Goal: Task Accomplishment & Management: Manage account settings

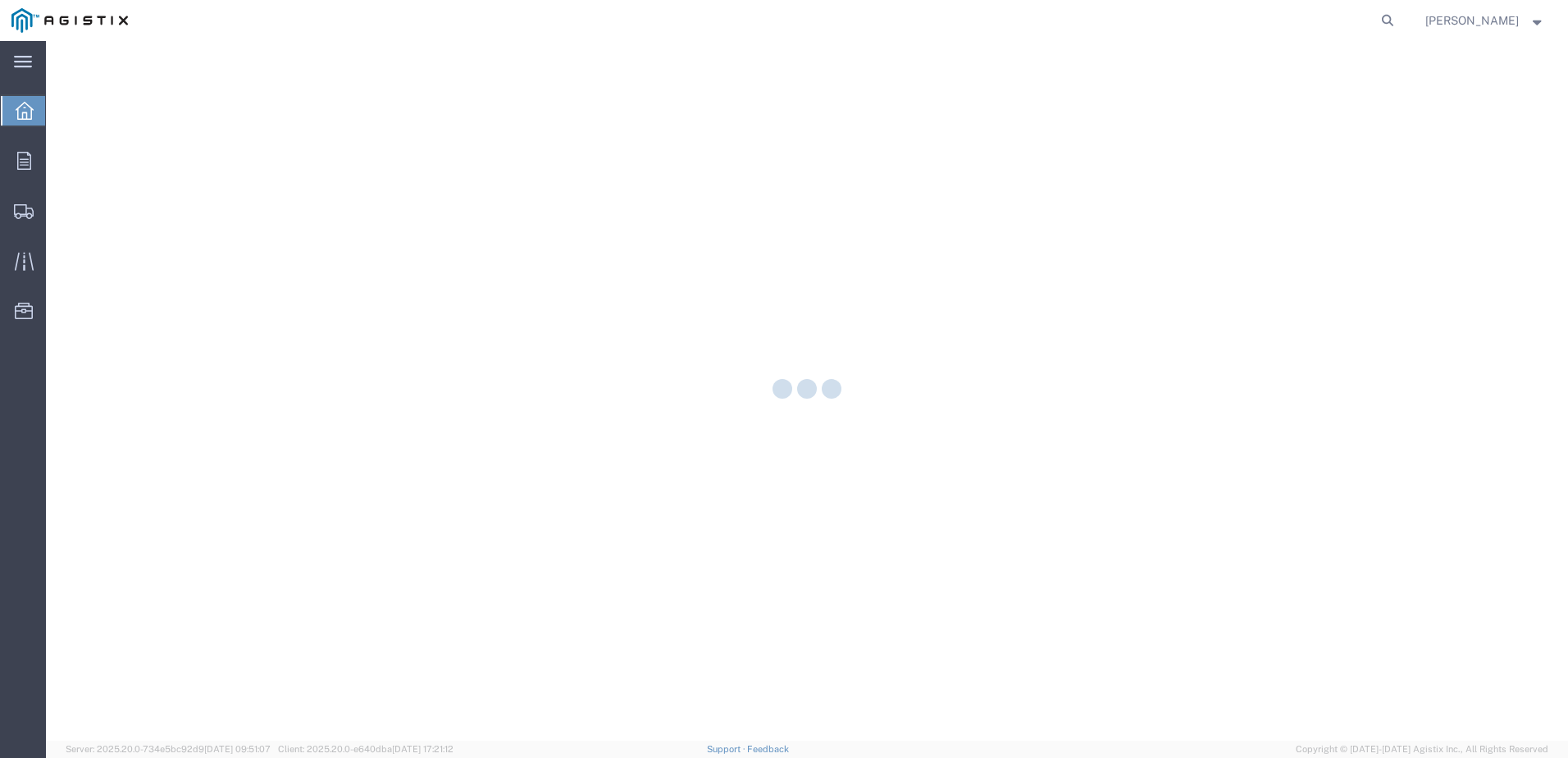
click at [81, 165] on div at bounding box center [807, 391] width 1522 height 700
click at [40, 165] on div at bounding box center [24, 161] width 46 height 32
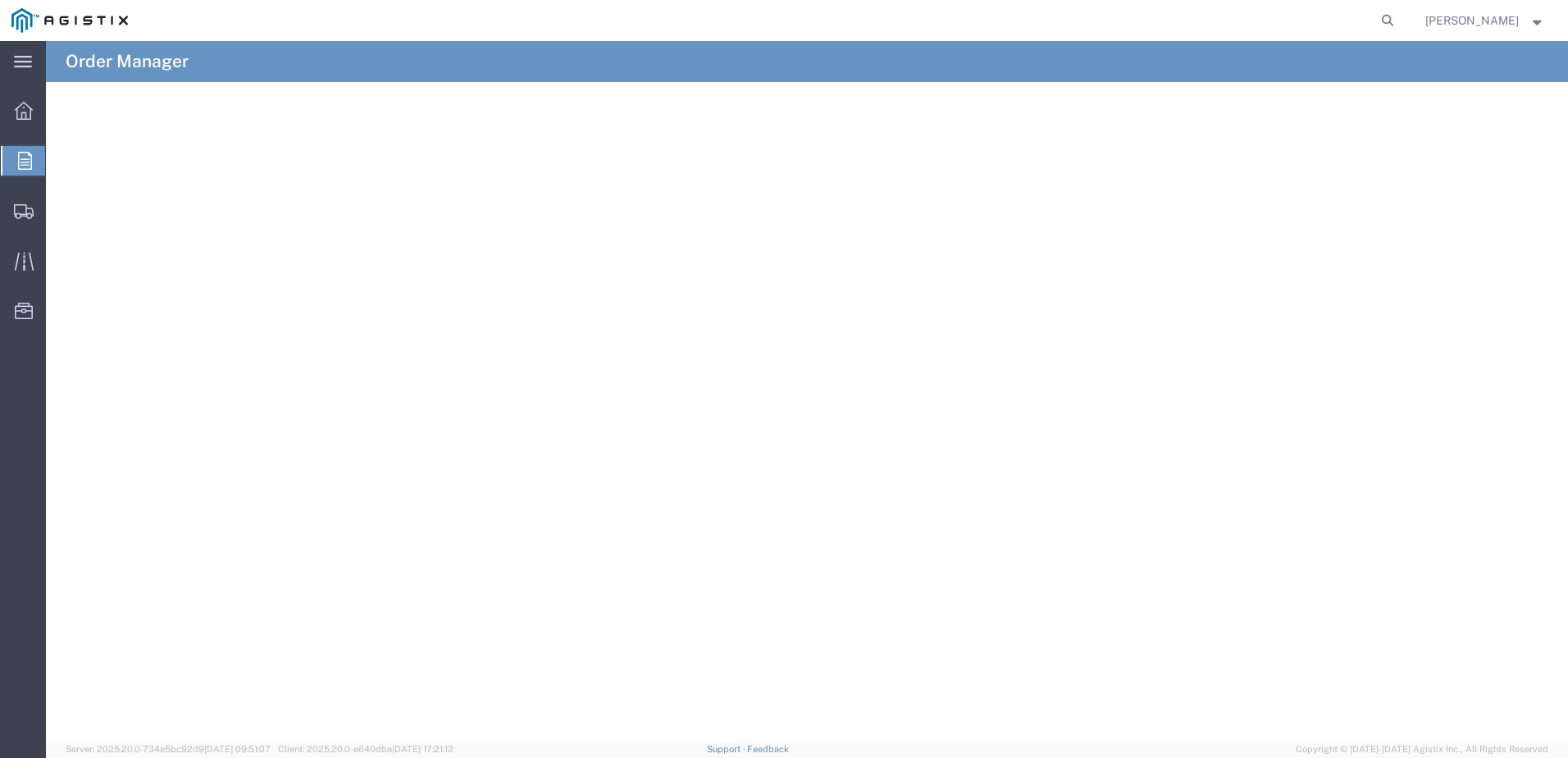
click at [73, 164] on agx-table-manager "Download Row density Default Comfort Compact" at bounding box center [807, 411] width 1522 height 659
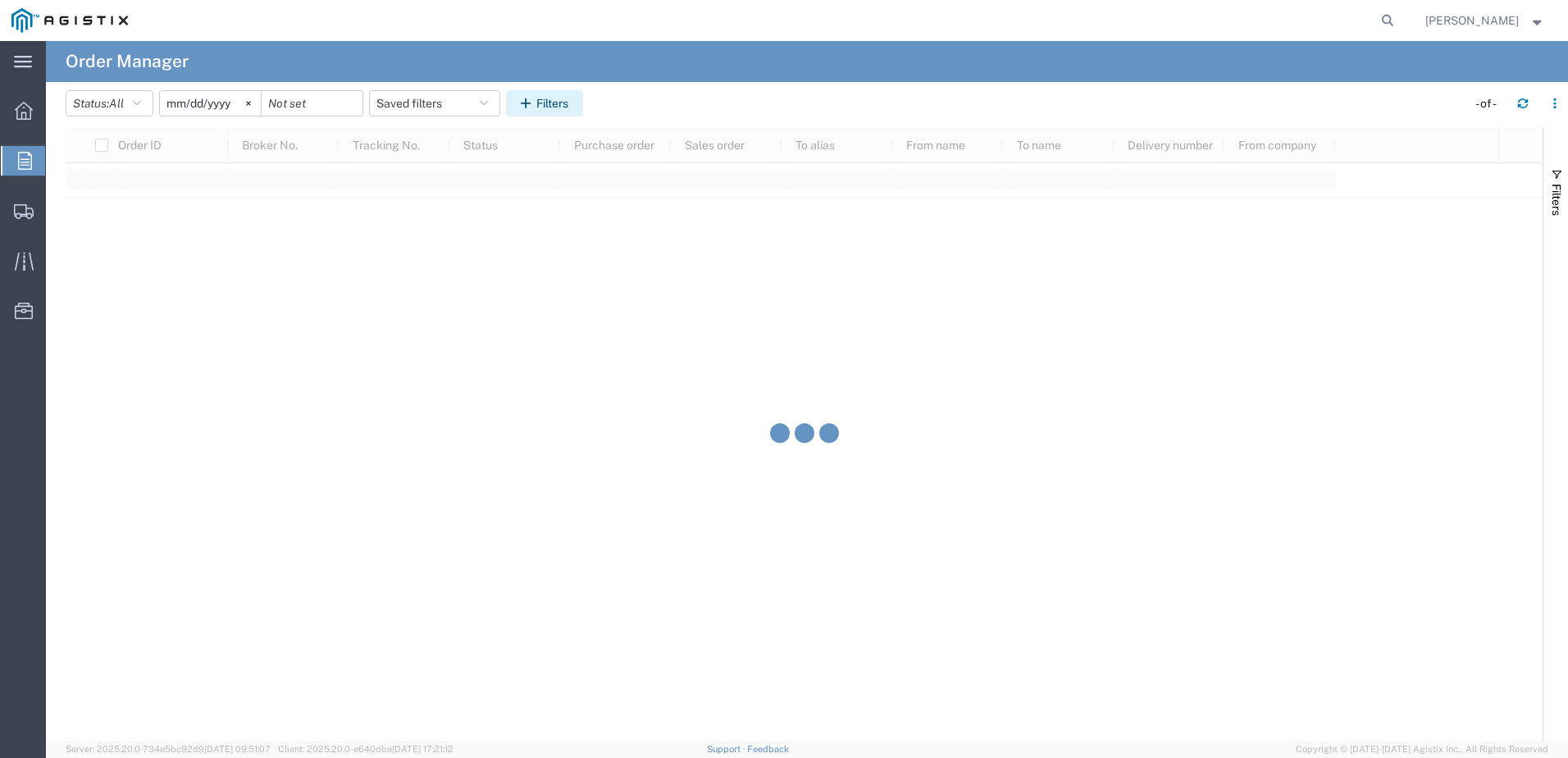
click at [533, 101] on icon "button" at bounding box center [529, 103] width 15 height 11
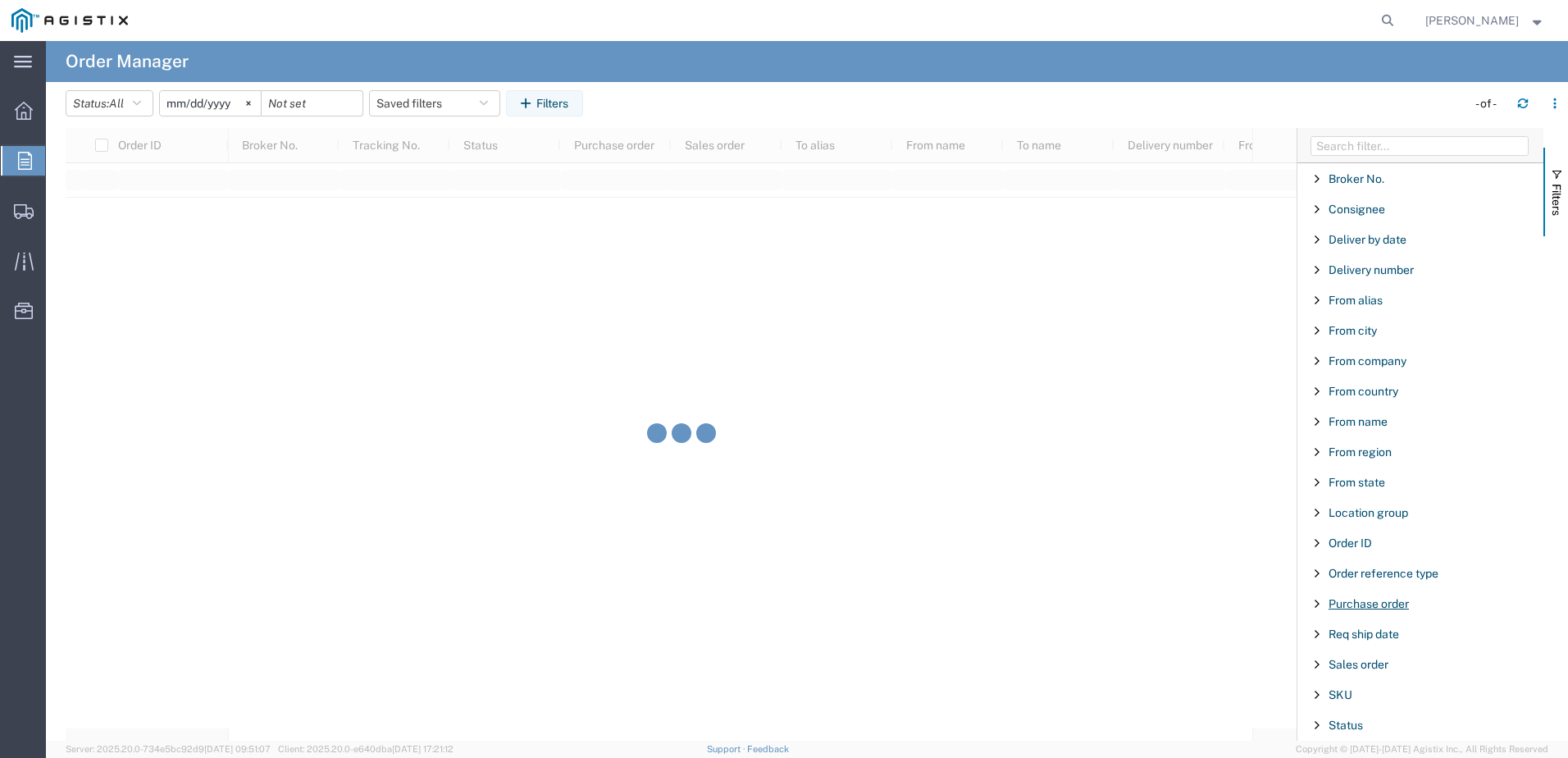
click at [1358, 604] on span "Purchase order" at bounding box center [1369, 603] width 80 height 13
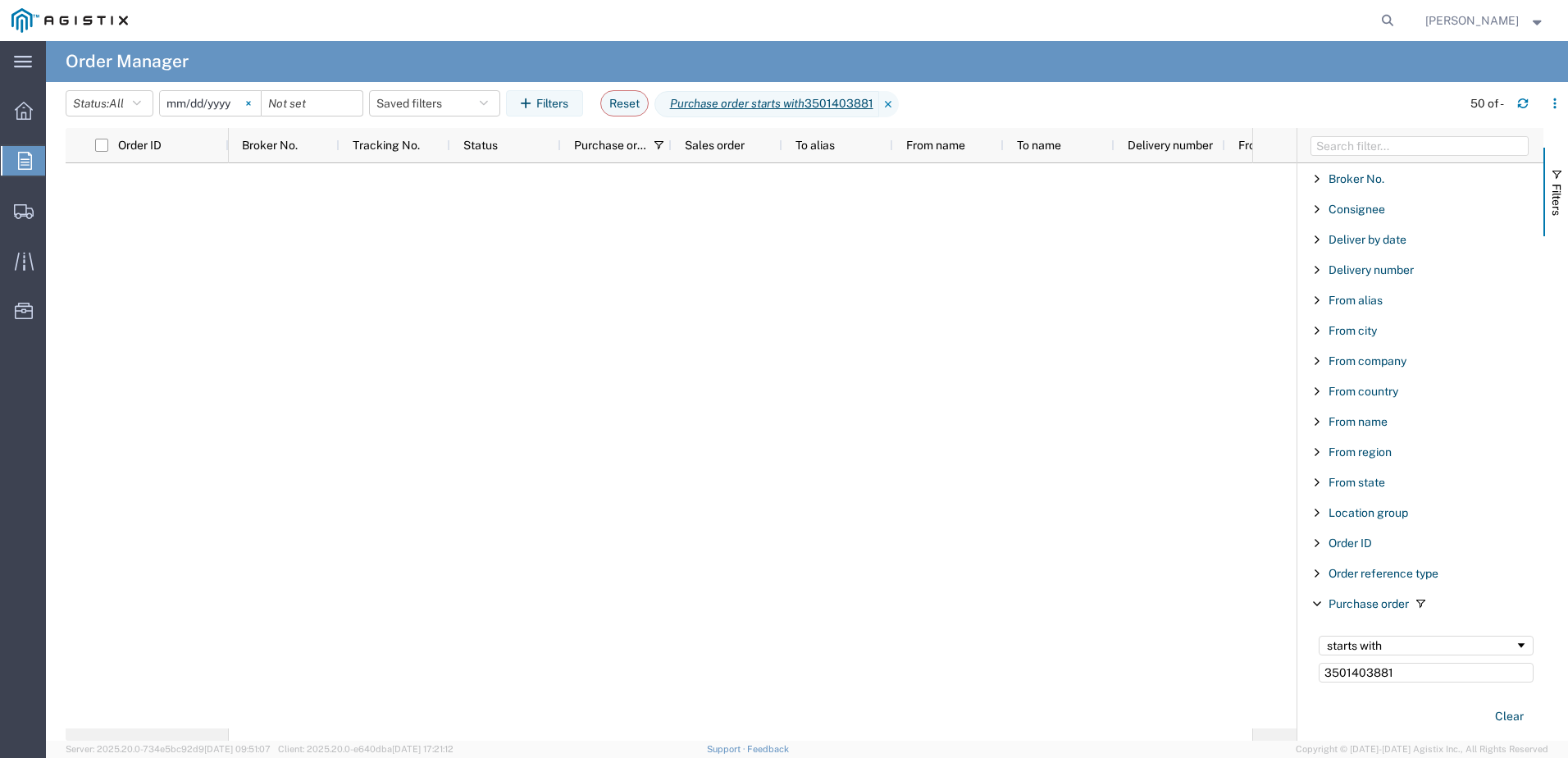
type input "3501403881"
click at [260, 109] on svg-icon at bounding box center [249, 103] width 25 height 25
click at [241, 103] on input "date" at bounding box center [210, 103] width 101 height 25
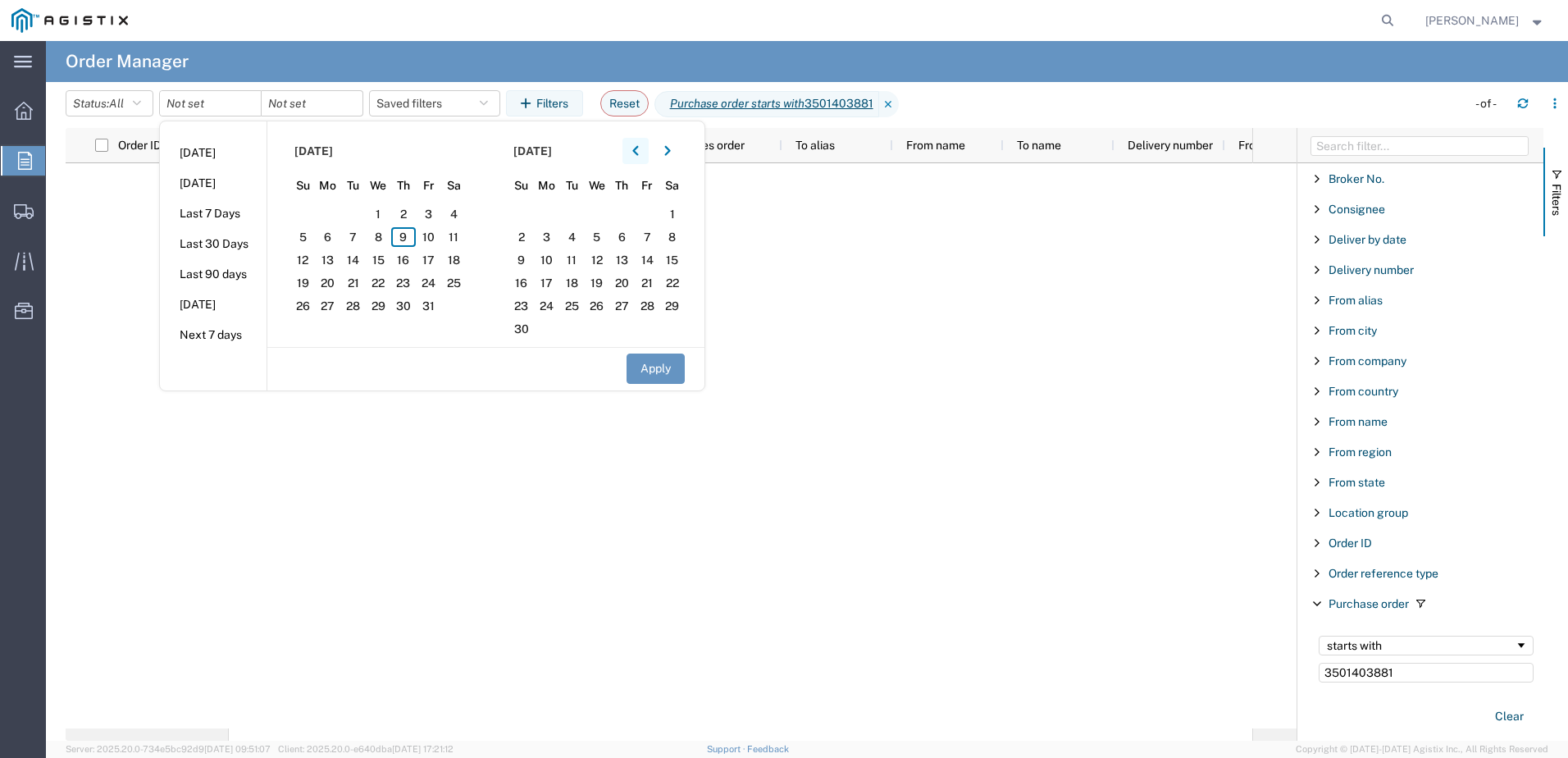
click at [649, 154] on button "button" at bounding box center [635, 150] width 26 height 26
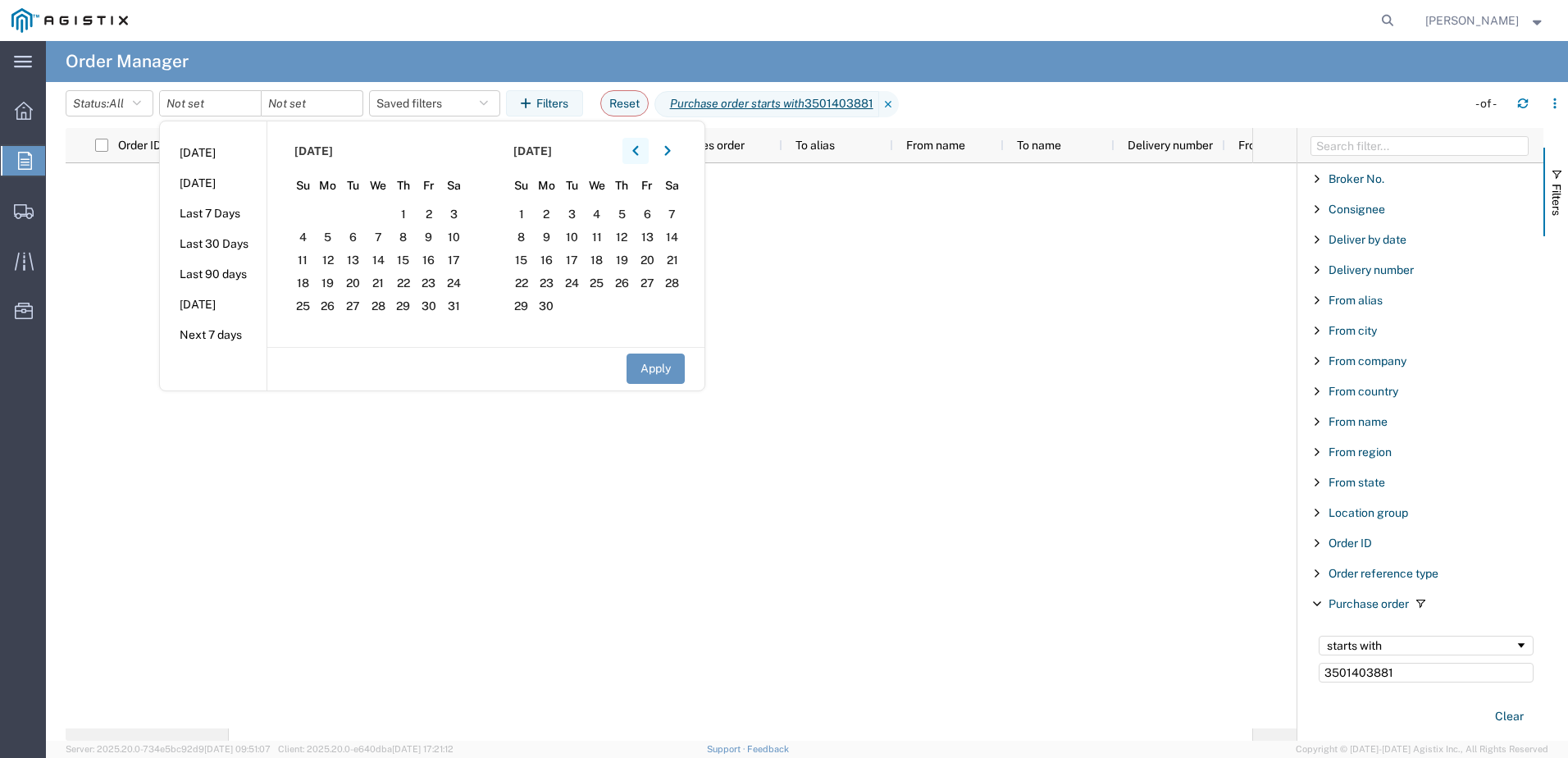
click at [649, 154] on button "button" at bounding box center [635, 150] width 26 height 26
click at [673, 217] on span "1" at bounding box center [672, 214] width 26 height 20
click at [664, 365] on button "Apply" at bounding box center [656, 369] width 58 height 31
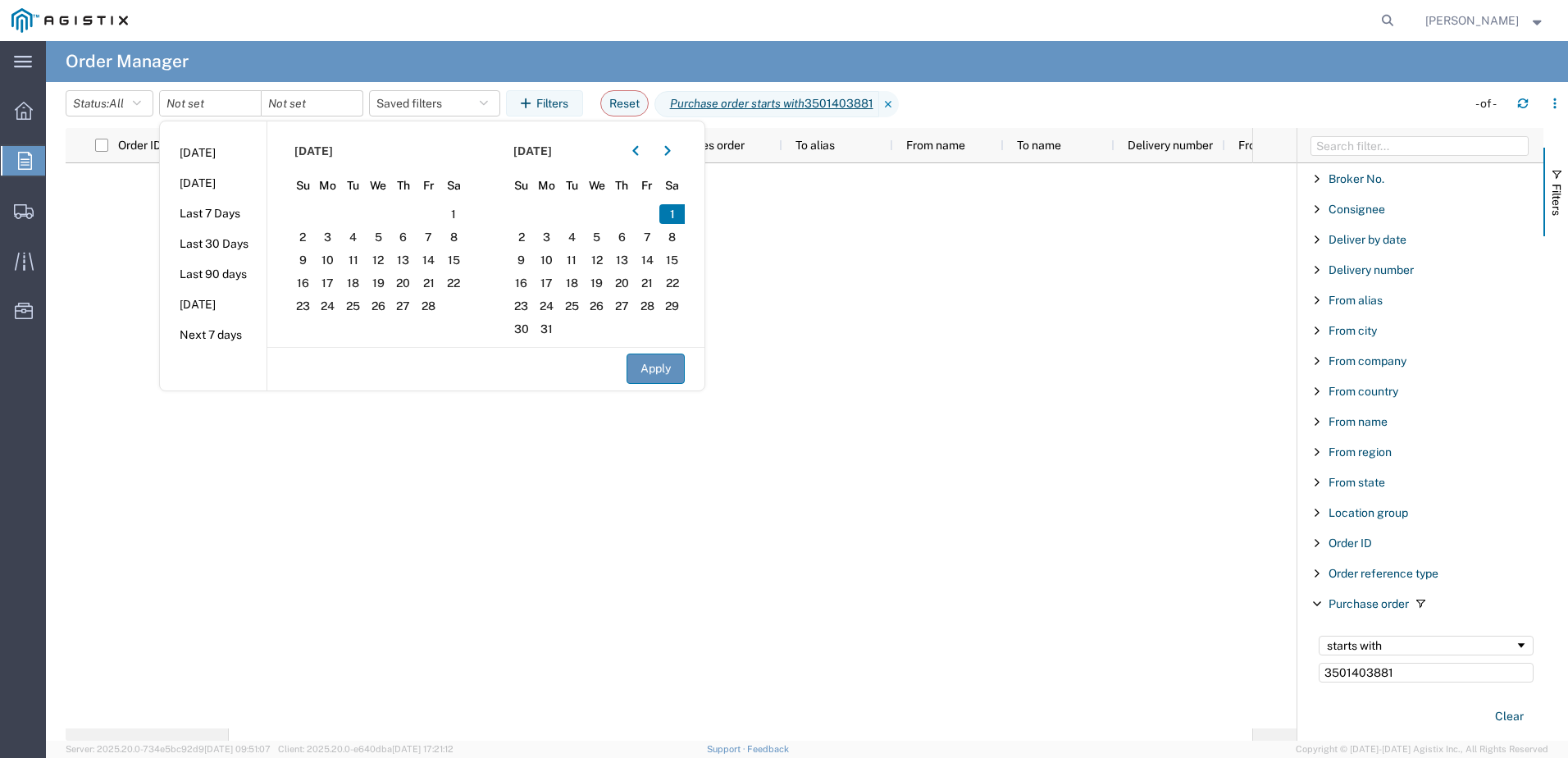
type input "2025-03-01"
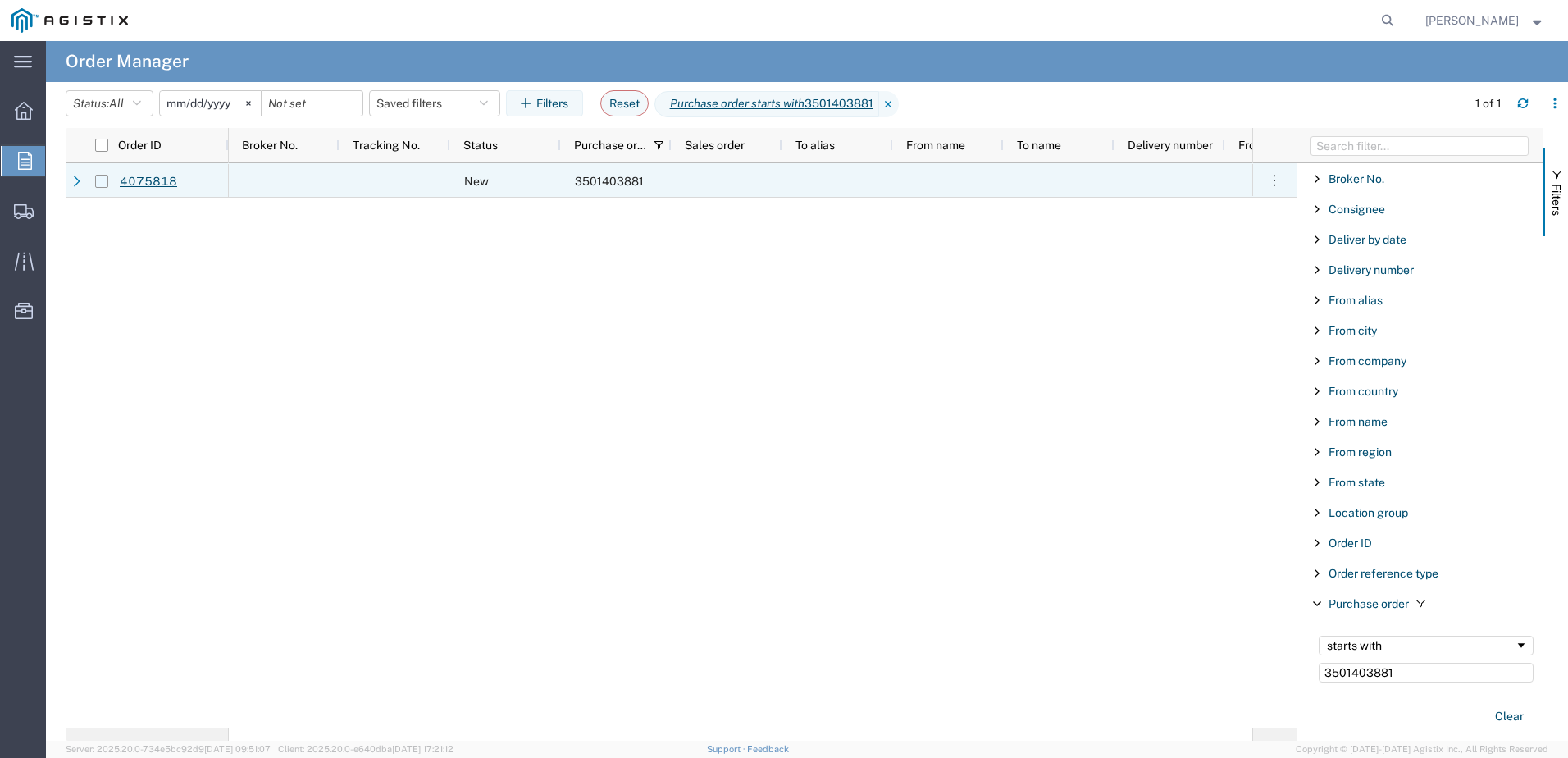
click at [105, 181] on input "Press Space to toggle row selection (unchecked)" at bounding box center [101, 181] width 13 height 13
checkbox input "true"
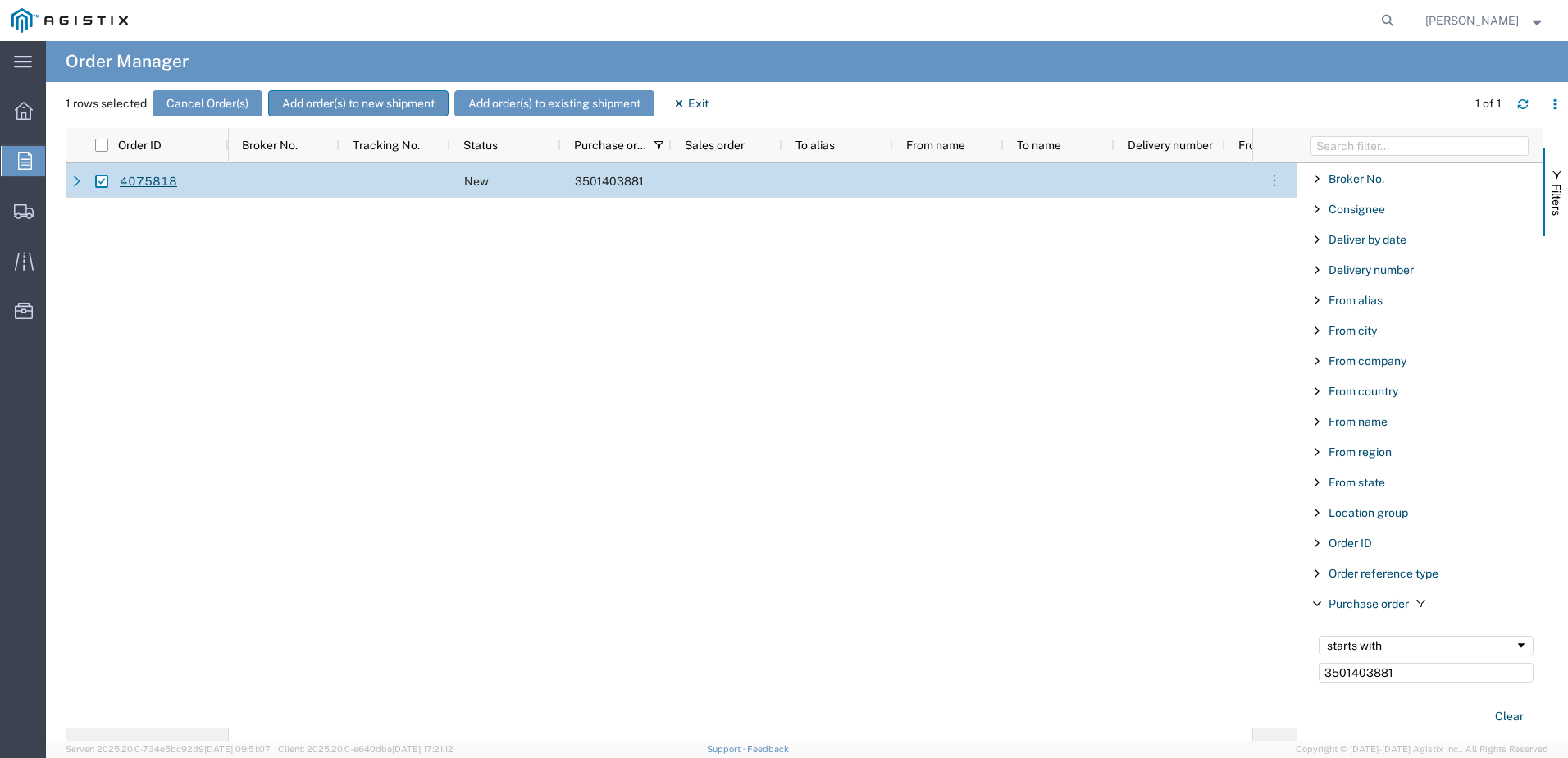
click at [354, 104] on button "Add order(s) to new shipment" at bounding box center [358, 103] width 180 height 26
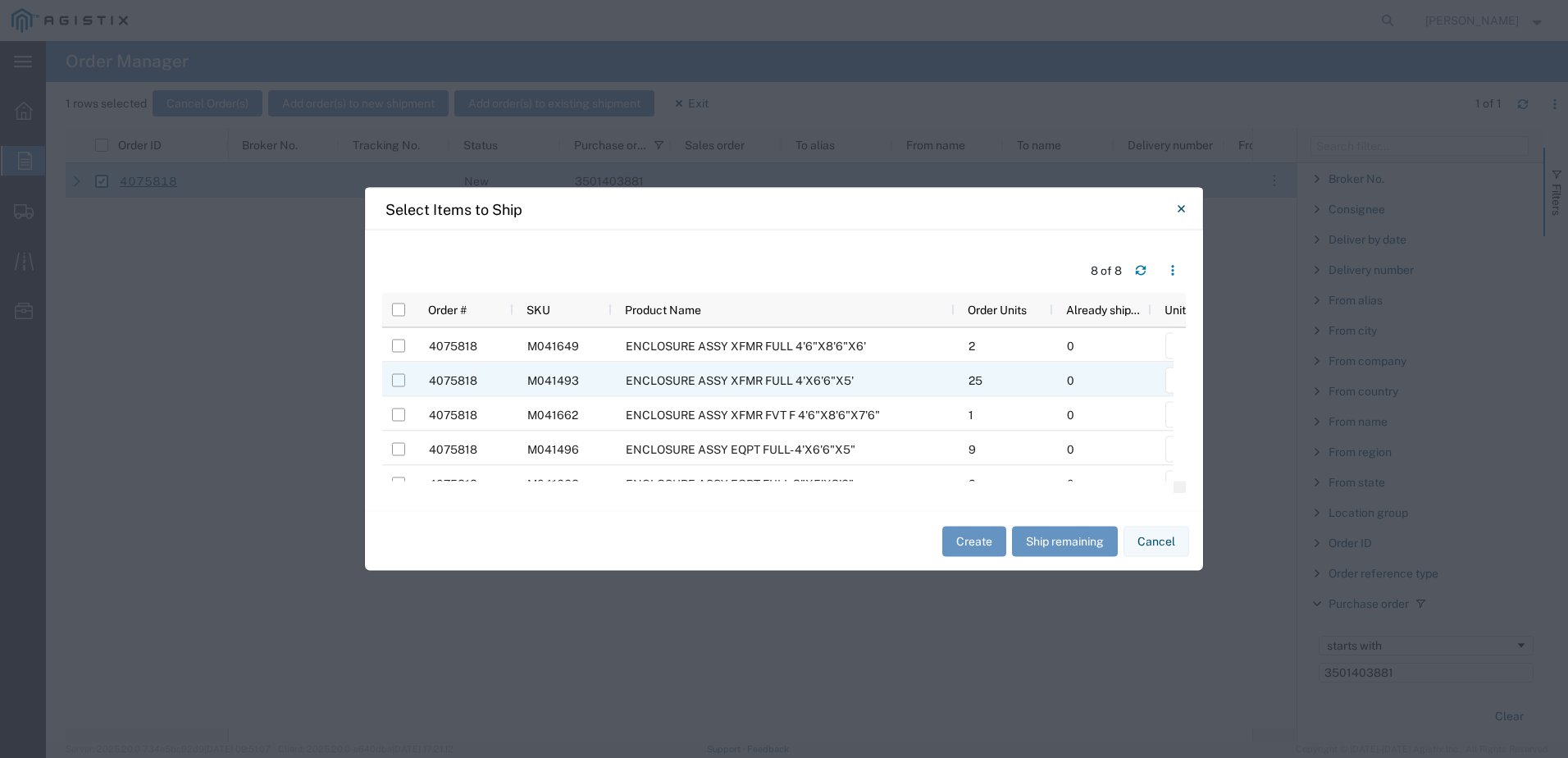
click at [402, 382] on input "Press Space to toggle row selection (unchecked)" at bounding box center [398, 380] width 13 height 13
checkbox input "true"
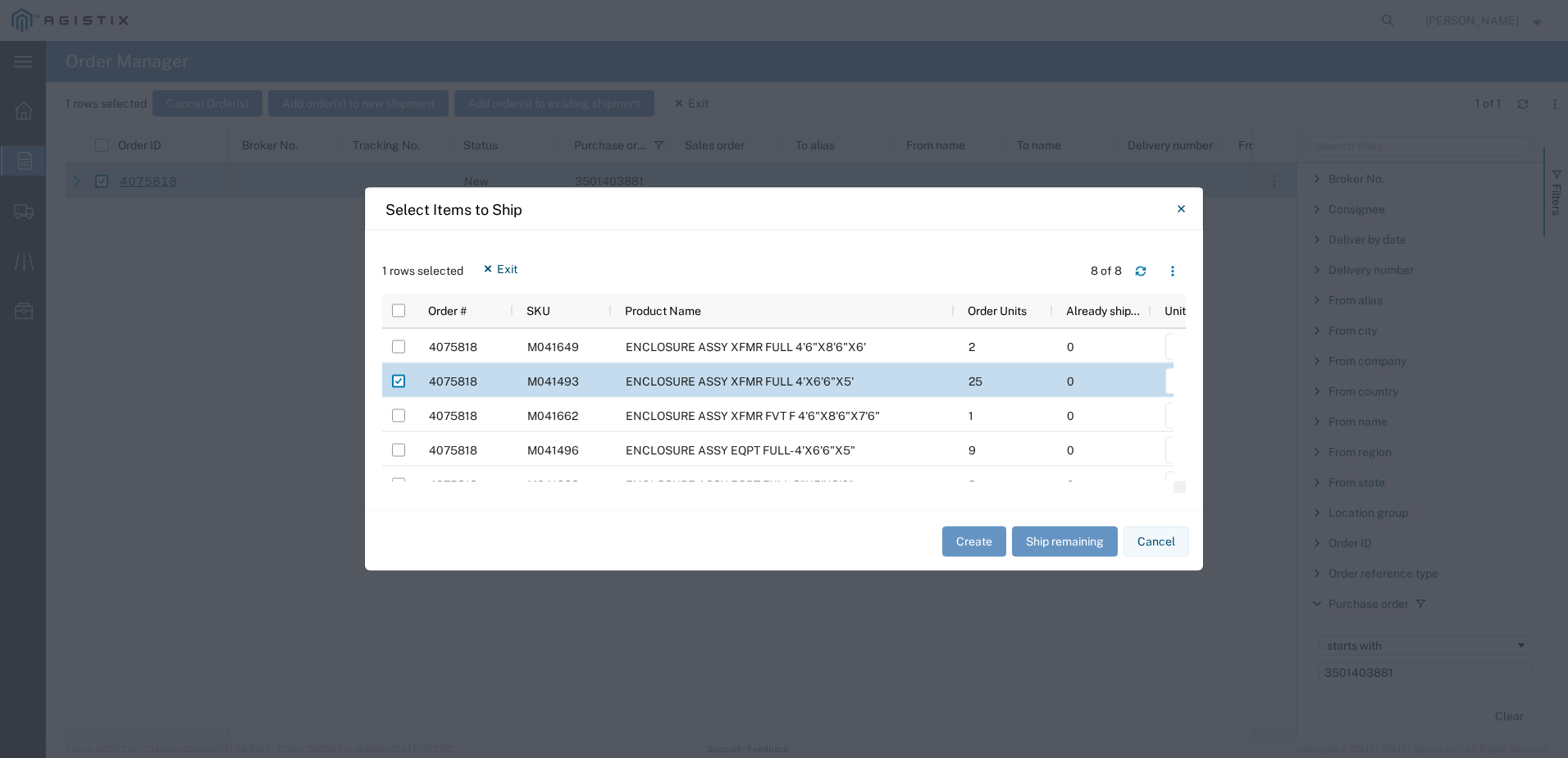
scroll to position [82, 0]
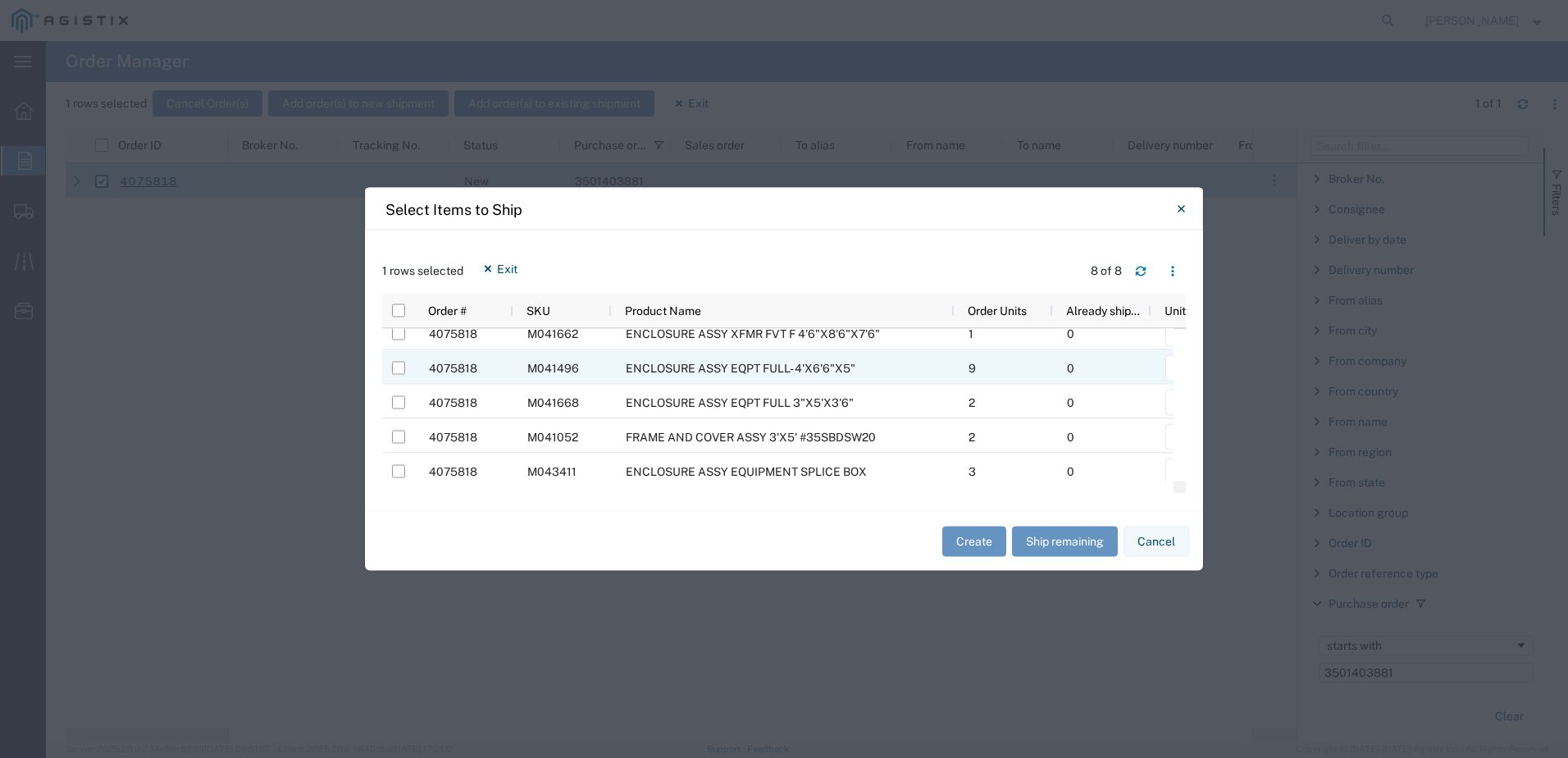
click at [401, 375] on div at bounding box center [398, 368] width 13 height 34
click at [400, 371] on input "Press Space to toggle row selection (unchecked)" at bounding box center [398, 368] width 13 height 13
checkbox input "true"
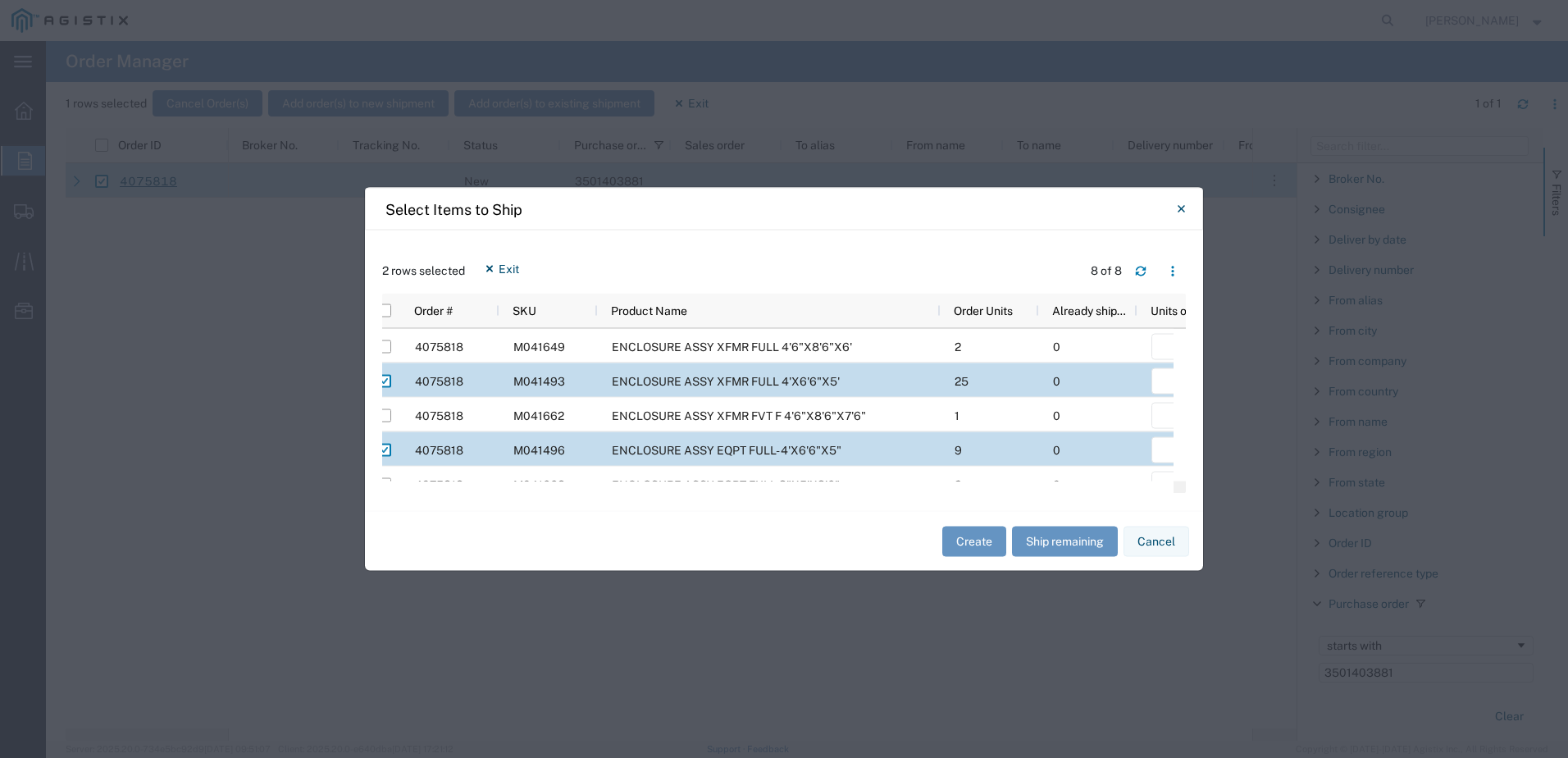
scroll to position [0, 0]
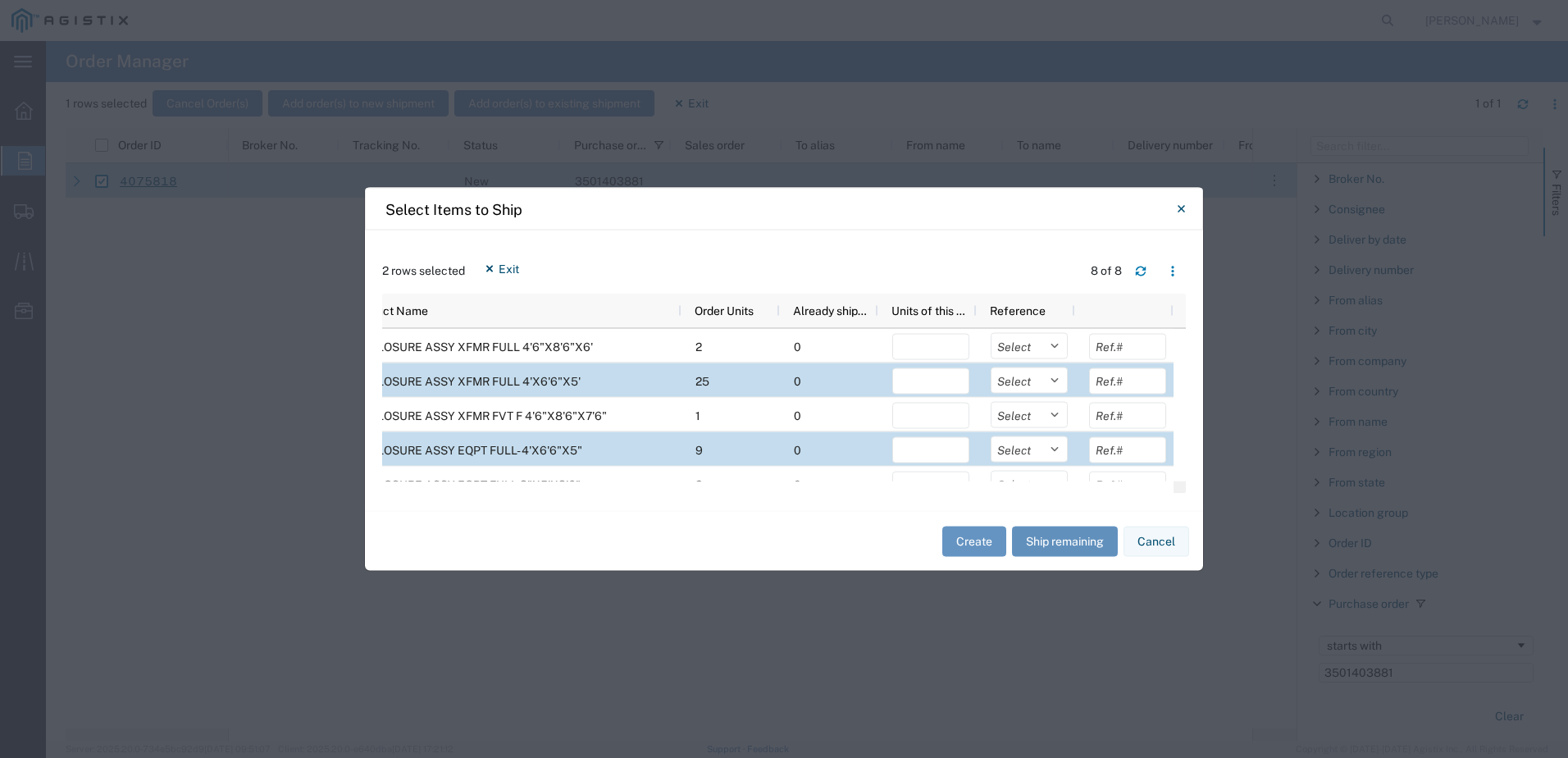
click at [1042, 545] on button "Ship remaining" at bounding box center [1065, 542] width 106 height 31
type input "2"
type input "25"
type input "1"
type input "9"
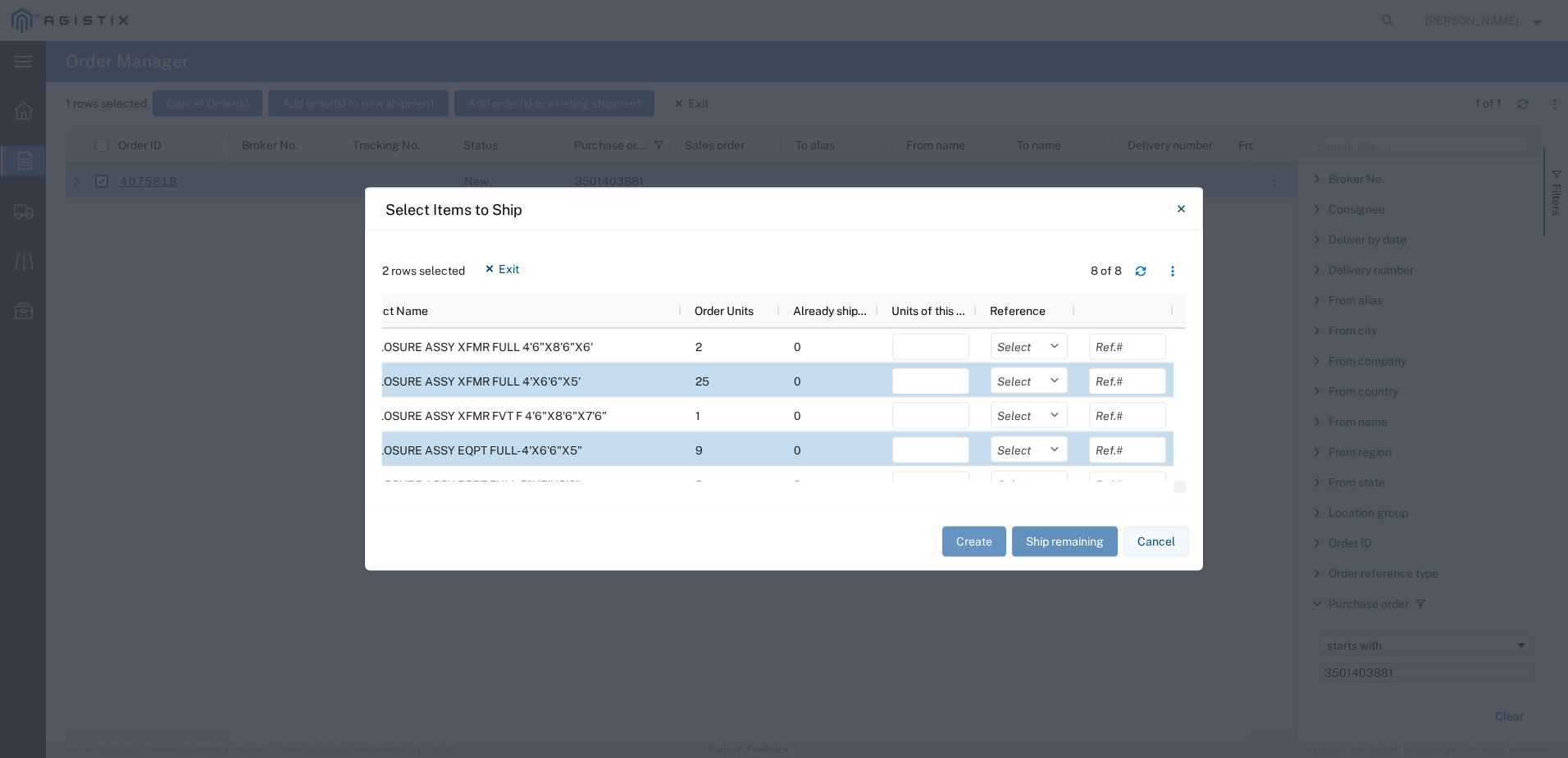
type input "2"
type input "3"
type input "1"
drag, startPoint x: 931, startPoint y: 379, endPoint x: 857, endPoint y: 381, distance: 74.0
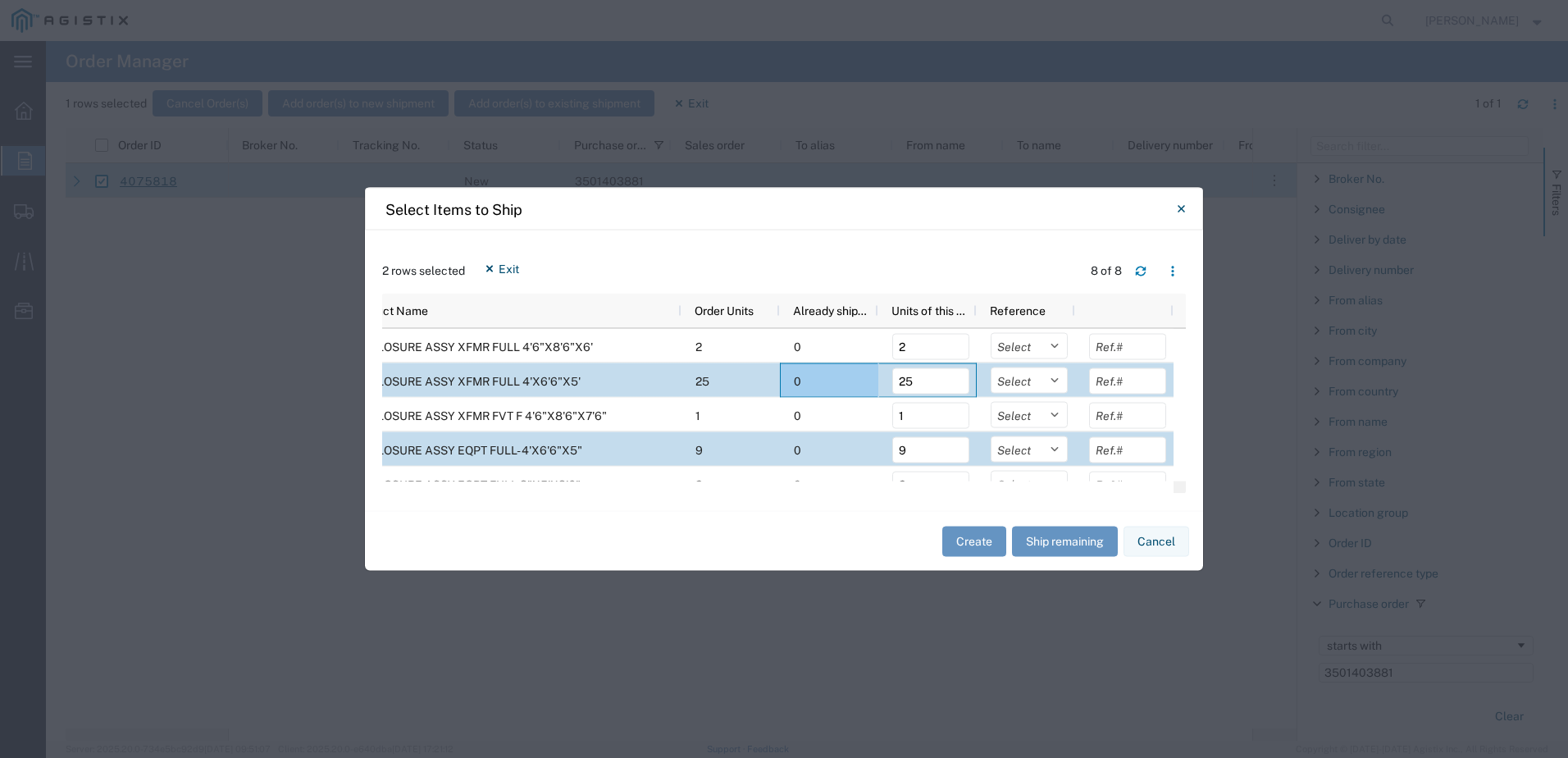
click at [857, 381] on div "4075818 M041493 ENCLOSURE ASSY XFMR FULL 4'X6'6"X5' 25 0 25 Select Purchase Ord…" at bounding box center [641, 380] width 1065 height 34
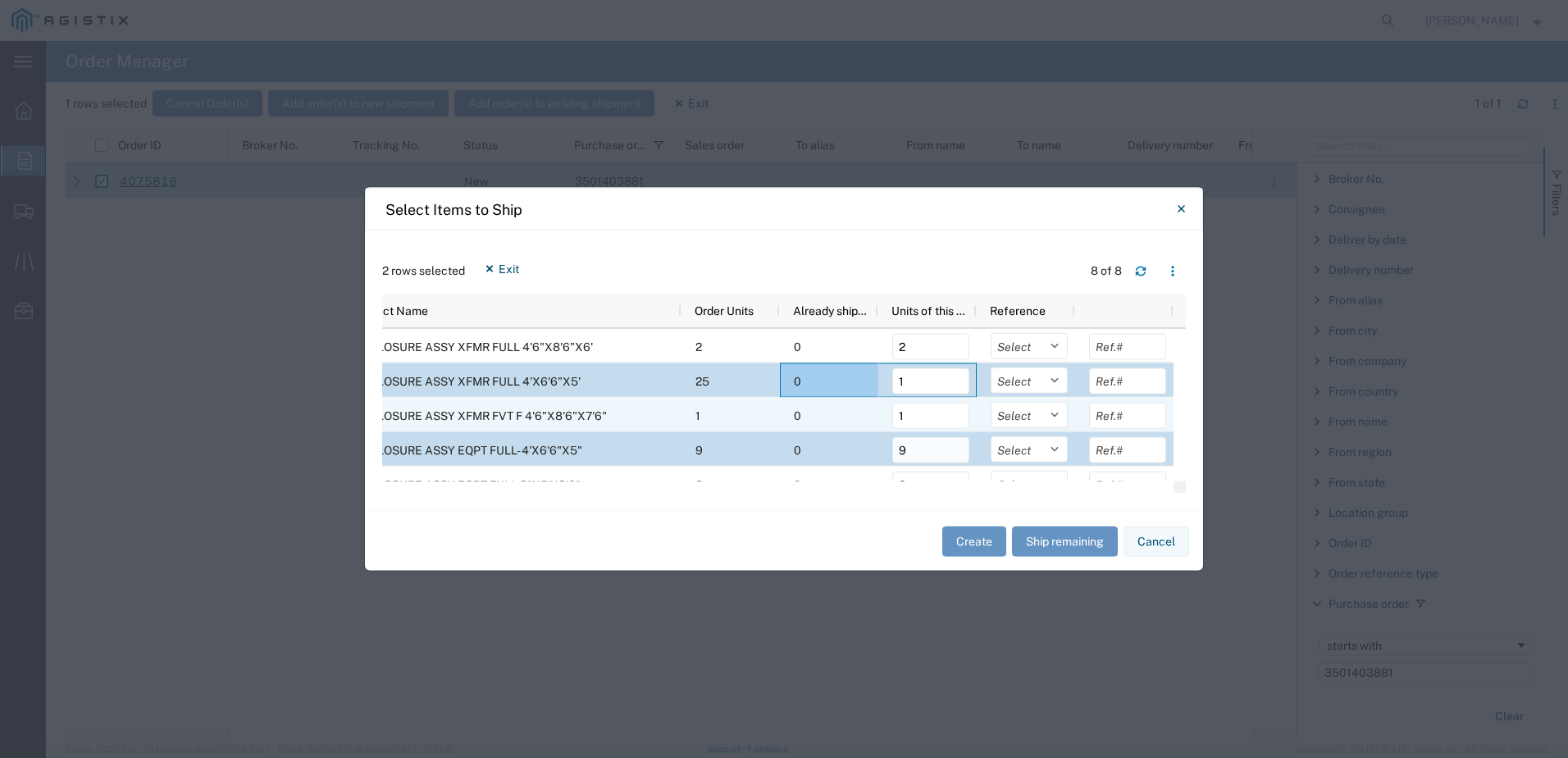
type input "1"
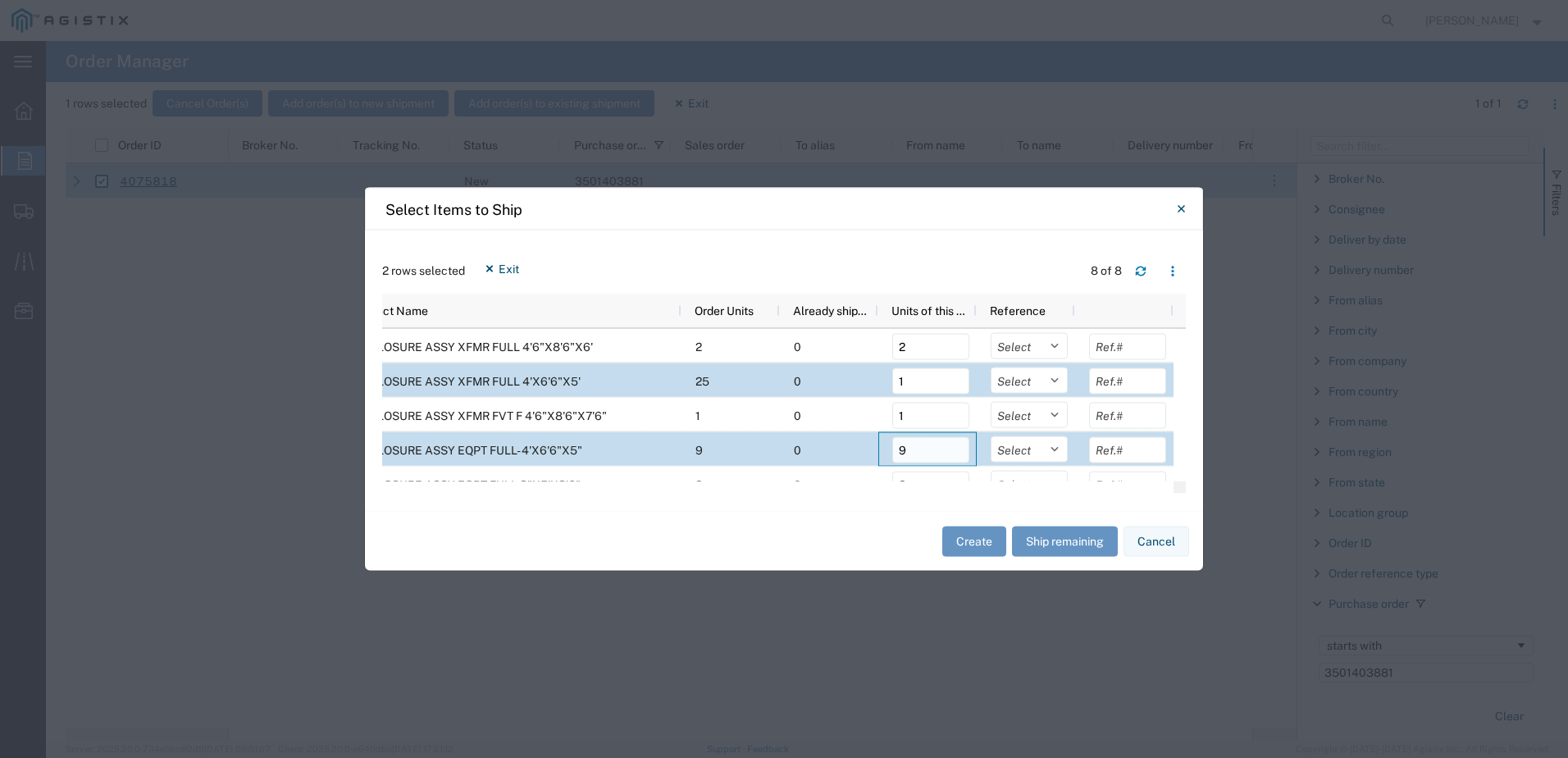
drag, startPoint x: 939, startPoint y: 448, endPoint x: 899, endPoint y: 455, distance: 40.6
click at [899, 455] on input "9" at bounding box center [931, 450] width 77 height 26
type input "1"
click at [1028, 371] on select "Select Purchase Order Delivery Number" at bounding box center [1029, 380] width 77 height 26
select select "PURCHORD"
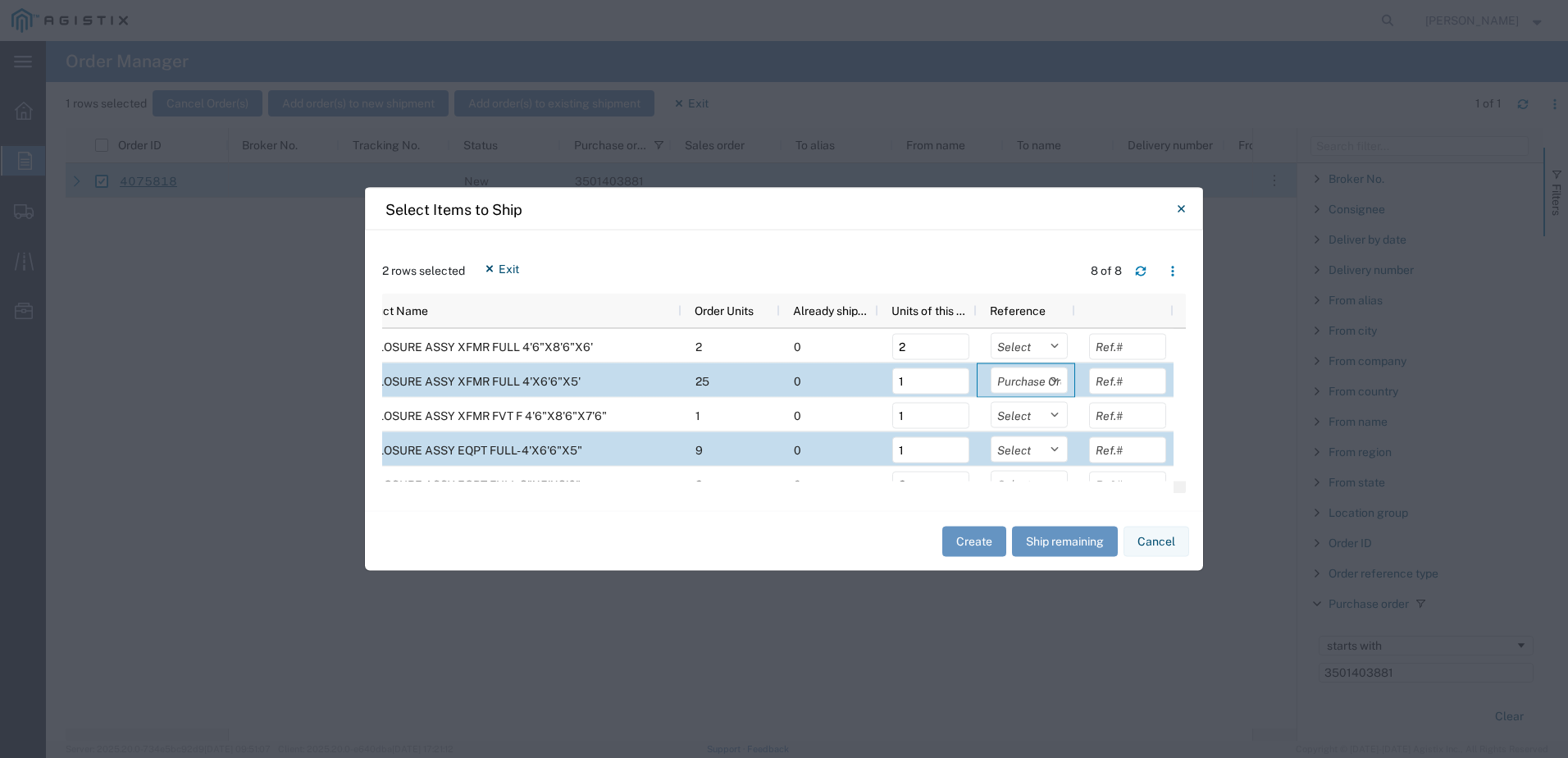
click at [991, 367] on select "Select Purchase Order Delivery Number" at bounding box center [1029, 380] width 77 height 26
click at [1044, 449] on select "Select Purchase Order Delivery Number" at bounding box center [1029, 450] width 77 height 26
select select "PURCHORD"
click at [991, 437] on select "Select Purchase Order Delivery Number" at bounding box center [1029, 450] width 77 height 26
click at [985, 540] on button "Create" at bounding box center [974, 542] width 64 height 31
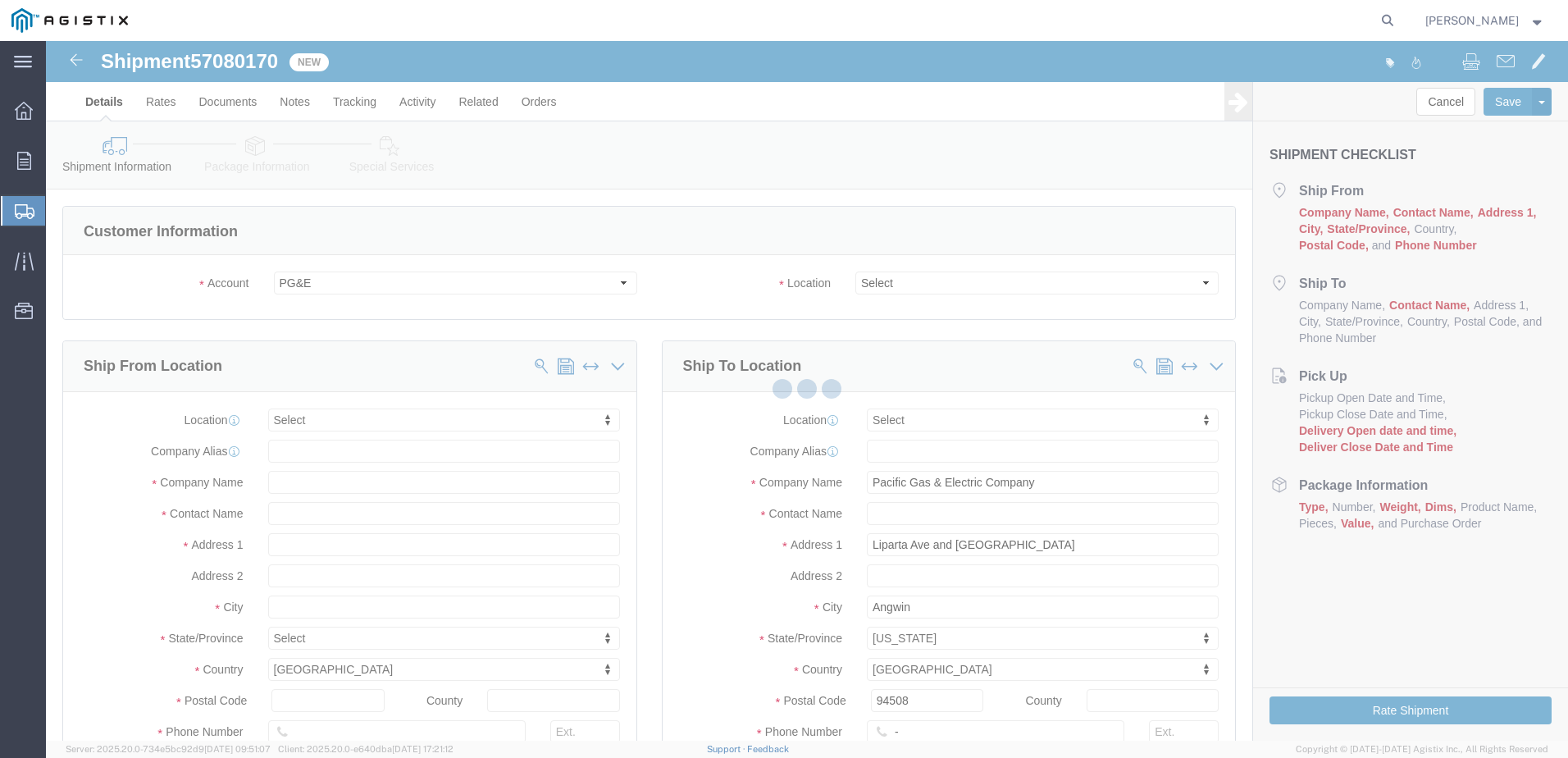
select select
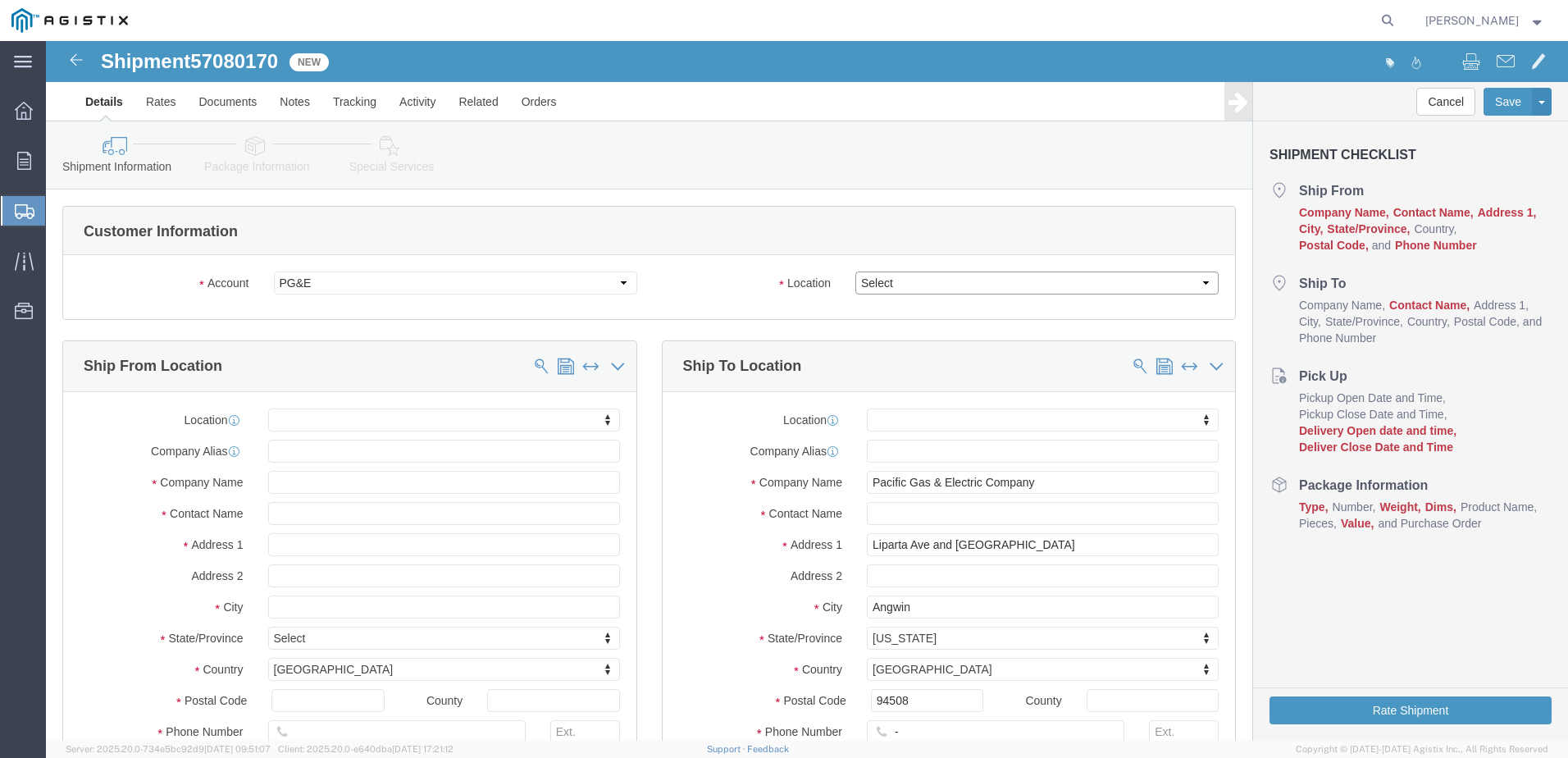
click select "Select All Others [GEOGRAPHIC_DATA] [GEOGRAPHIC_DATA] [GEOGRAPHIC_DATA] [GEOGRA…"
select select "23082"
click select "Select All Others [GEOGRAPHIC_DATA] [GEOGRAPHIC_DATA] [GEOGRAPHIC_DATA] [GEOGRA…"
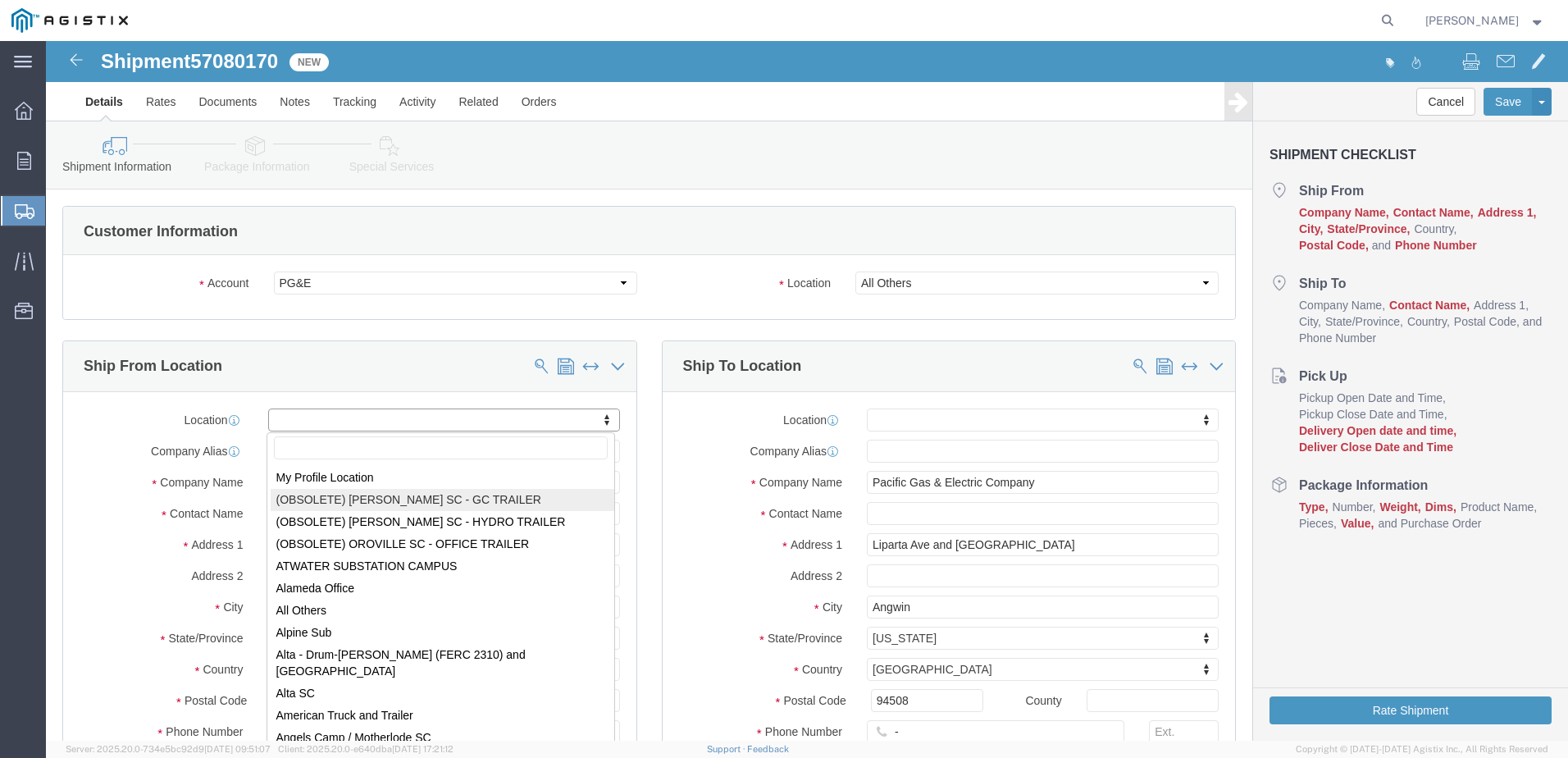
select select "72134"
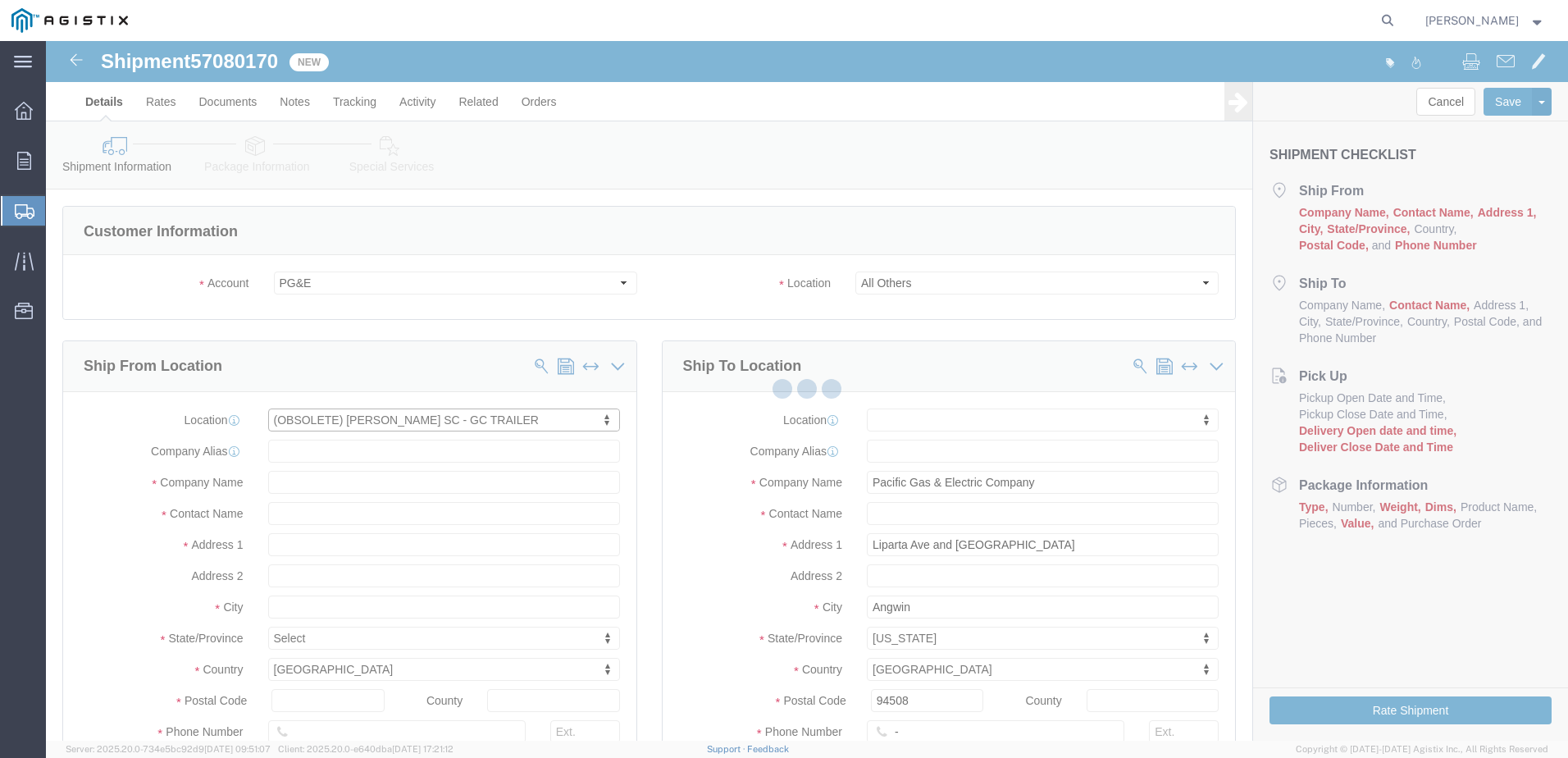
select select "CA"
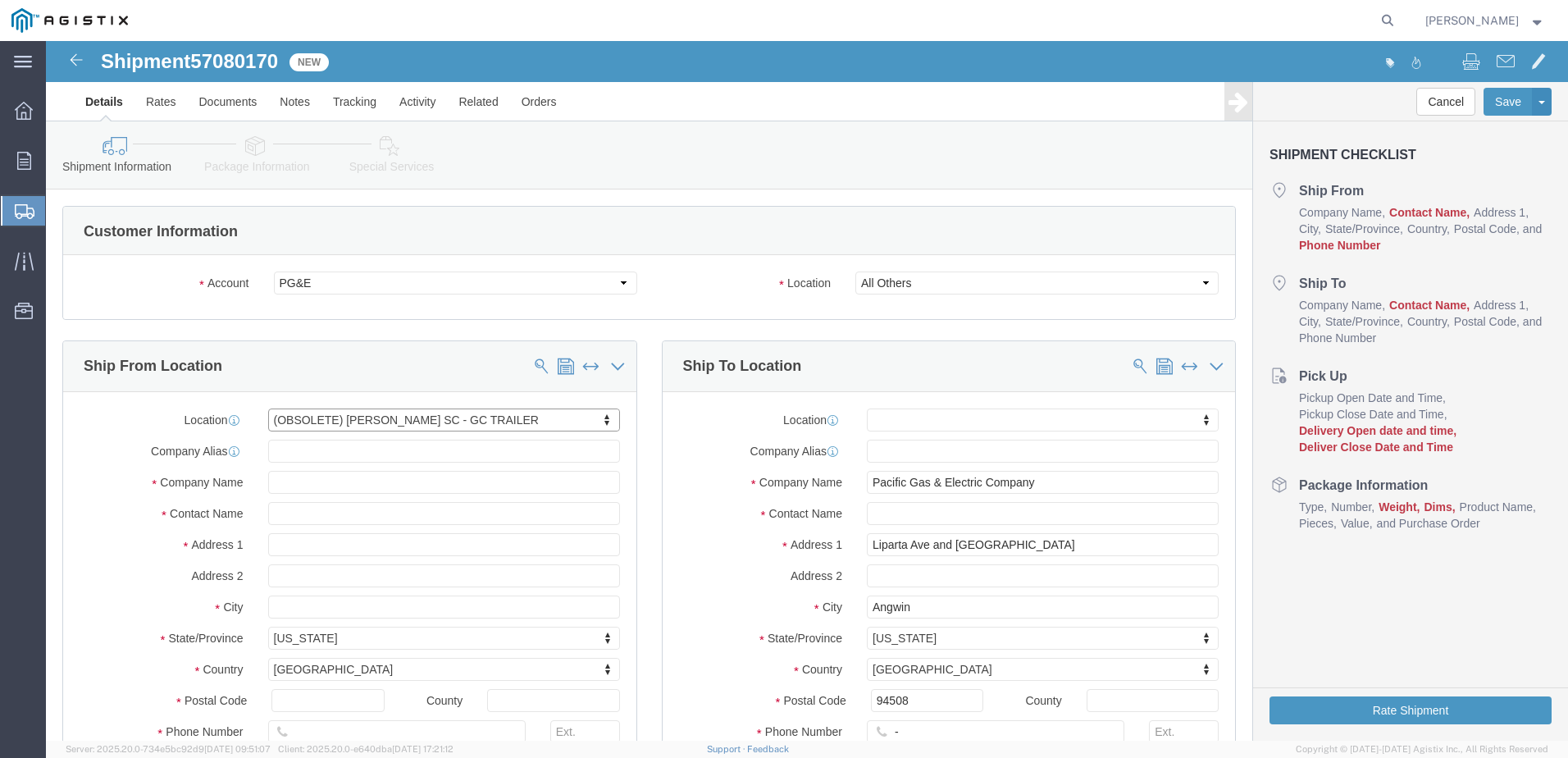
click div "Location (OBSOLETE) BURNEY SC - GC TRAILER My Profile Location (OBSOLETE) BURNE…"
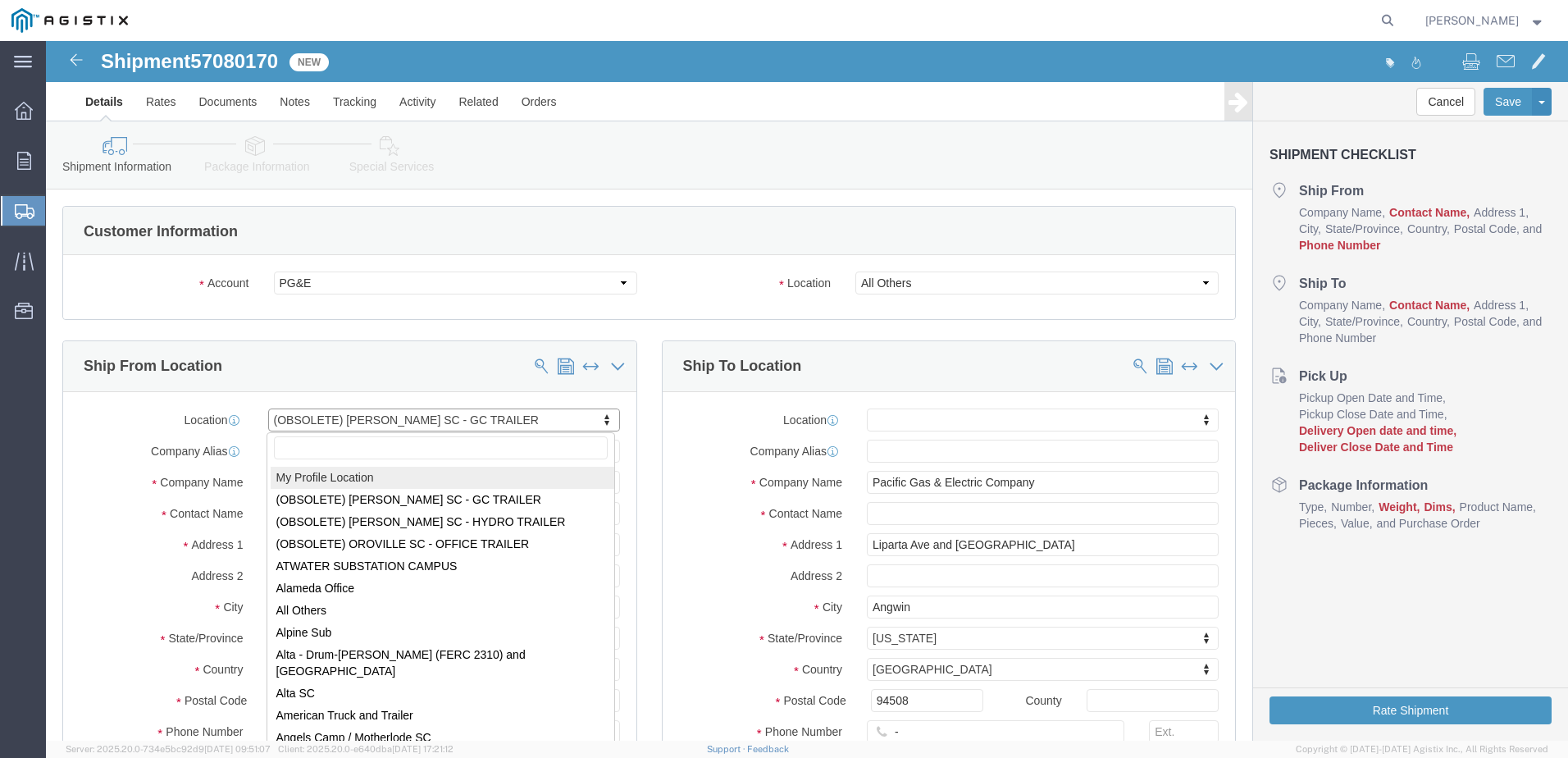
select select "MYPROFILE"
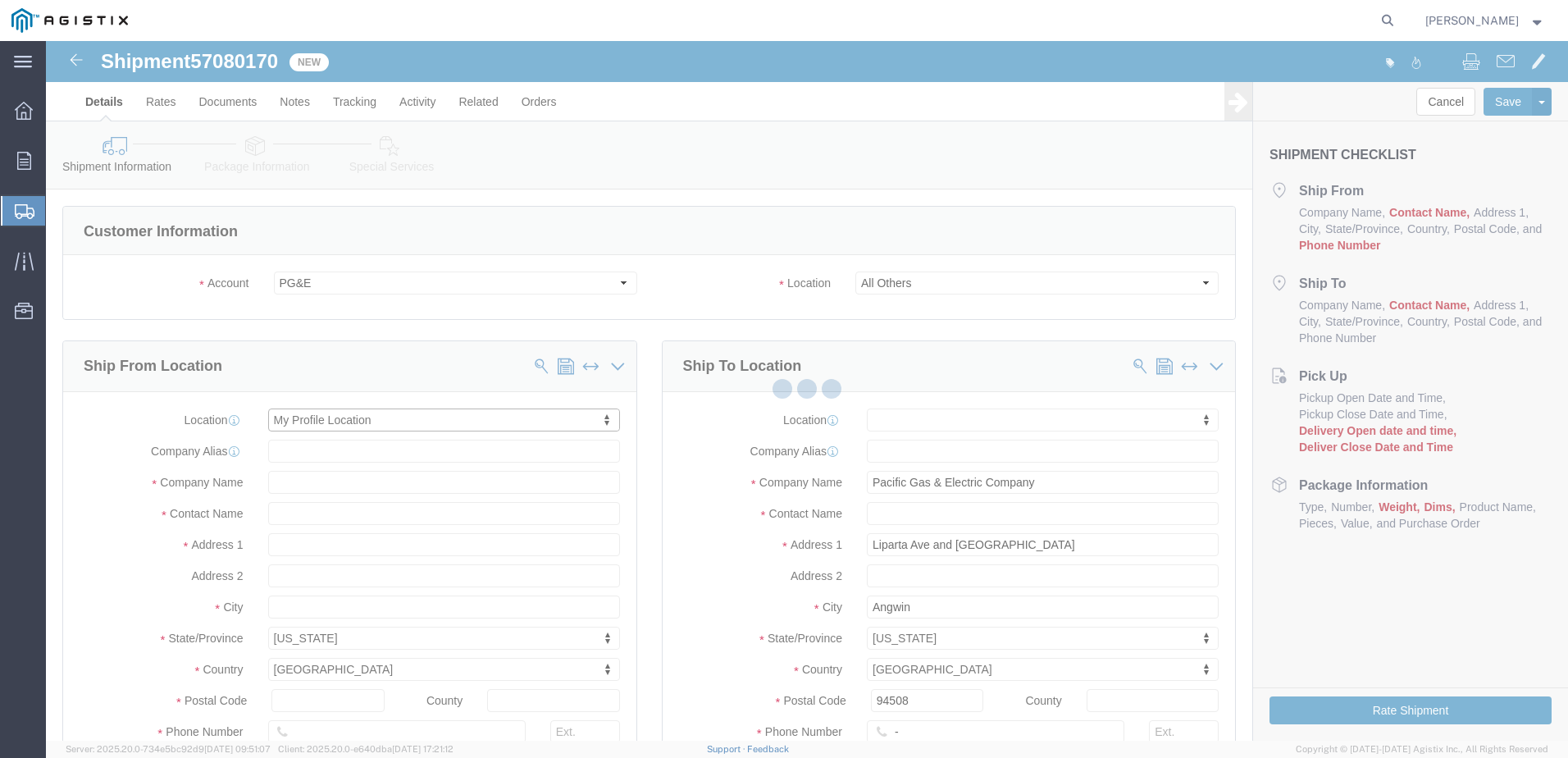
select select "CA"
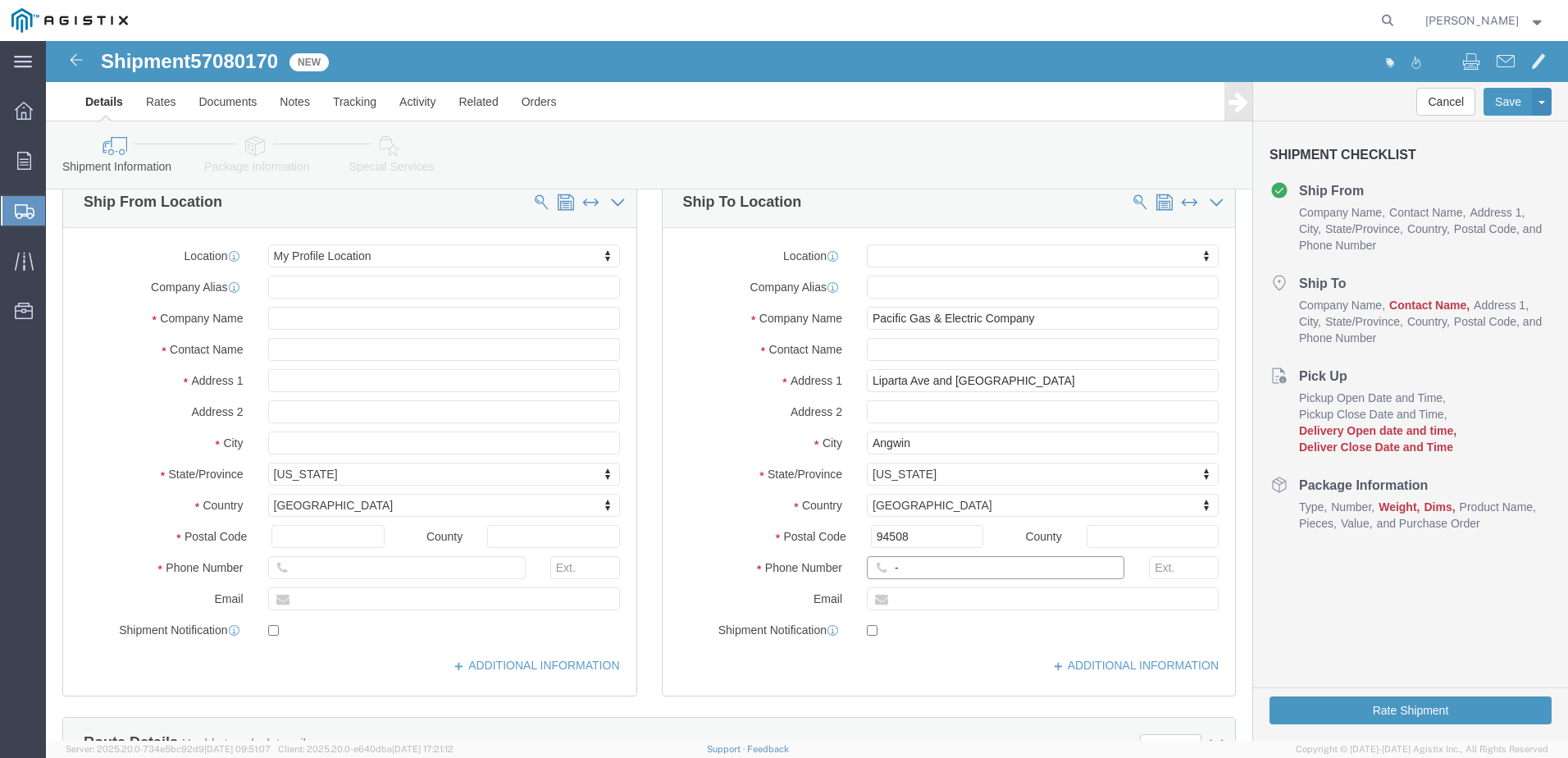
drag, startPoint x: 861, startPoint y: 532, endPoint x: 840, endPoint y: 532, distance: 21.0
click input "-"
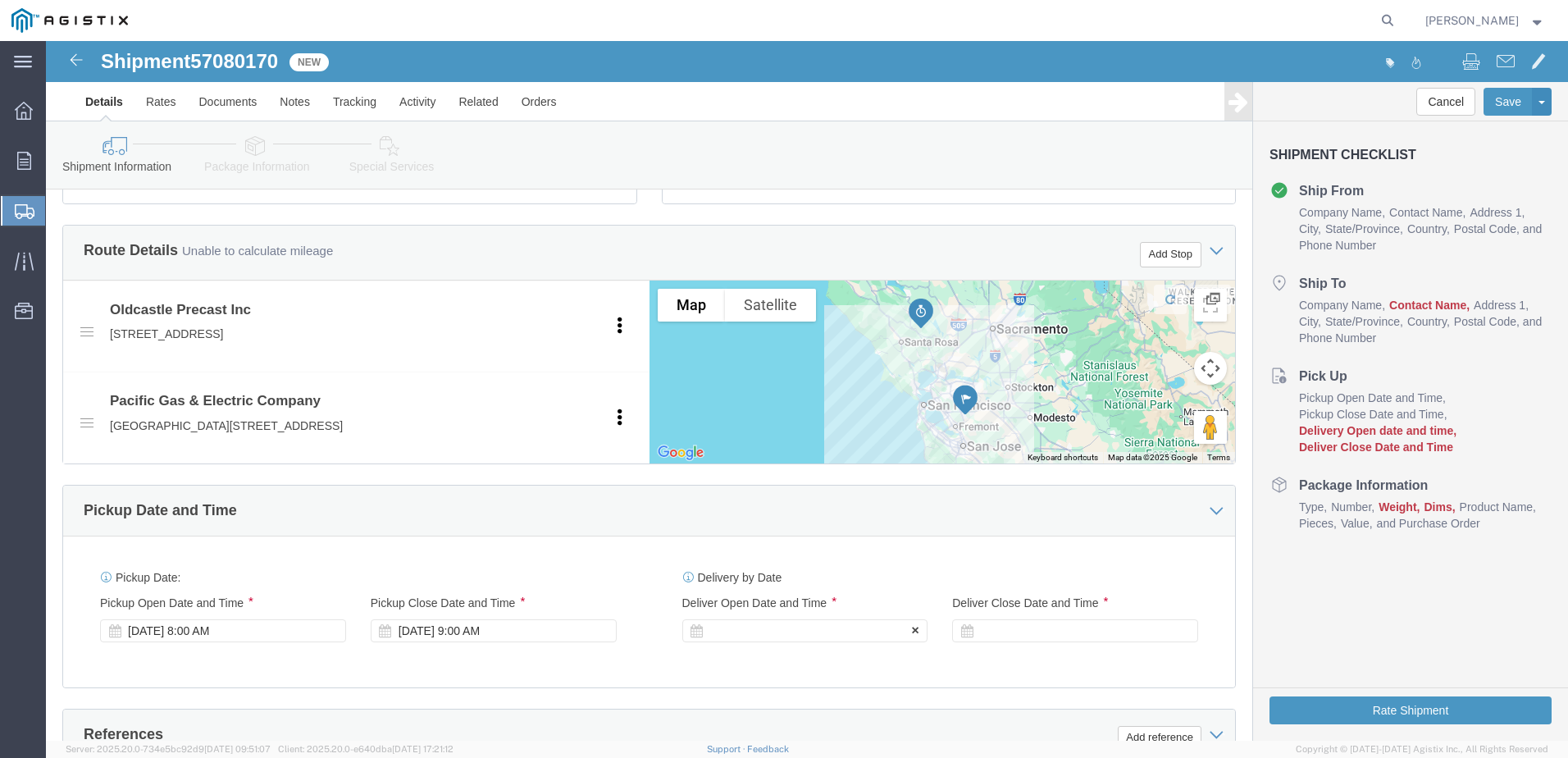
type input "4082424912"
click div
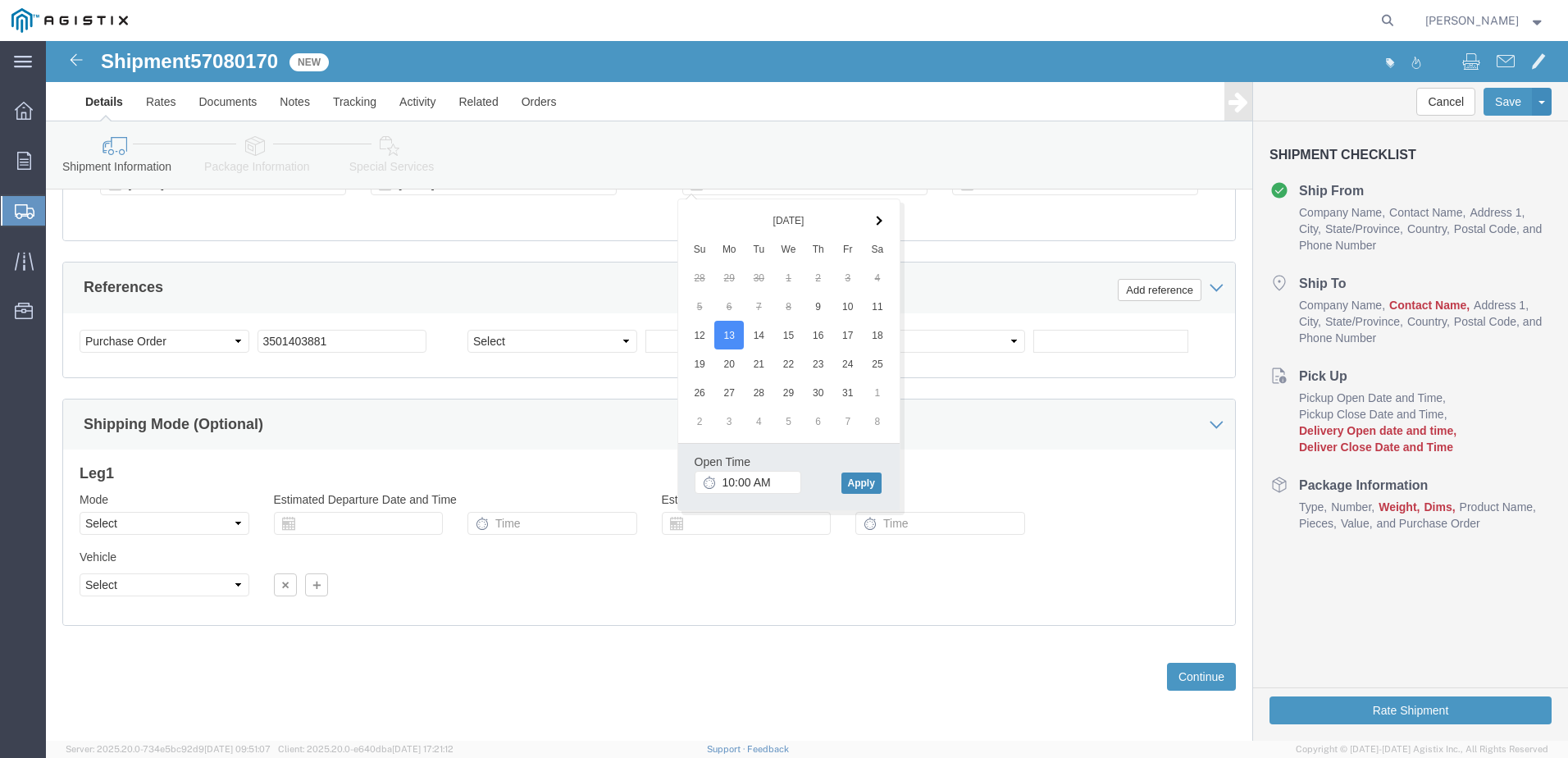
click button "Apply"
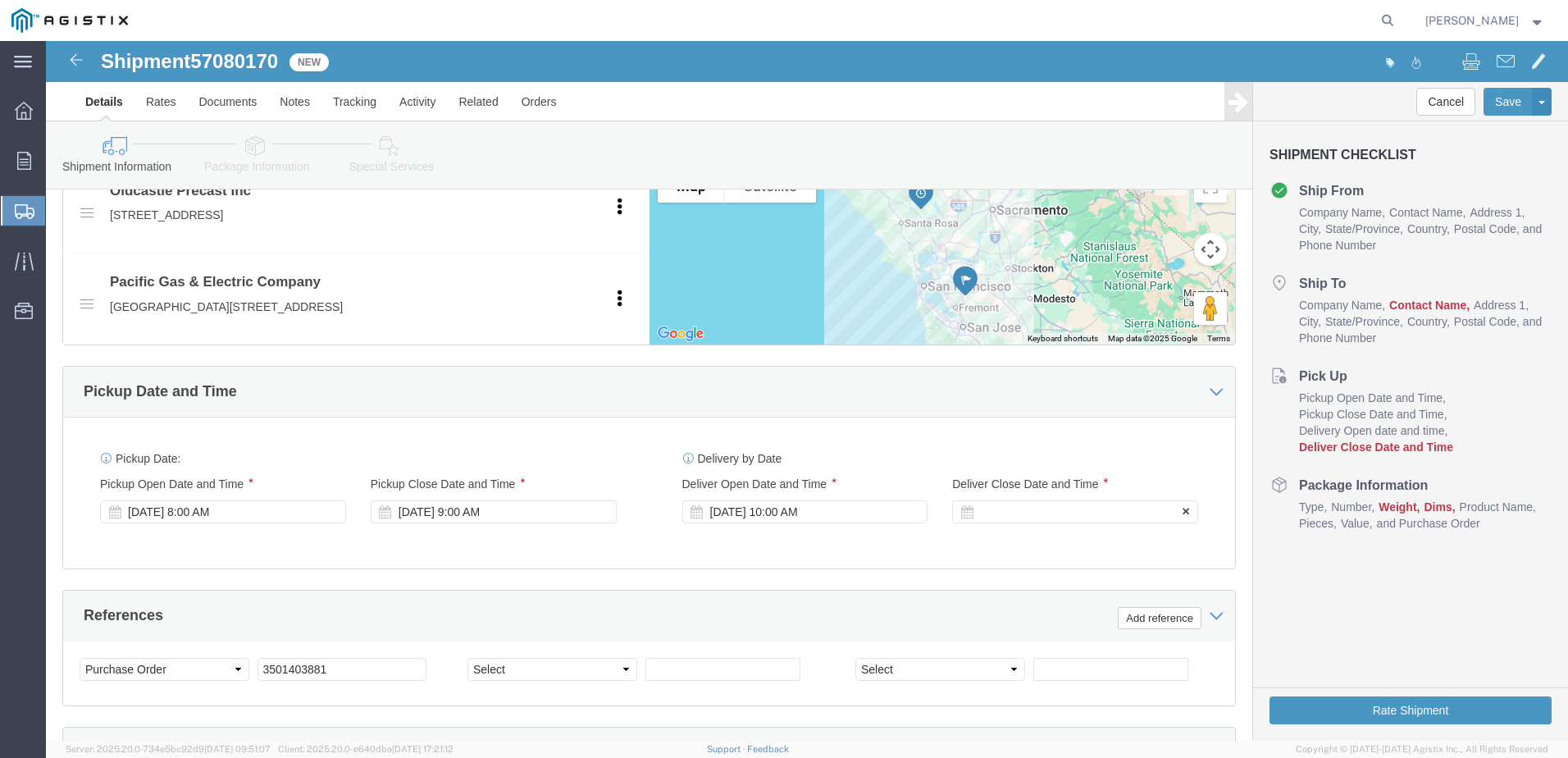
click div
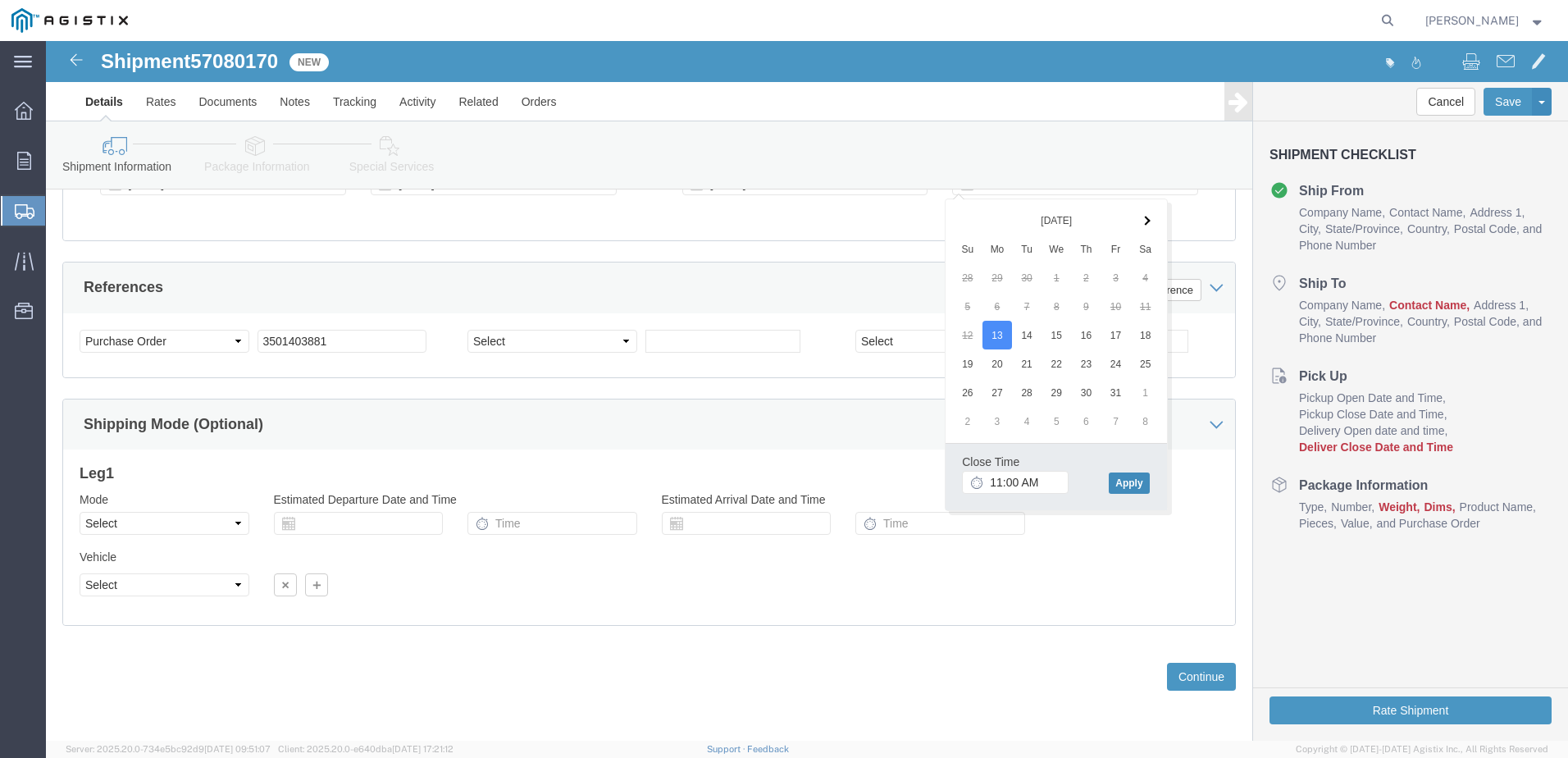
click button "Apply"
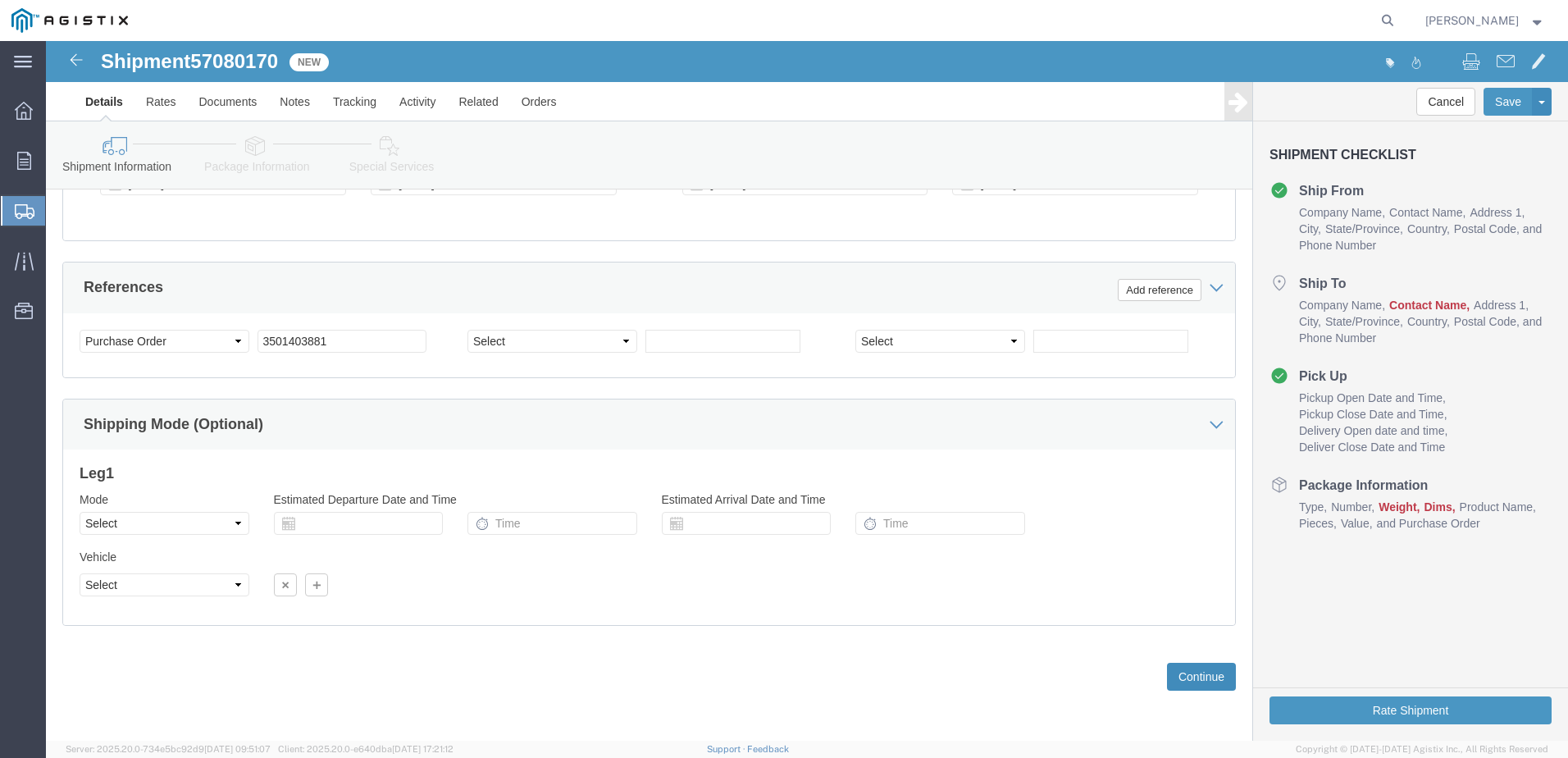
click button "Continue"
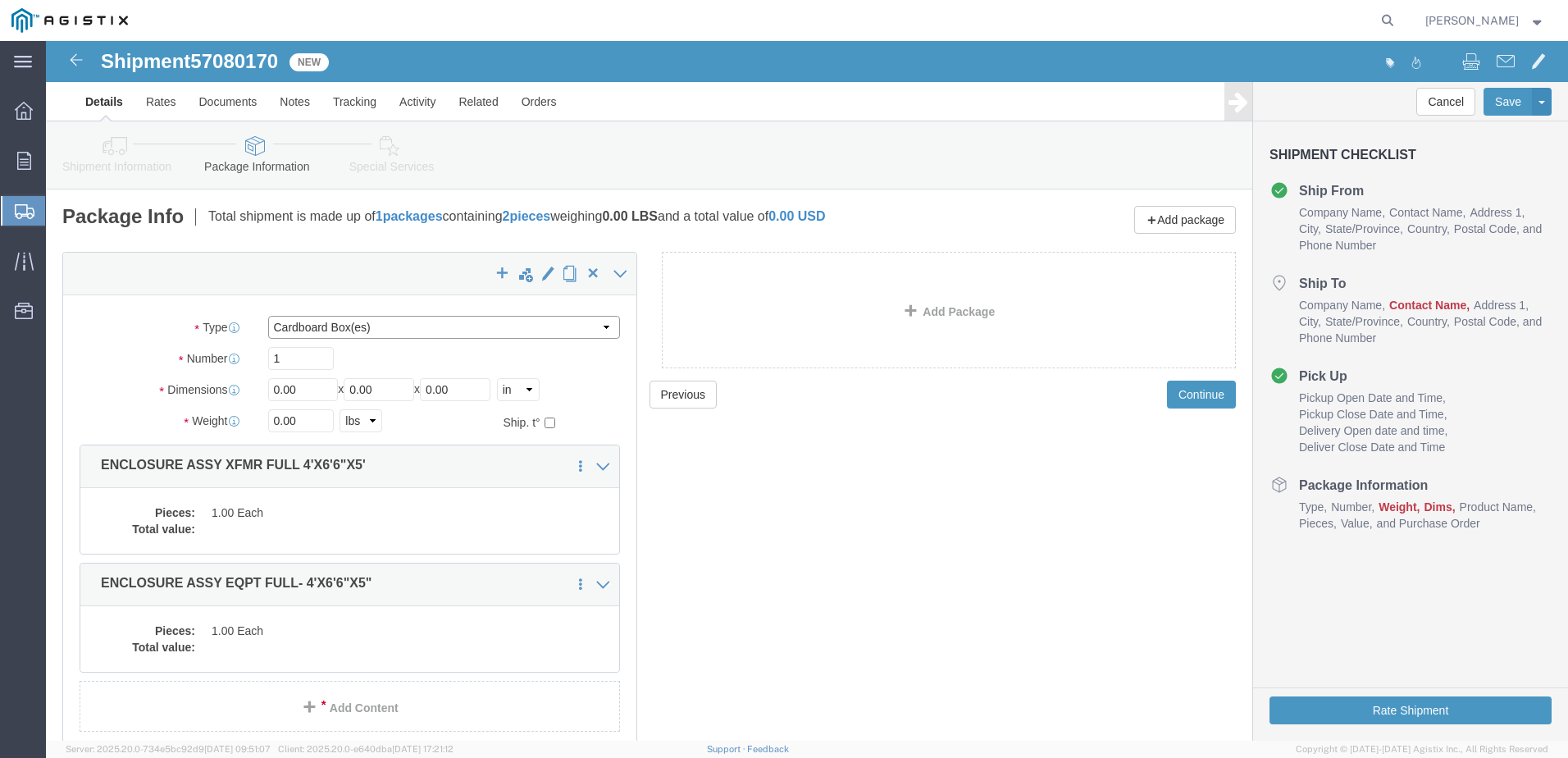
click select "Select Bulk Bundle(s) Cardboard Box(es) Carton(s) Crate(s) Drum(s) (Fiberboard)…"
select select "YRPK"
click select "Select Bulk Bundle(s) Cardboard Box(es) Carton(s) Crate(s) Drum(s) (Fiberboard)…"
drag, startPoint x: 253, startPoint y: 351, endPoint x: 214, endPoint y: 351, distance: 39.0
click div "Length 0.00 x Width 0.00 x Height 0.00 Select cm ft in"
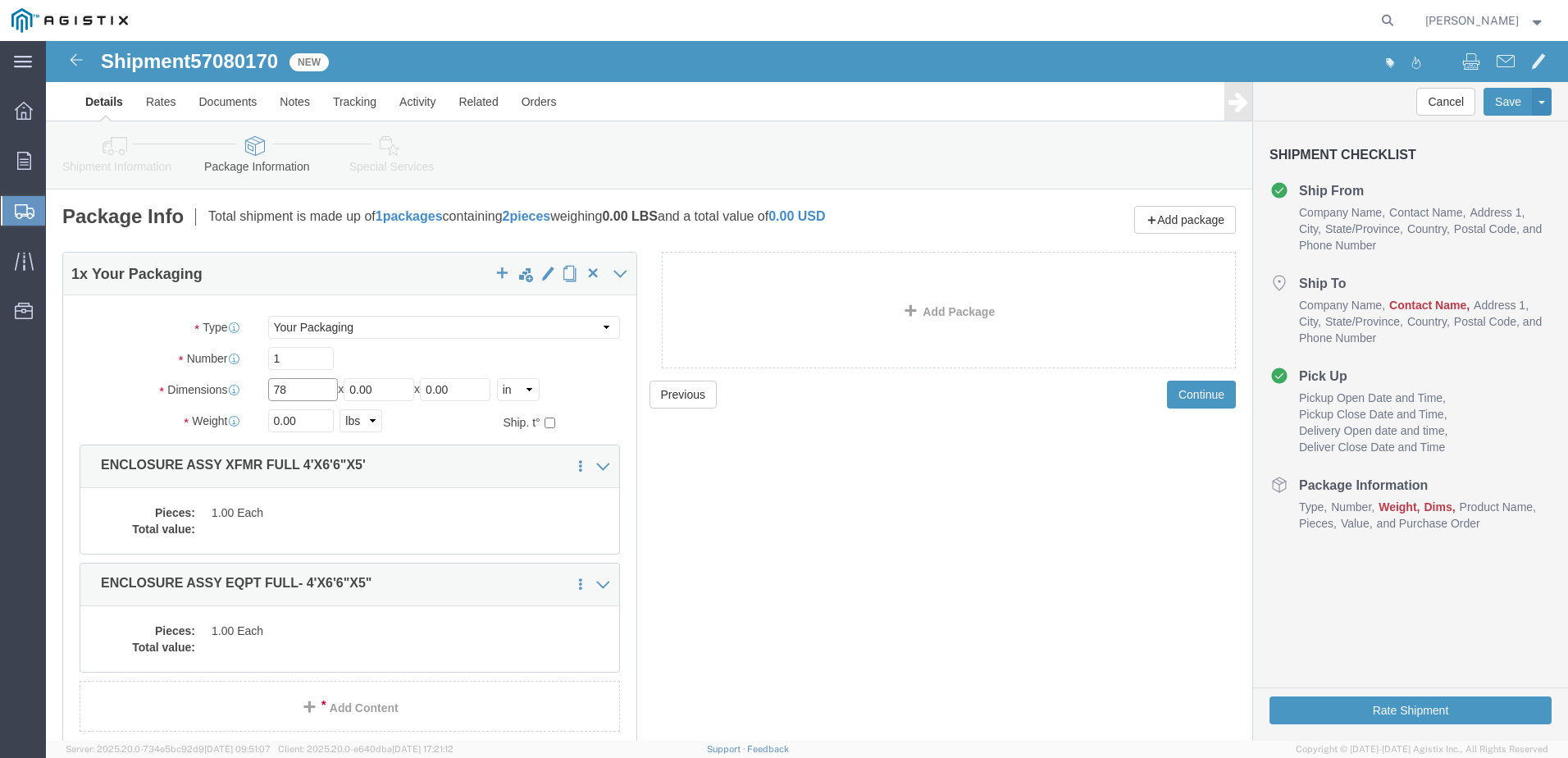
type input "78"
type input "48"
type input "60"
drag, startPoint x: 254, startPoint y: 383, endPoint x: 220, endPoint y: 391, distance: 34.9
click div "Package Type Select Bulk Bundle(s) Cardboard Box(es) Carton(s) Crate(s) Drum(s)…"
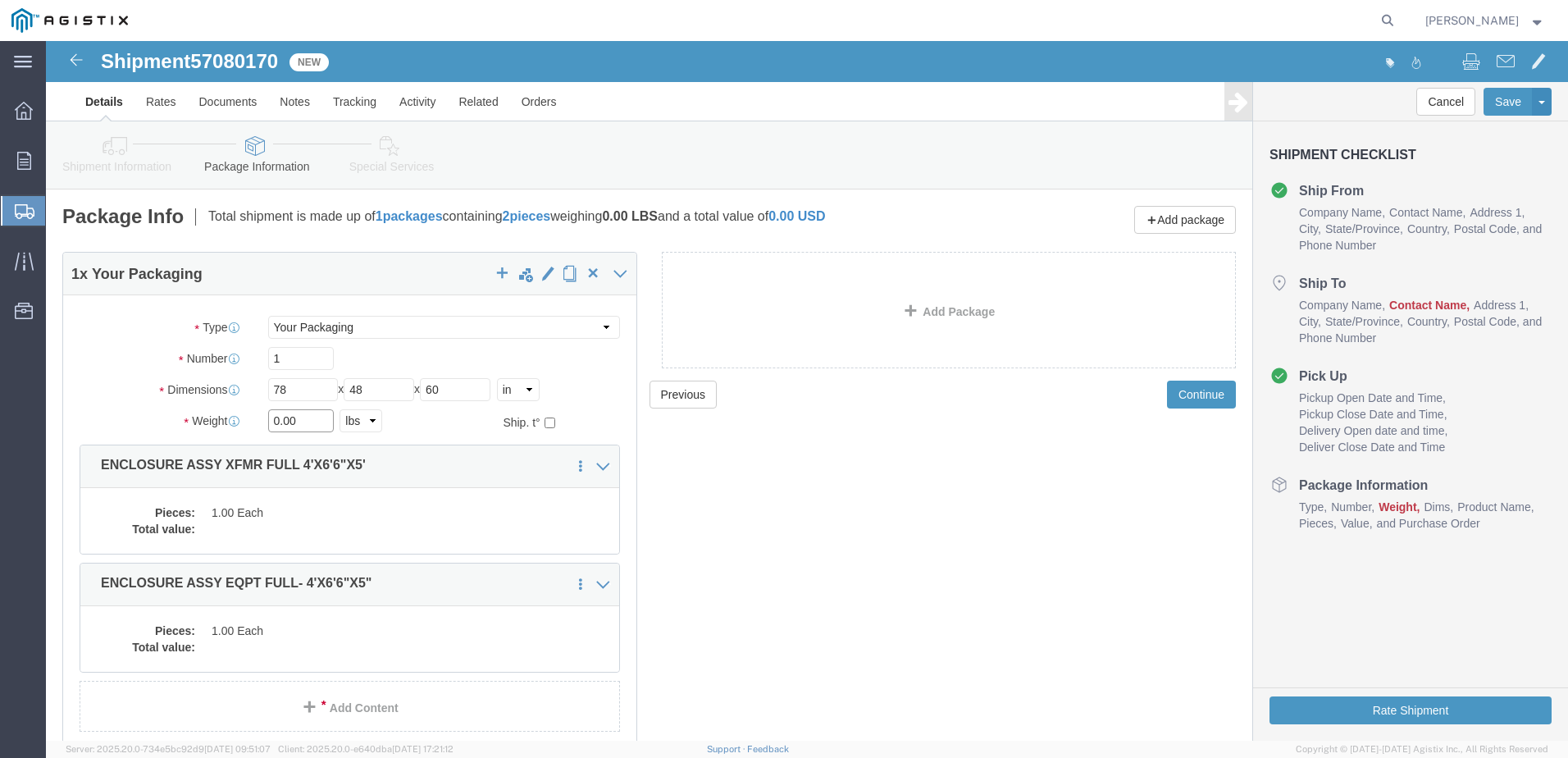
type input "5"
type input "25861"
click div "Pieces: 1.00 Each Total value:"
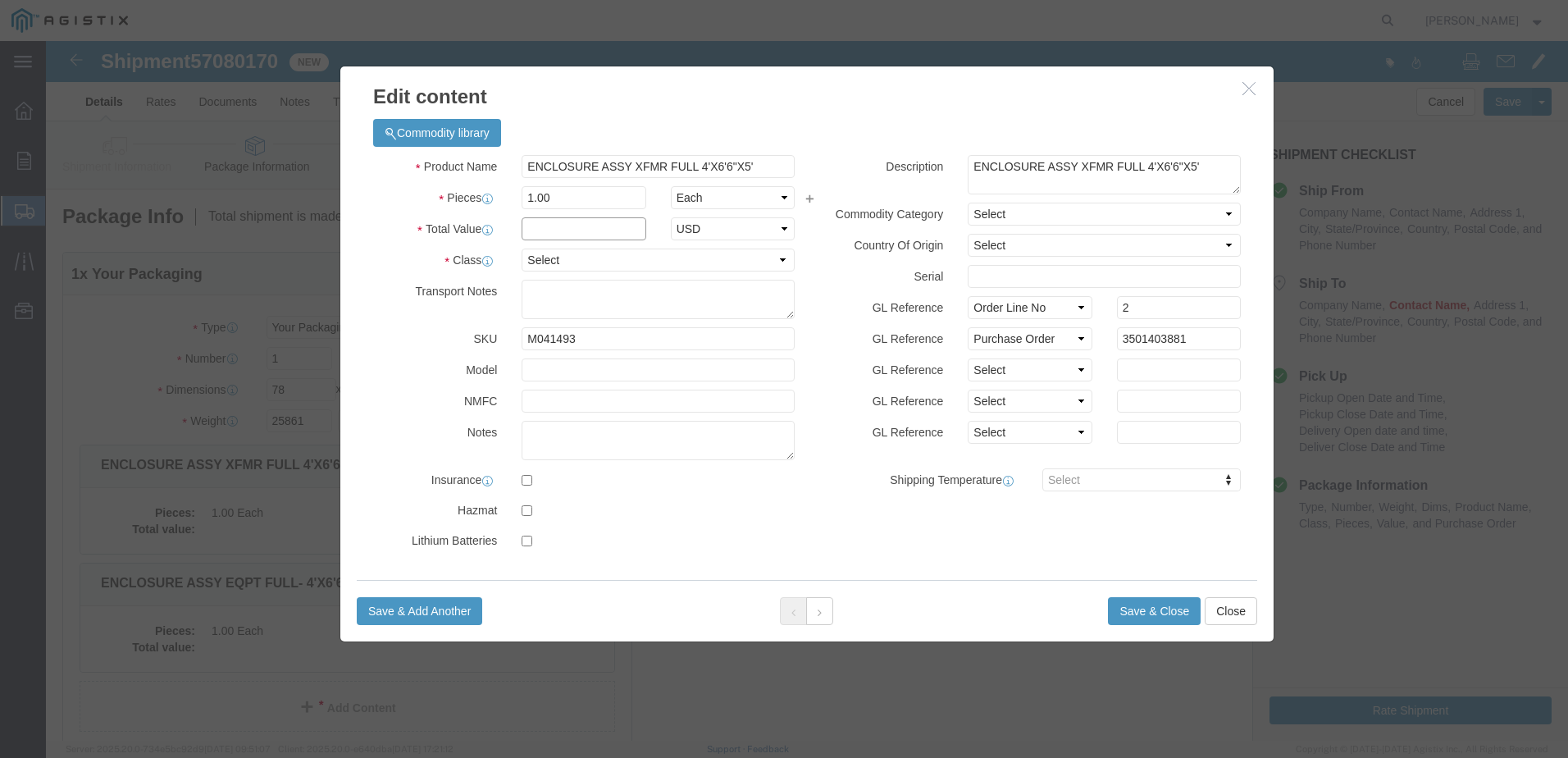
click input "text"
type input "1"
click select "Select 50 55 60 65 70 85 92.5 100 125 175 250 300 400"
select select "55"
click select "Select 50 55 60 65 70 85 92.5 100 125 175 250 300 400"
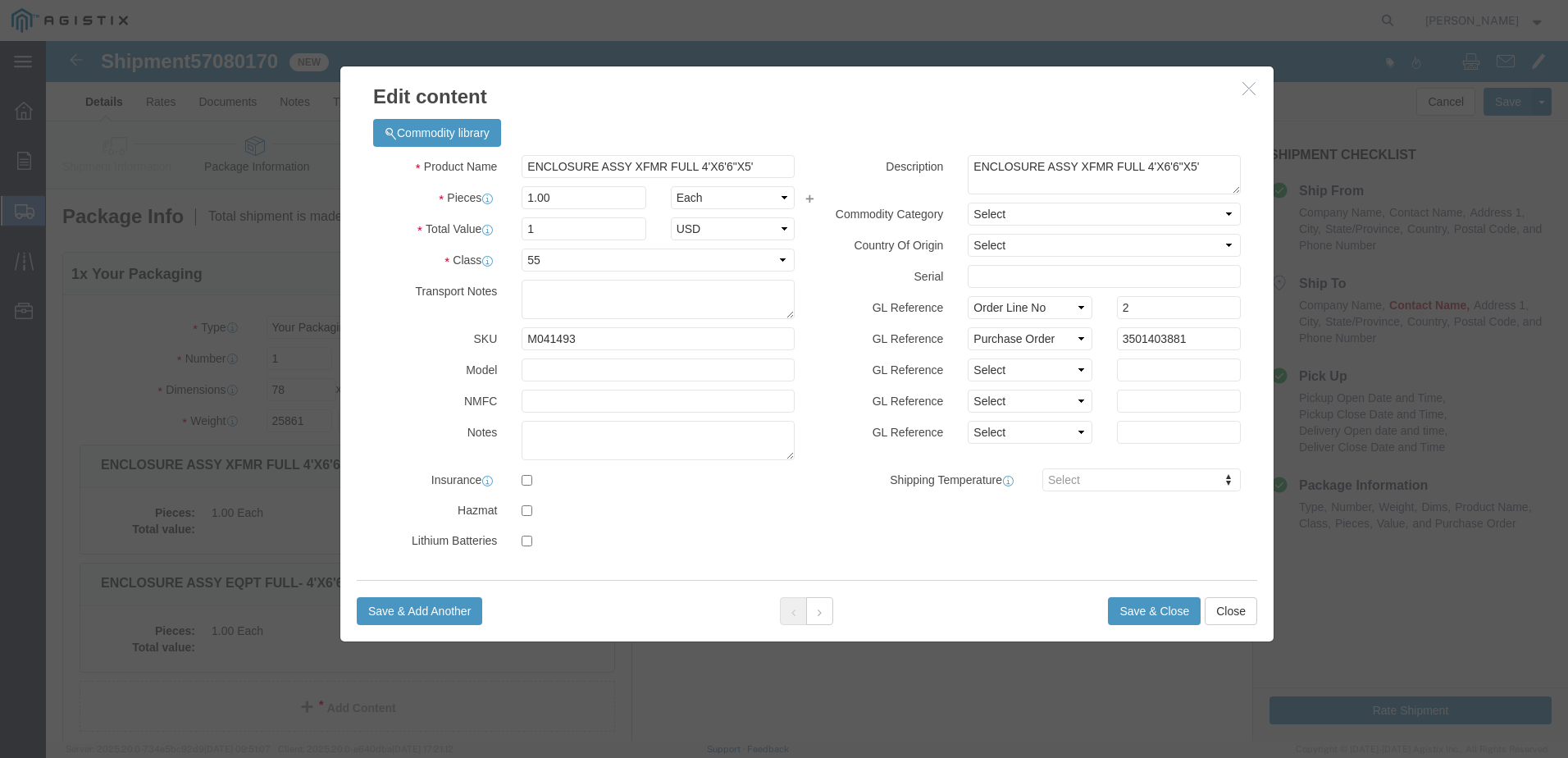
click div "Save & Add Another Save & Close Close"
click button "Save & Close"
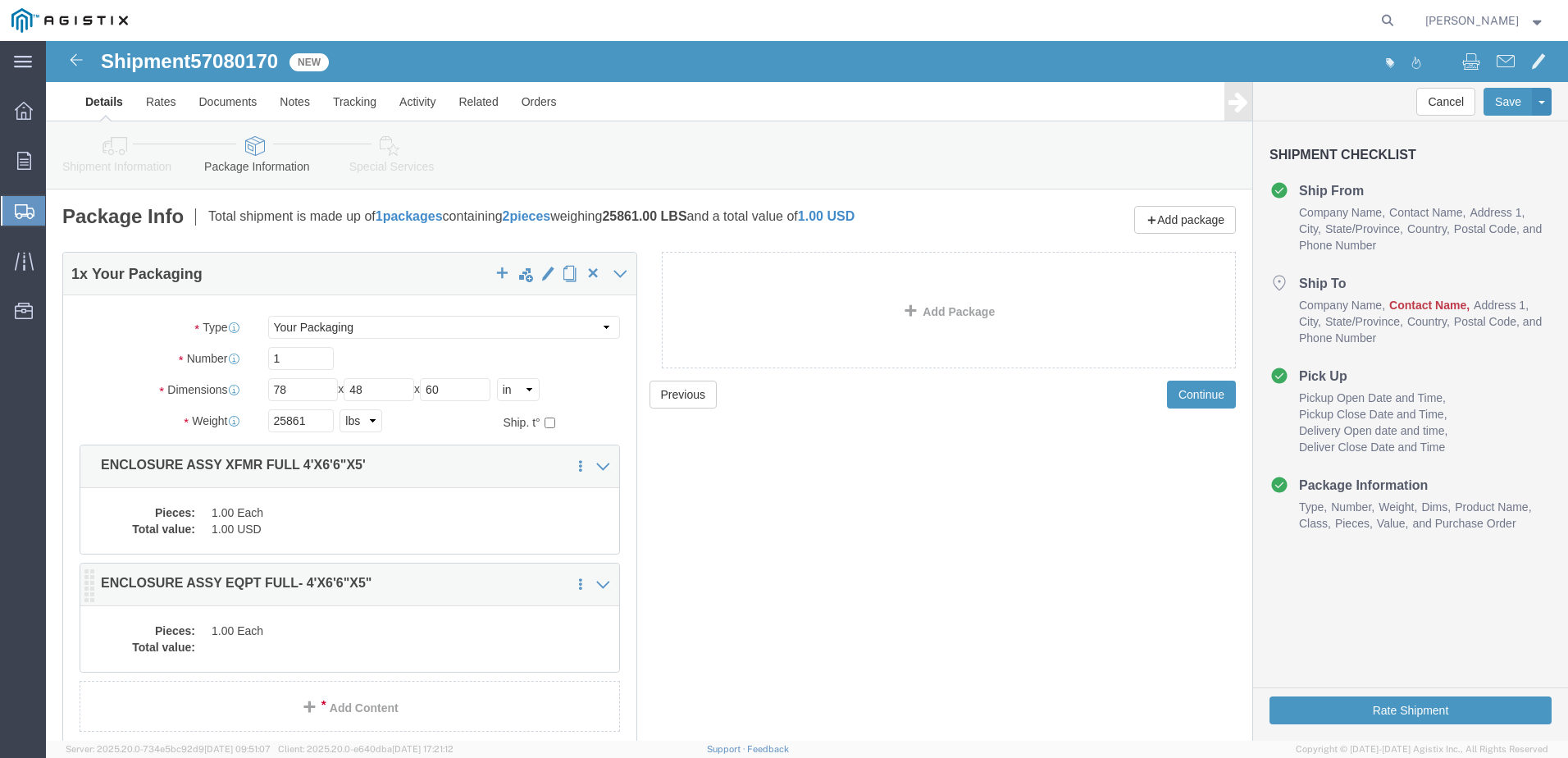
click dd "1.00 Each"
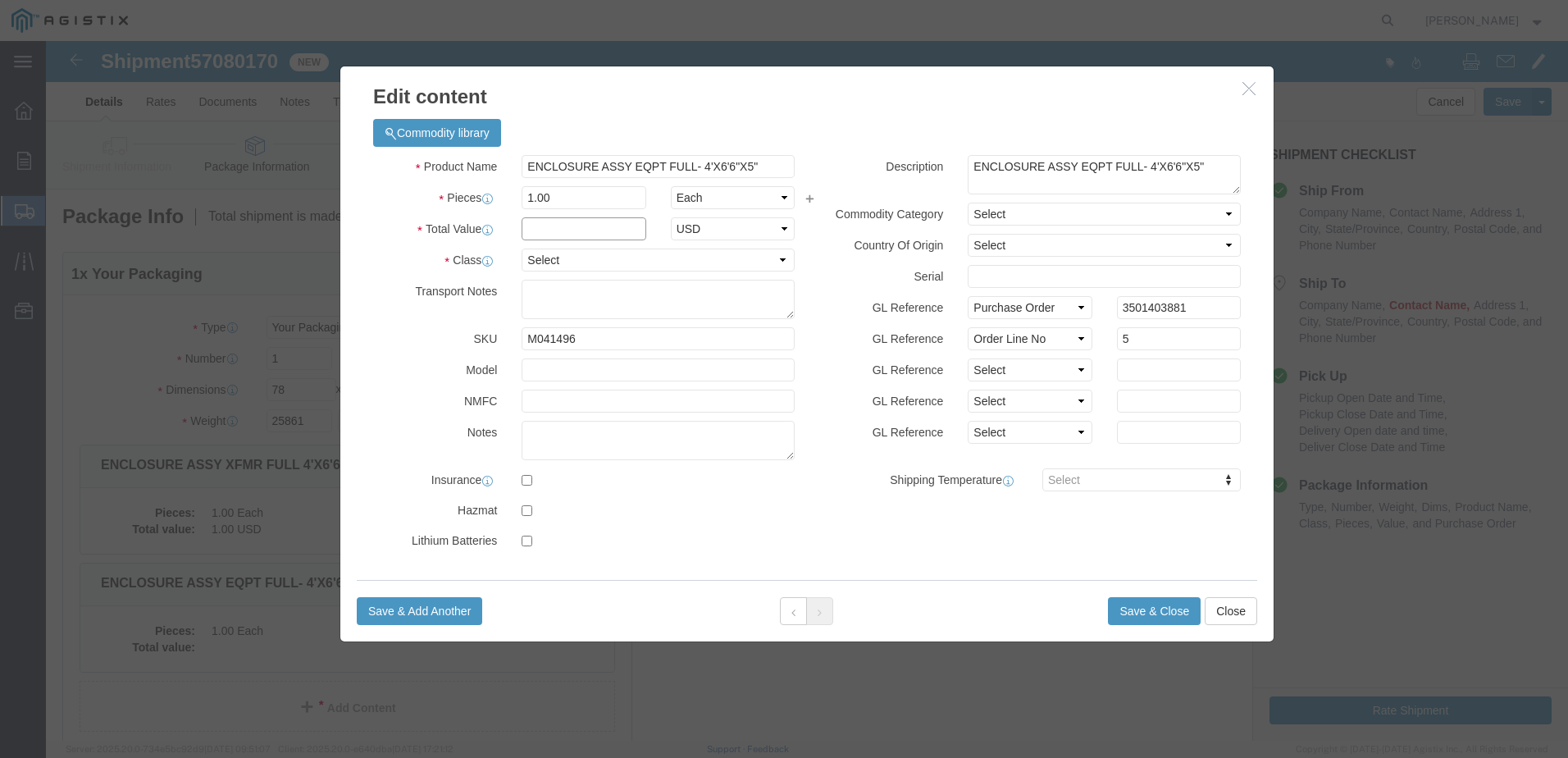
click input "text"
type input "1"
click select "Select 50 55 60 65 70 85 92.5 100 125 175 250 300 400"
select select "55"
click select "Select 50 55 60 65 70 85 92.5 100 125 175 250 300 400"
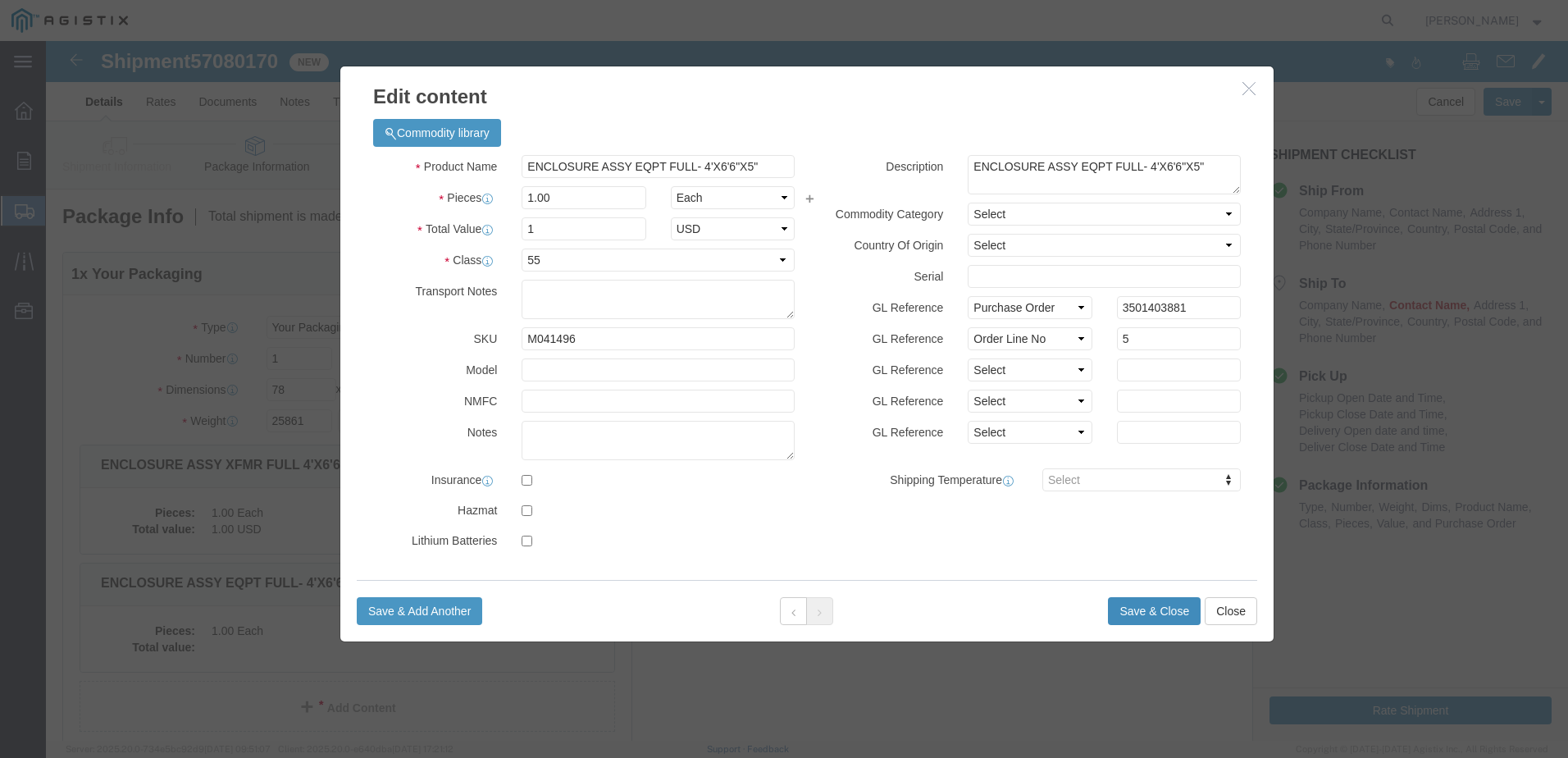
click button "Save & Close"
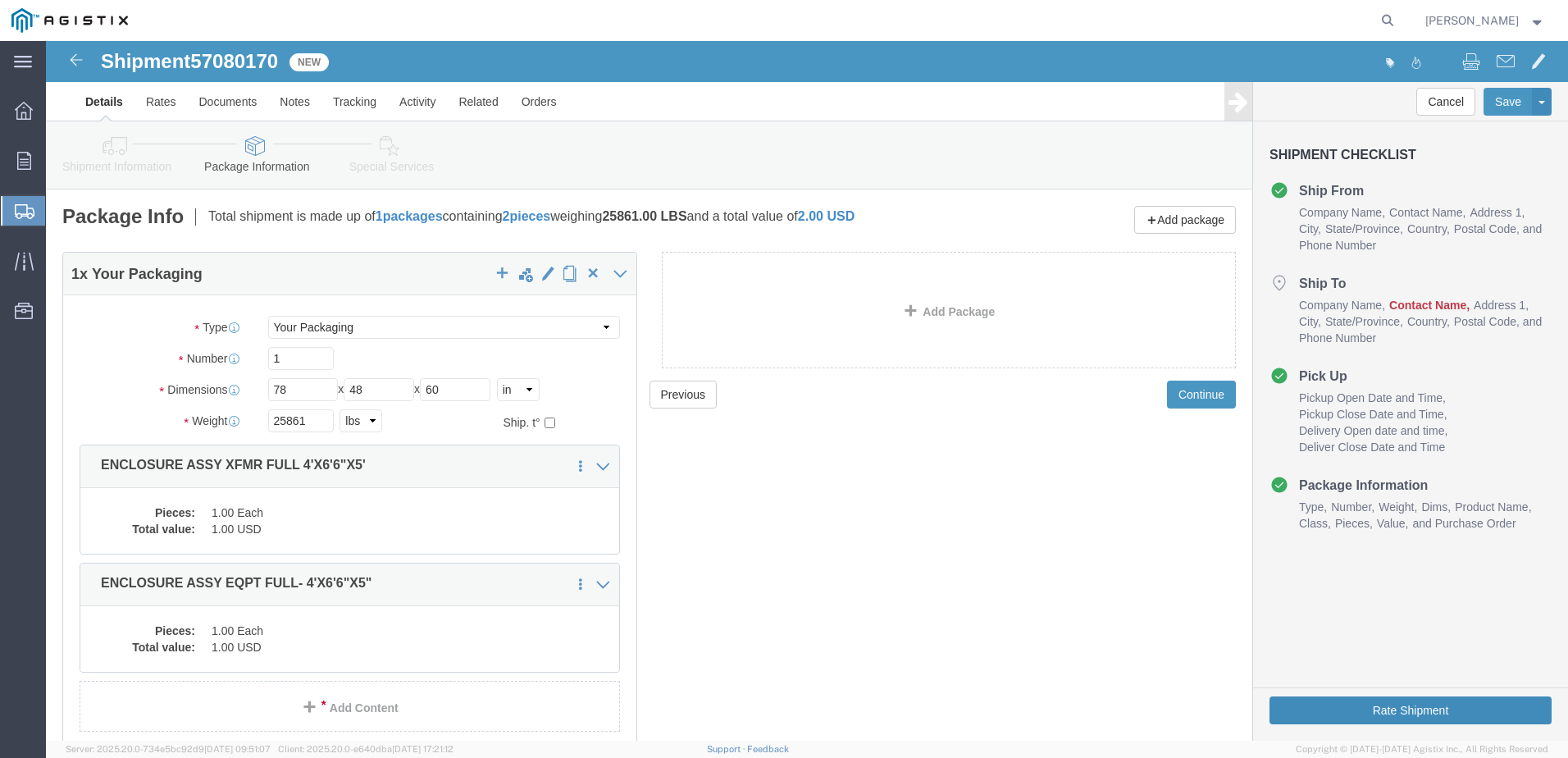
click button "Rate Shipment"
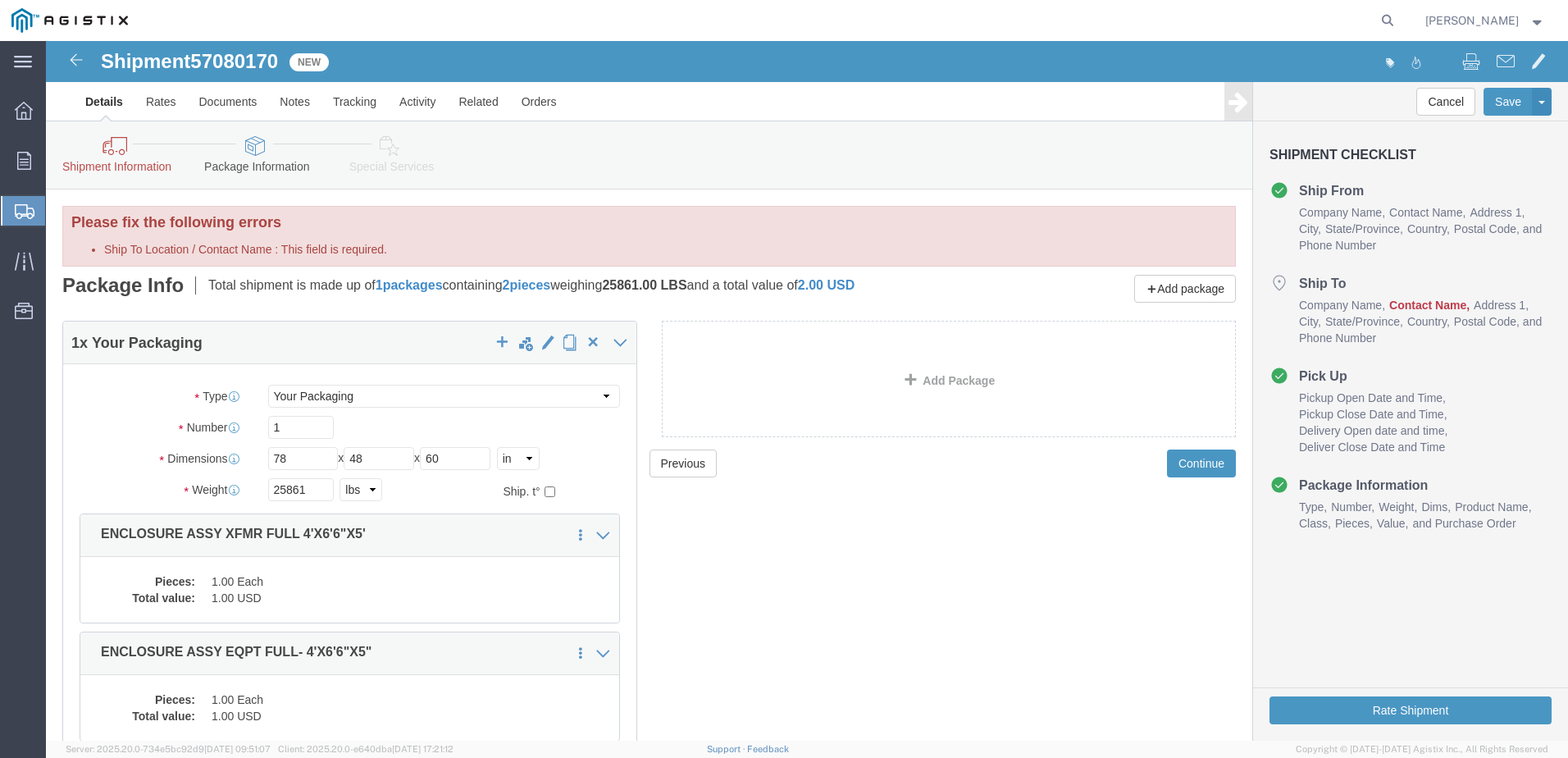
click link "Shipment Information"
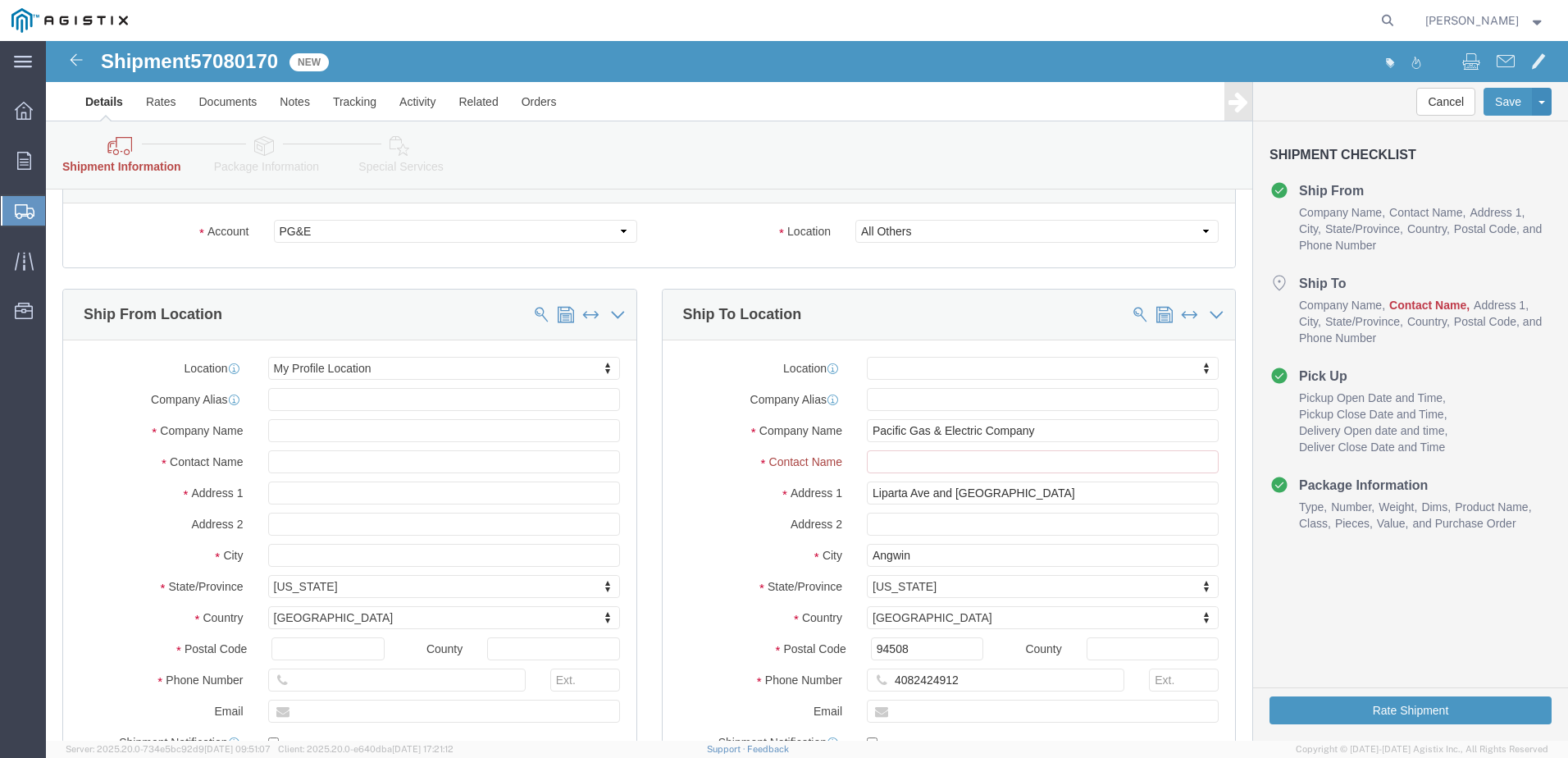
scroll to position [246, 0]
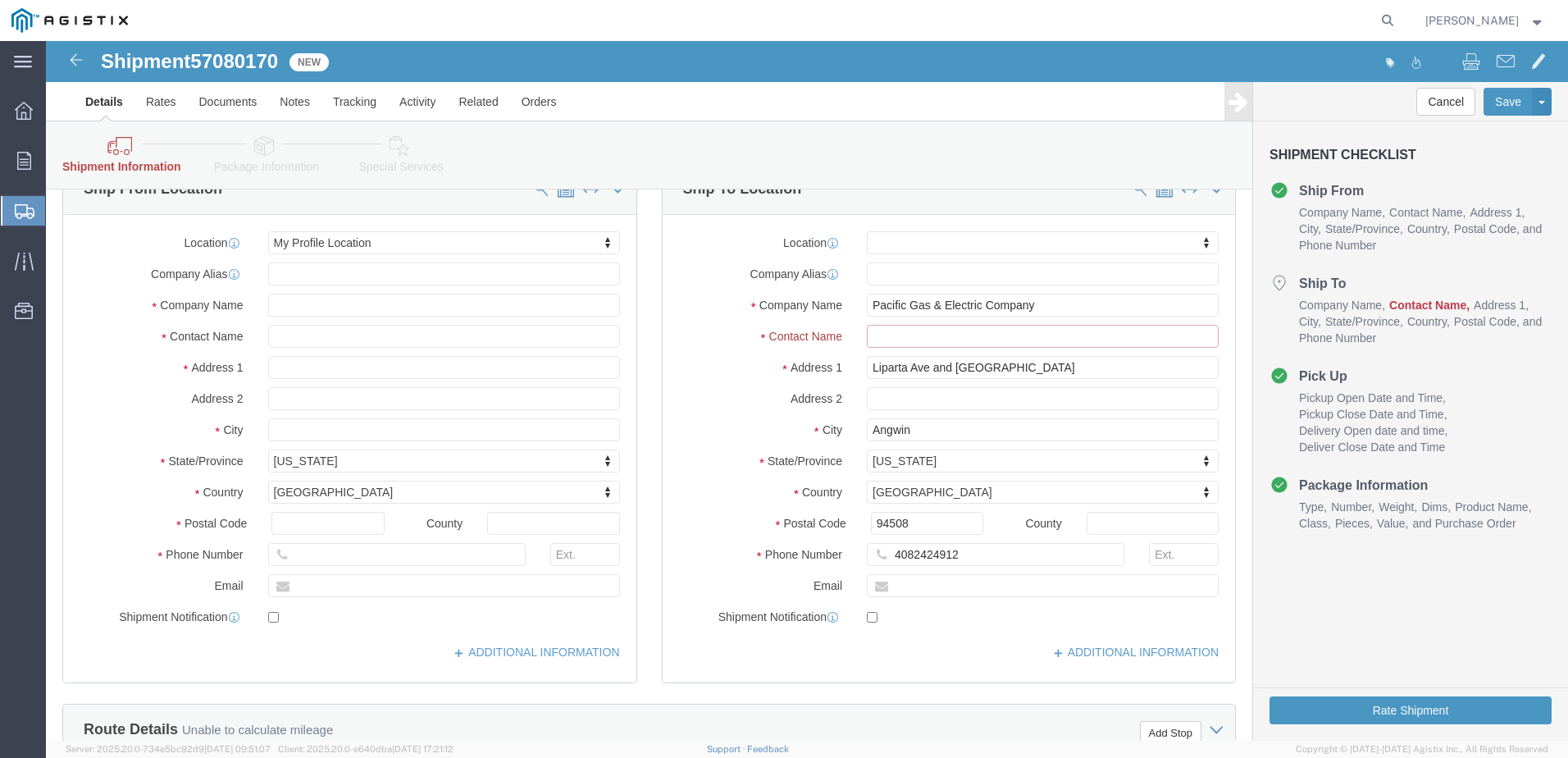
click input "Ship To Location / Contact Name : This field is required."
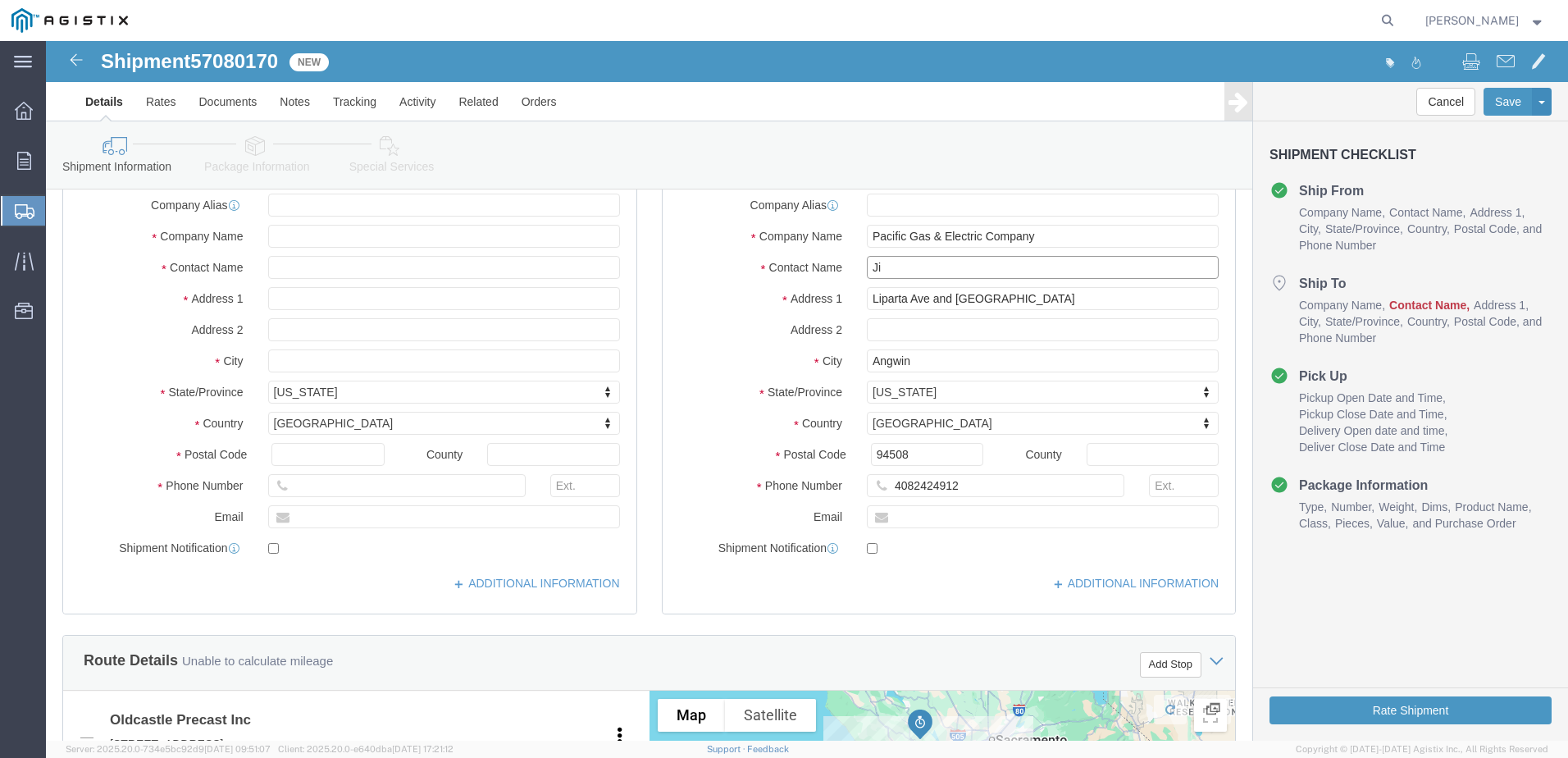
scroll to position [177, 0]
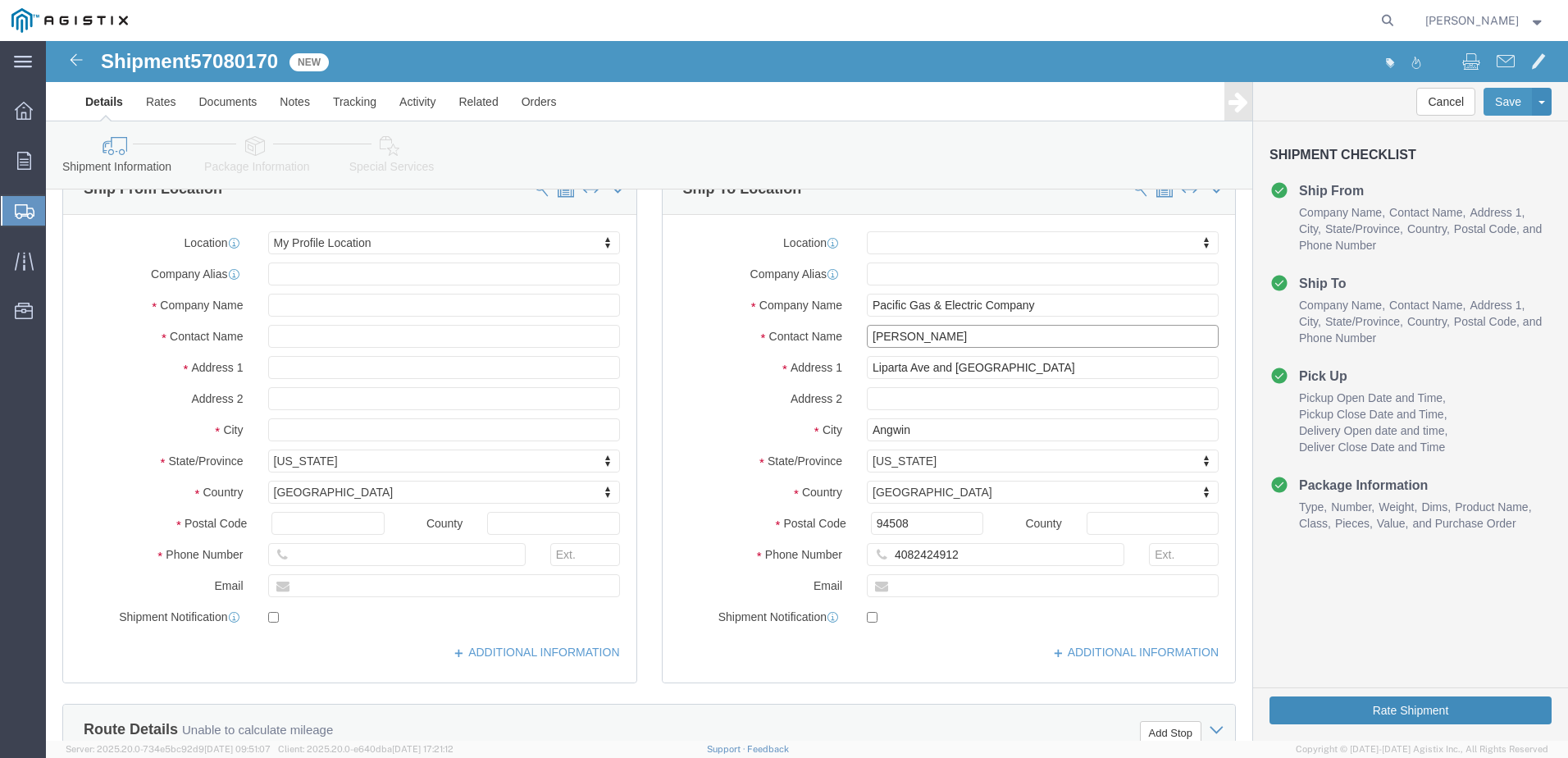
type input "Jim Smith"
click button "Rate Shipment"
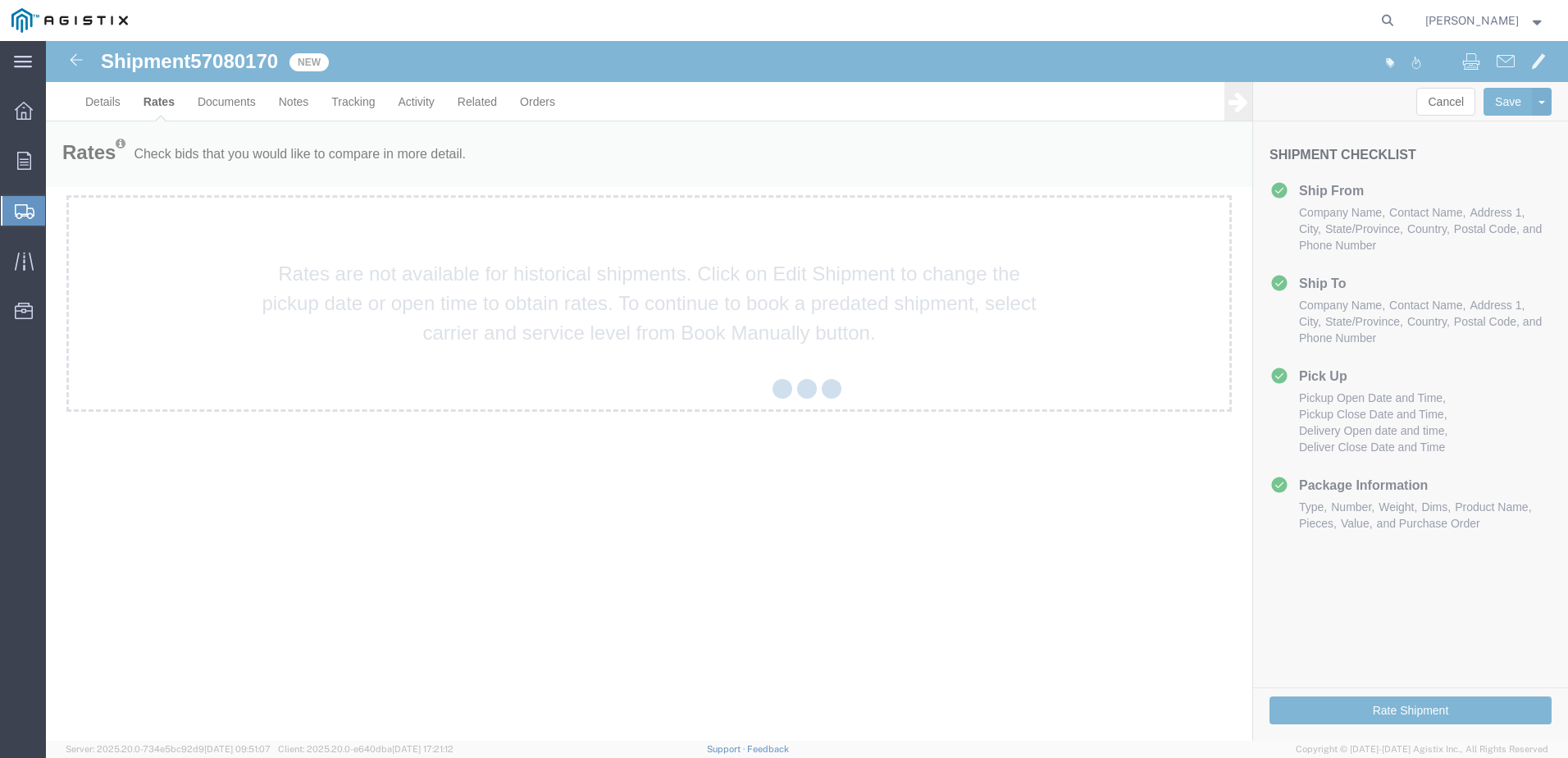
scroll to position [0, 0]
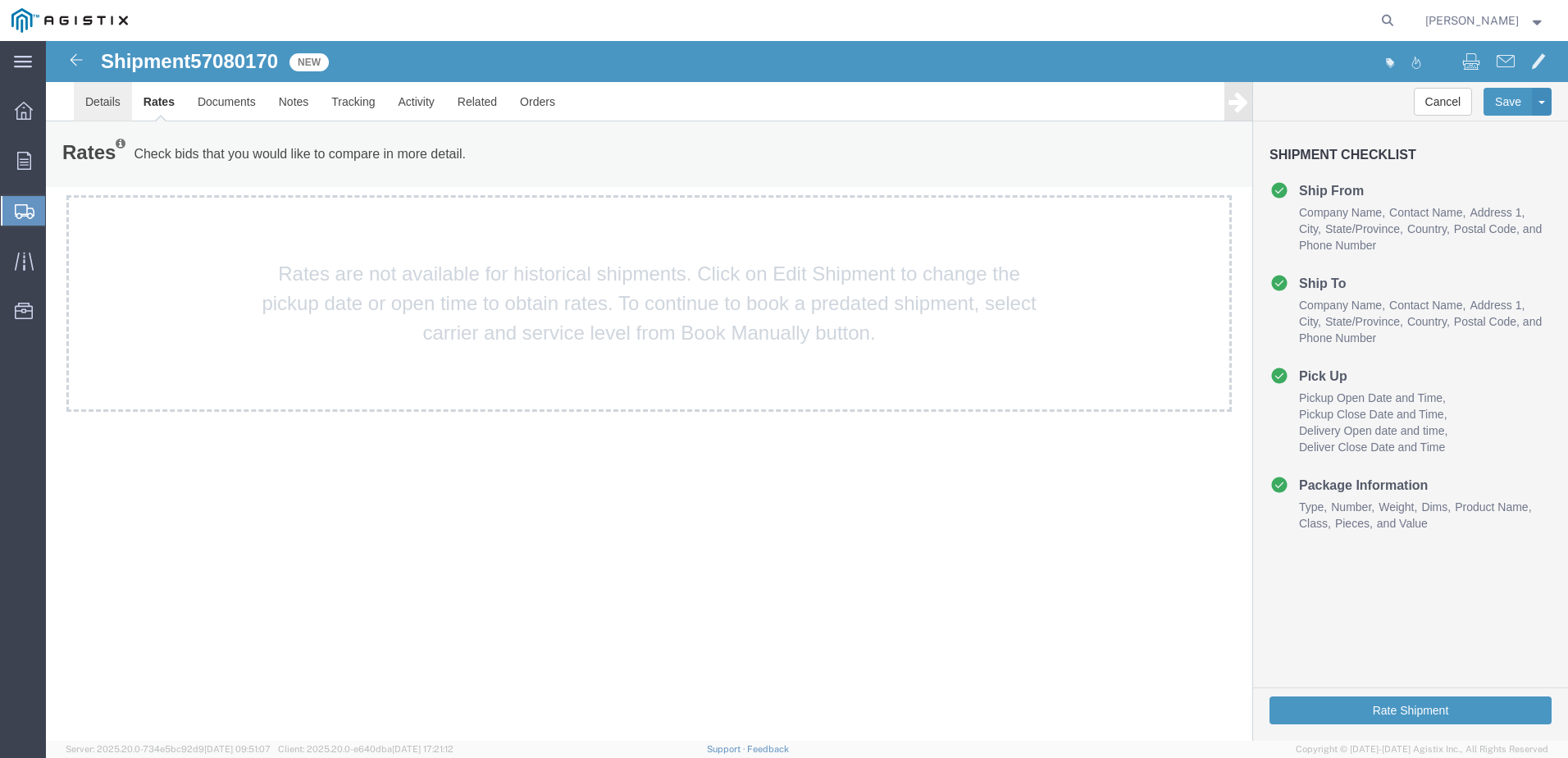
click at [116, 104] on link "Details" at bounding box center [102, 102] width 58 height 39
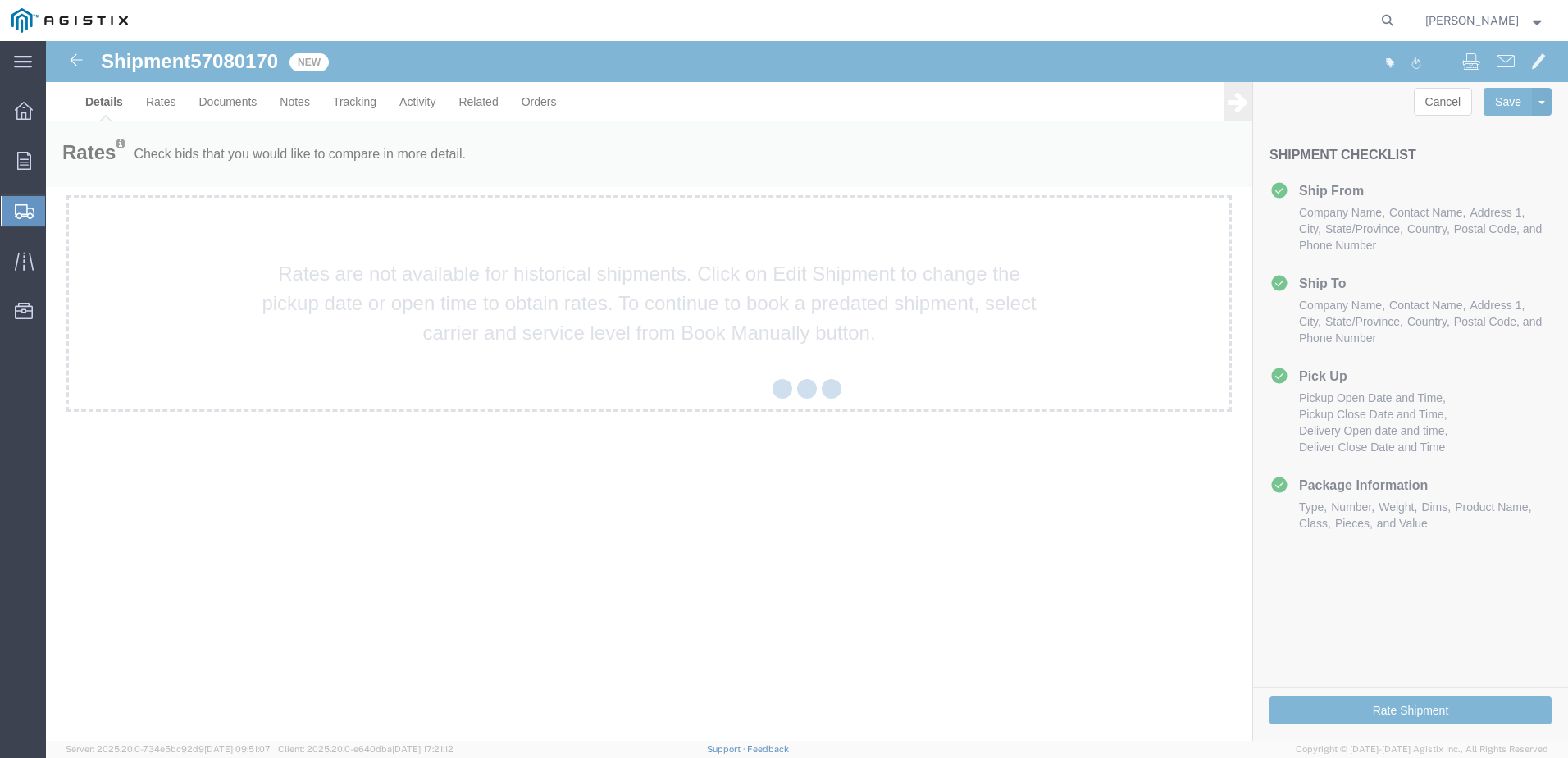
select select "22122"
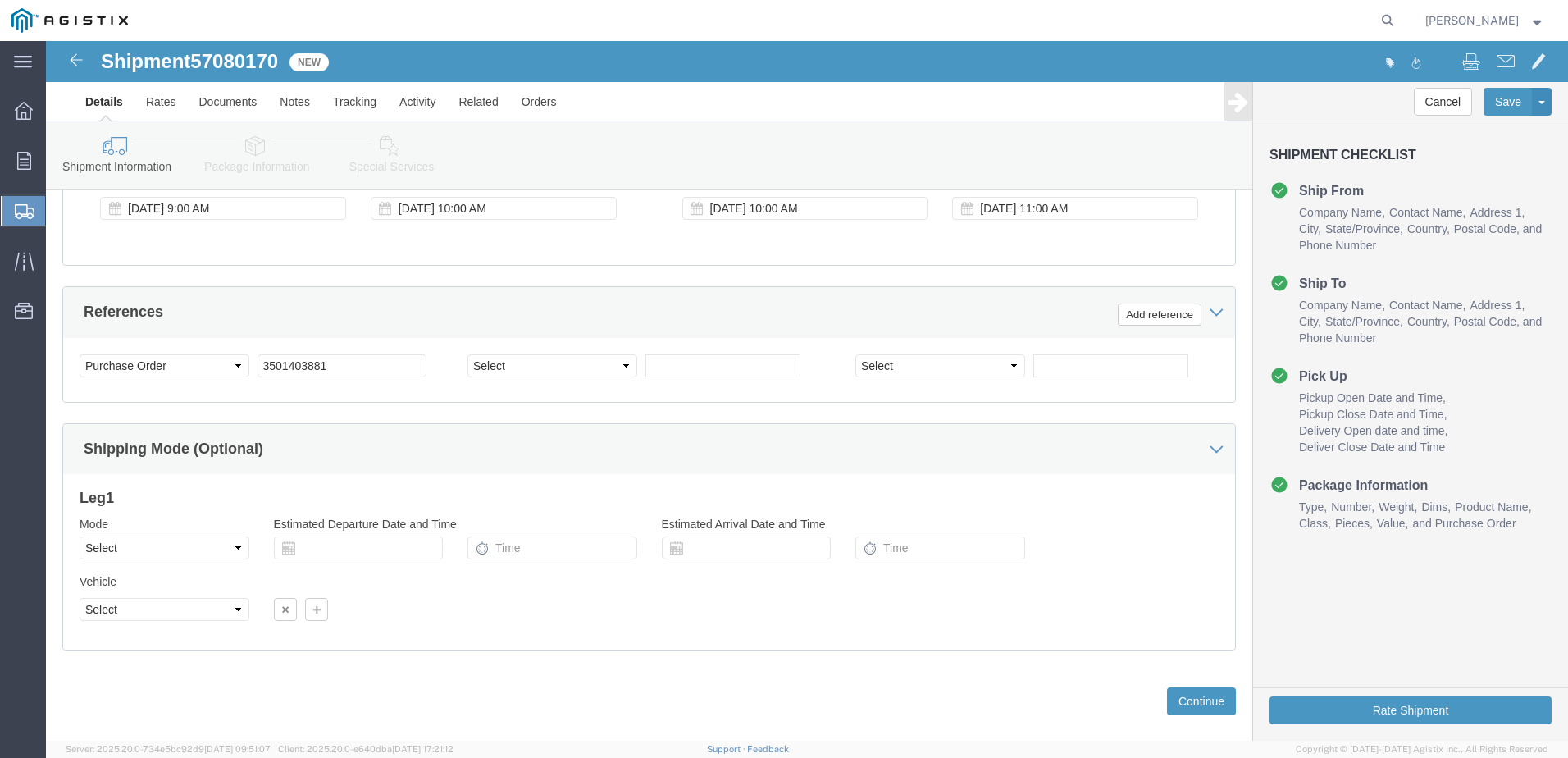
scroll to position [1104, 0]
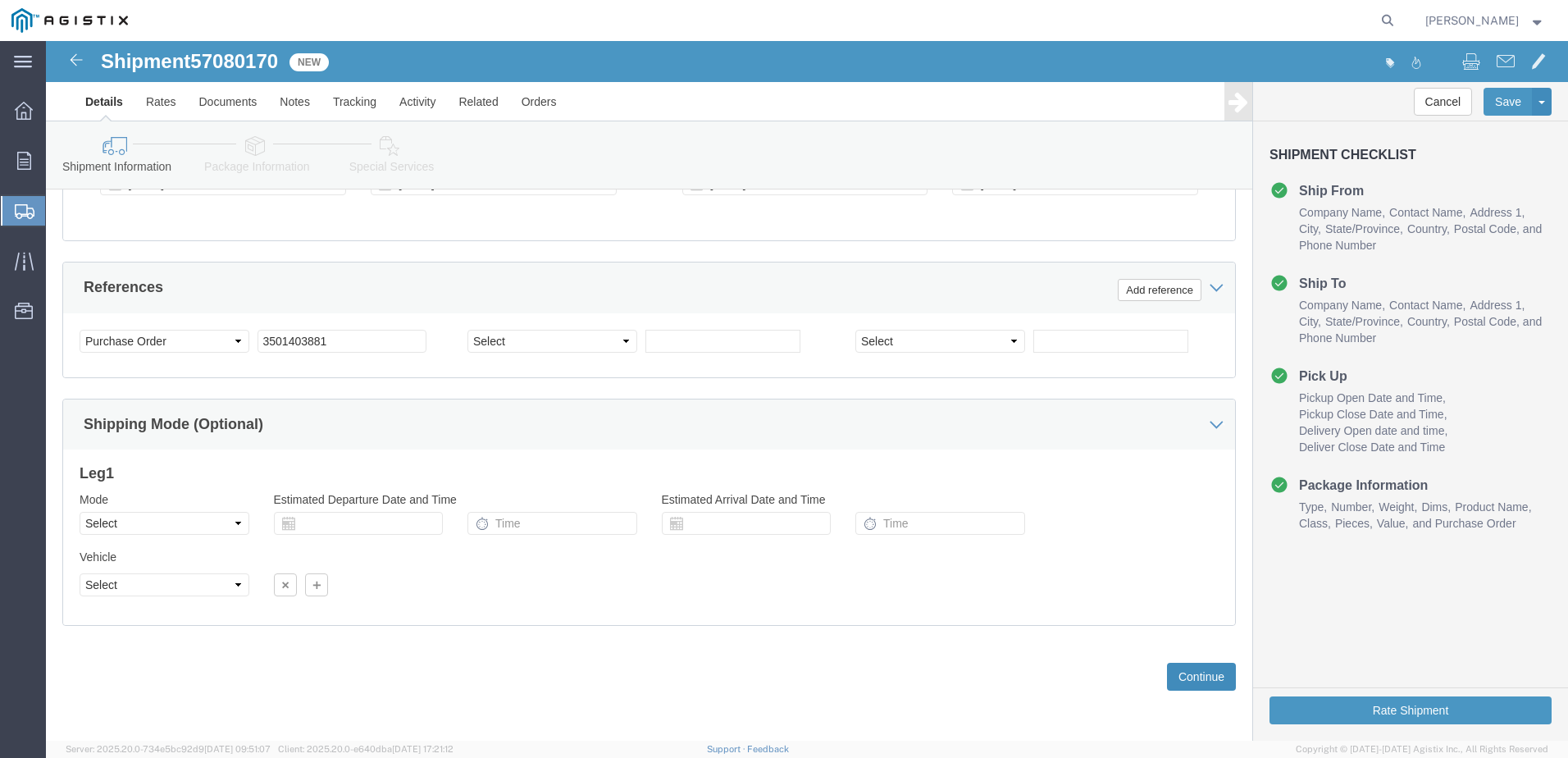
click button "Continue"
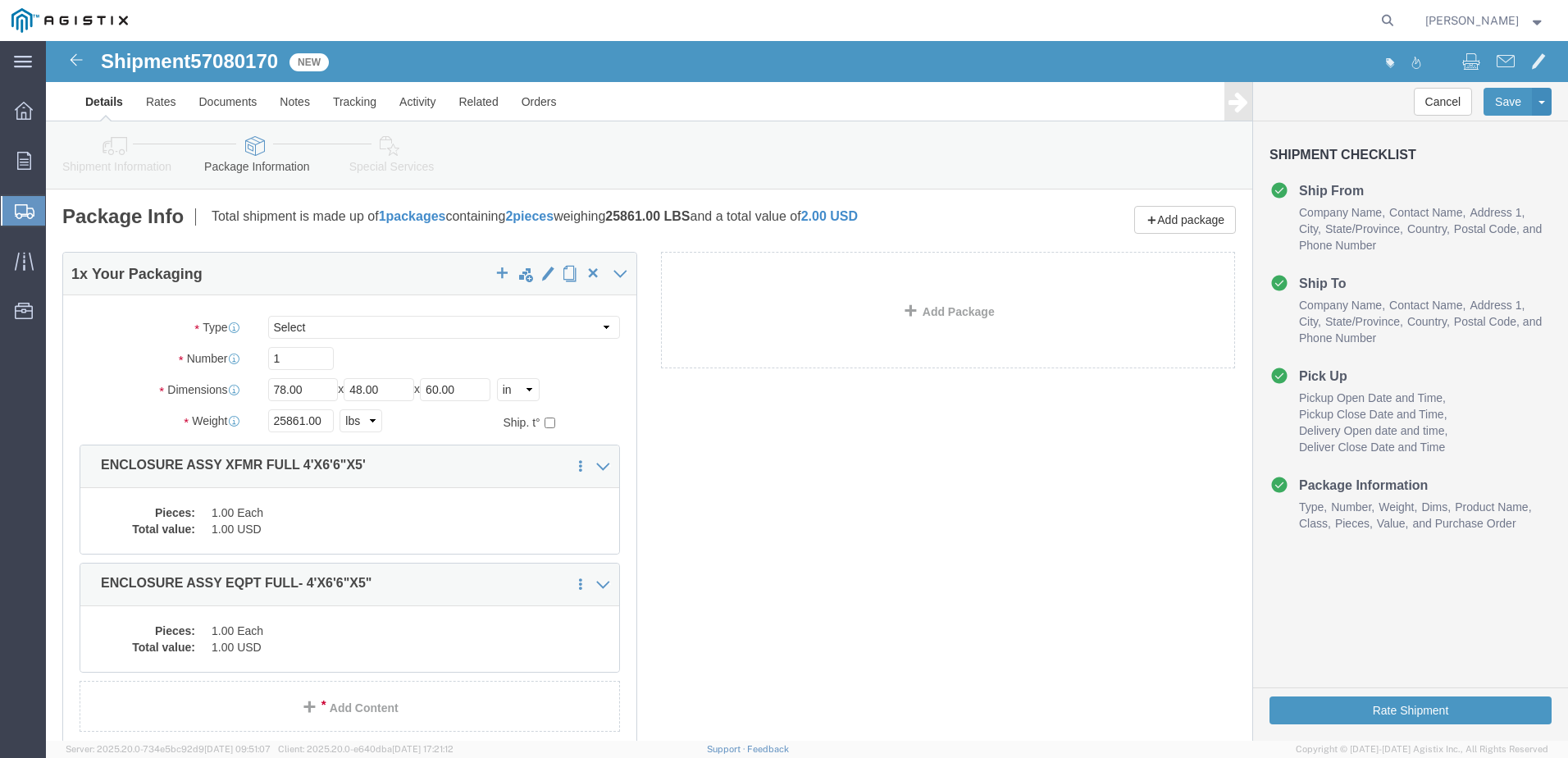
scroll to position [123, 0]
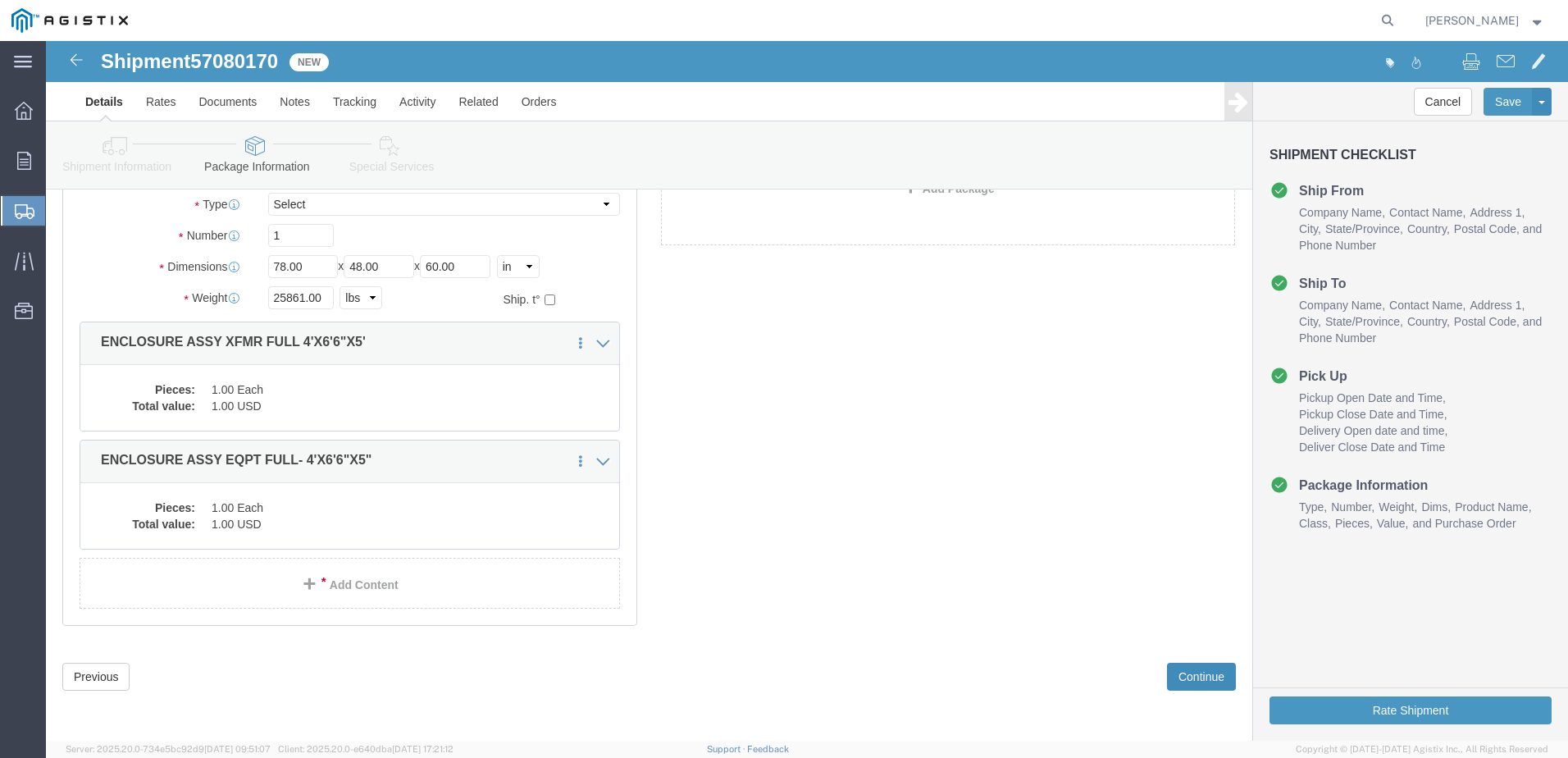
click button "Continue"
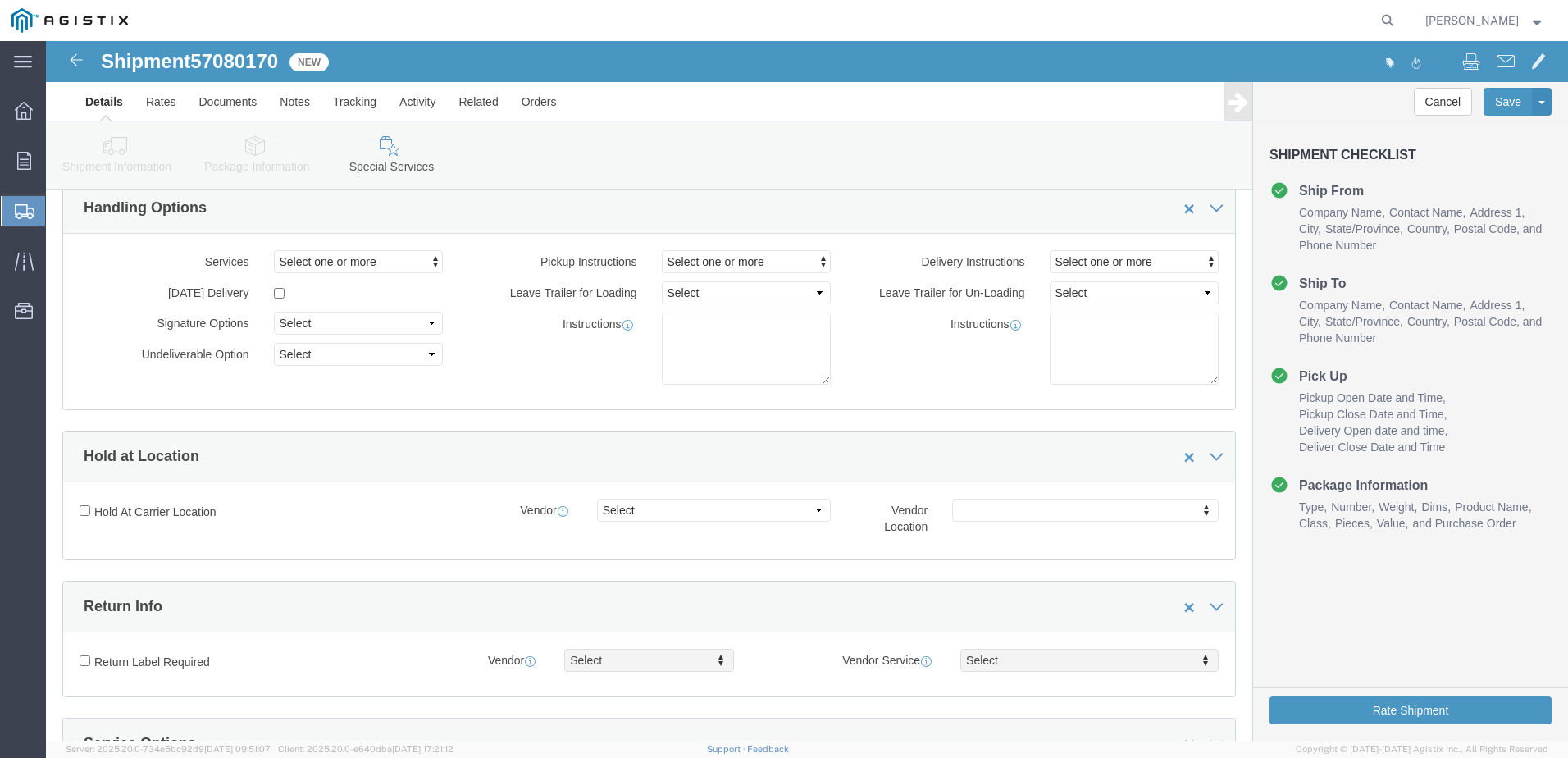
scroll to position [0, 0]
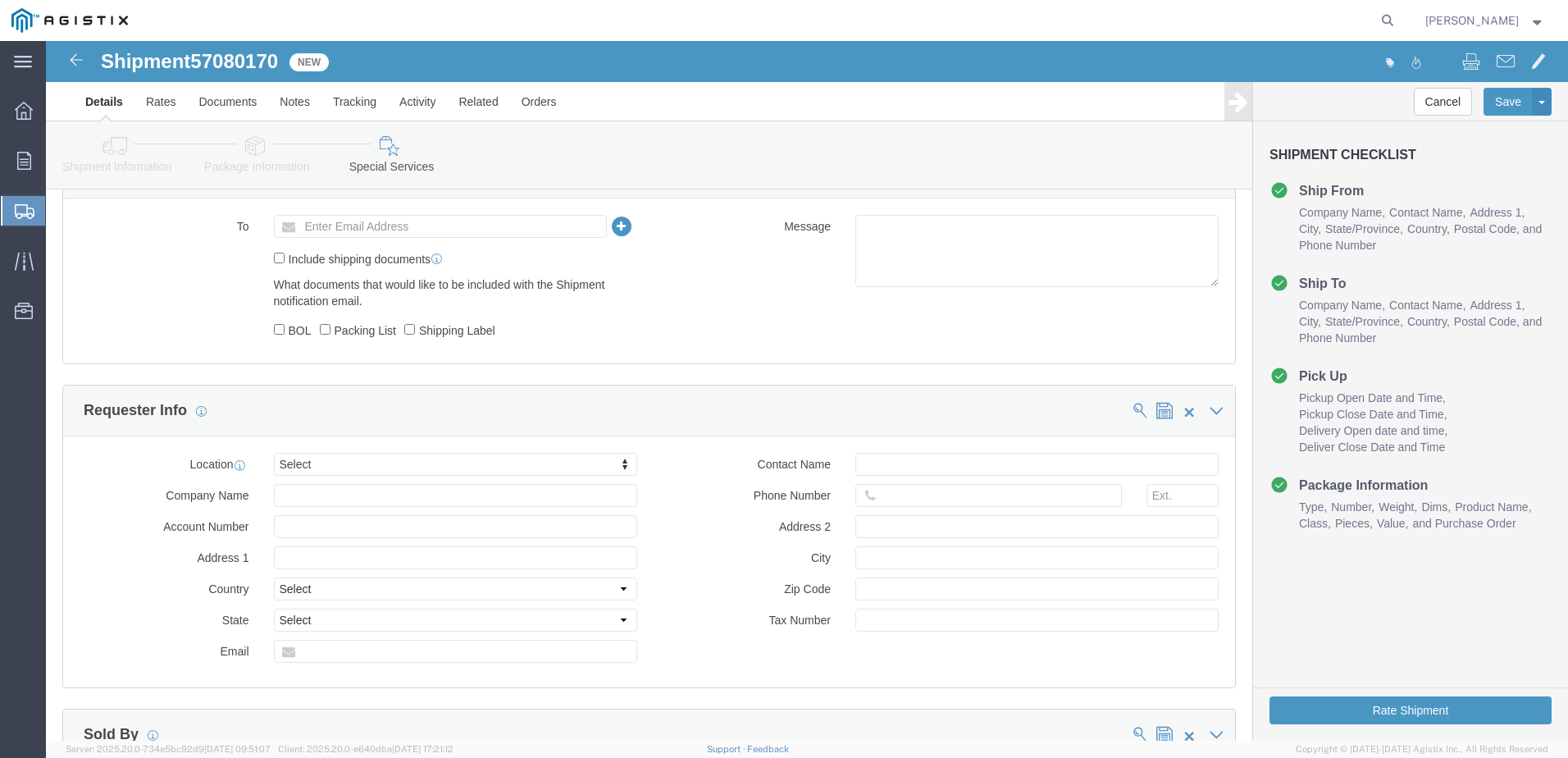
click icon
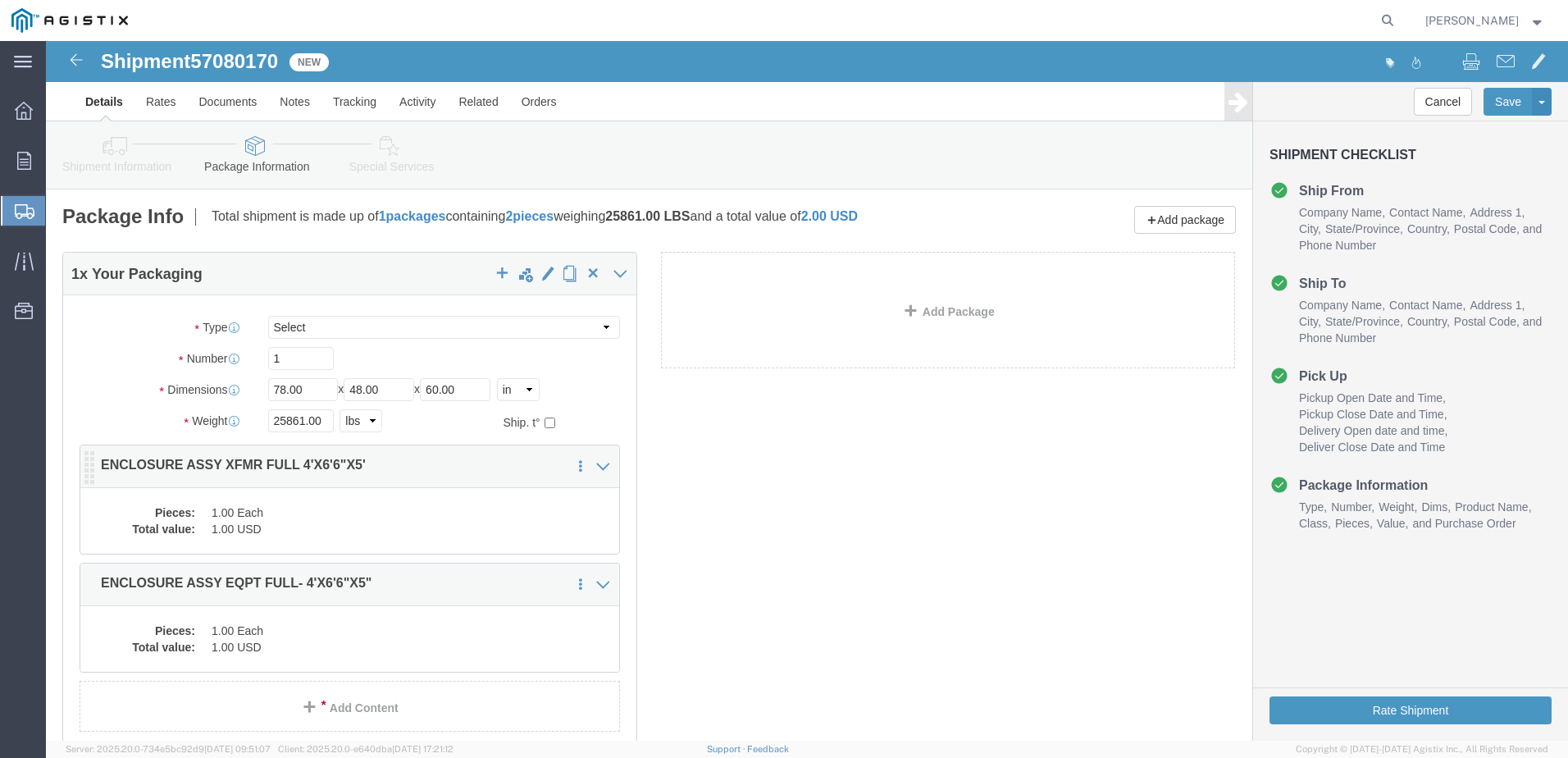
click div "Pieces: 1.00 Each Total value: 1.00 USD"
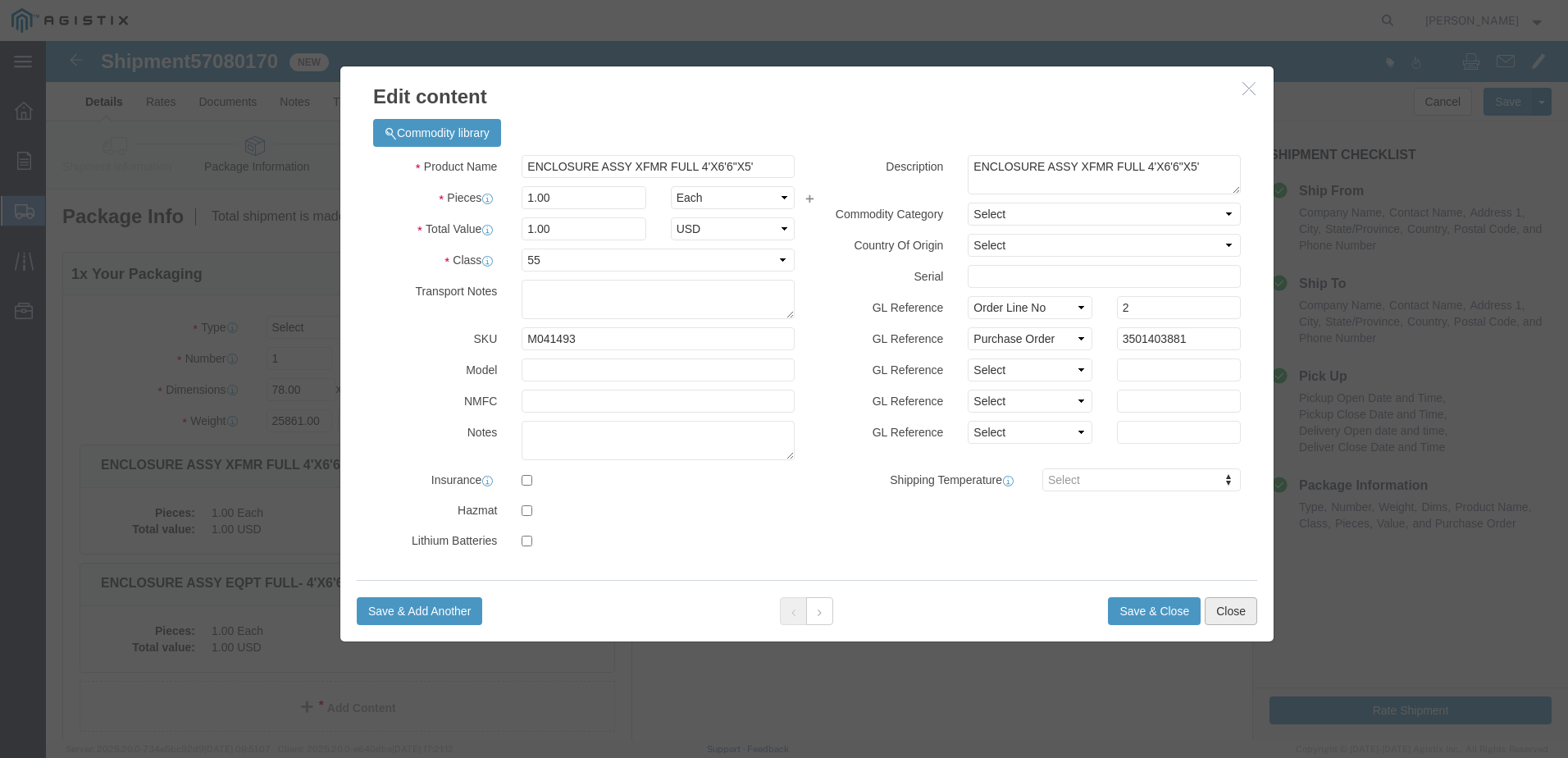
click button "Close"
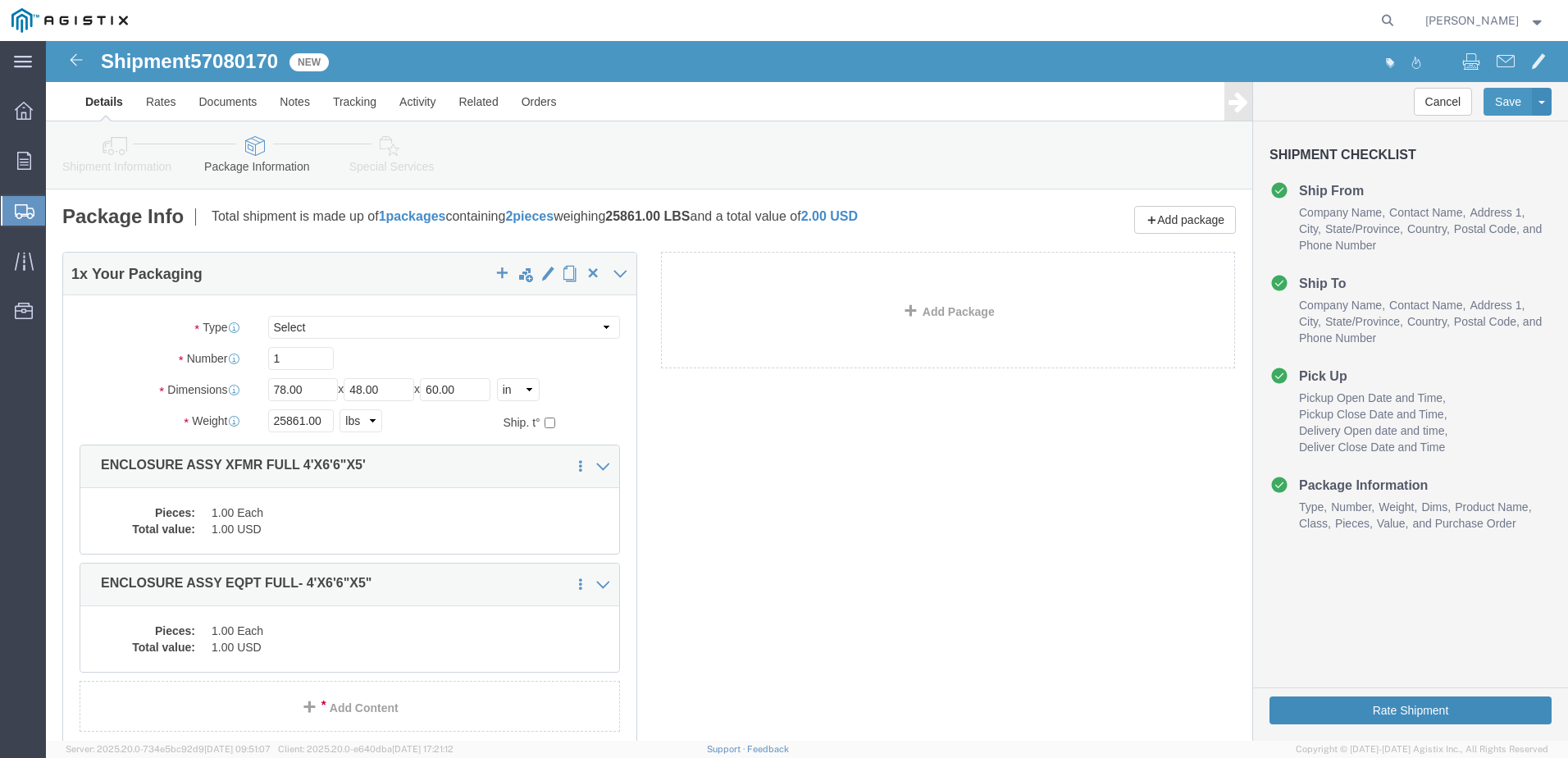
click button "Rate Shipment"
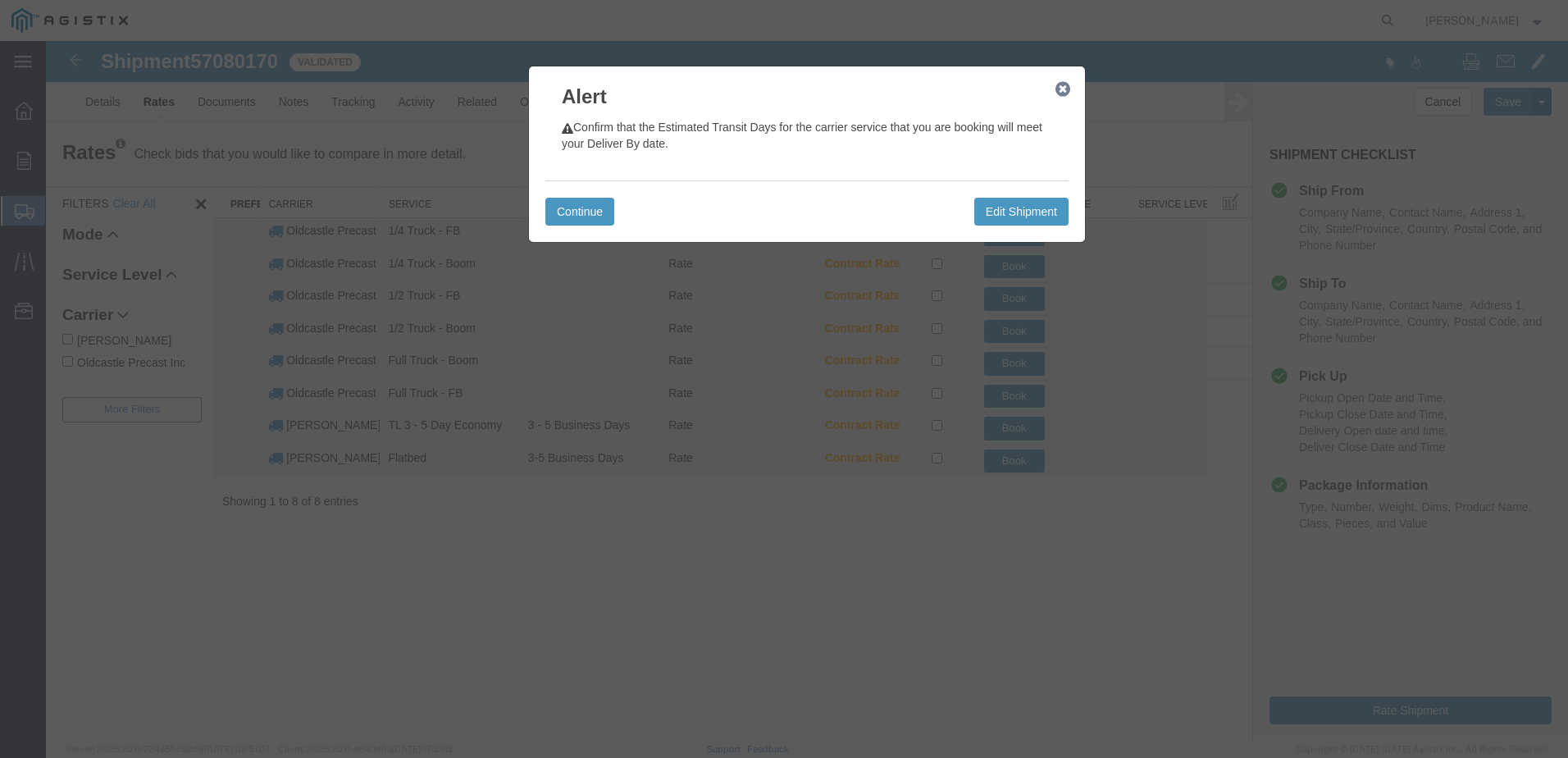
click at [1062, 88] on icon "button" at bounding box center [1062, 89] width 15 height 13
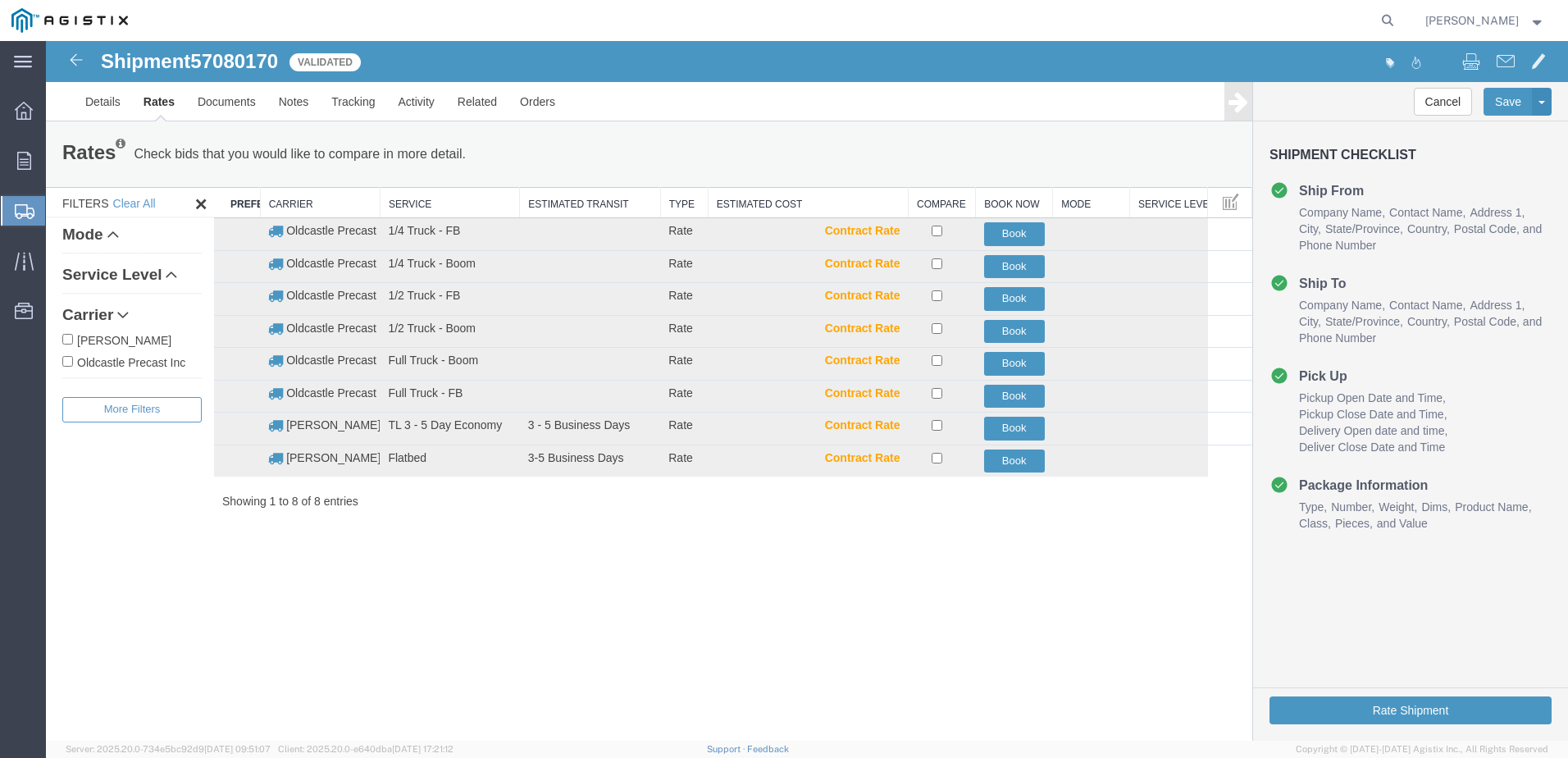
click at [95, 352] on div "C.H. Robinson Oldcastle Precast Inc" at bounding box center [132, 350] width 139 height 40
click at [98, 362] on label "Oldcastle Precast Inc" at bounding box center [132, 361] width 139 height 18
click at [73, 362] on input "Oldcastle Precast Inc" at bounding box center [67, 361] width 10 height 10
checkbox input "true"
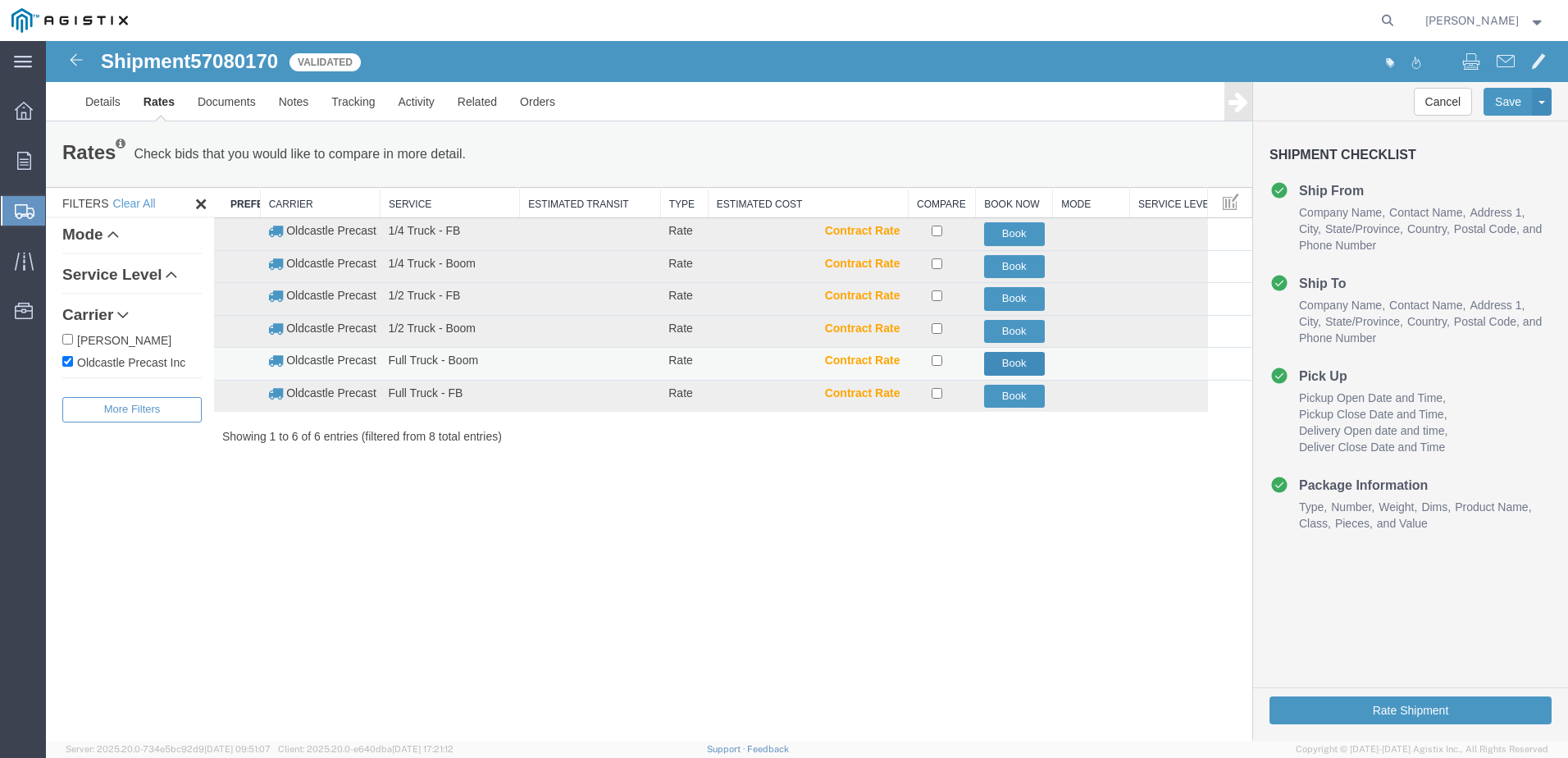
click at [1003, 363] on button "Book" at bounding box center [1014, 364] width 61 height 24
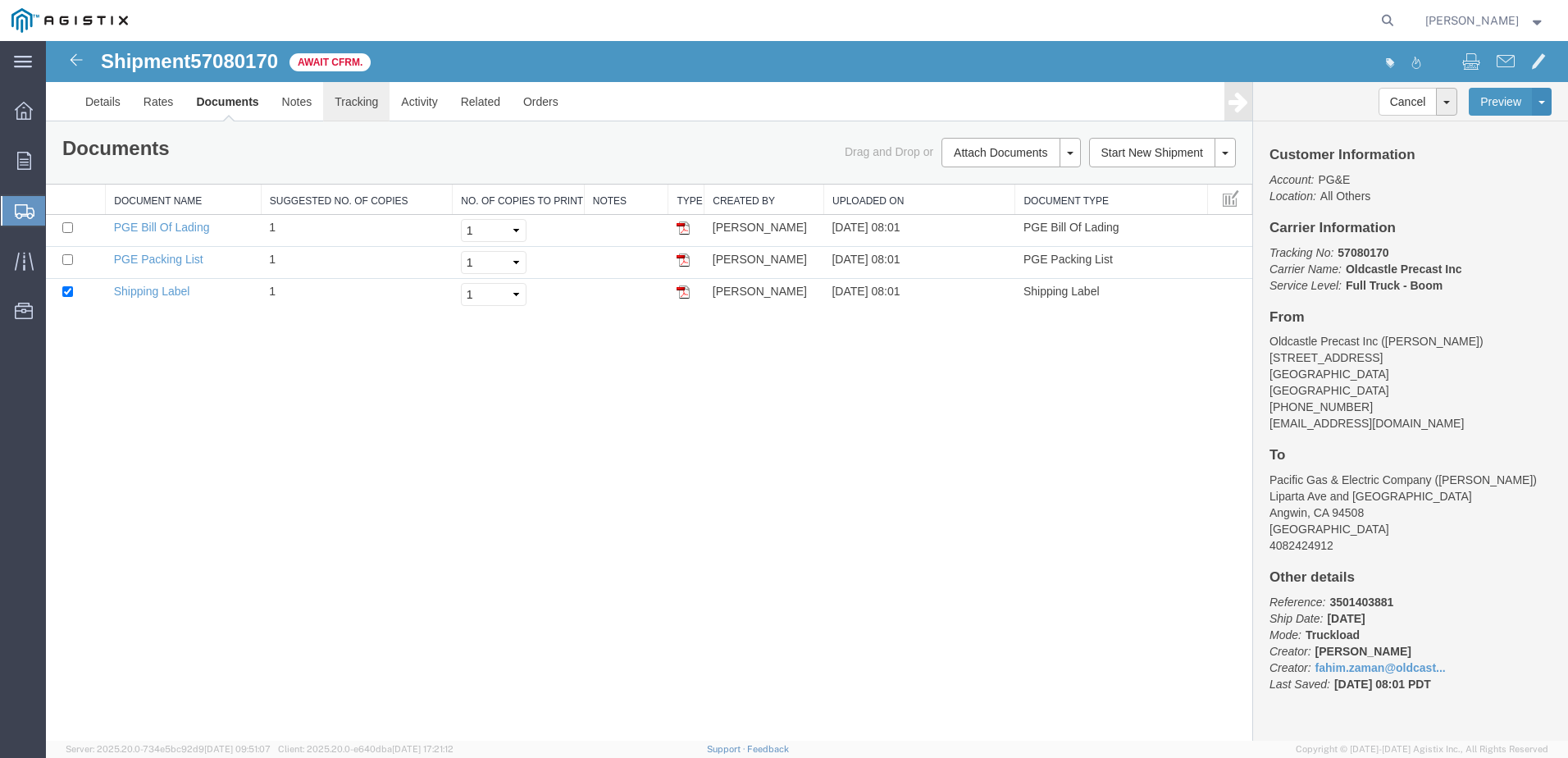
click at [363, 108] on link "Tracking" at bounding box center [356, 102] width 67 height 39
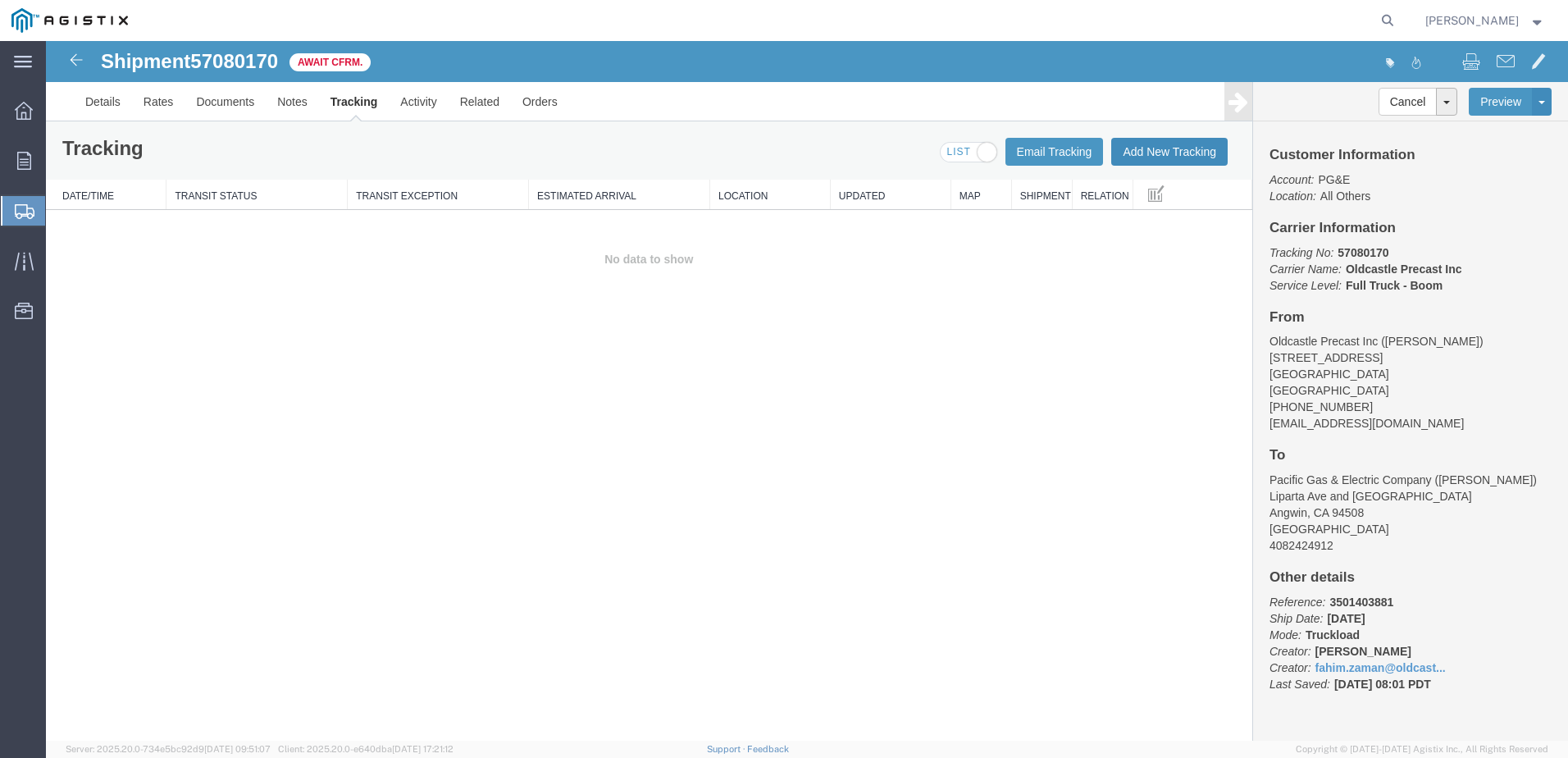
click at [1173, 155] on button "Add New Tracking" at bounding box center [1169, 151] width 116 height 28
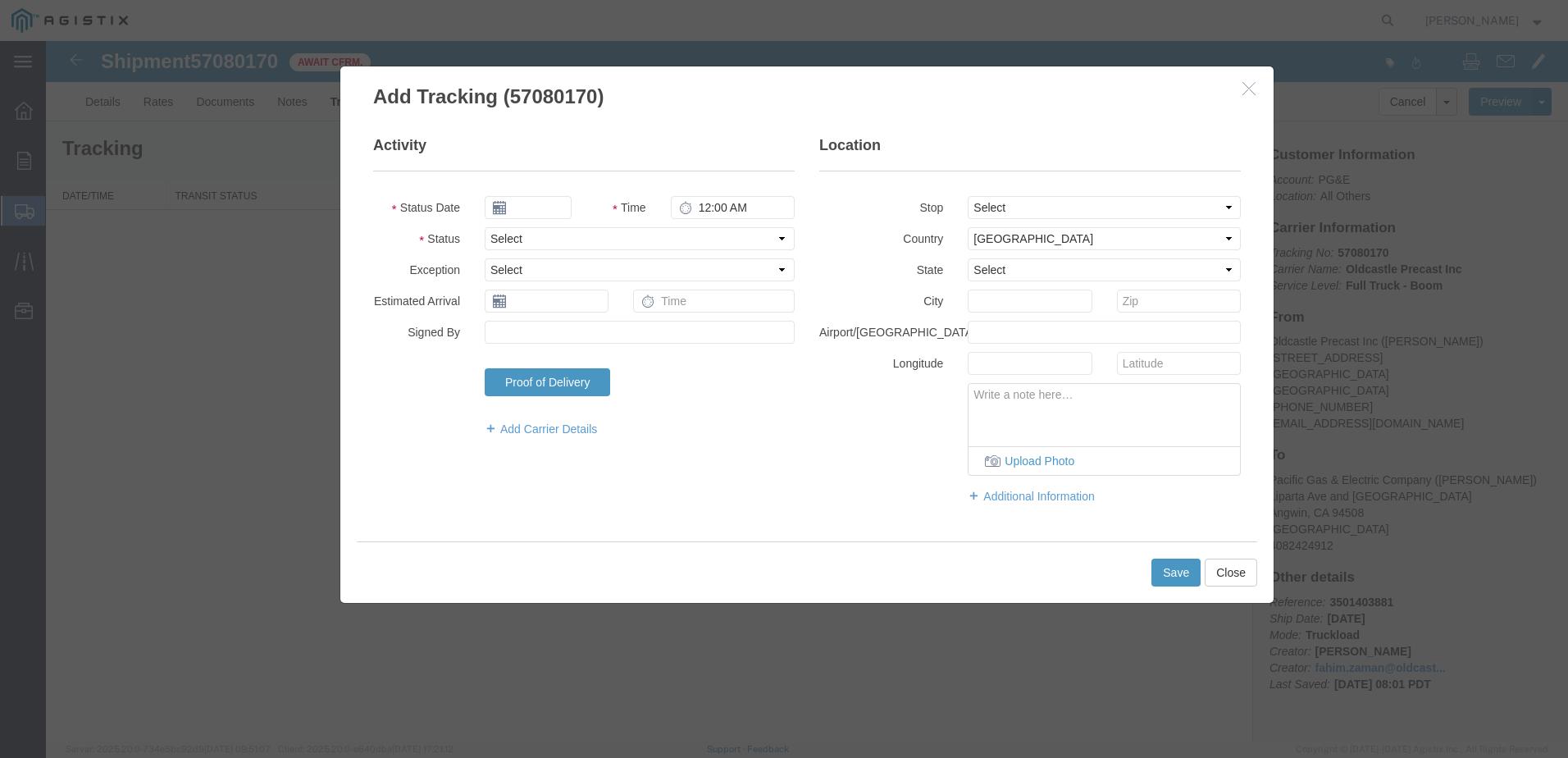
type input "[DATE]"
type input "9:00 AM"
click at [547, 235] on select "Select Arrival Notice Available Arrival Notice Imported Arrive at Delivery Loca…" at bounding box center [640, 238] width 310 height 23
select select "DELIVRED"
click at [485, 227] on select "Select Arrival Notice Available Arrival Notice Imported Arrive at Delivery Loca…" at bounding box center [640, 238] width 310 height 23
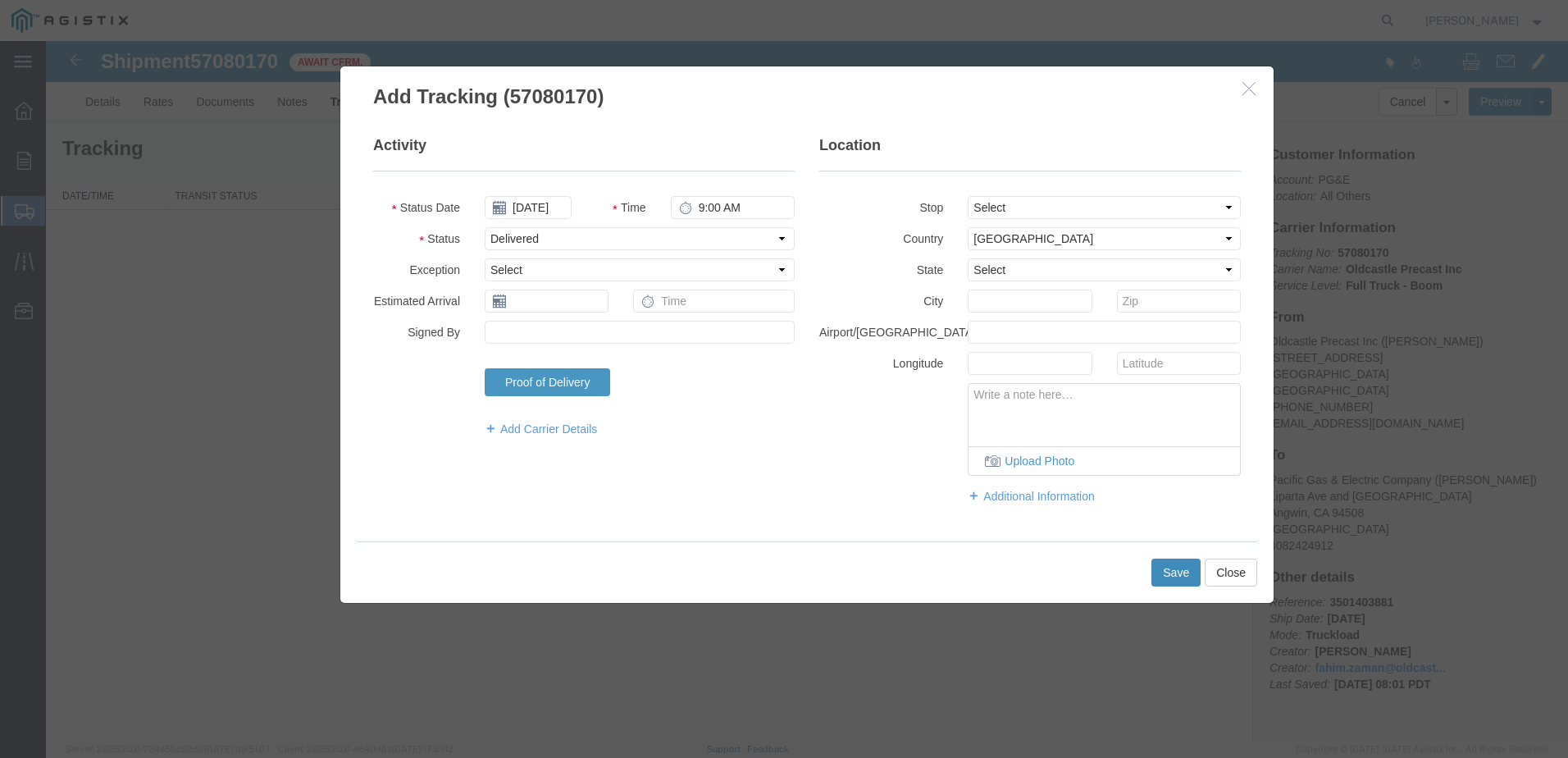
click at [1160, 563] on button "Save" at bounding box center [1176, 573] width 50 height 28
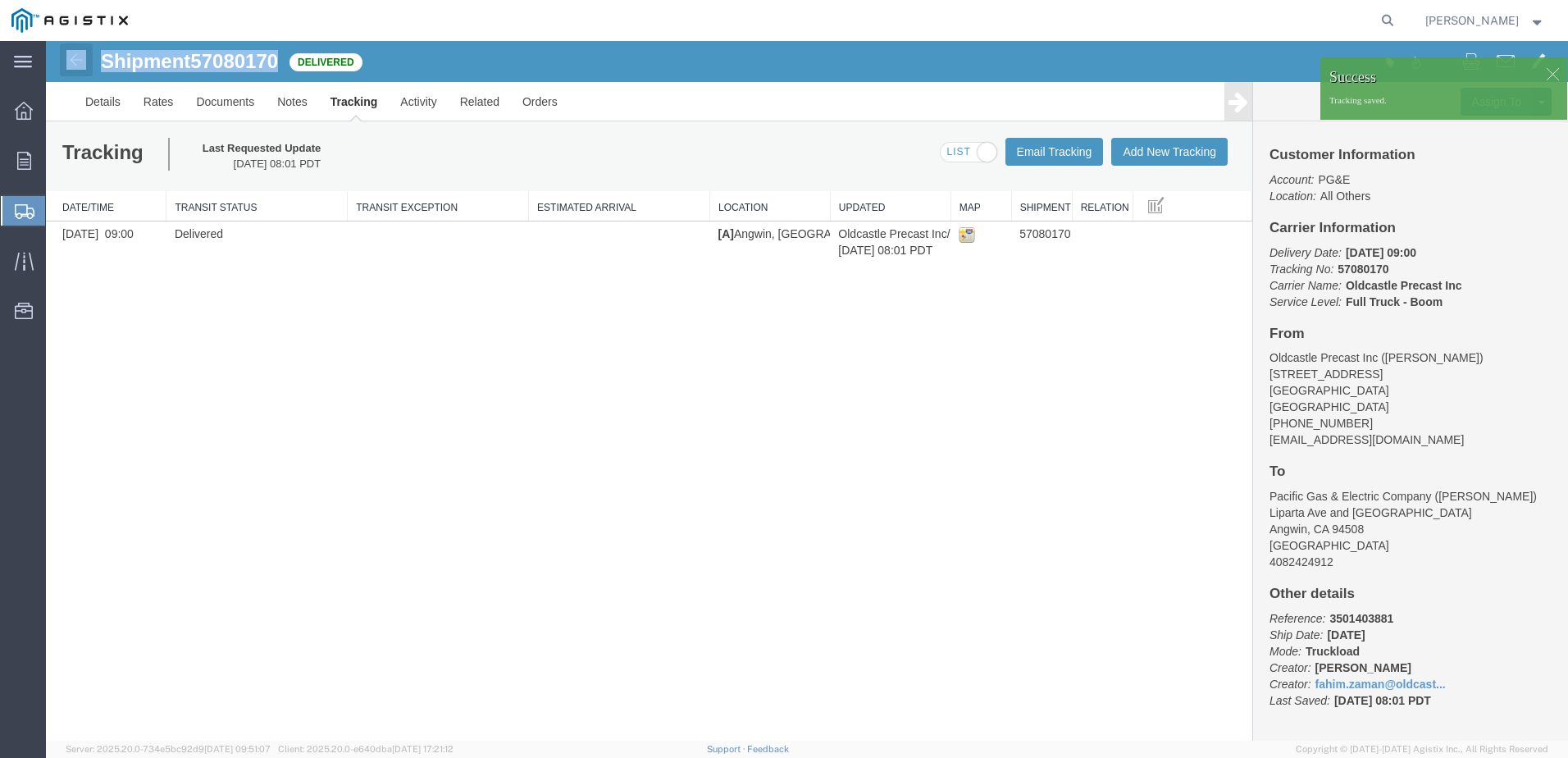
drag, startPoint x: 279, startPoint y: 59, endPoint x: 88, endPoint y: 59, distance: 191.0
click at [88, 59] on div "Shipment 57080170 1 of 1 Delivered" at bounding box center [427, 67] width 759 height 31
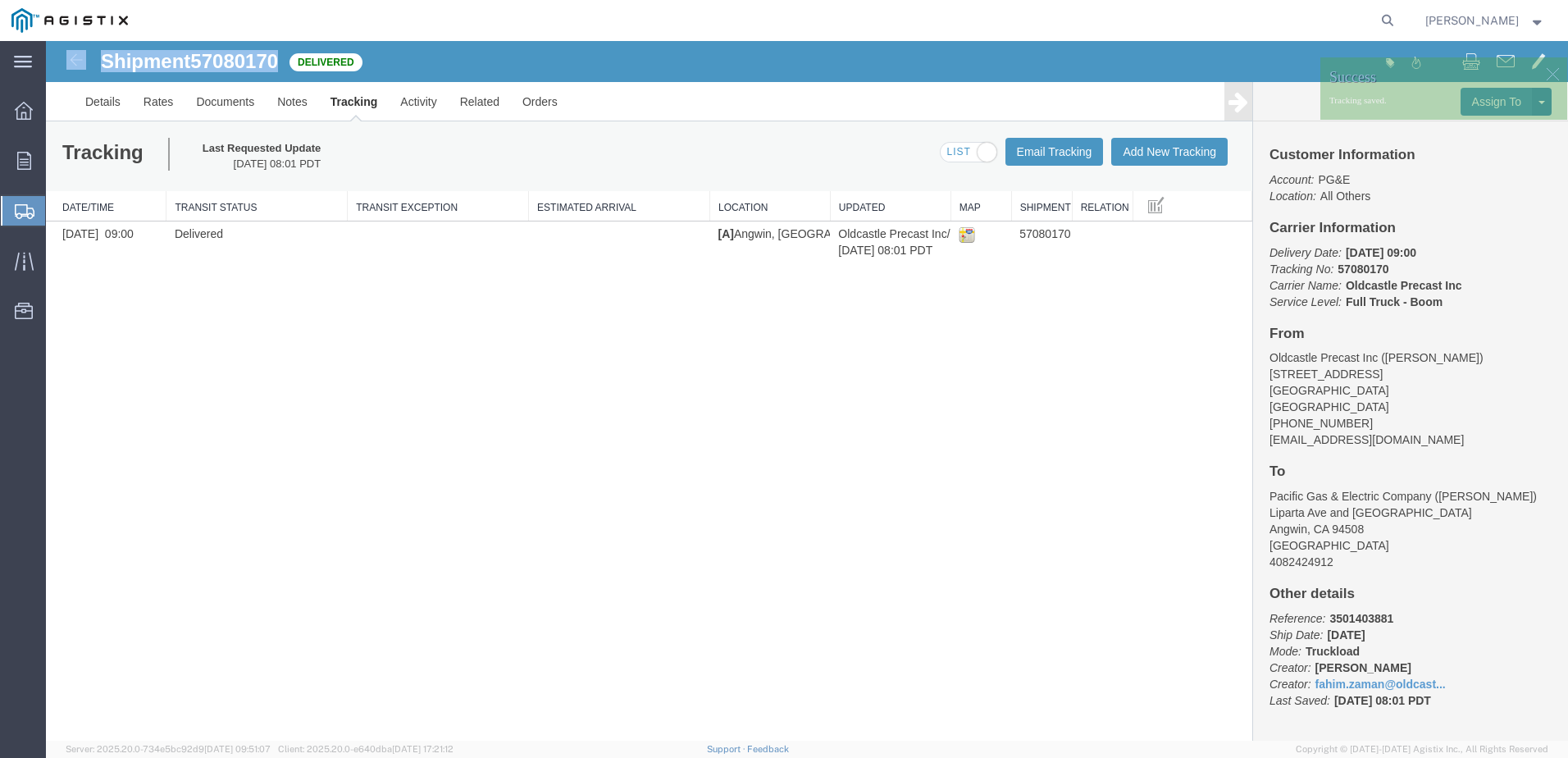
copy div "Shipment 57080170"
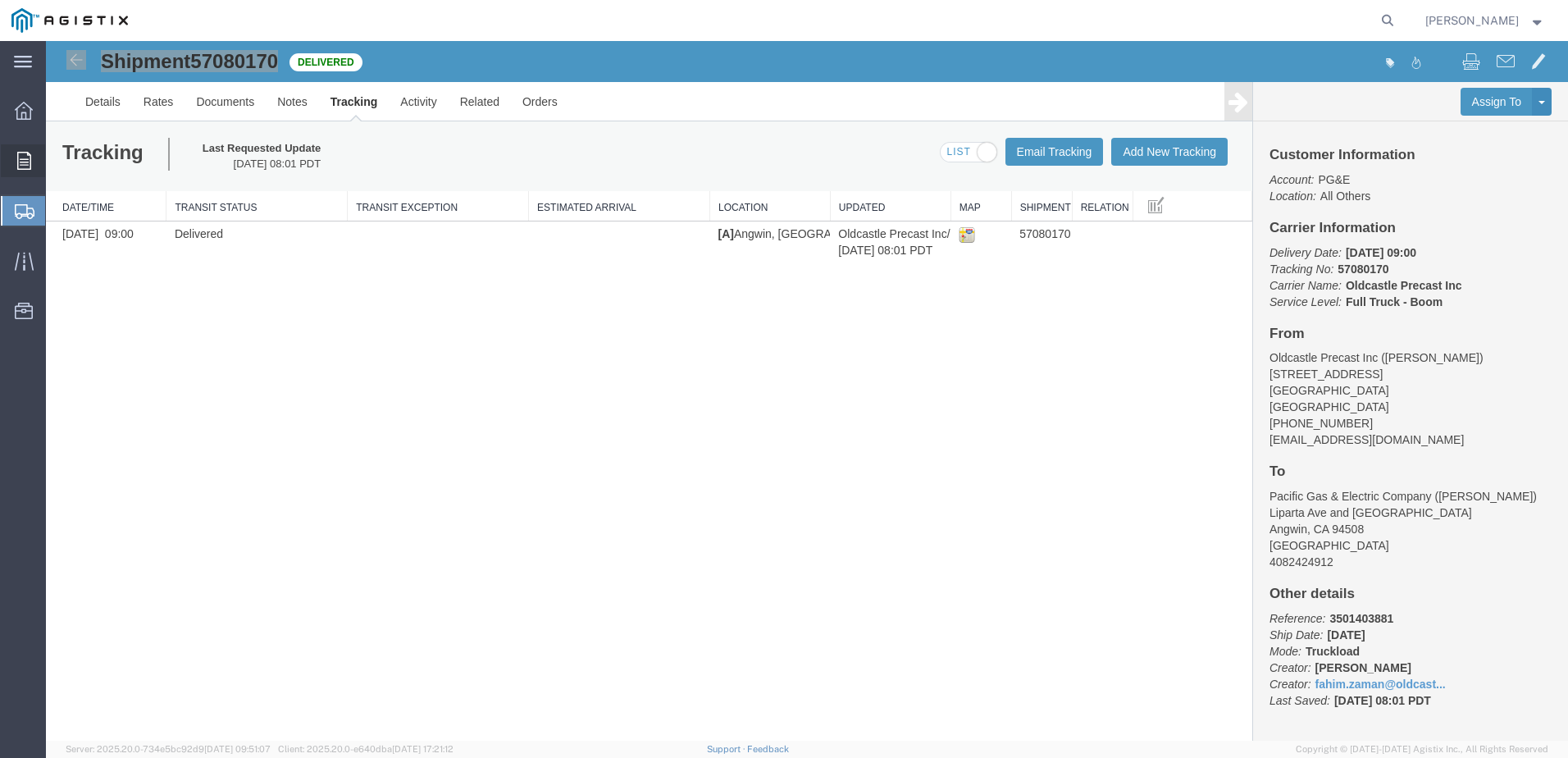
click at [56, 158] on span "Orders" at bounding box center [50, 161] width 11 height 32
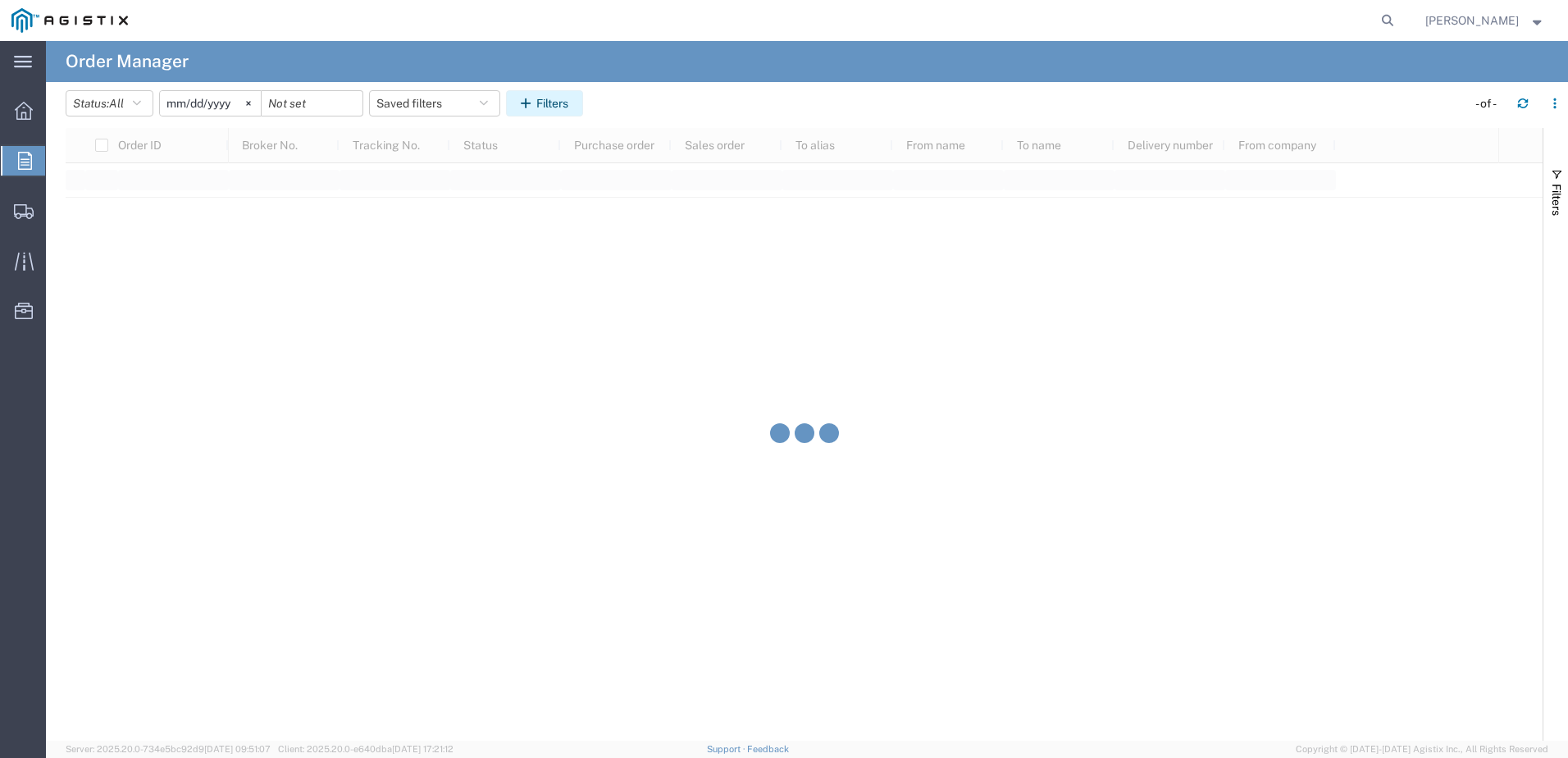
click at [528, 104] on icon "button" at bounding box center [529, 103] width 15 height 11
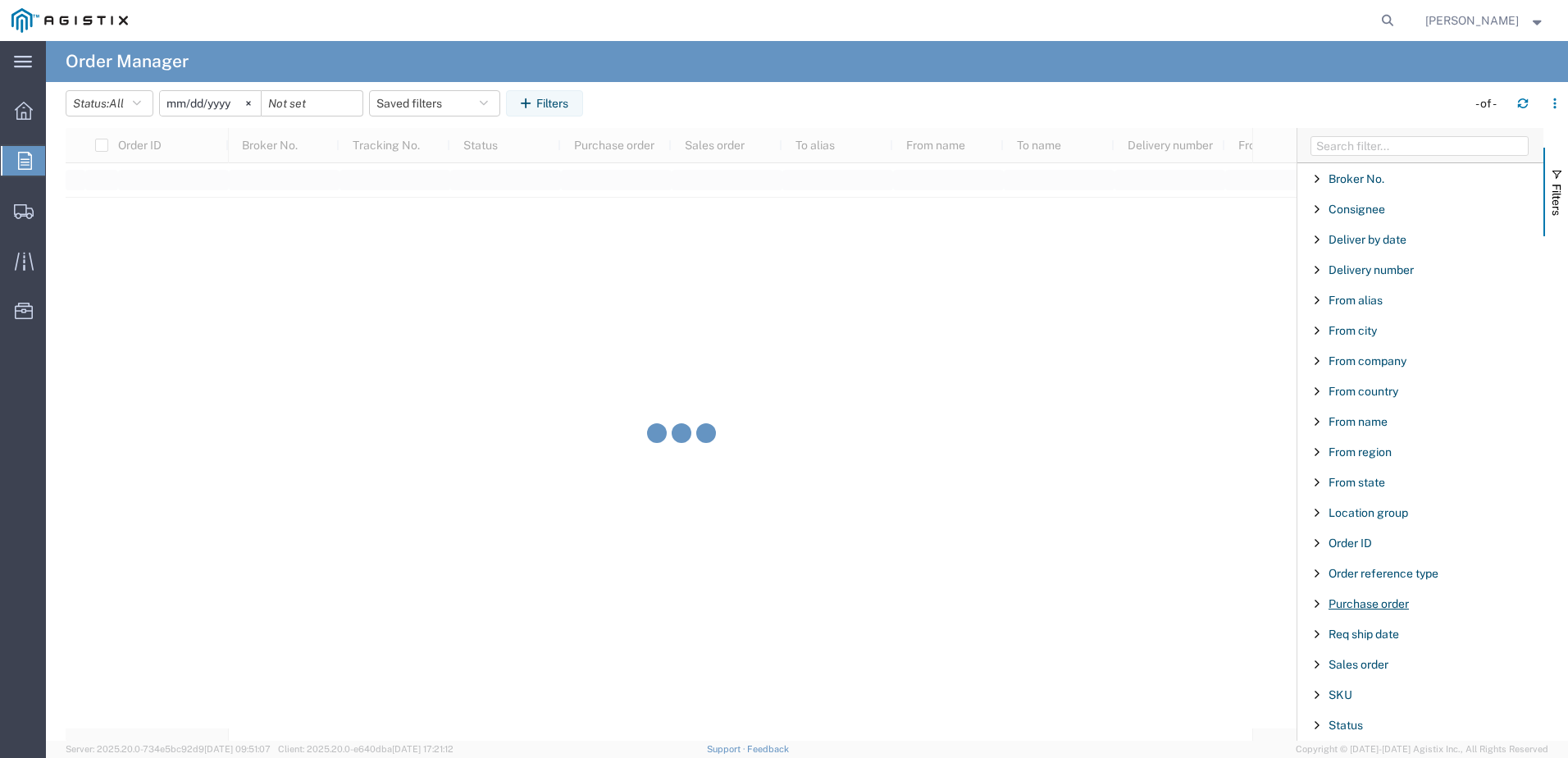
click at [1366, 608] on span "Purchase order" at bounding box center [1369, 603] width 80 height 13
type input "3501418188"
click at [251, 103] on icon at bounding box center [249, 103] width 5 height 5
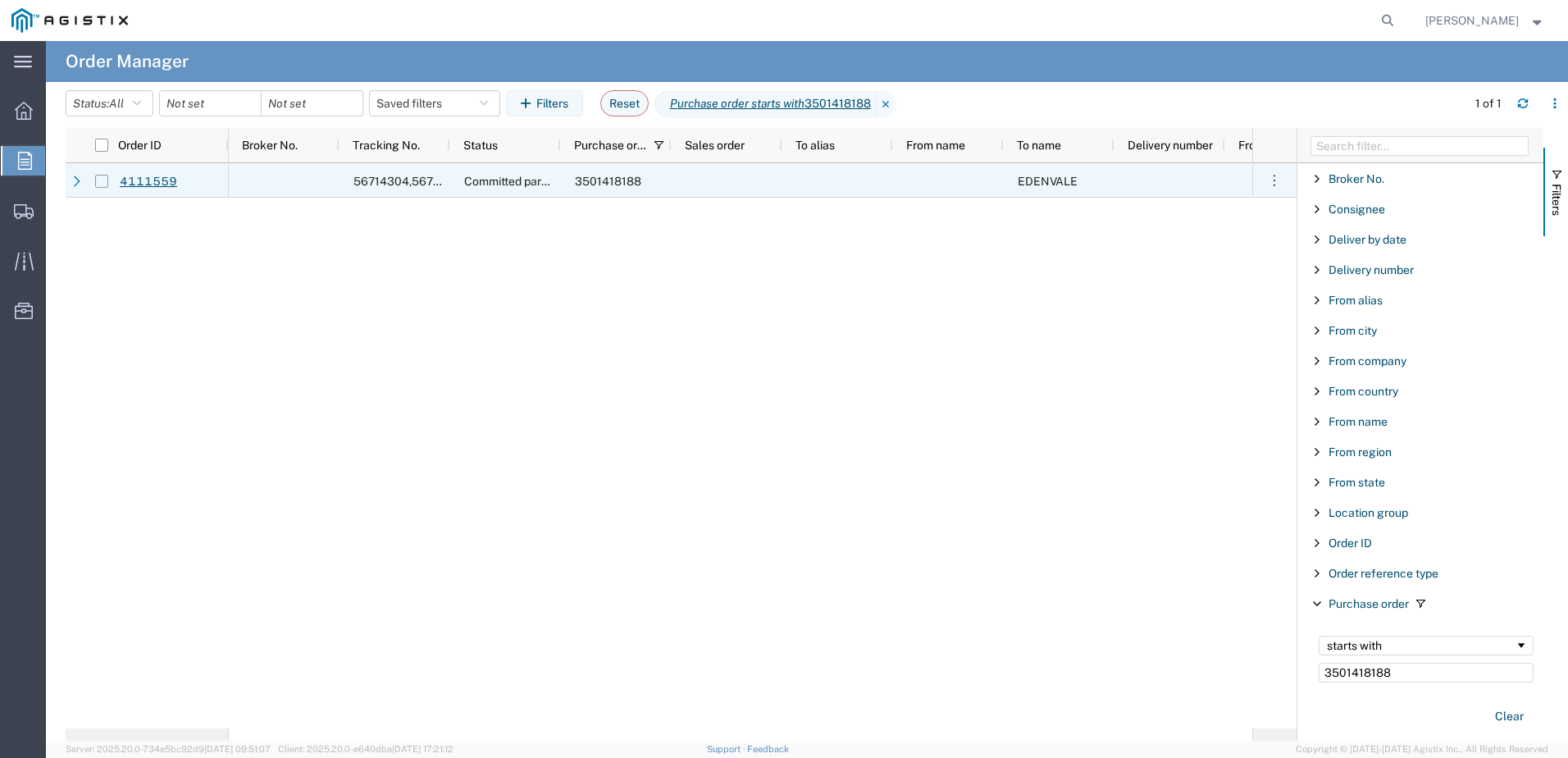
click at [102, 184] on input "Press Space to toggle row selection (unchecked)" at bounding box center [101, 181] width 13 height 13
checkbox input "true"
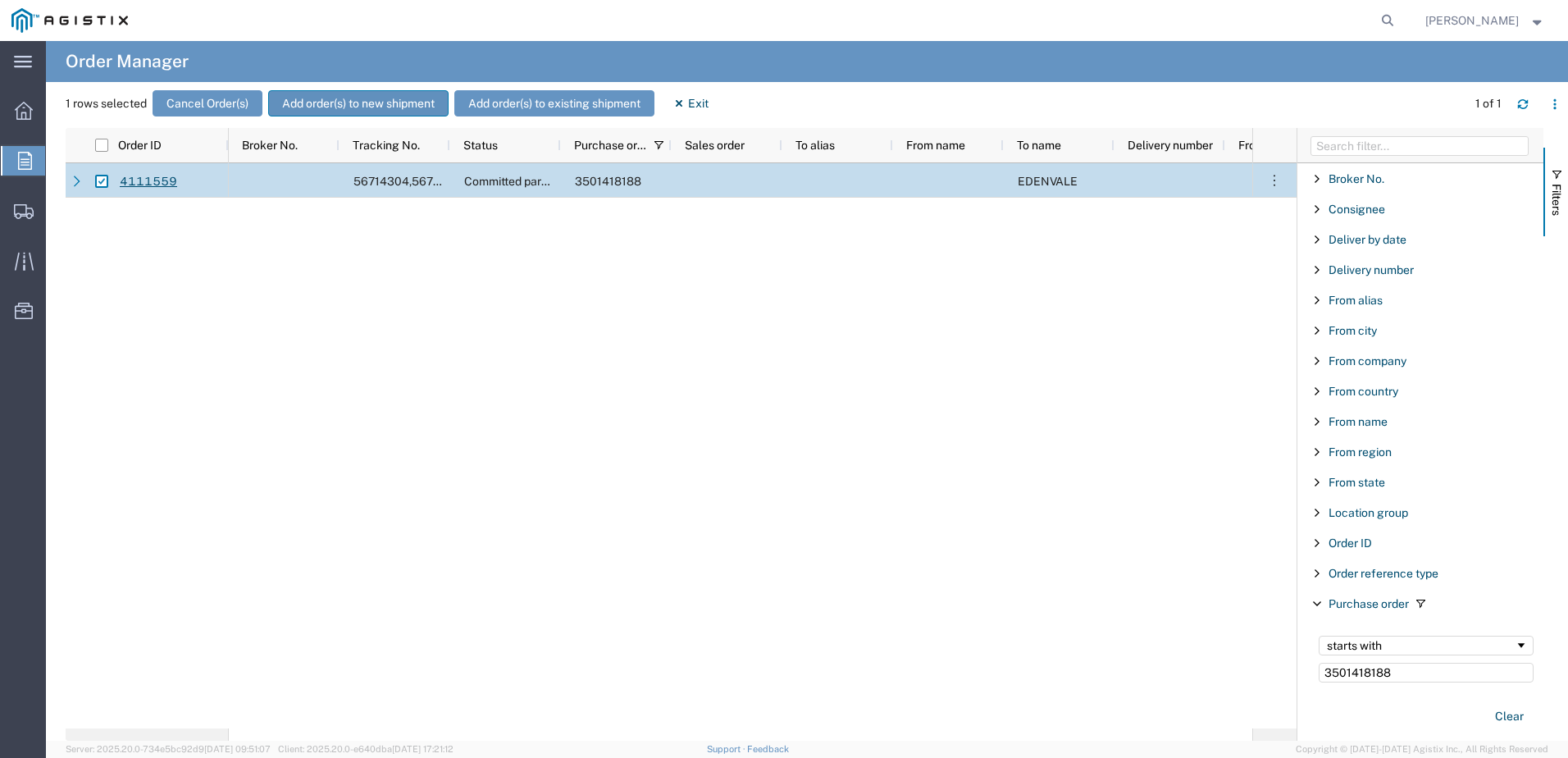
click at [351, 106] on button "Add order(s) to new shipment" at bounding box center [358, 103] width 180 height 26
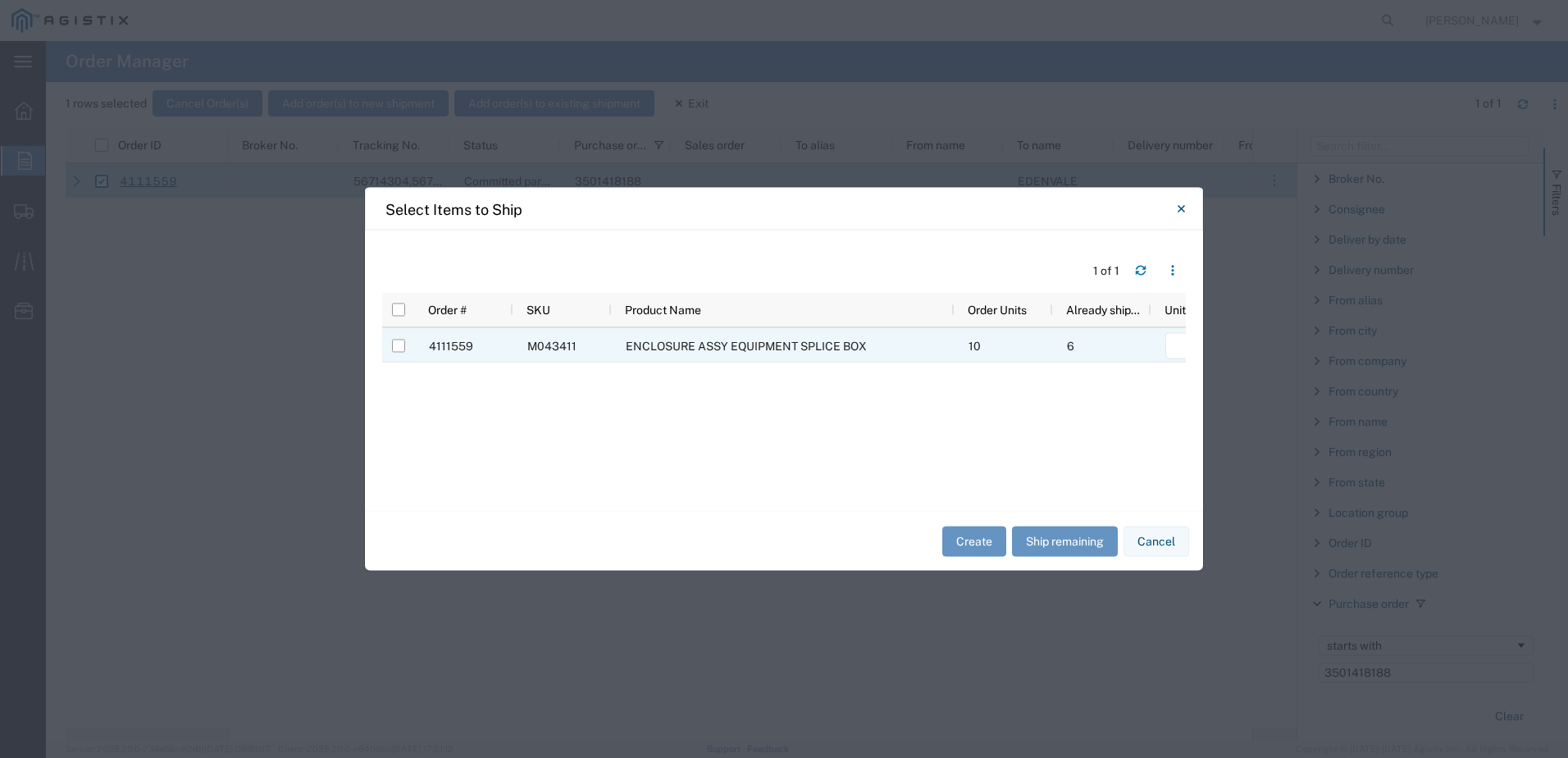
click at [391, 350] on div at bounding box center [398, 346] width 31 height 34
click at [401, 344] on input "Press Space to toggle row selection (unchecked)" at bounding box center [398, 346] width 13 height 13
checkbox input "true"
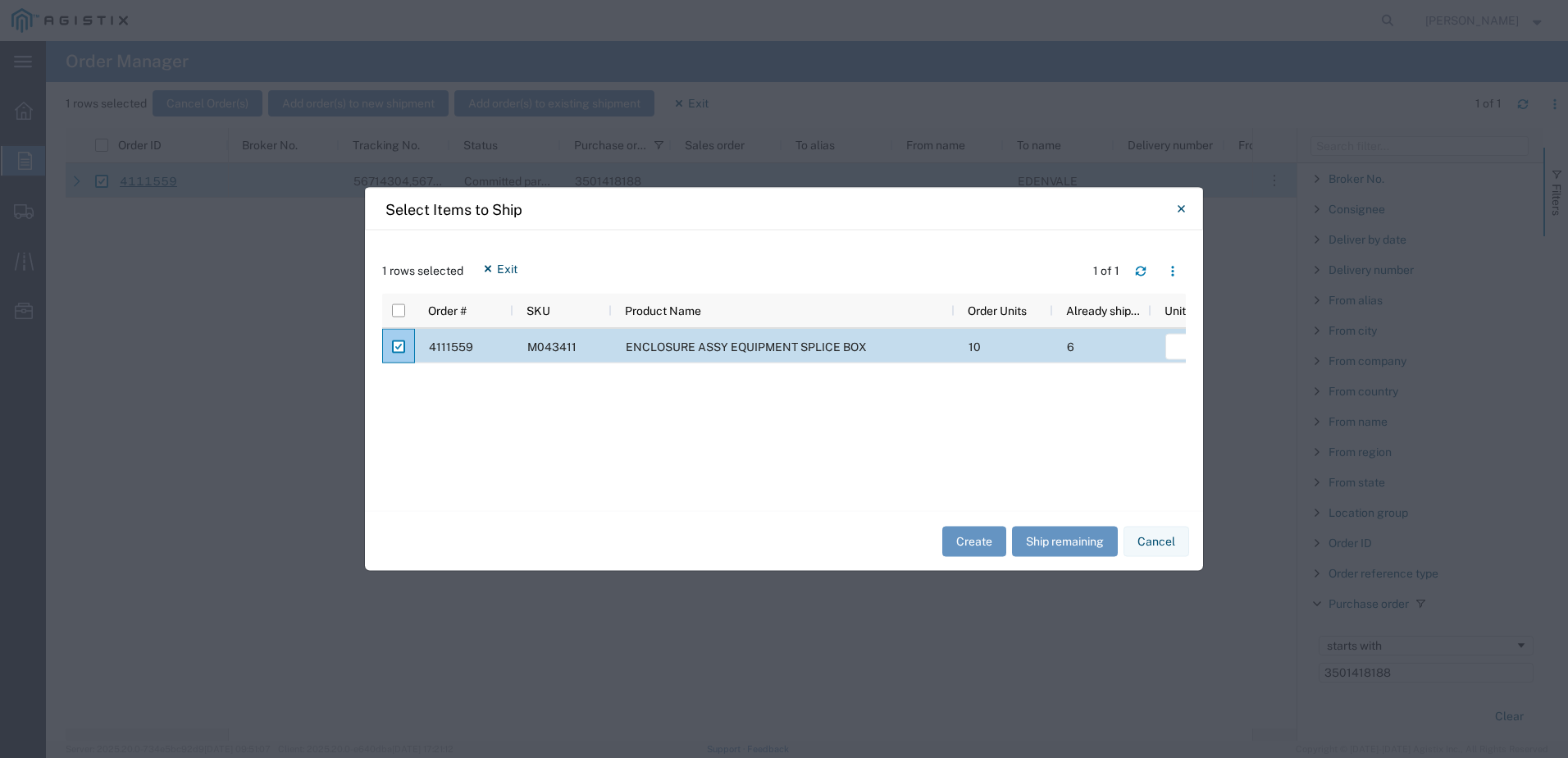
scroll to position [0, 260]
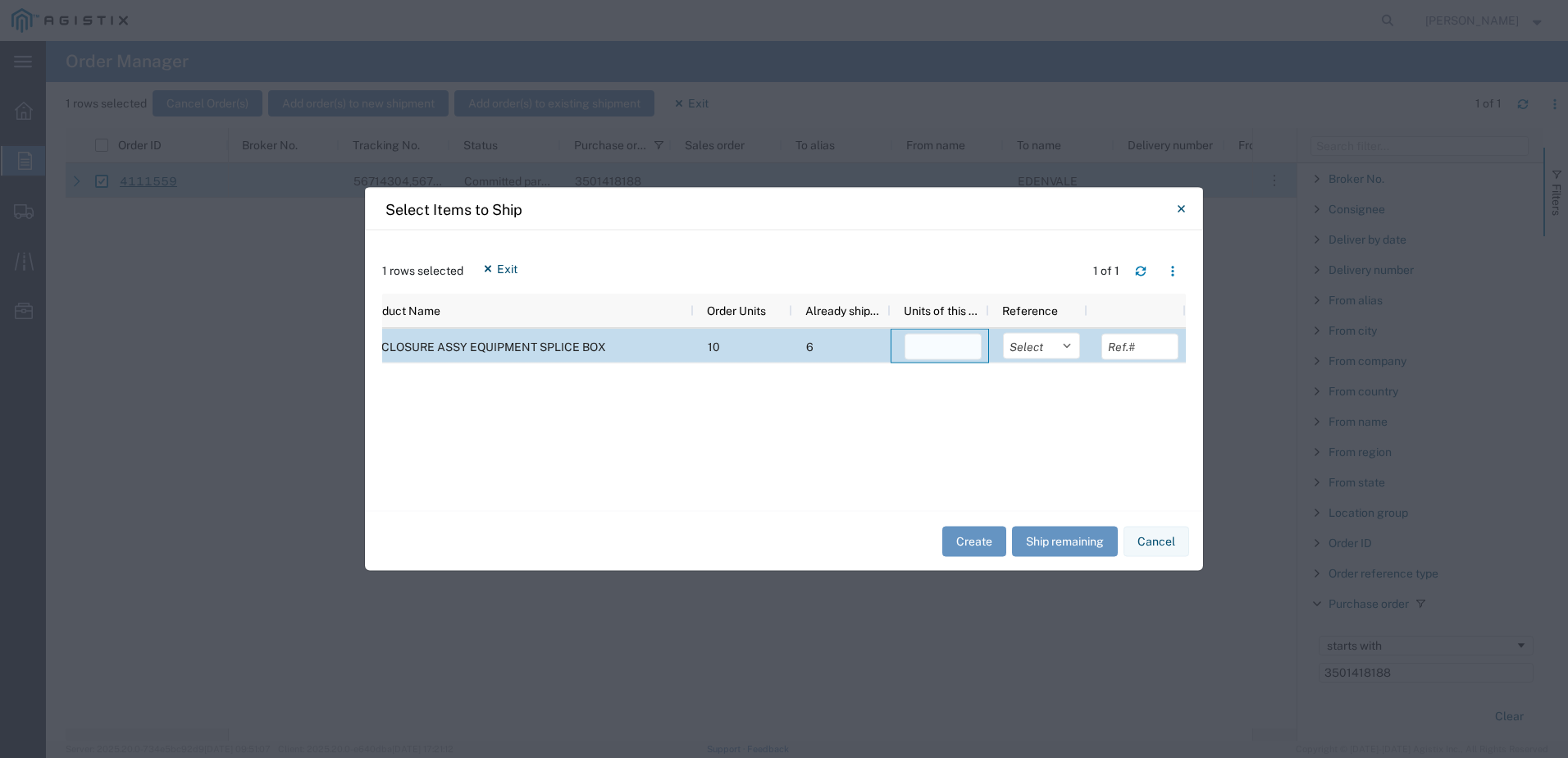
click at [942, 347] on input "number" at bounding box center [943, 347] width 77 height 26
type input "2"
click at [1044, 344] on select "Select Purchase Order Delivery Number" at bounding box center [1042, 346] width 77 height 26
select select "PURCHORD"
click at [1003, 333] on select "Select Purchase Order Delivery Number" at bounding box center [1042, 346] width 77 height 26
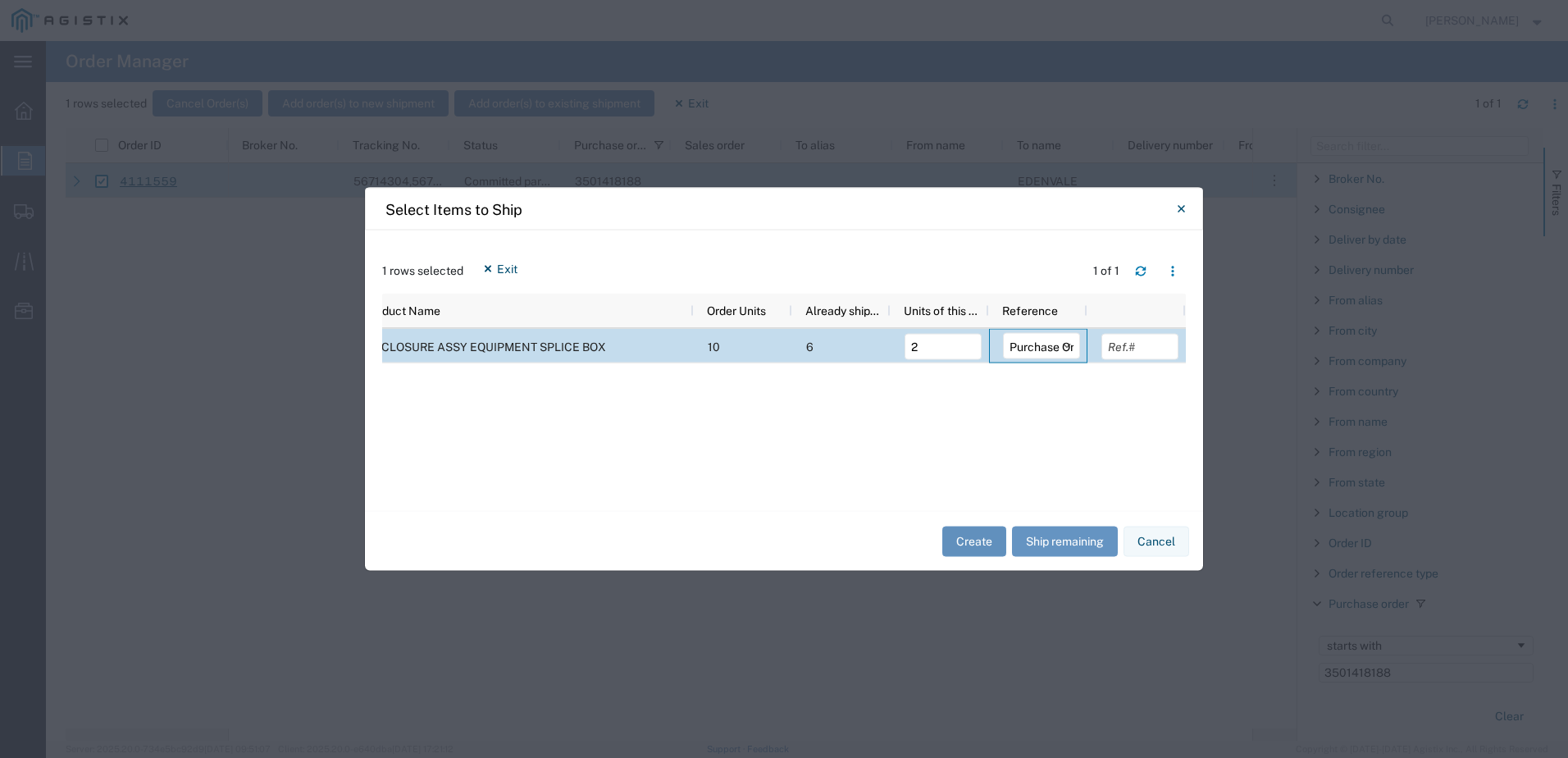
click at [976, 544] on button "Create" at bounding box center [974, 542] width 64 height 31
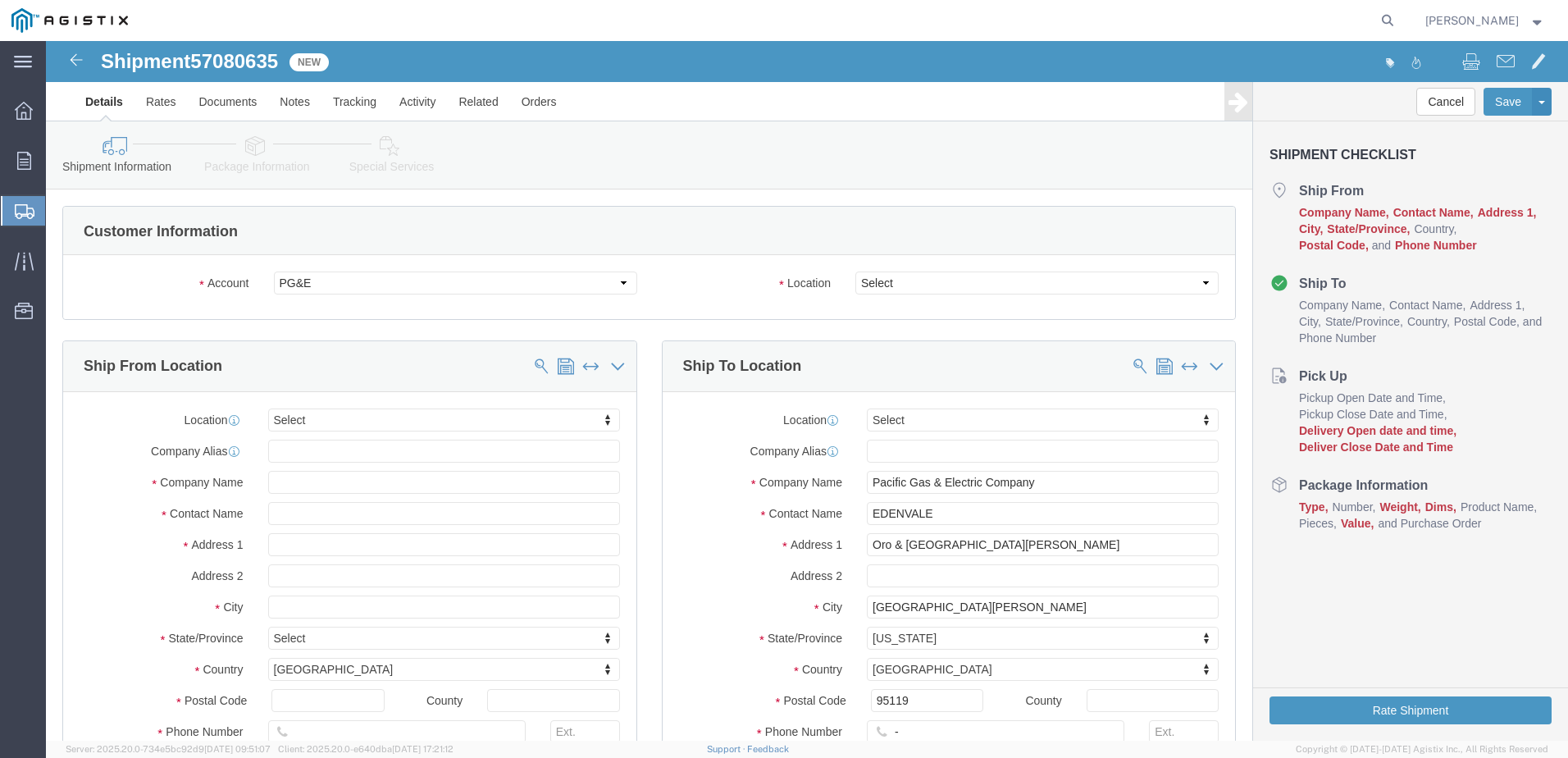
select select
click select "Select All Others [GEOGRAPHIC_DATA] [GEOGRAPHIC_DATA] [GEOGRAPHIC_DATA] [GEOGRA…"
select select "23082"
click select "Select All Others [GEOGRAPHIC_DATA] [GEOGRAPHIC_DATA] [GEOGRAPHIC_DATA] [GEOGRA…"
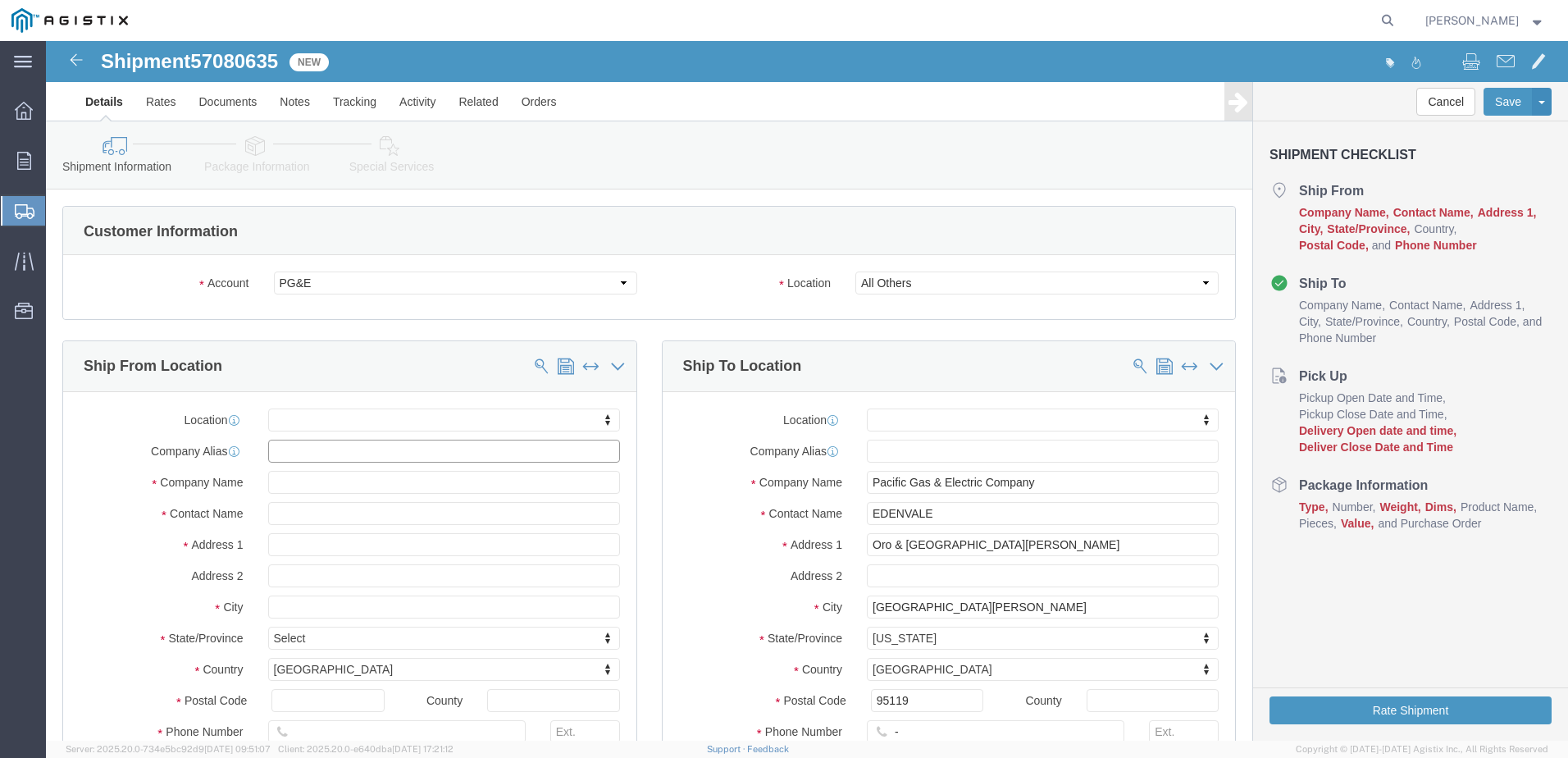
click input "text"
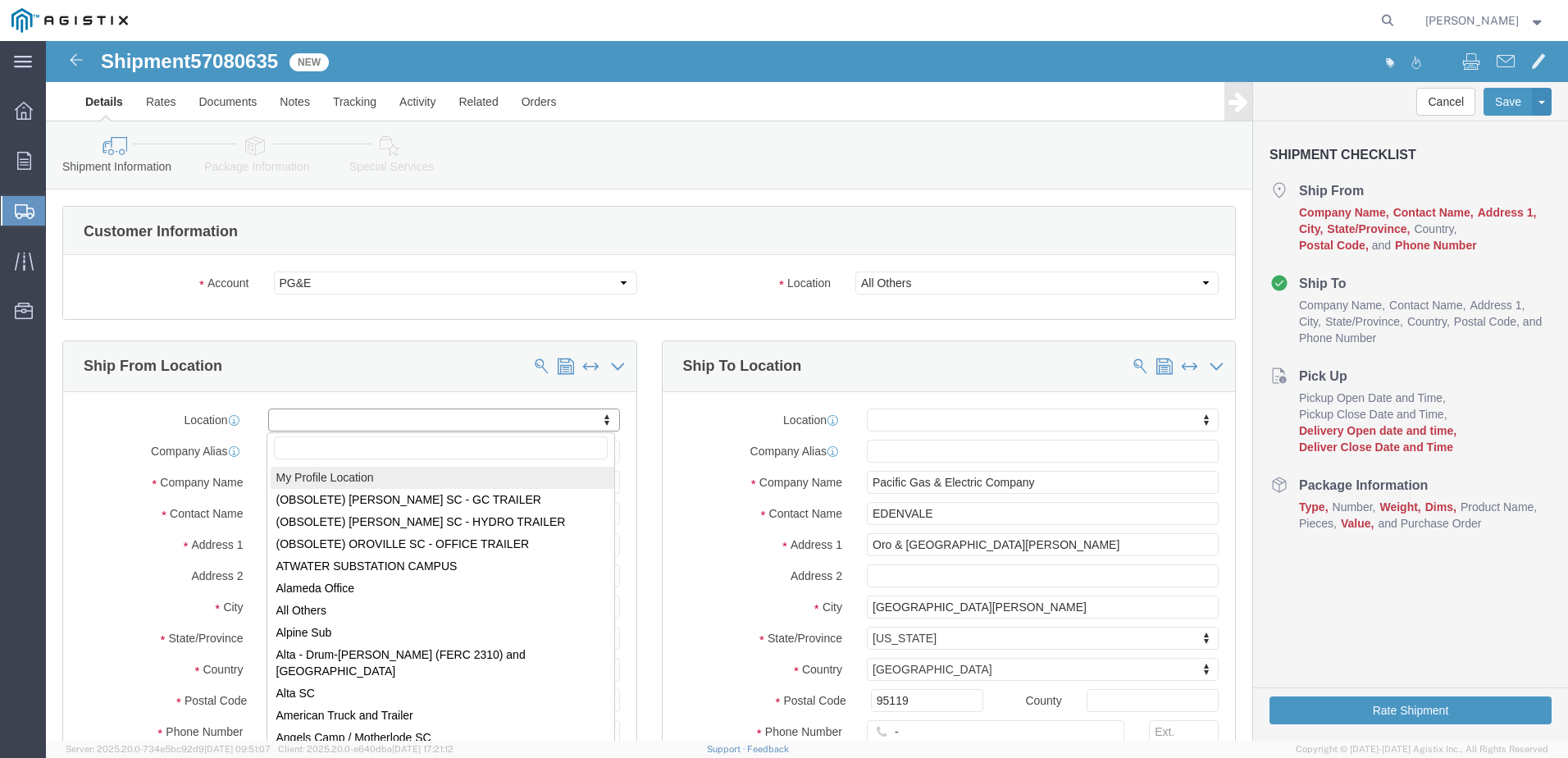
select select "MYPROFILE"
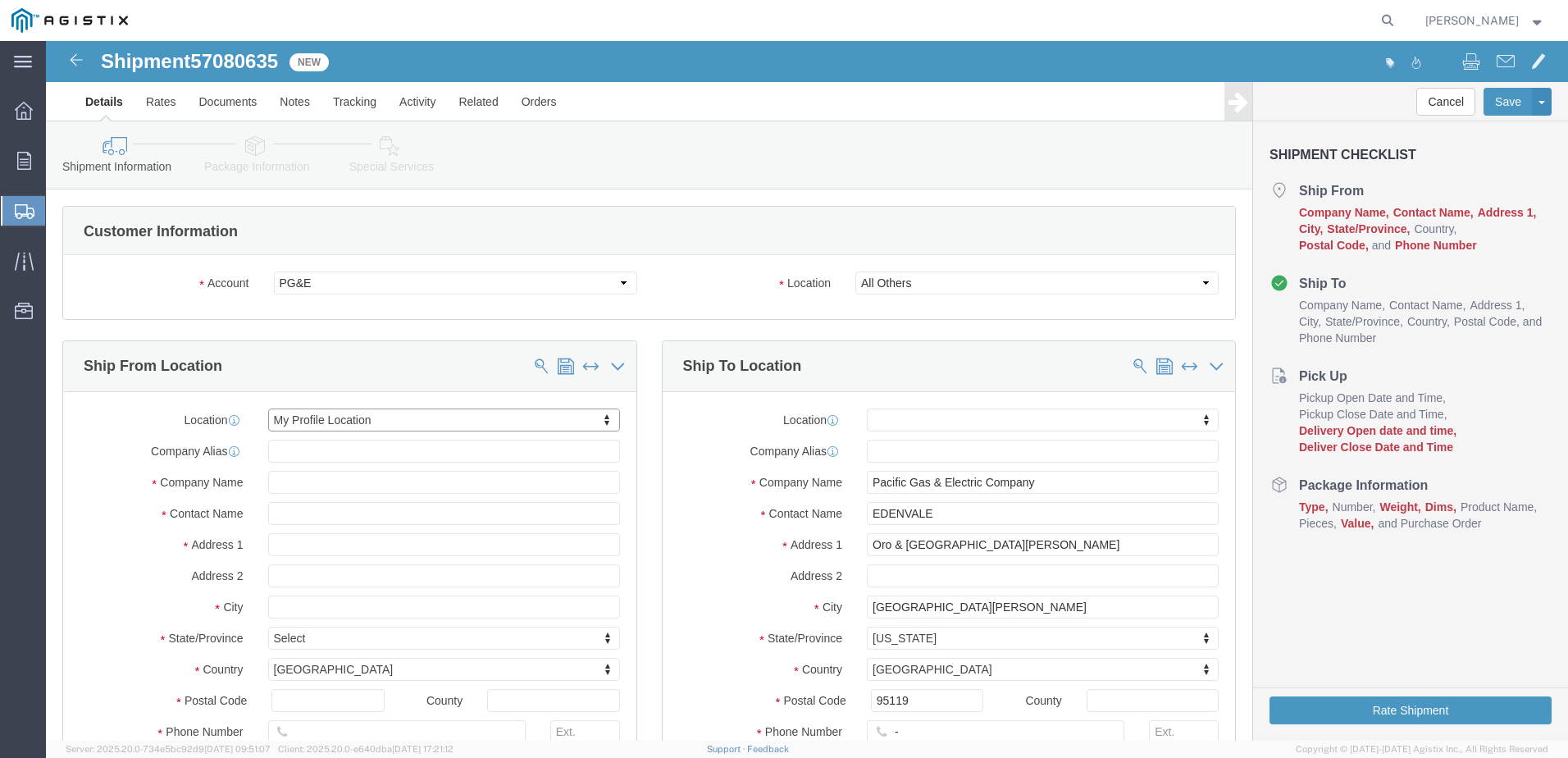
select select "CA"
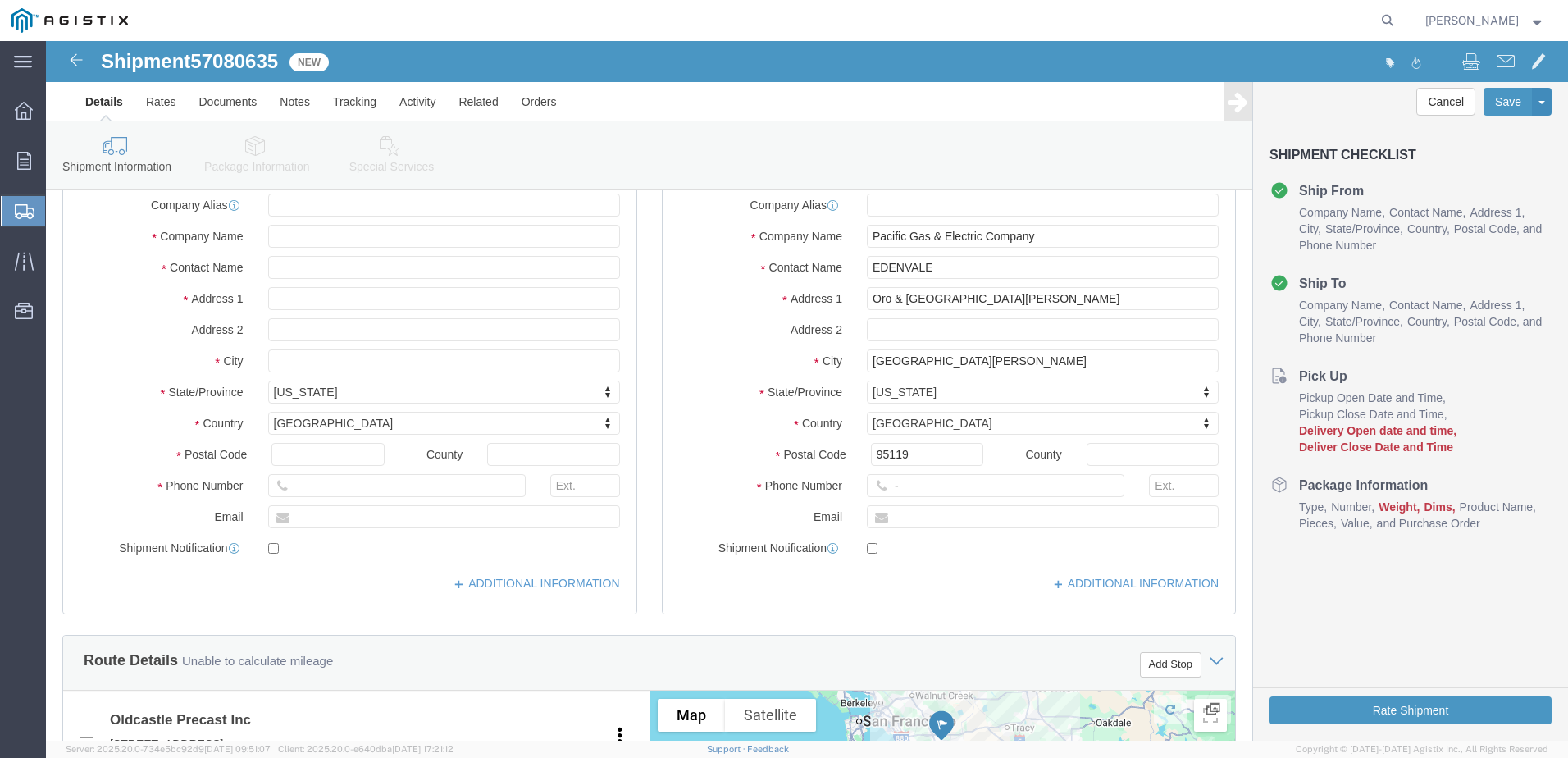
click div "-"
click input "-"
type input "9257852597"
click label "Phone Number"
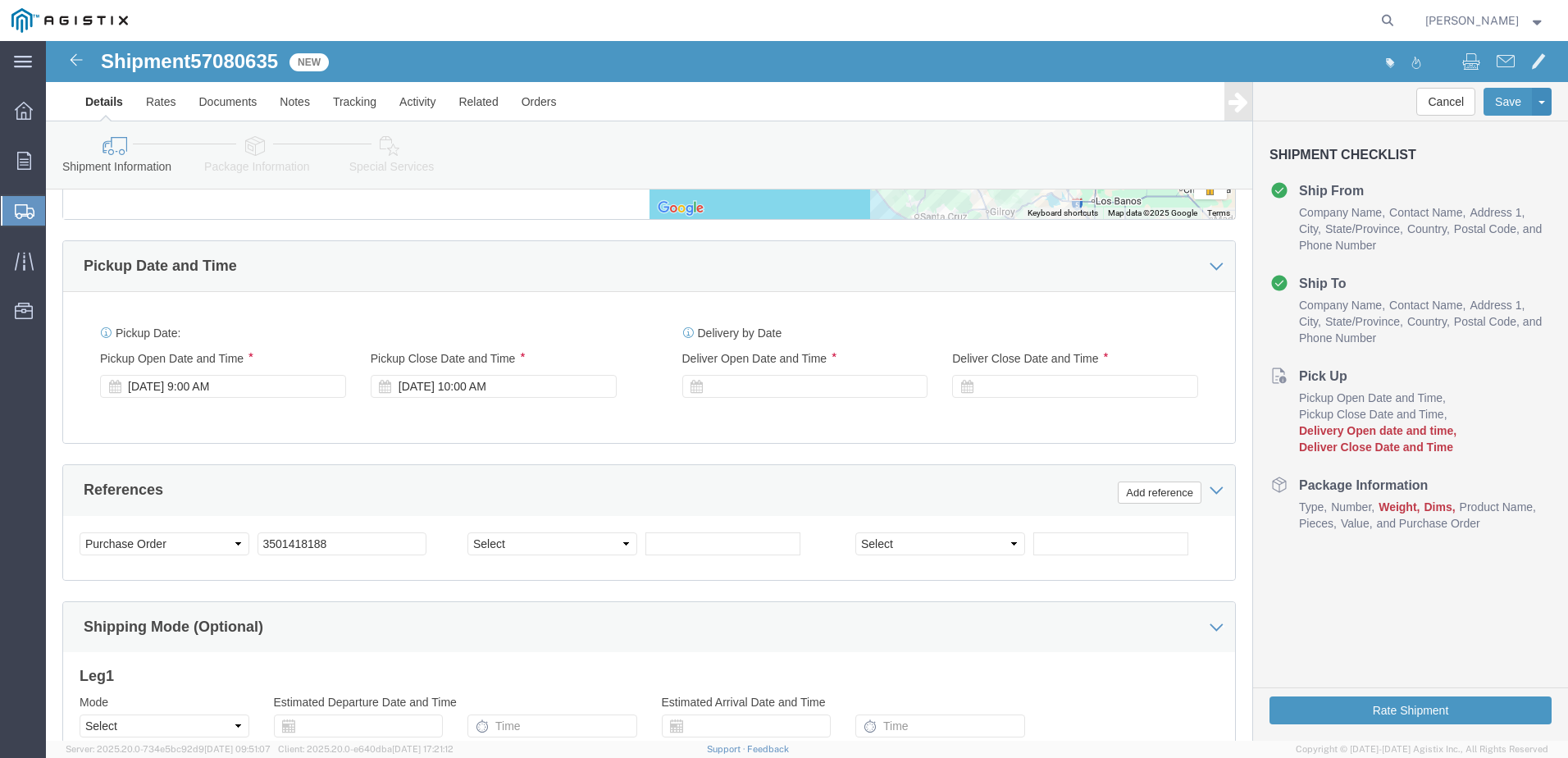
scroll to position [902, 0]
click div
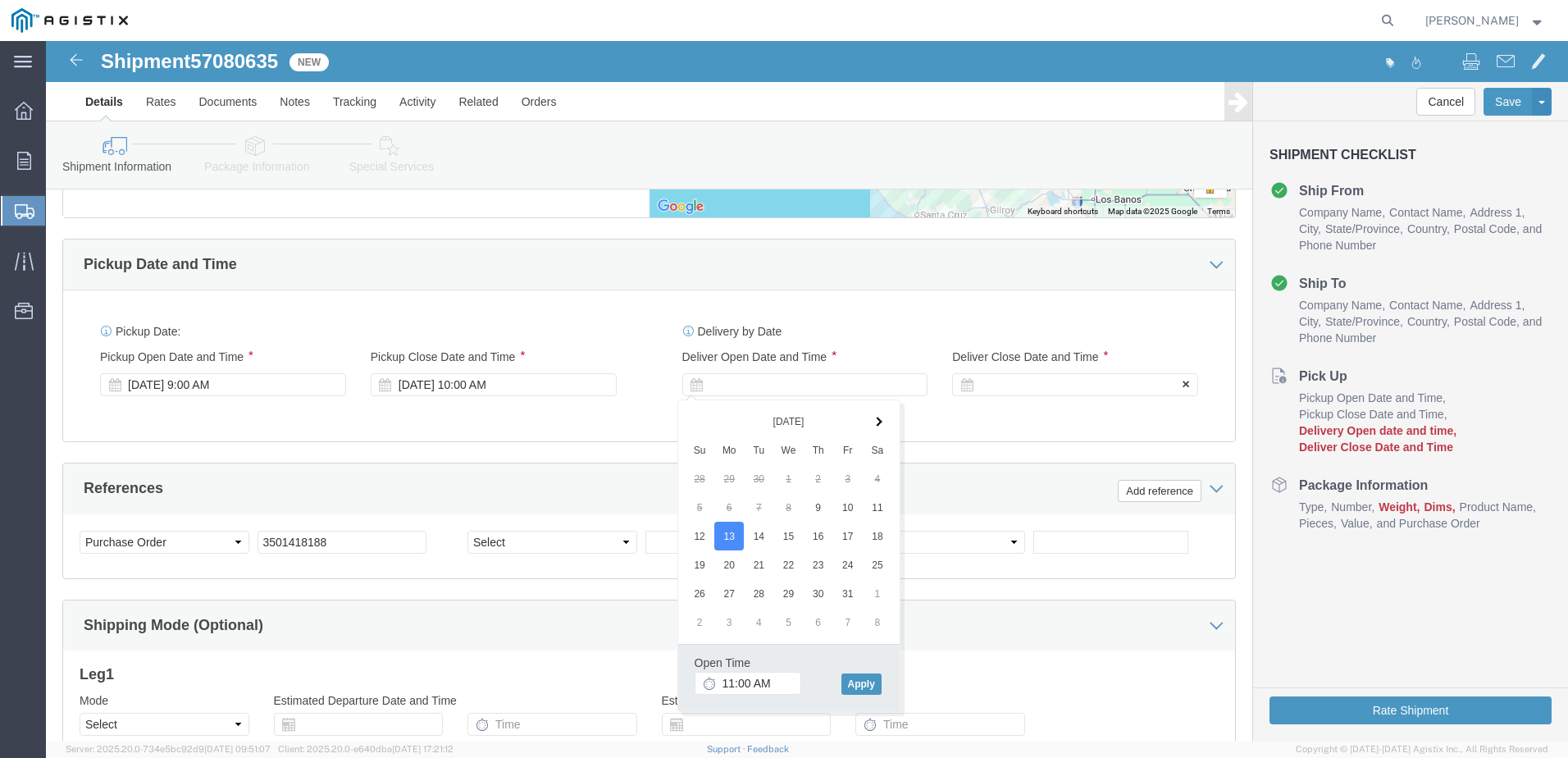
click div
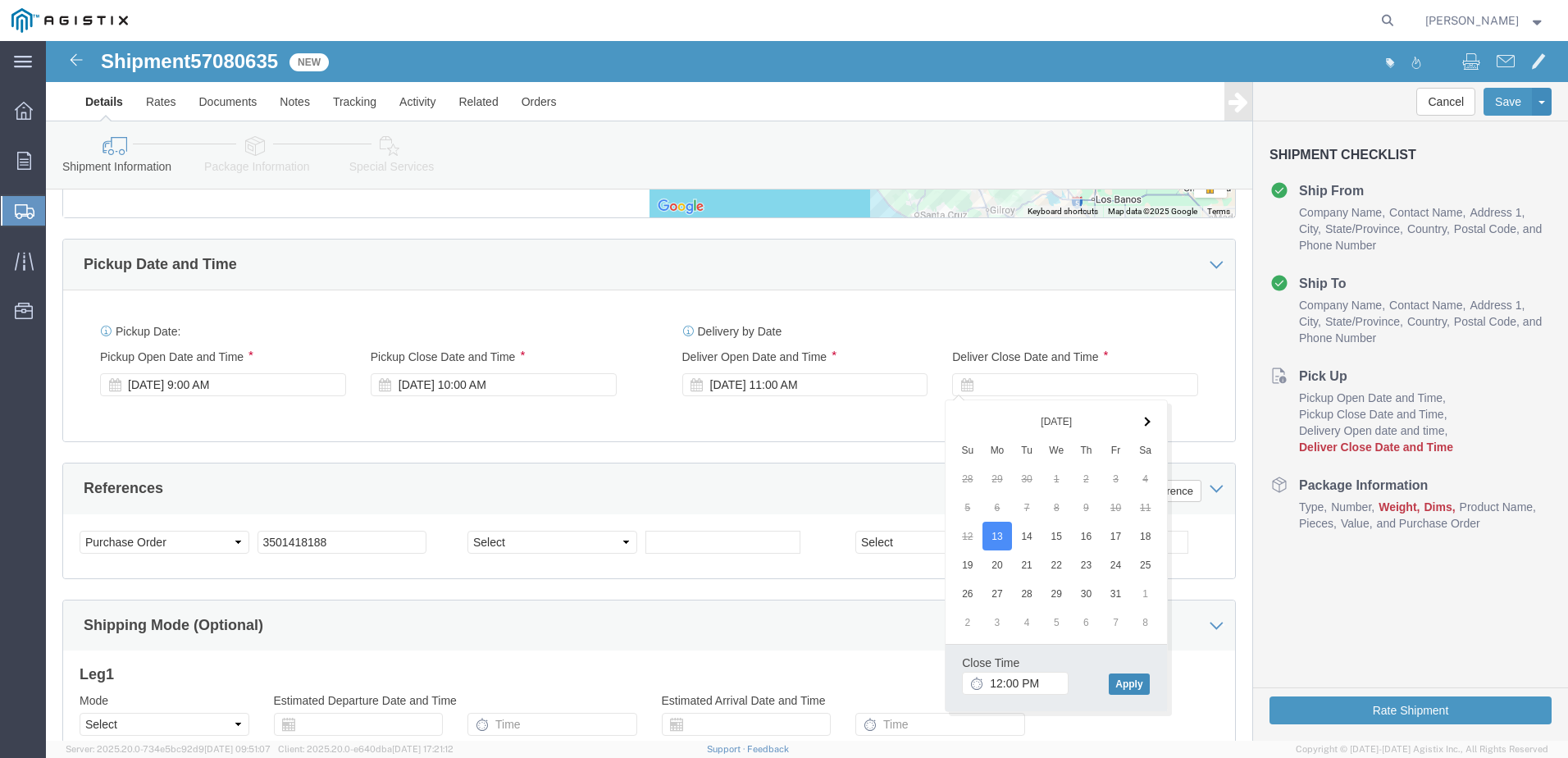
click button "Apply"
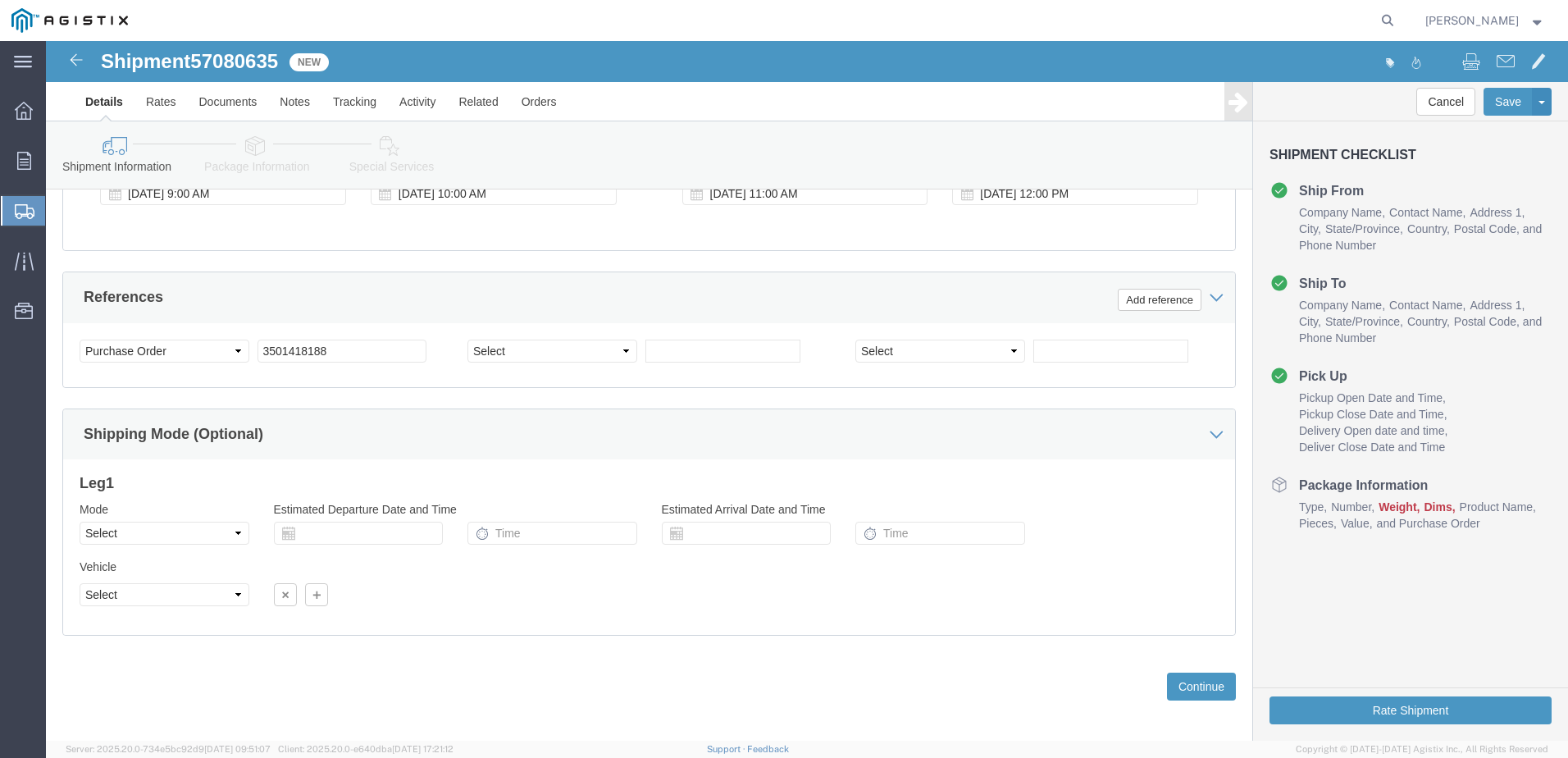
scroll to position [1104, 0]
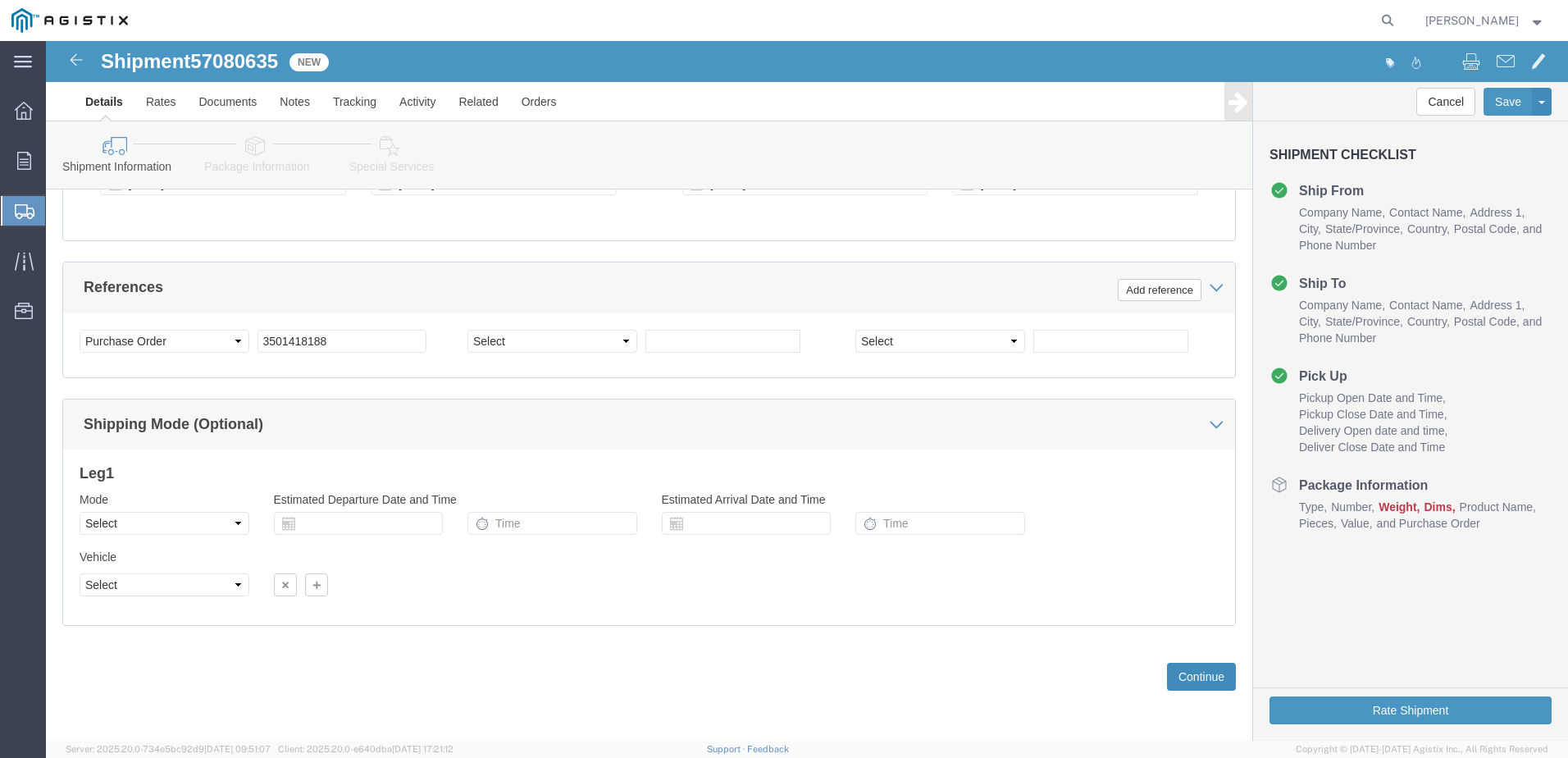
click button "Continue"
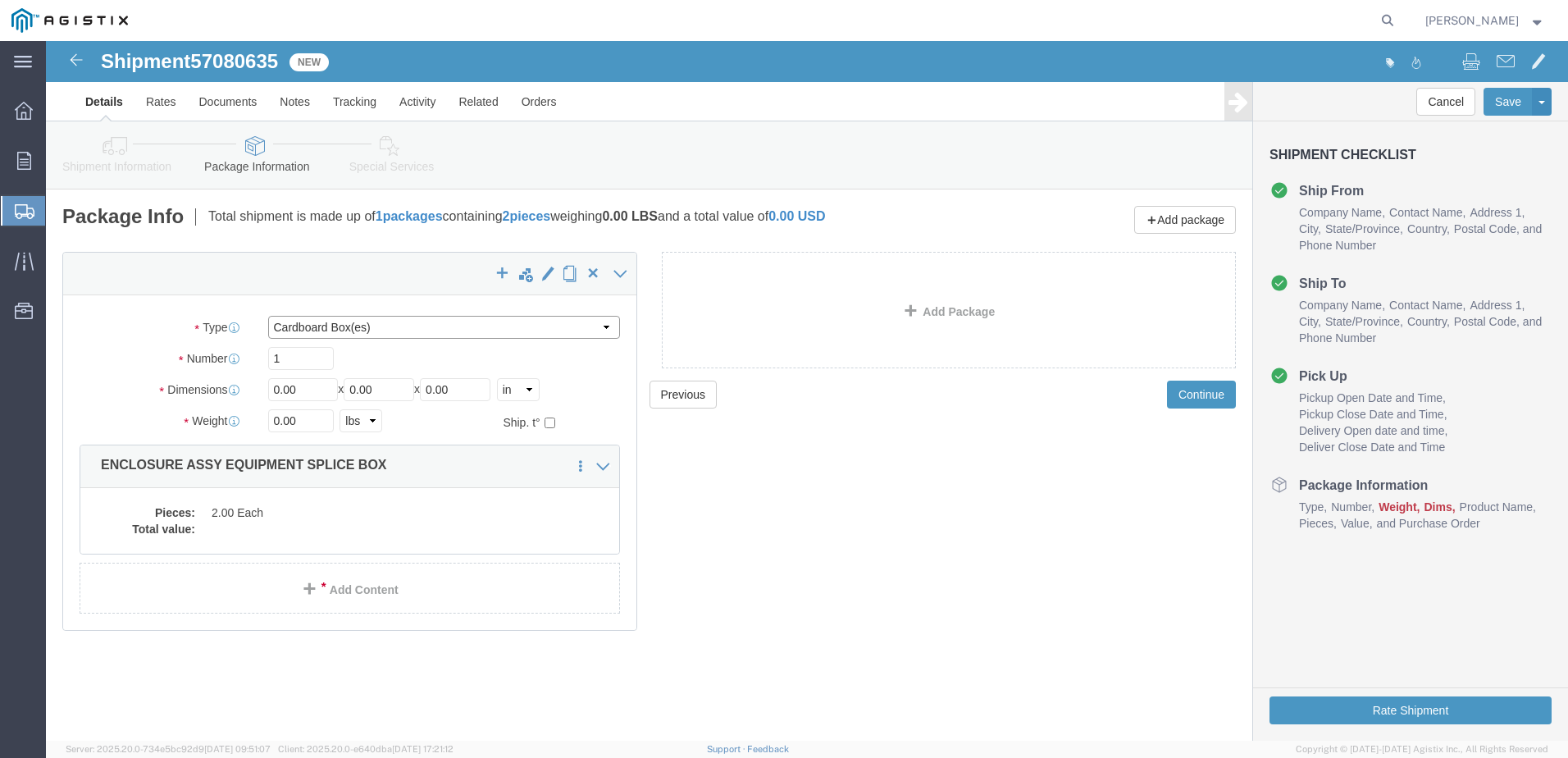
click select "Select Bulk Bundle(s) Cardboard Box(es) Carton(s) Crate(s) Drum(s) (Fiberboard)…"
select select "YRPK"
click select "Select Bulk Bundle(s) Cardboard Box(es) Carton(s) Crate(s) Drum(s) (Fiberboard)…"
drag, startPoint x: 260, startPoint y: 351, endPoint x: 214, endPoint y: 355, distance: 46.2
click div "Length 0.00 x Width 0.00 x Height 0.00 Select cm ft in"
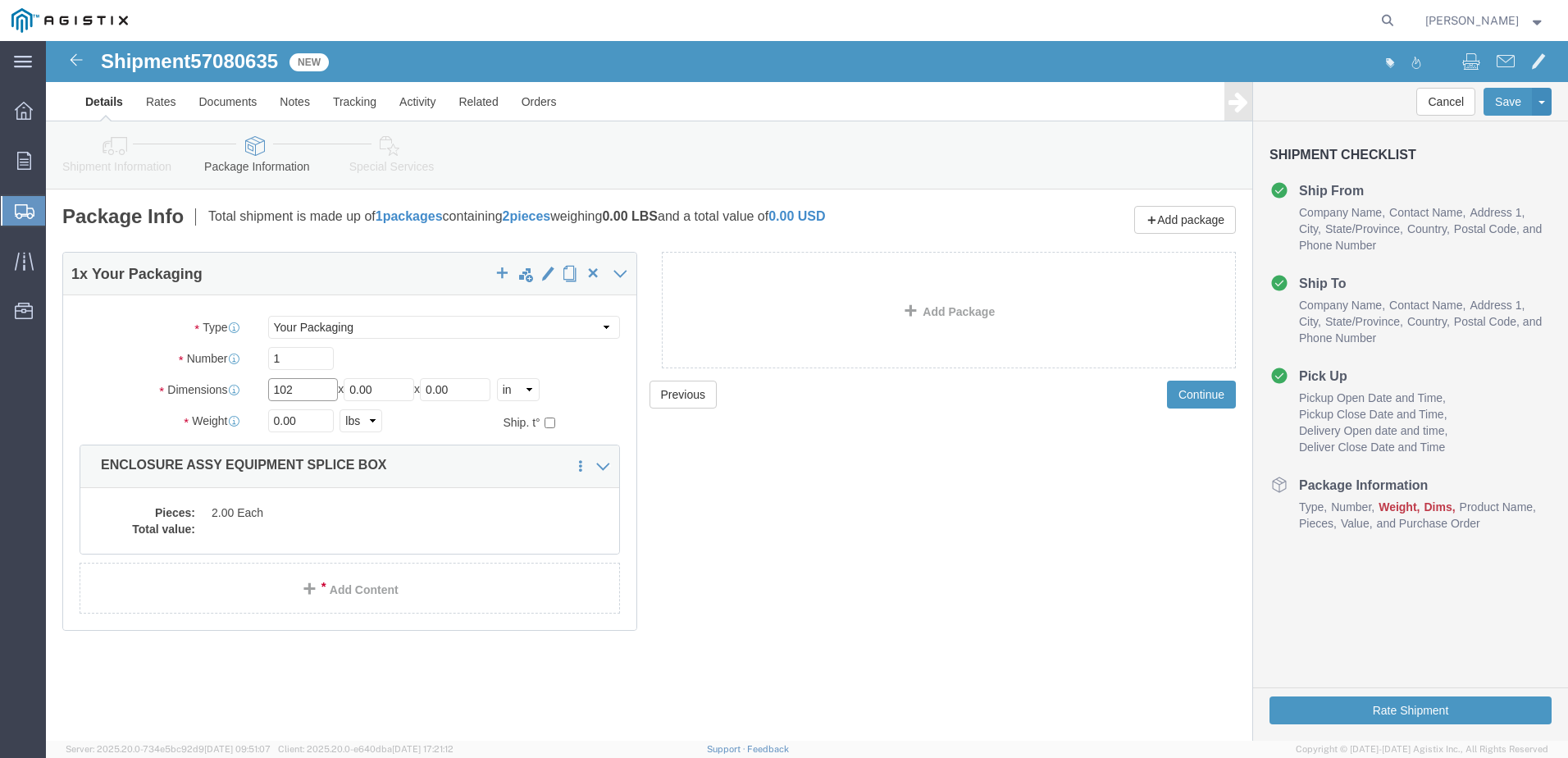
type input "102"
type input "54"
type input "72"
drag, startPoint x: 249, startPoint y: 382, endPoint x: 213, endPoint y: 386, distance: 36.2
click div "0.00 Select kgs lbs"
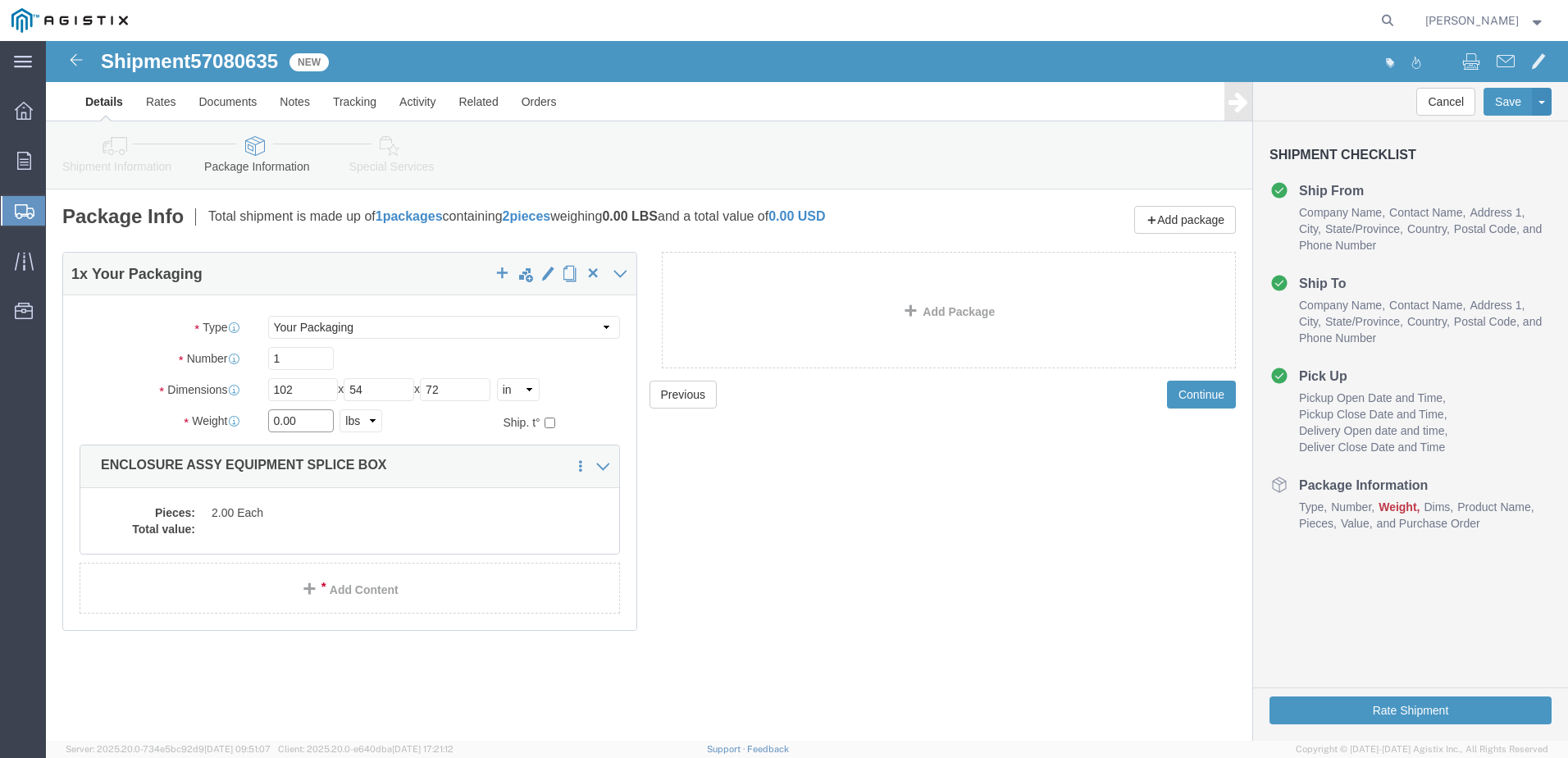
type input "2"
type input "34974"
click dd "2.00 Each"
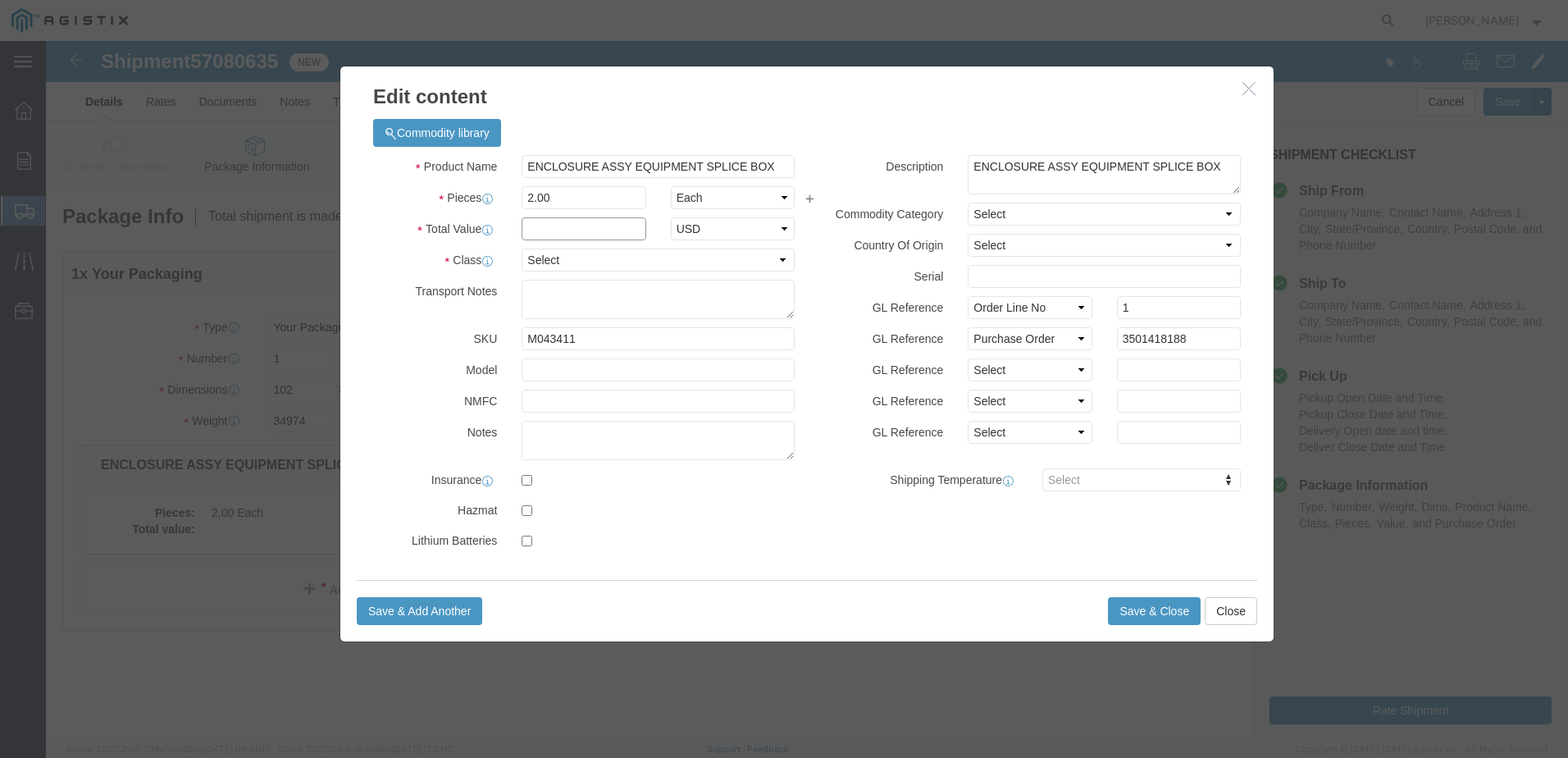
click input "text"
type input "1.00"
click select "Select 50 55 60 65 70 85 92.5 100 125 175 250 300 400"
select select "55"
click select "Select 50 55 60 65 70 85 92.5 100 125 175 250 300 400"
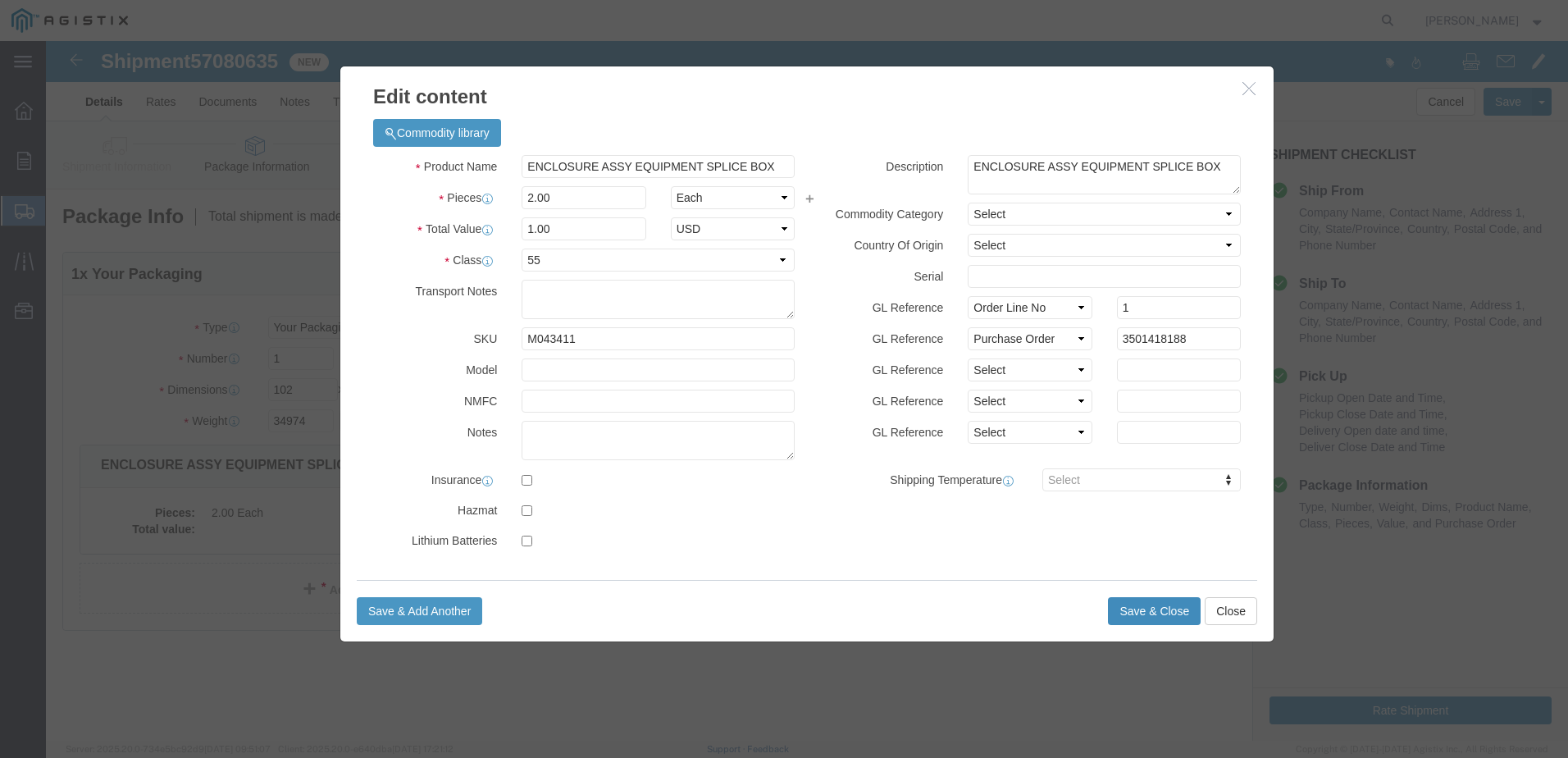
click button "Save & Close"
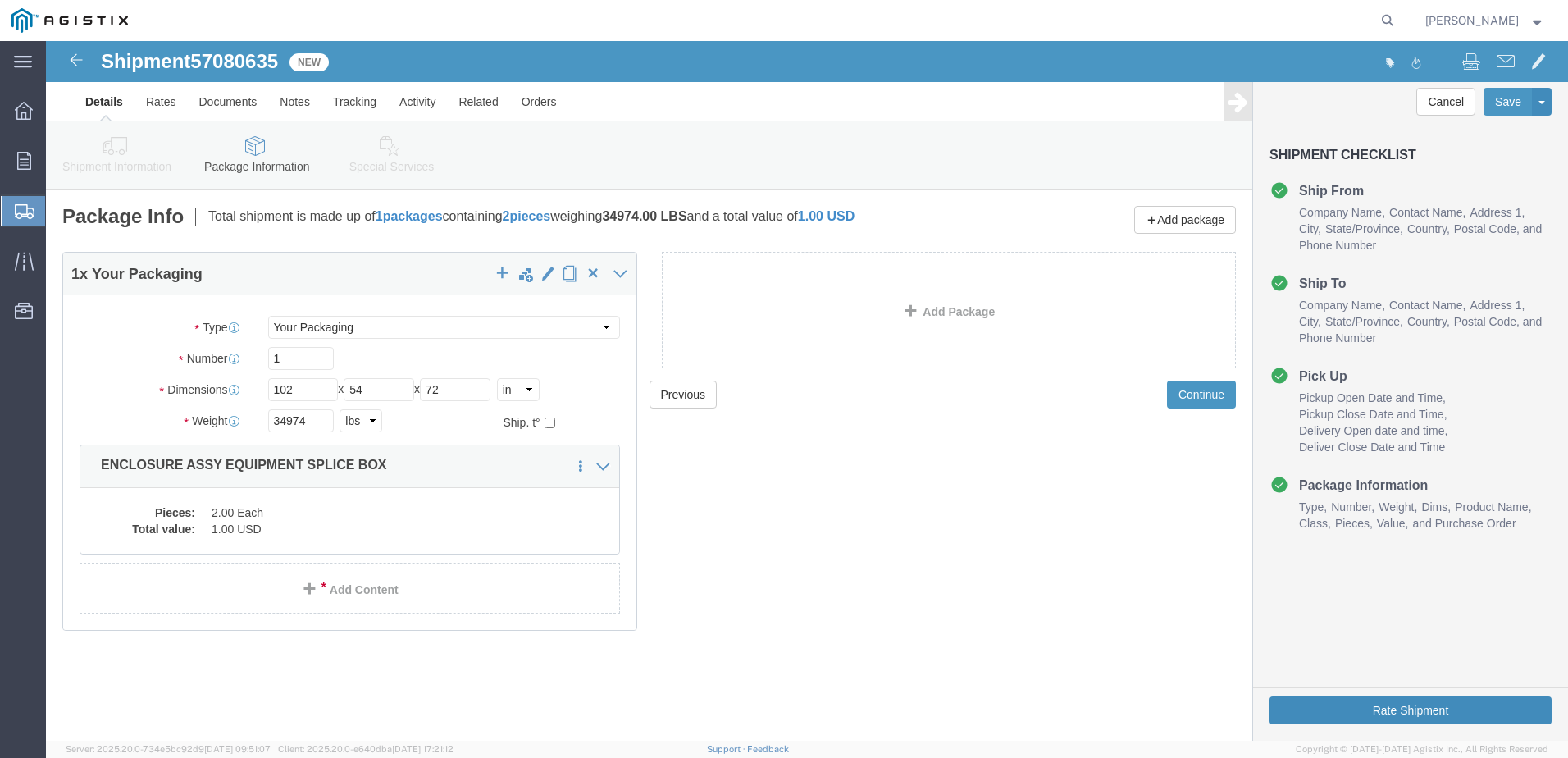
click button "Rate Shipment"
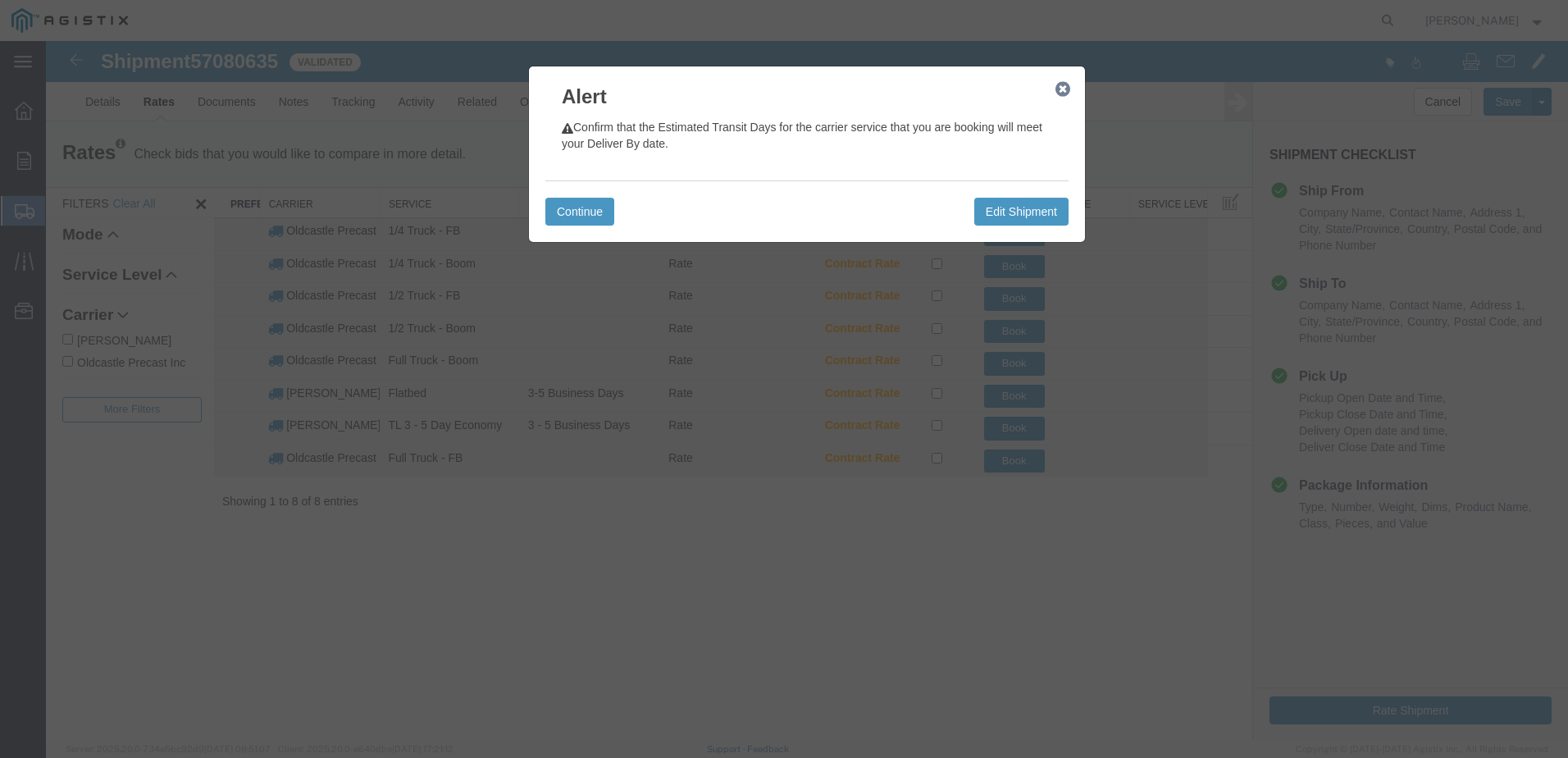
click at [1069, 93] on icon "button" at bounding box center [1062, 89] width 15 height 13
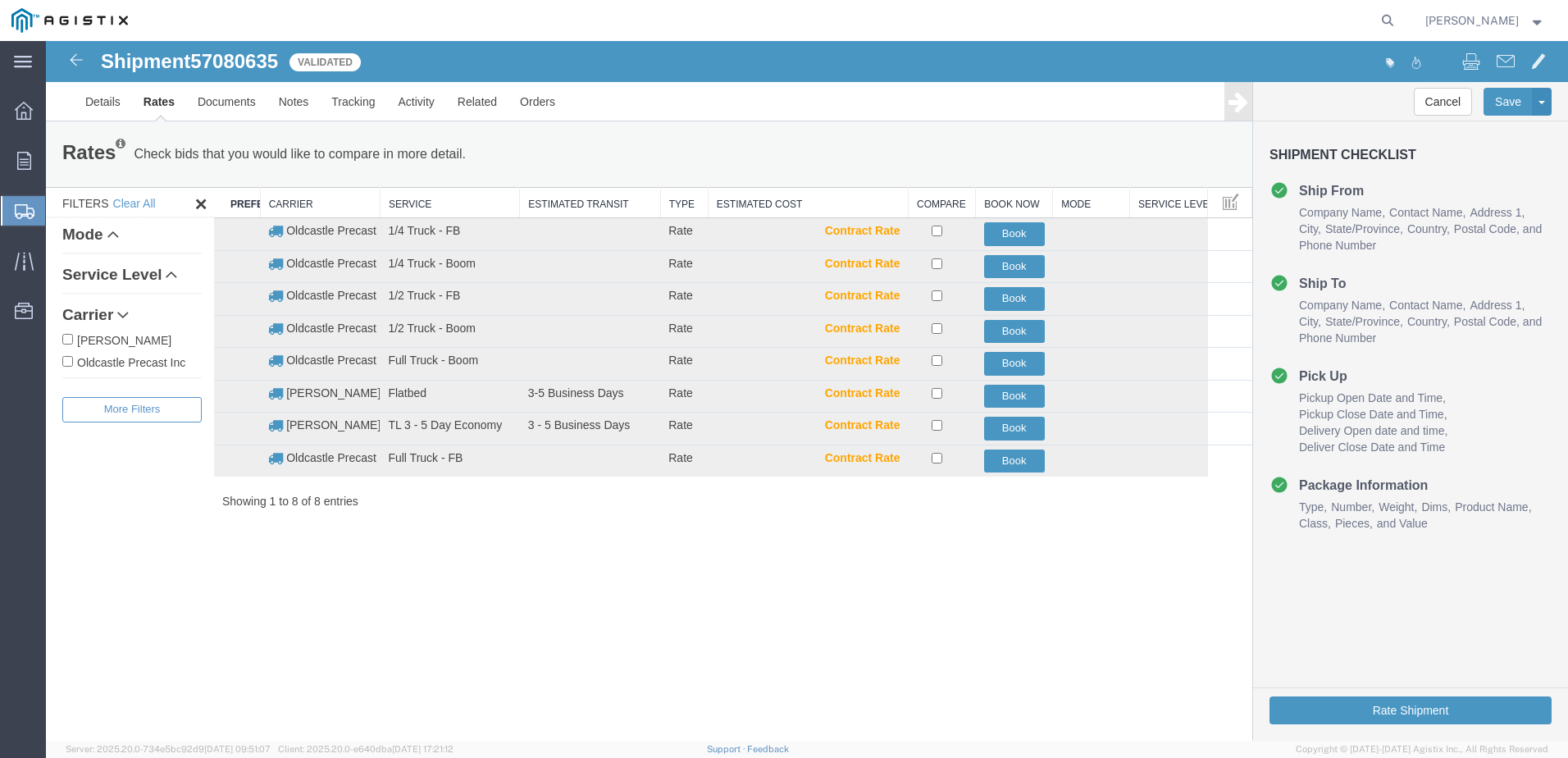
click at [155, 362] on label "Oldcastle Precast Inc" at bounding box center [132, 361] width 139 height 18
click at [73, 362] on input "Oldcastle Precast Inc" at bounding box center [67, 361] width 10 height 10
checkbox input "true"
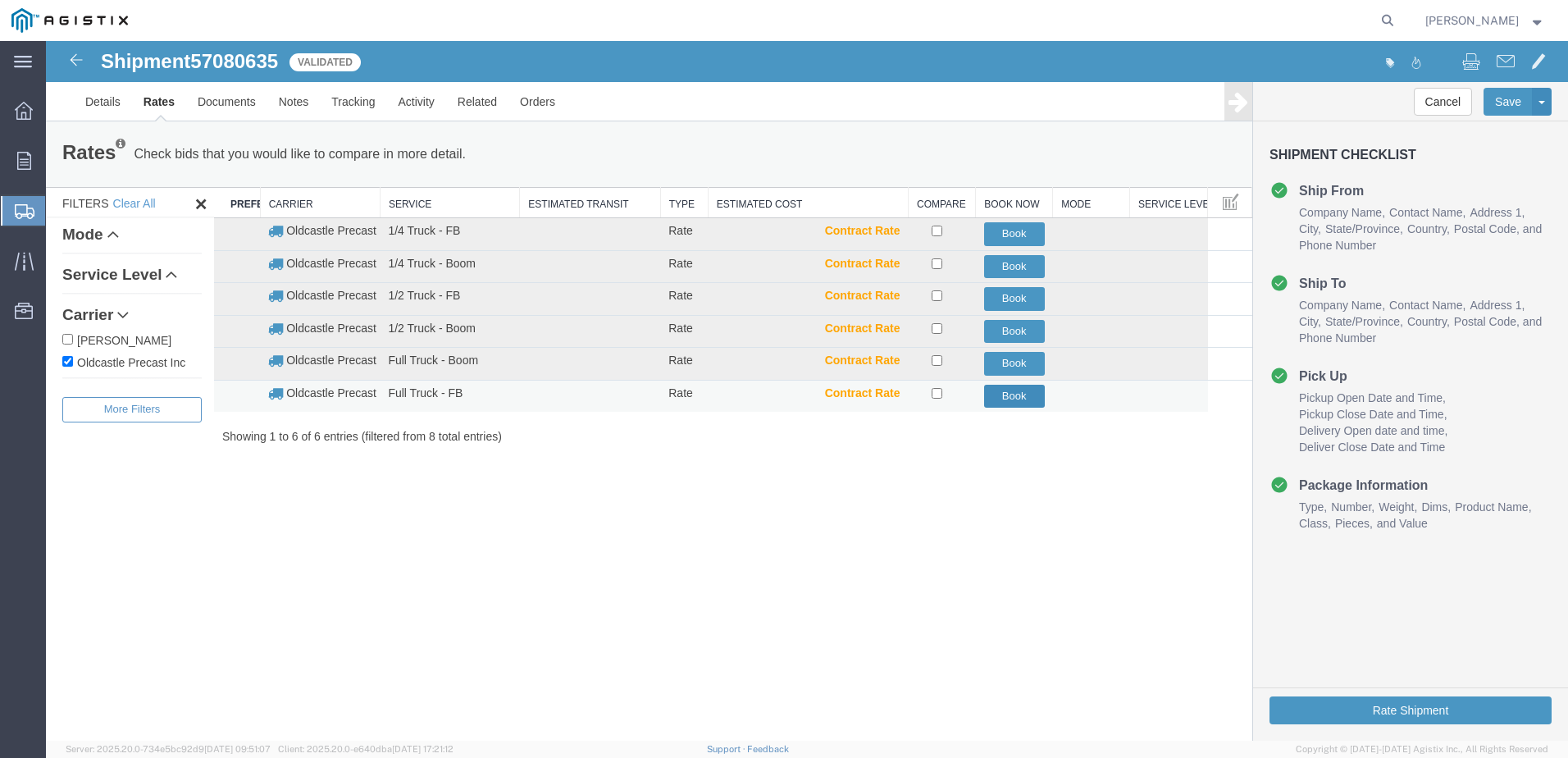
click at [1003, 396] on button "Book" at bounding box center [1014, 397] width 61 height 24
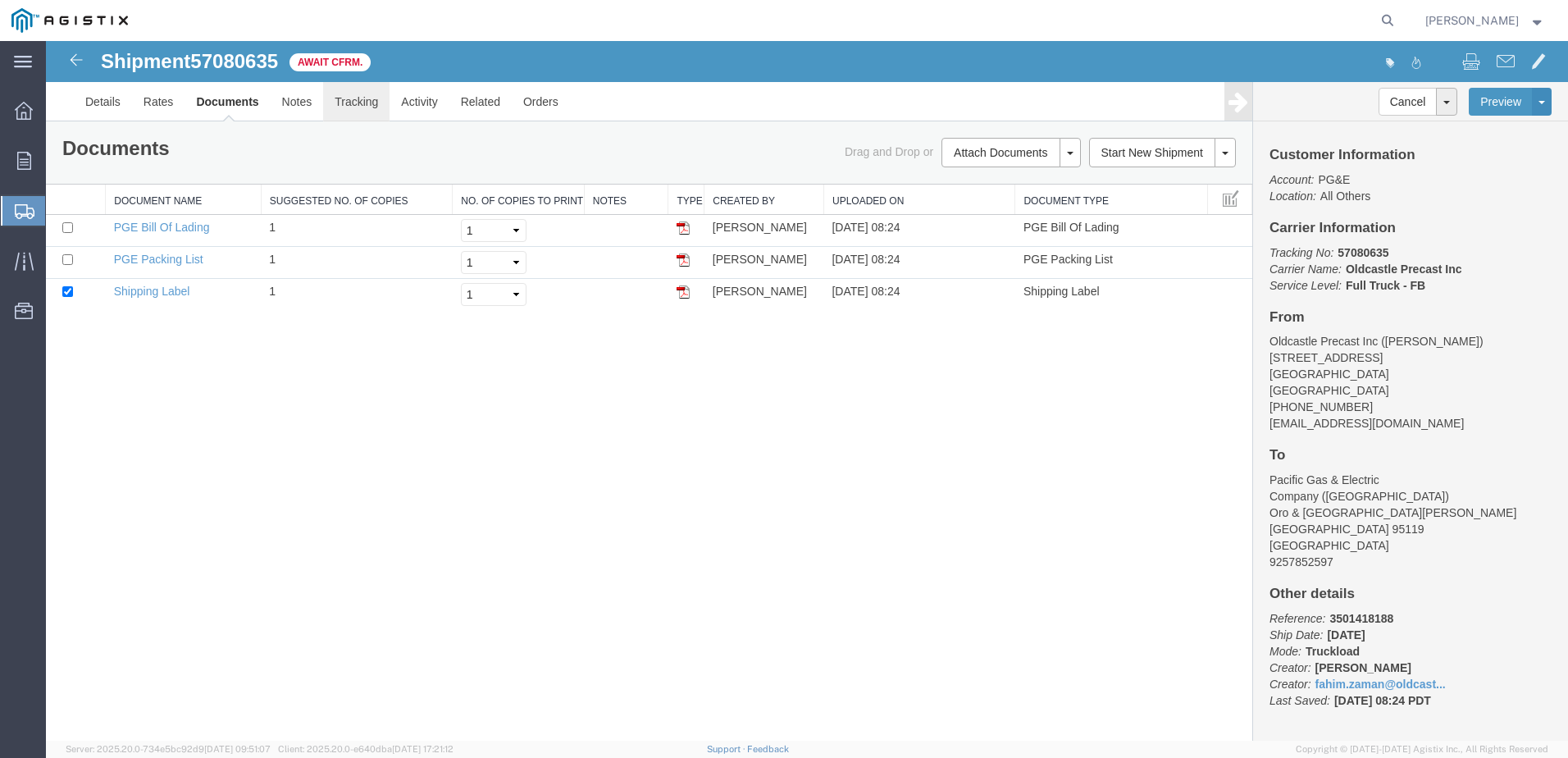
click at [365, 98] on link "Tracking" at bounding box center [356, 102] width 67 height 39
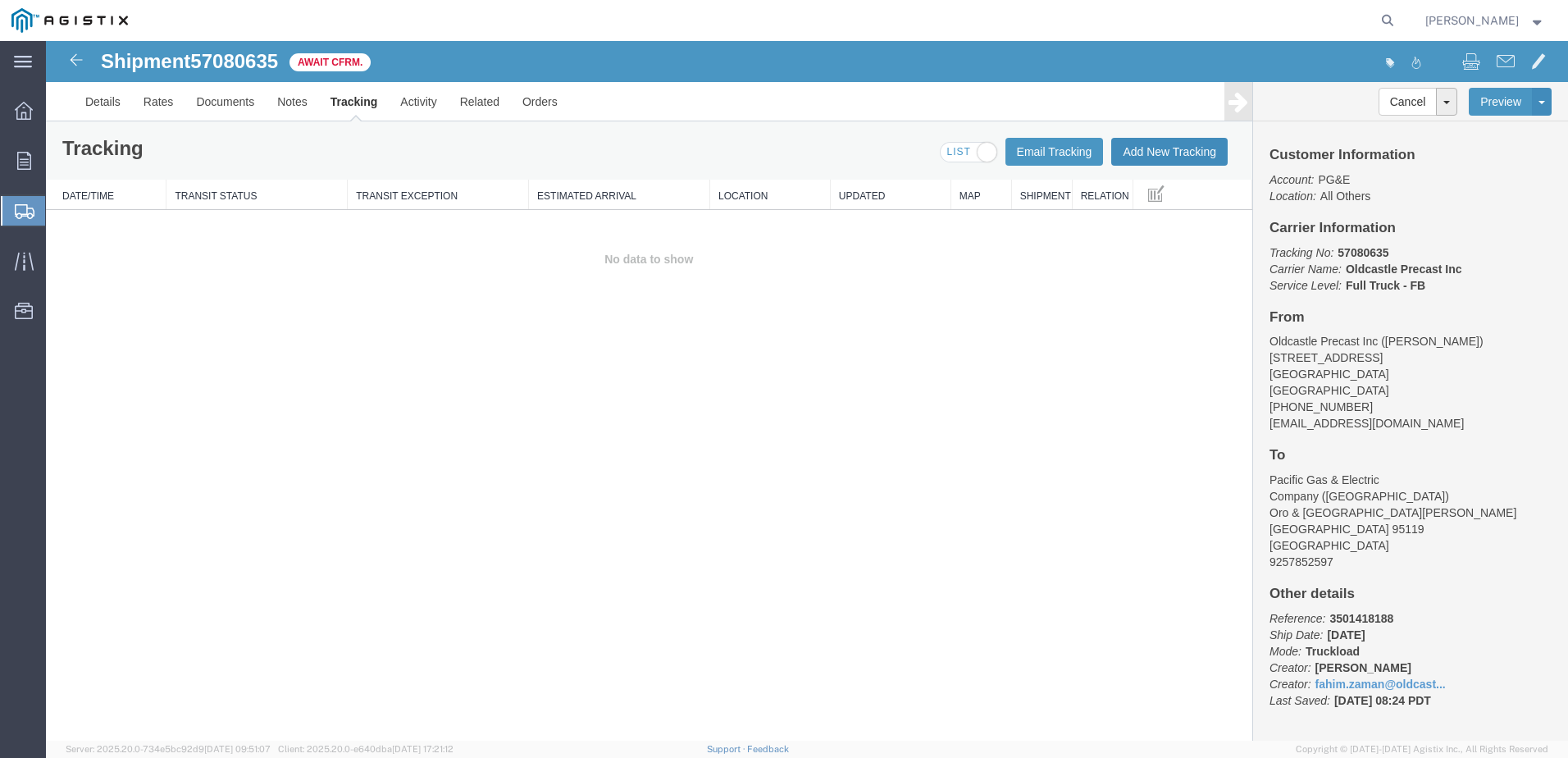
click at [1161, 156] on button "Add New Tracking" at bounding box center [1169, 151] width 116 height 28
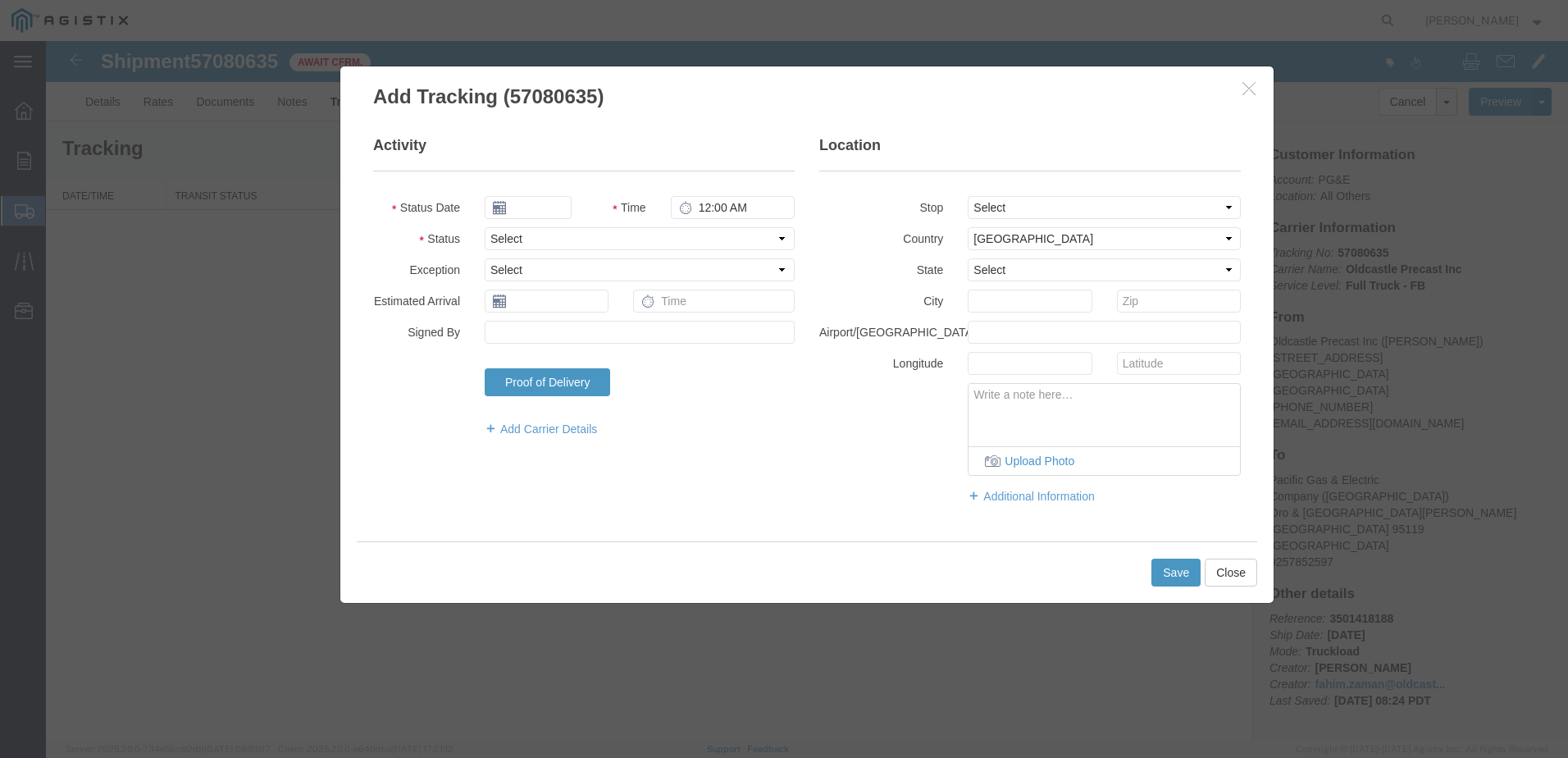
type input "[DATE]"
type input "9:00 AM"
click at [546, 242] on select "Select Arrival Notice Available Arrival Notice Imported Arrive at Delivery Loca…" at bounding box center [640, 238] width 310 height 23
select select "DELIVRED"
click at [485, 227] on select "Select Arrival Notice Available Arrival Notice Imported Arrive at Delivery Loca…" at bounding box center [640, 238] width 310 height 23
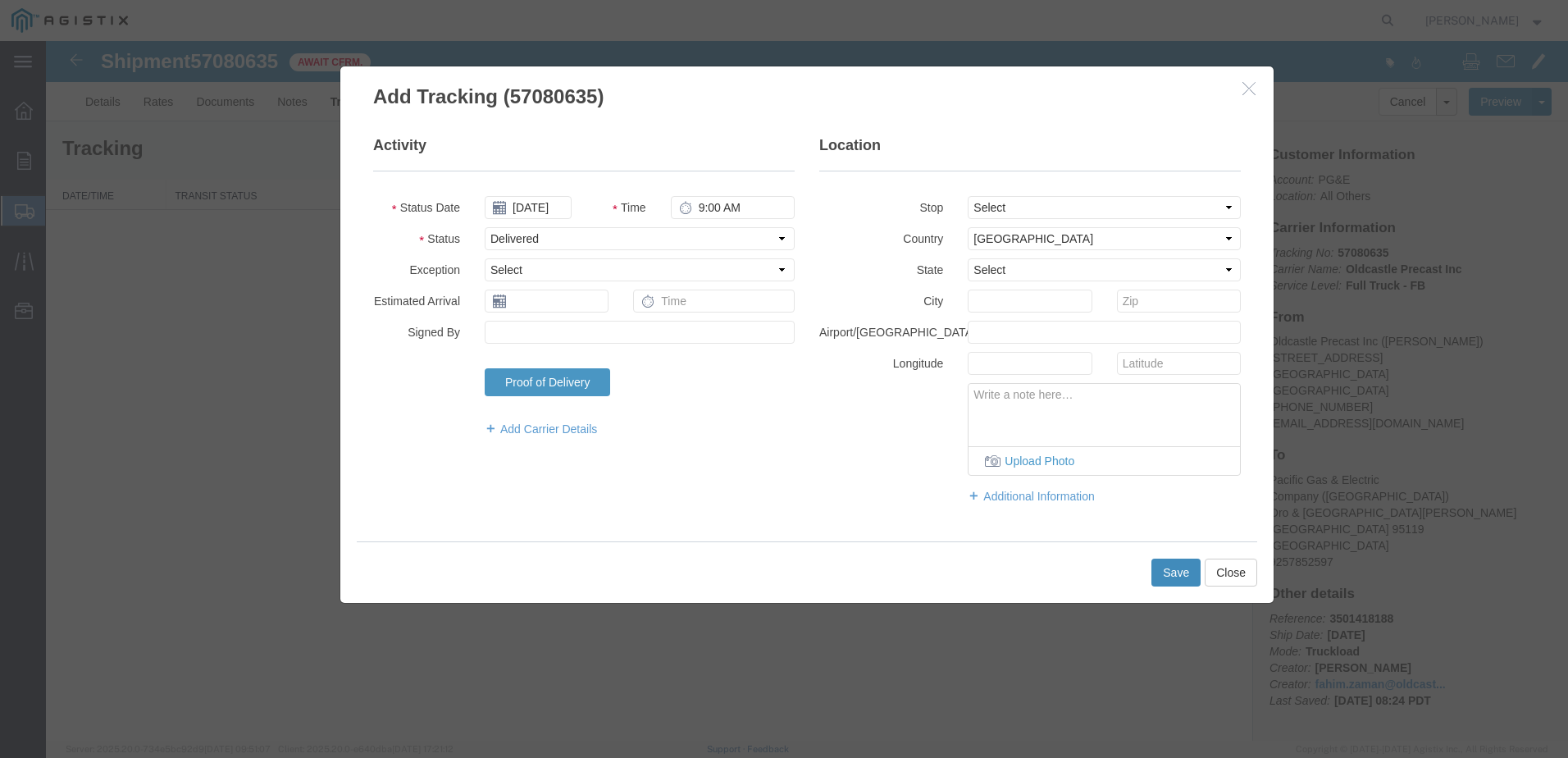
click at [1179, 573] on button "Save" at bounding box center [1176, 573] width 50 height 28
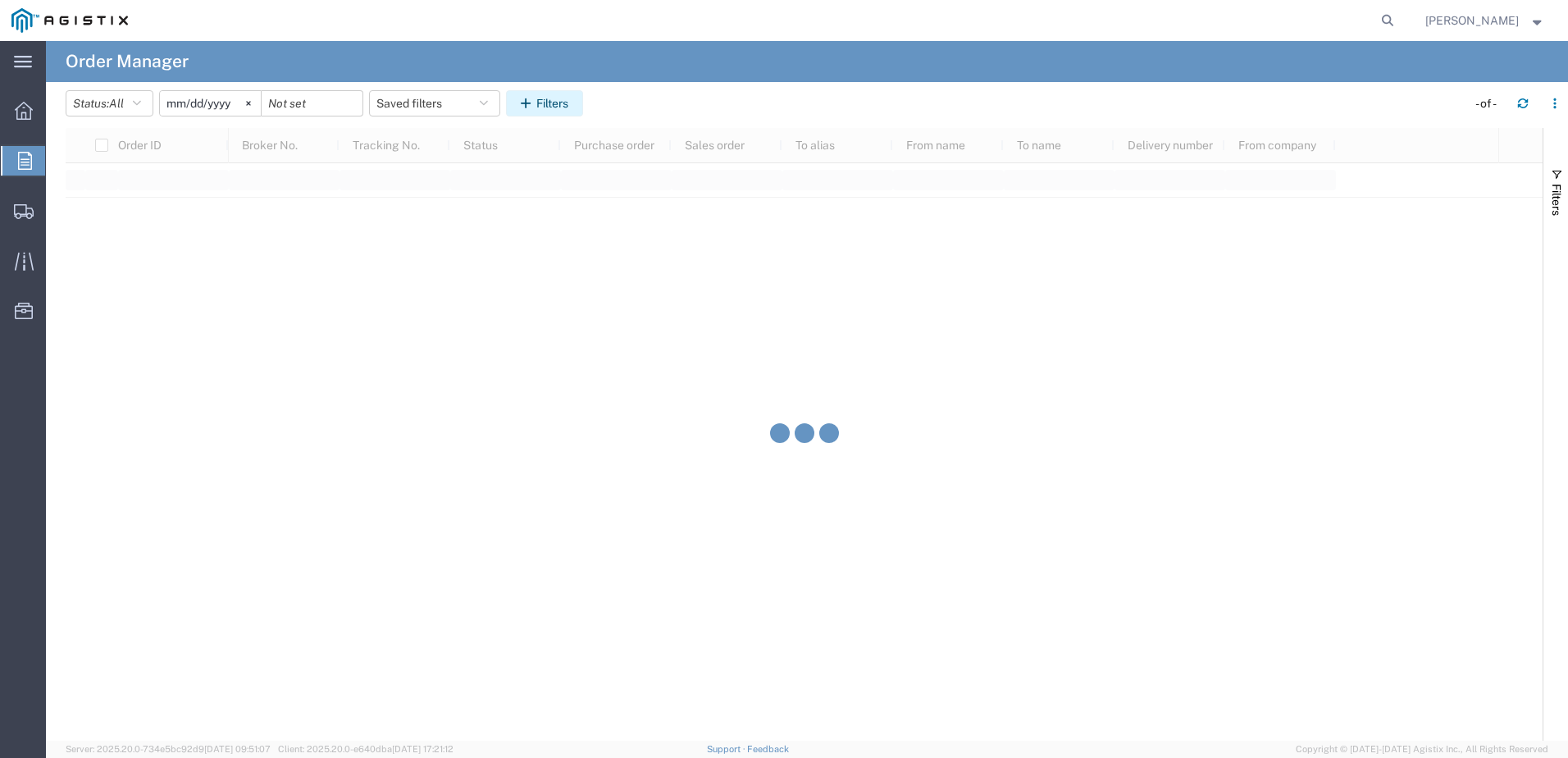
click at [550, 107] on button "Filters" at bounding box center [545, 103] width 77 height 26
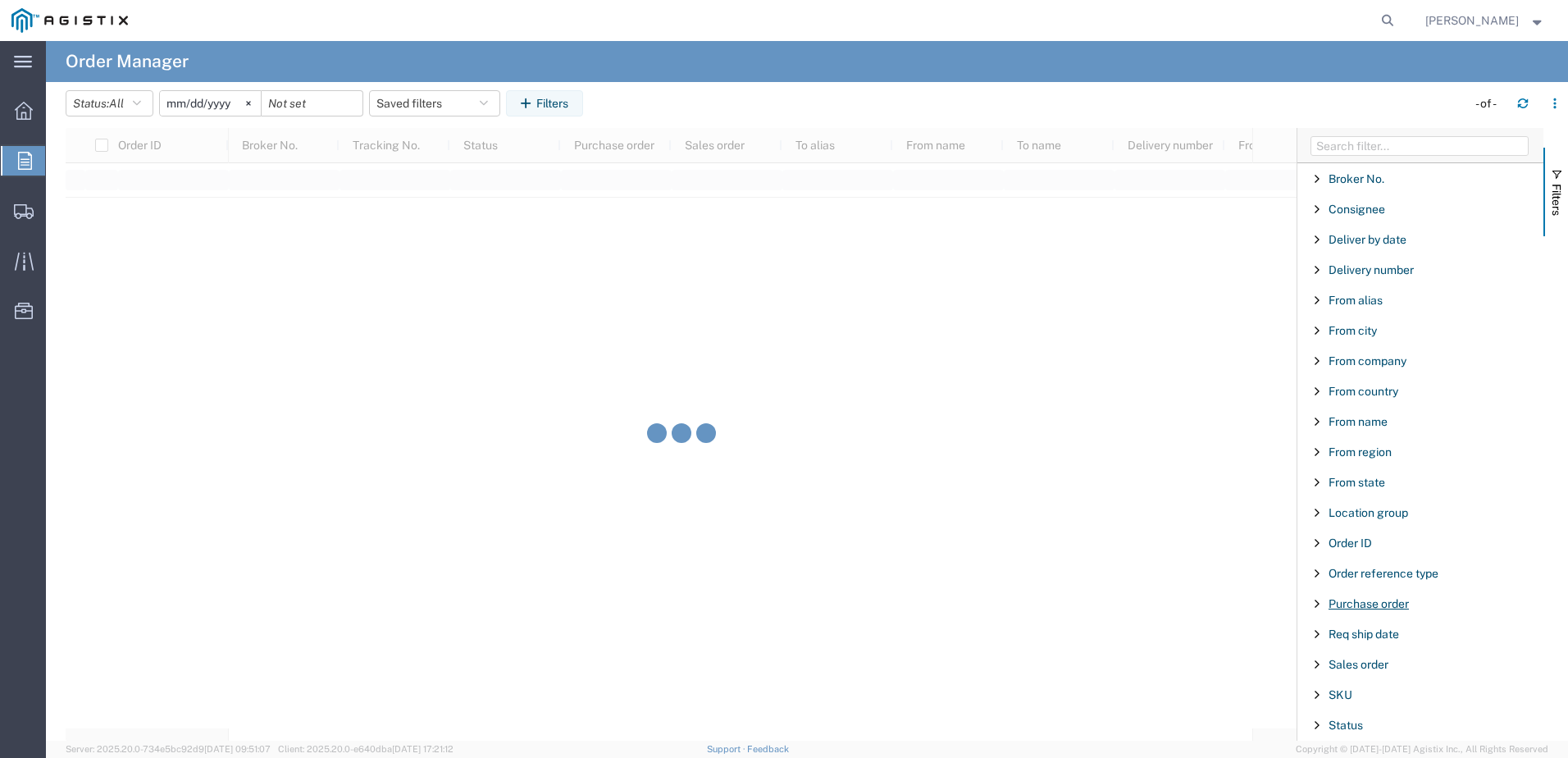
click at [1361, 604] on span "Purchase order" at bounding box center [1369, 603] width 80 height 13
type input "3501424402"
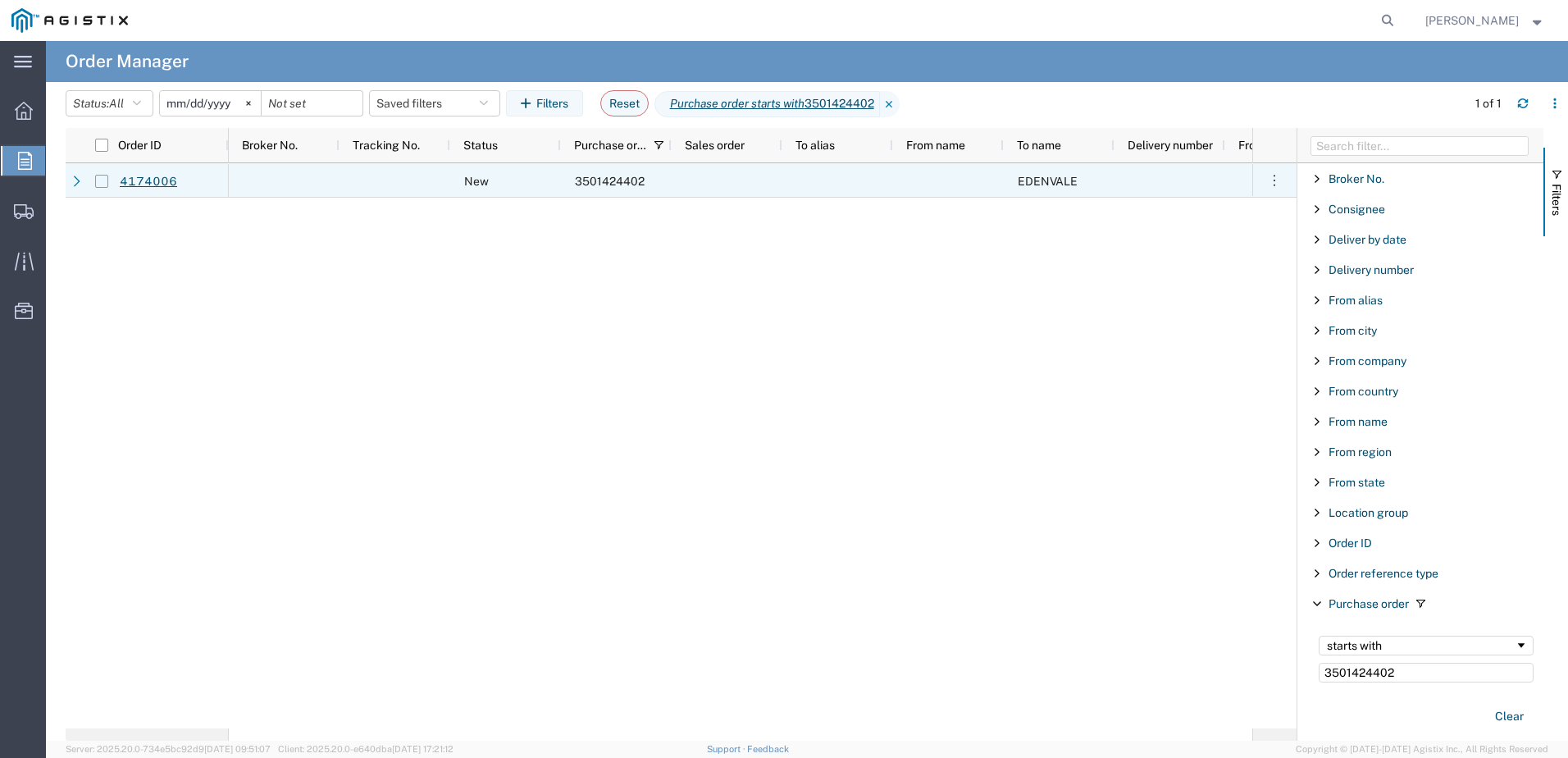
click at [104, 183] on input "Press Space to toggle row selection (unchecked)" at bounding box center [101, 181] width 13 height 13
checkbox input "true"
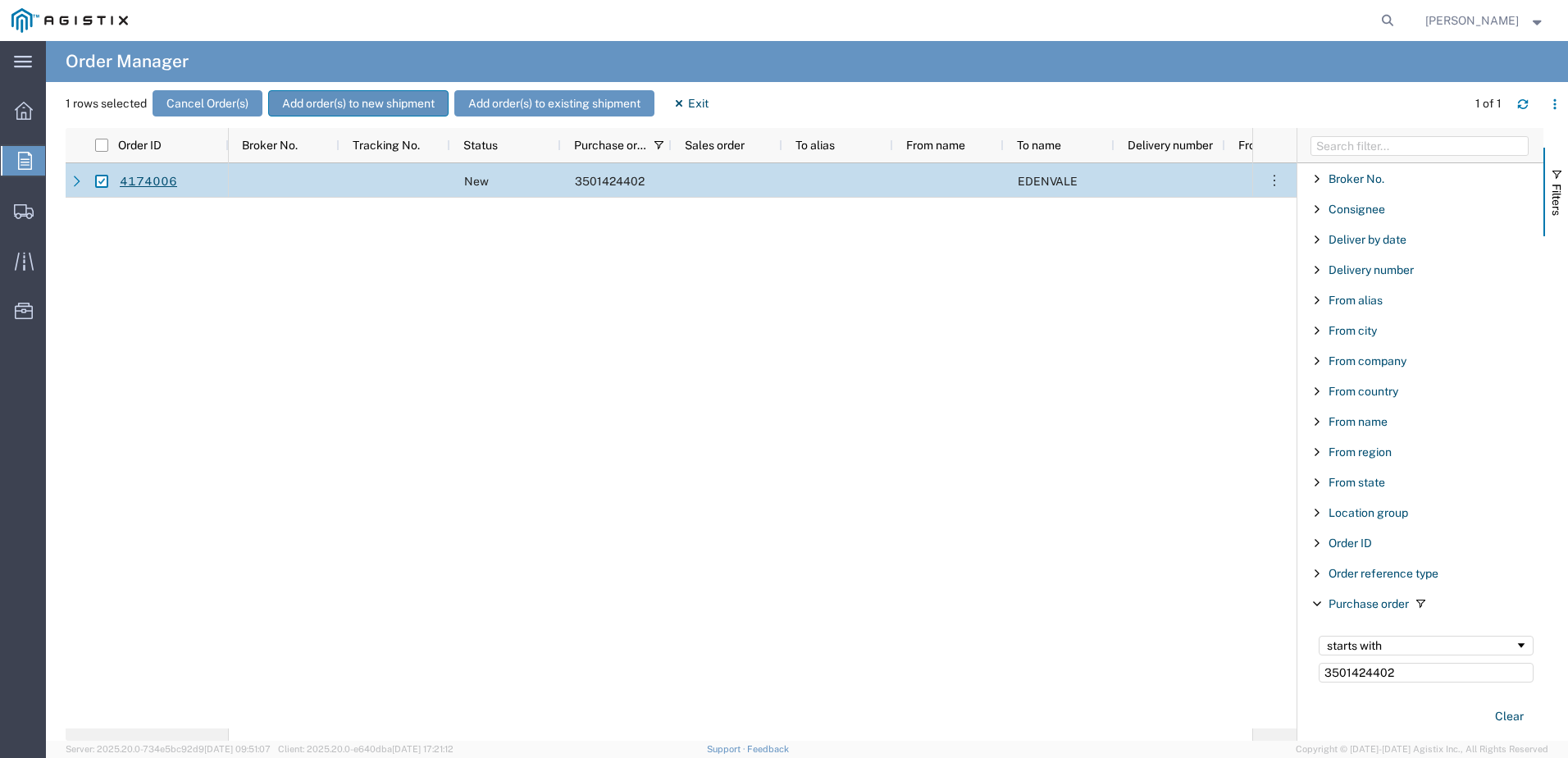
click at [377, 106] on button "Add order(s) to new shipment" at bounding box center [358, 103] width 180 height 26
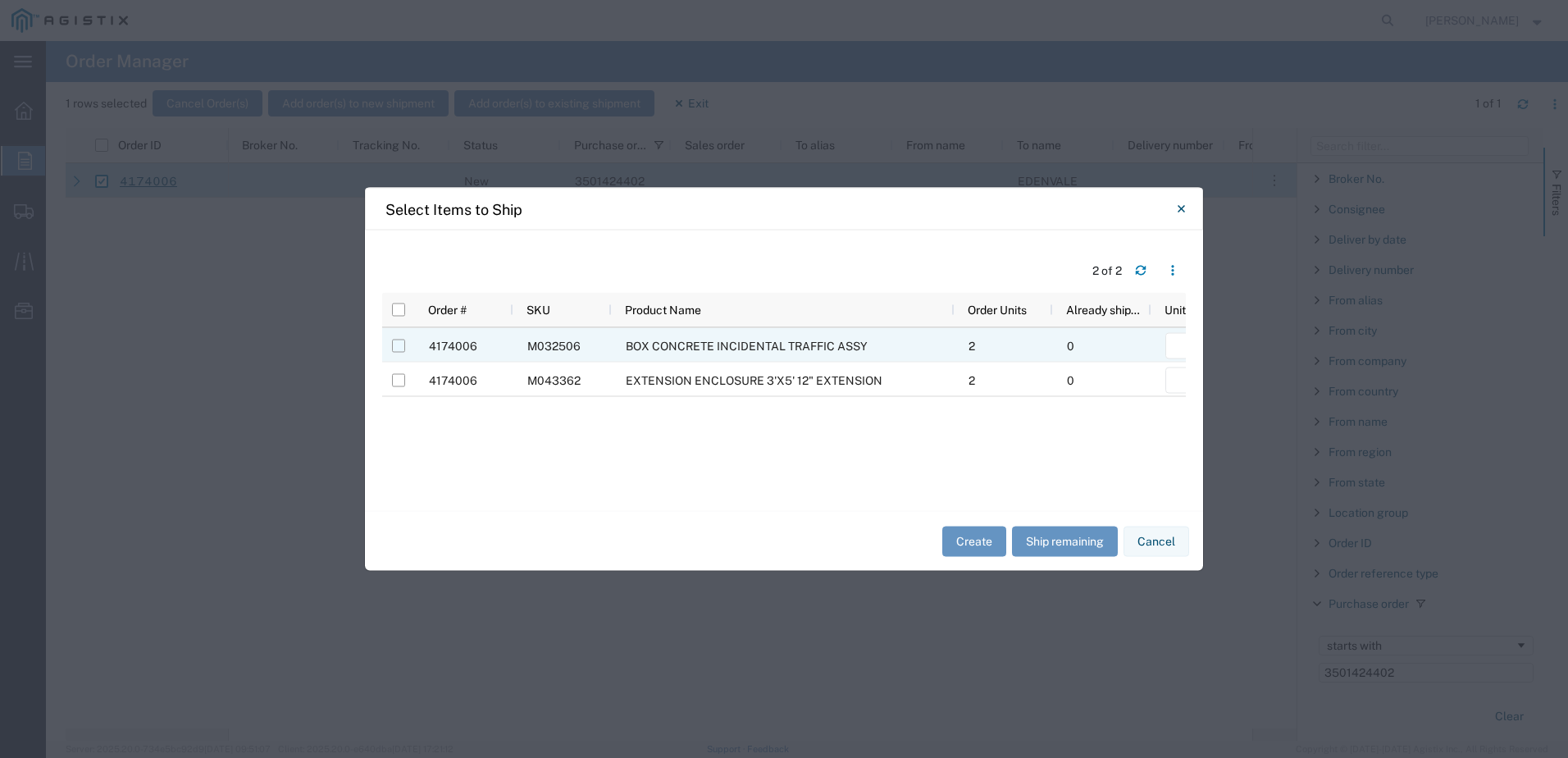
click at [394, 343] on input "Press Space to toggle row selection (unchecked)" at bounding box center [398, 346] width 13 height 13
checkbox input "true"
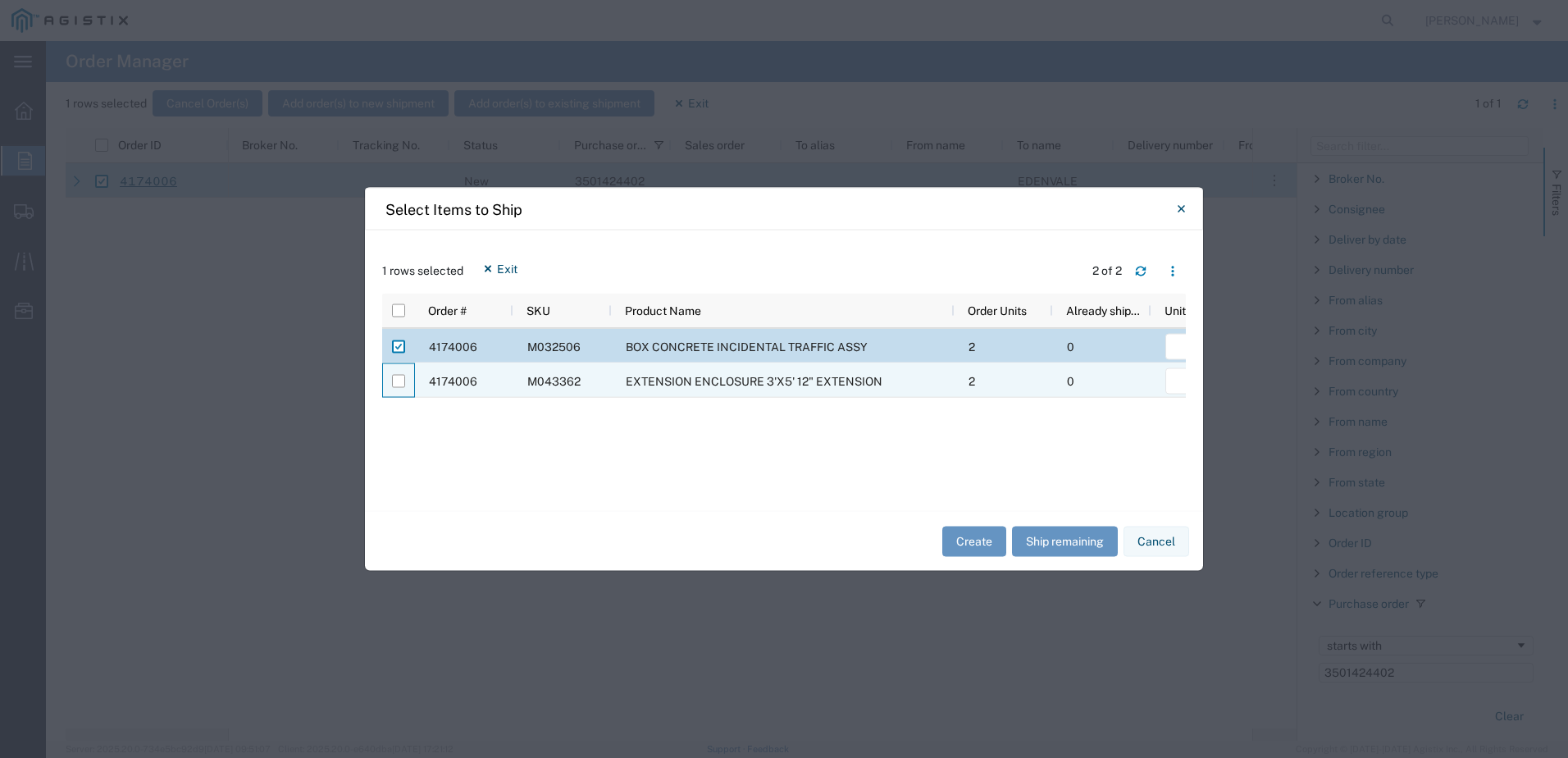
click at [406, 385] on div at bounding box center [398, 381] width 31 height 34
click at [403, 387] on input "Press Space to toggle row selection (unchecked)" at bounding box center [398, 381] width 13 height 13
checkbox input "true"
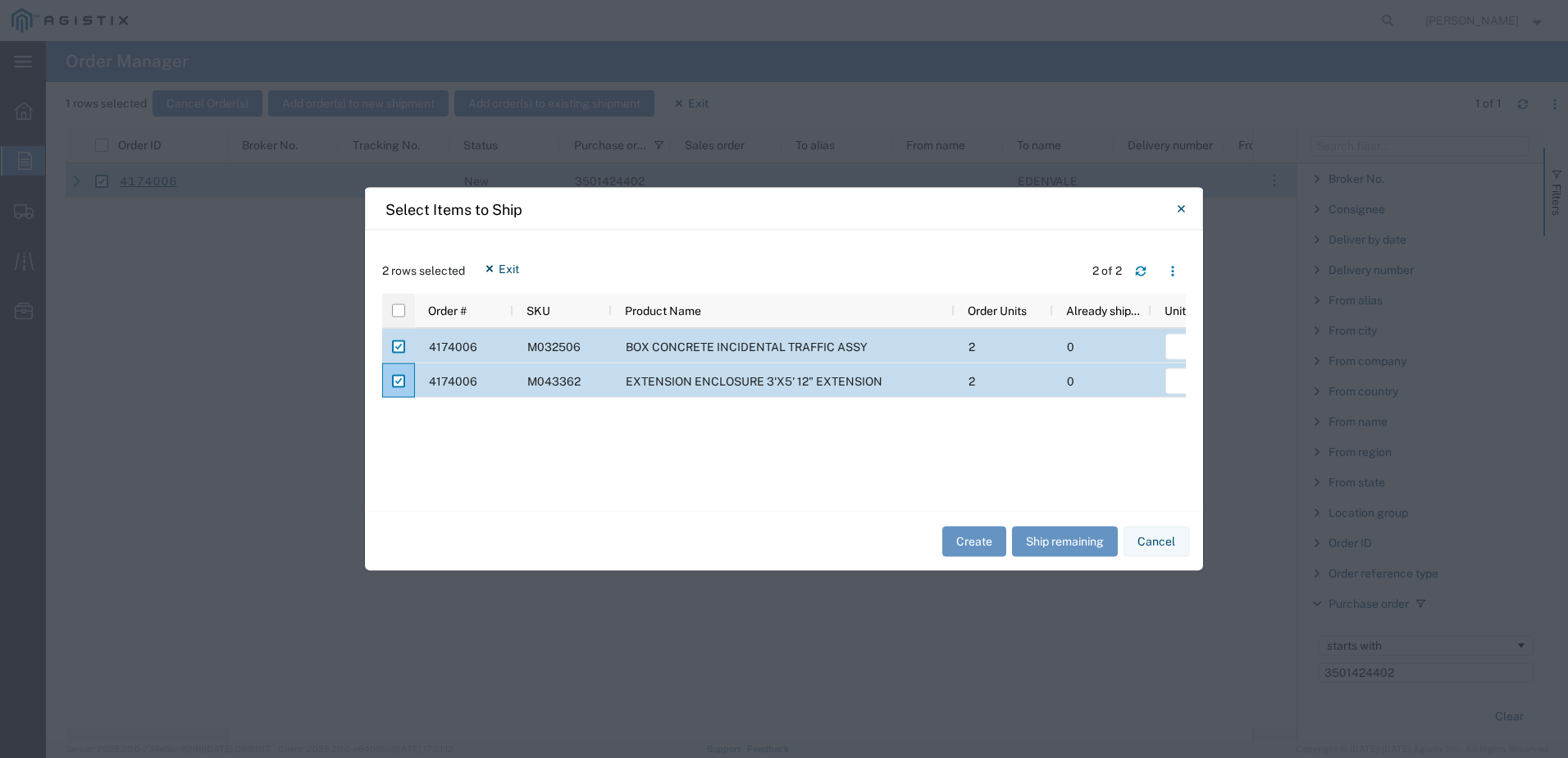
click at [405, 311] on div at bounding box center [399, 311] width 32 height 34
click at [403, 310] on input "checkbox" at bounding box center [398, 310] width 13 height 13
checkbox input "true"
checkbox input "false"
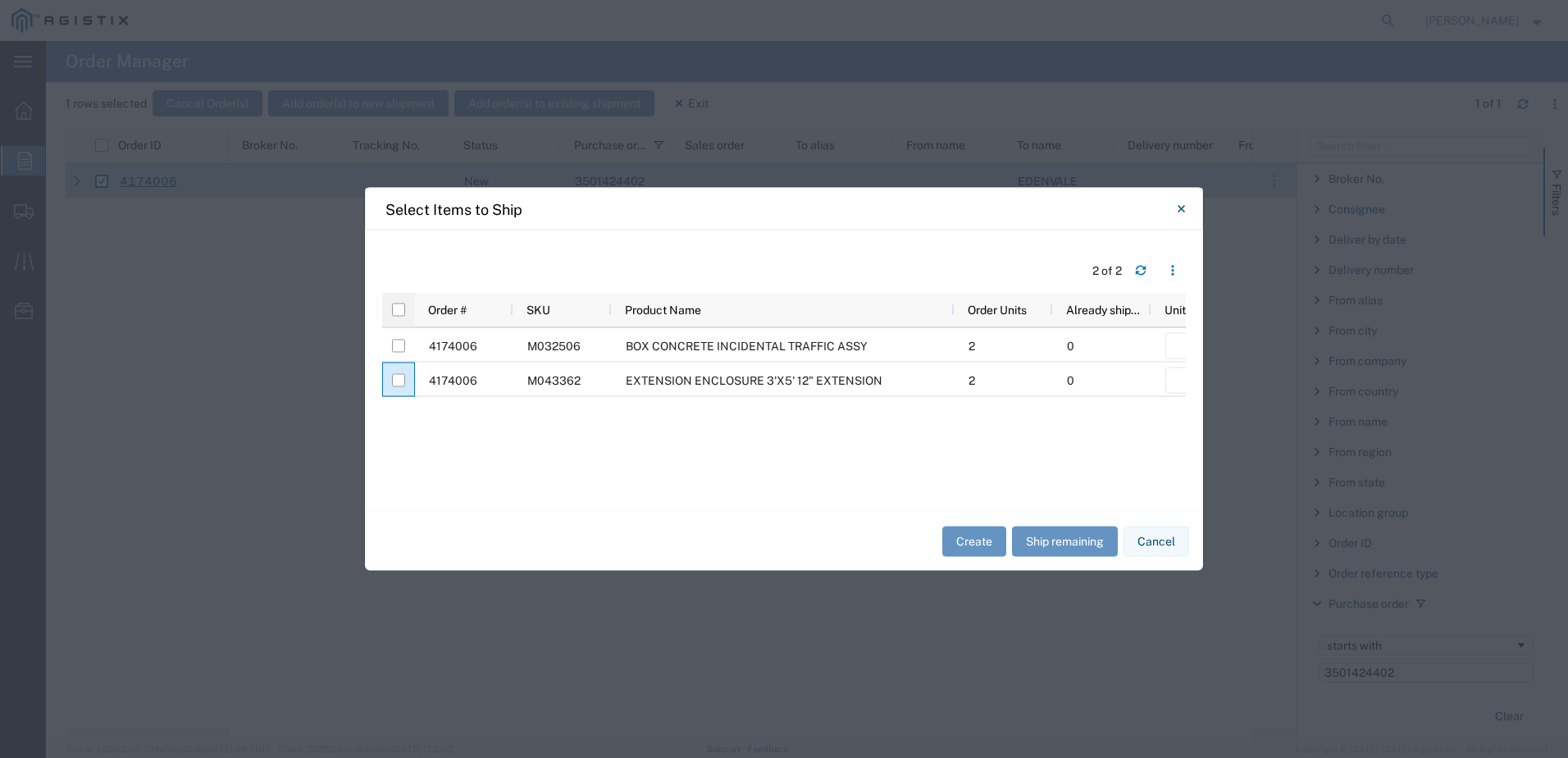
click at [406, 317] on div at bounding box center [399, 310] width 32 height 34
click at [402, 311] on input "checkbox" at bounding box center [398, 309] width 13 height 13
checkbox input "true"
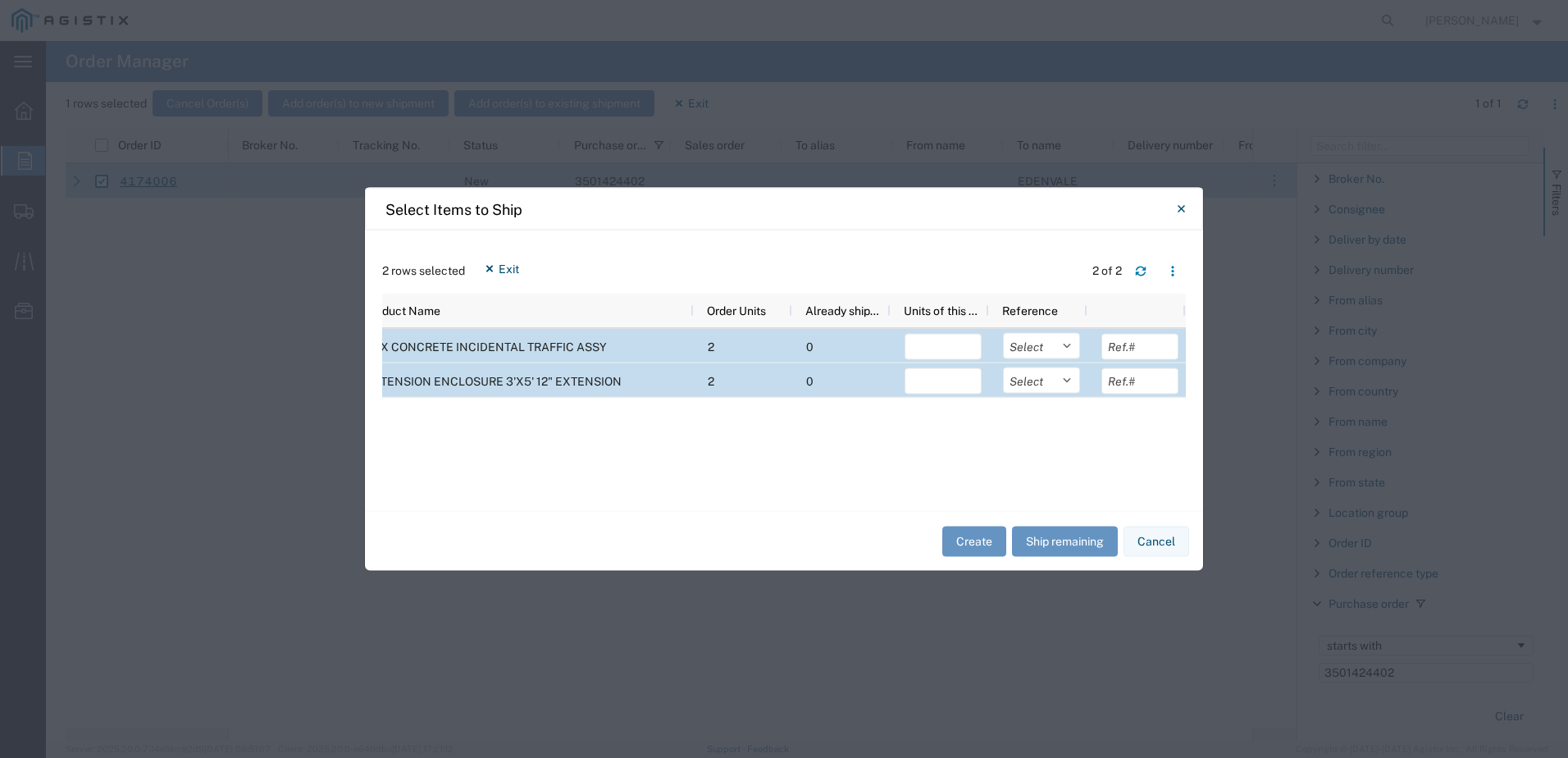
drag, startPoint x: 1036, startPoint y: 344, endPoint x: 1039, endPoint y: 362, distance: 18.2
click at [1036, 344] on select "Select Purchase Order Delivery Number" at bounding box center [1042, 346] width 77 height 26
select select "PURCHORD"
click at [1003, 333] on select "Select Purchase Order Delivery Number" at bounding box center [1042, 346] width 77 height 26
click at [1044, 386] on select "Select Purchase Order Delivery Number" at bounding box center [1042, 380] width 77 height 26
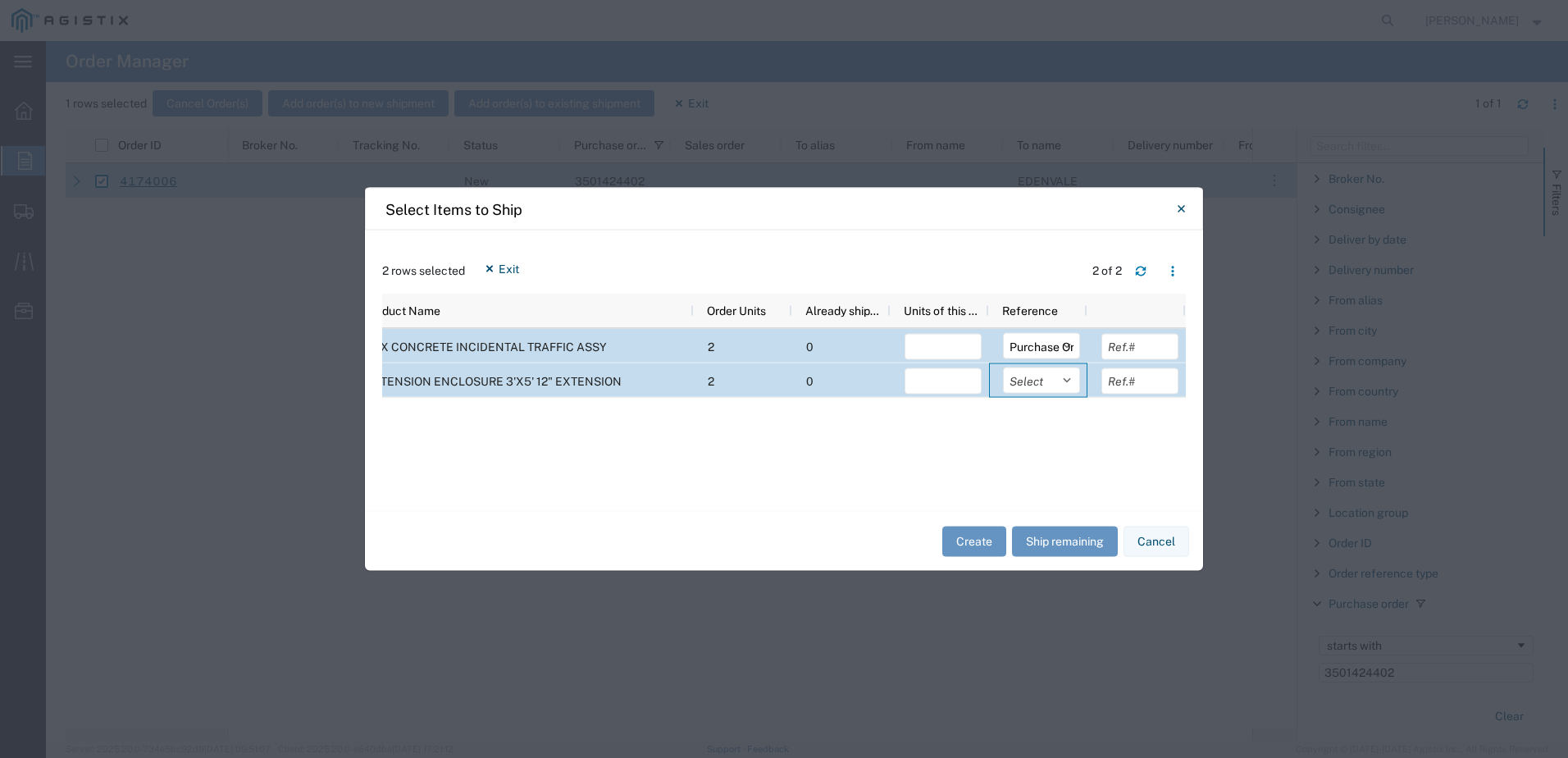
select select "PURCHORD"
click at [1003, 367] on select "Select Purchase Order Delivery Number" at bounding box center [1042, 380] width 77 height 26
click at [1047, 538] on button "Ship remaining" at bounding box center [1065, 542] width 106 height 31
type input "2"
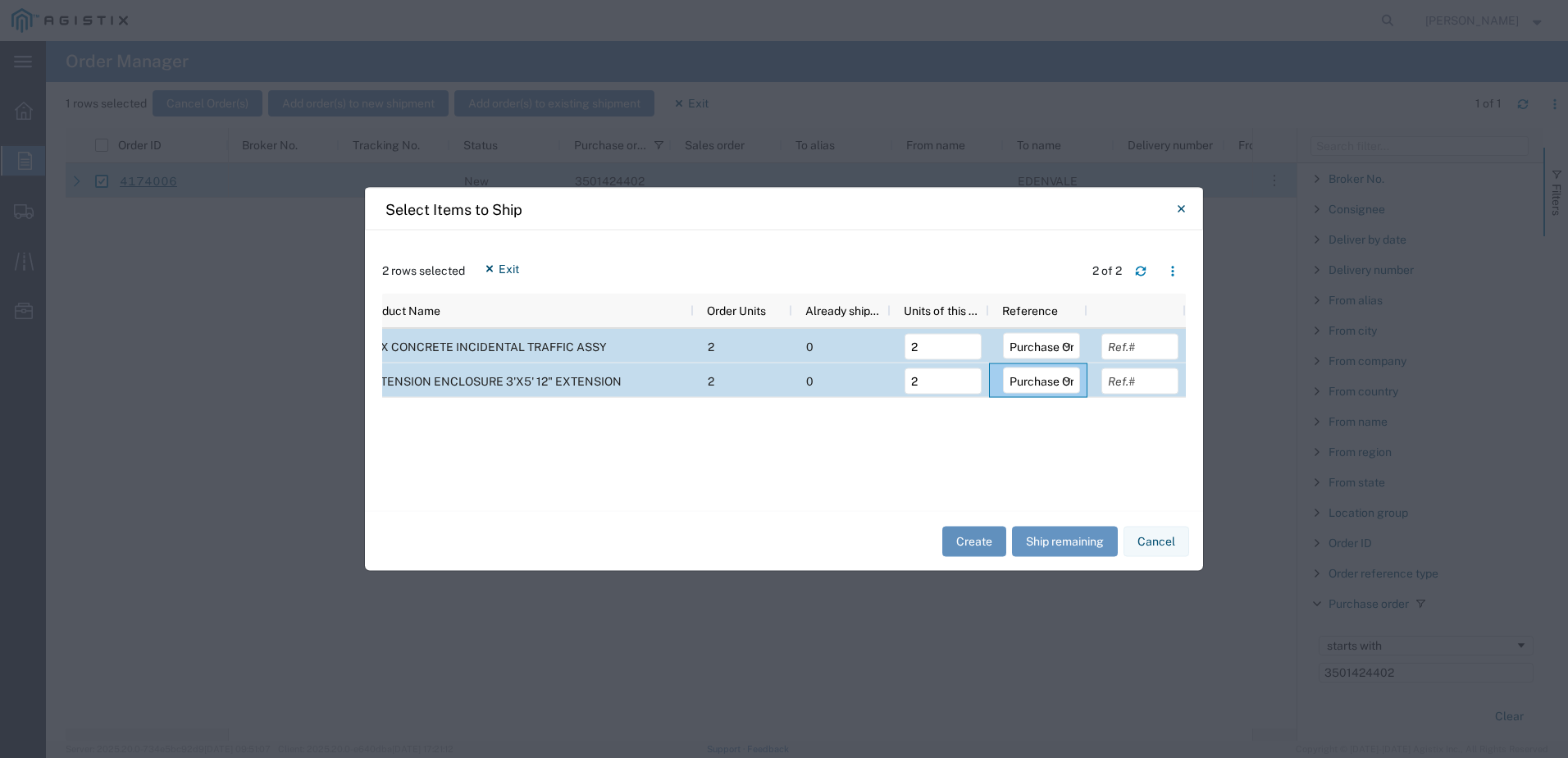
click at [967, 549] on button "Create" at bounding box center [974, 542] width 64 height 31
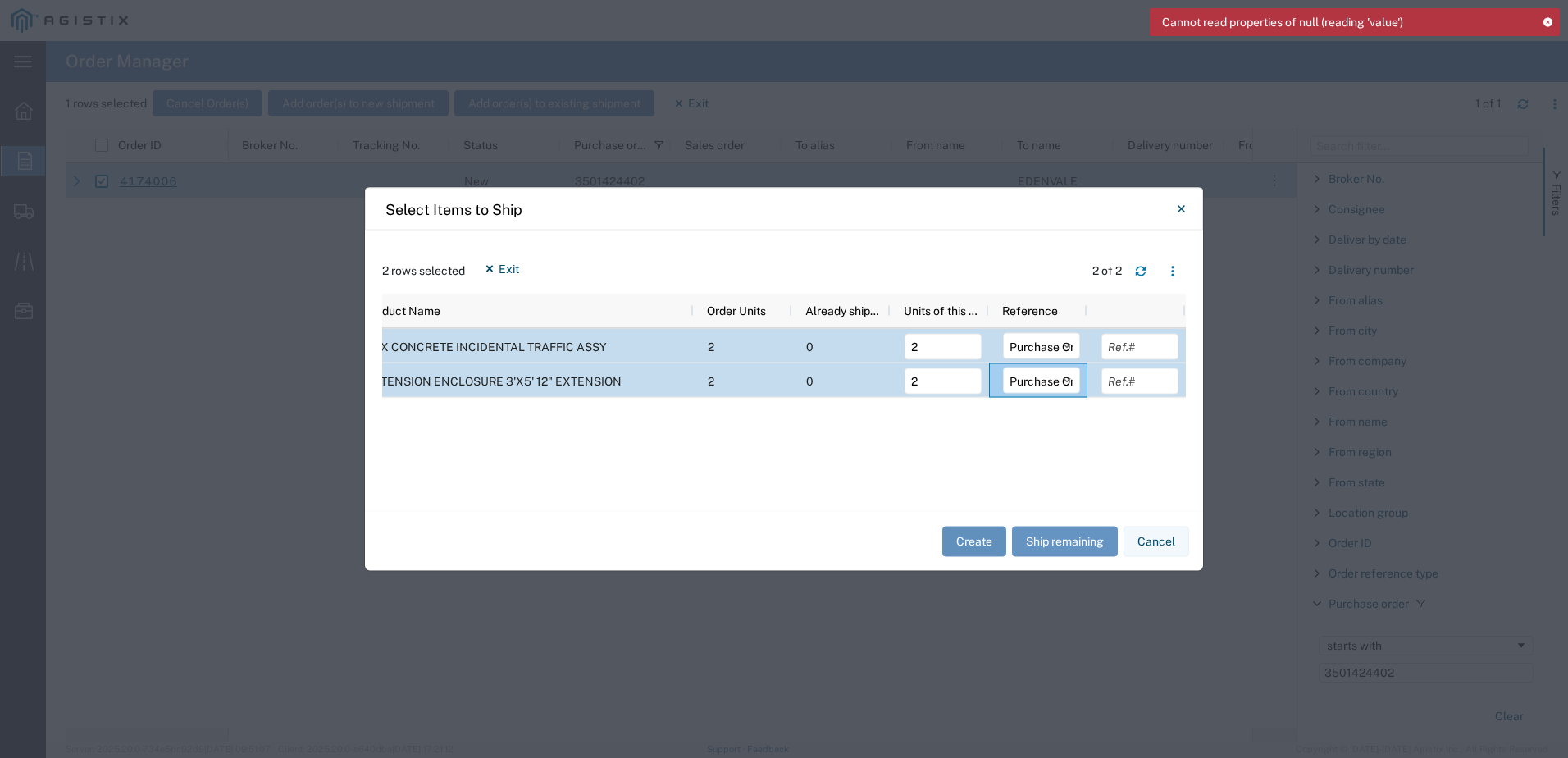
click at [976, 542] on button "Create" at bounding box center [974, 542] width 64 height 31
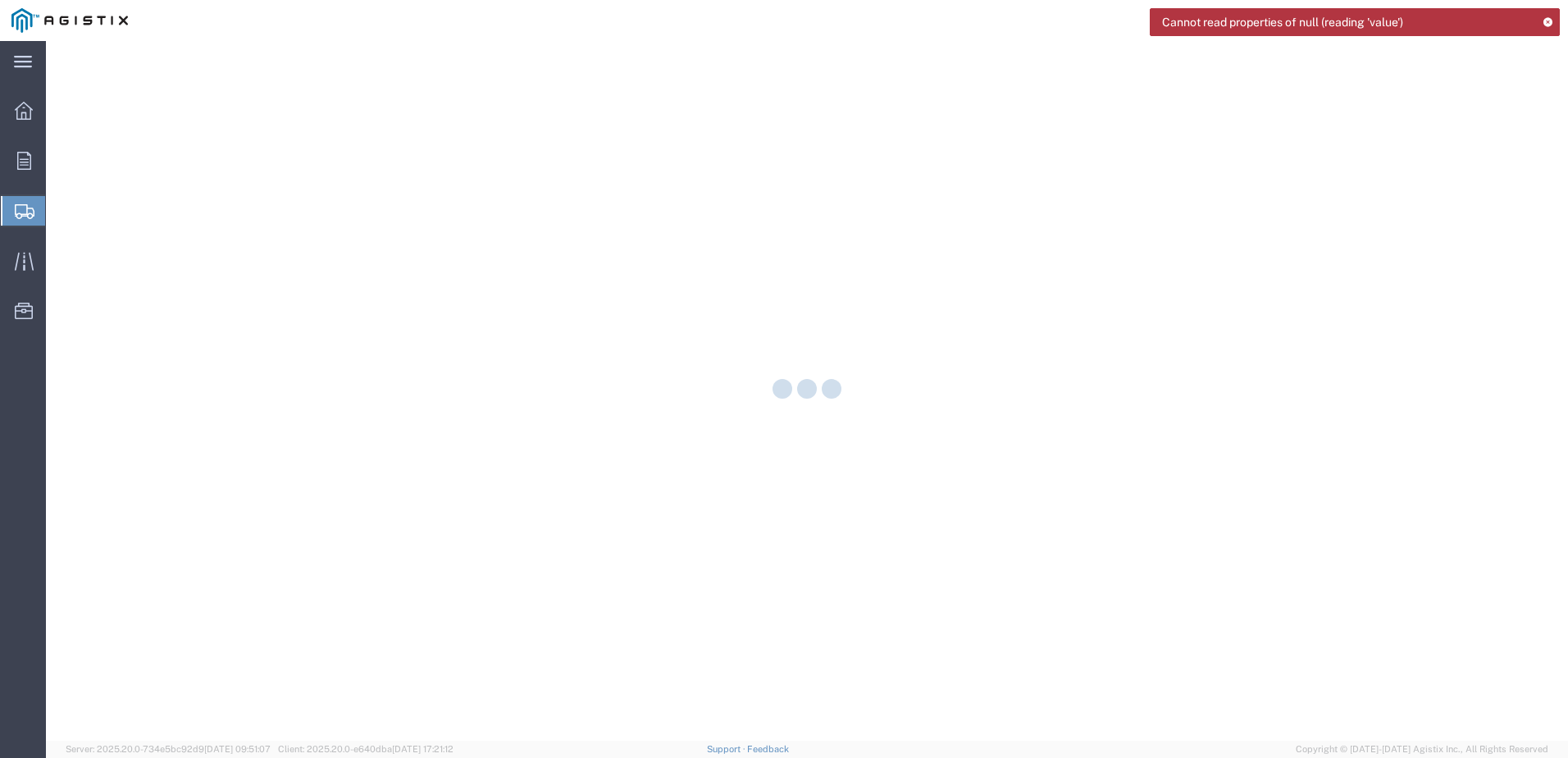
click at [1545, 22] on icon at bounding box center [1547, 21] width 11 height 9
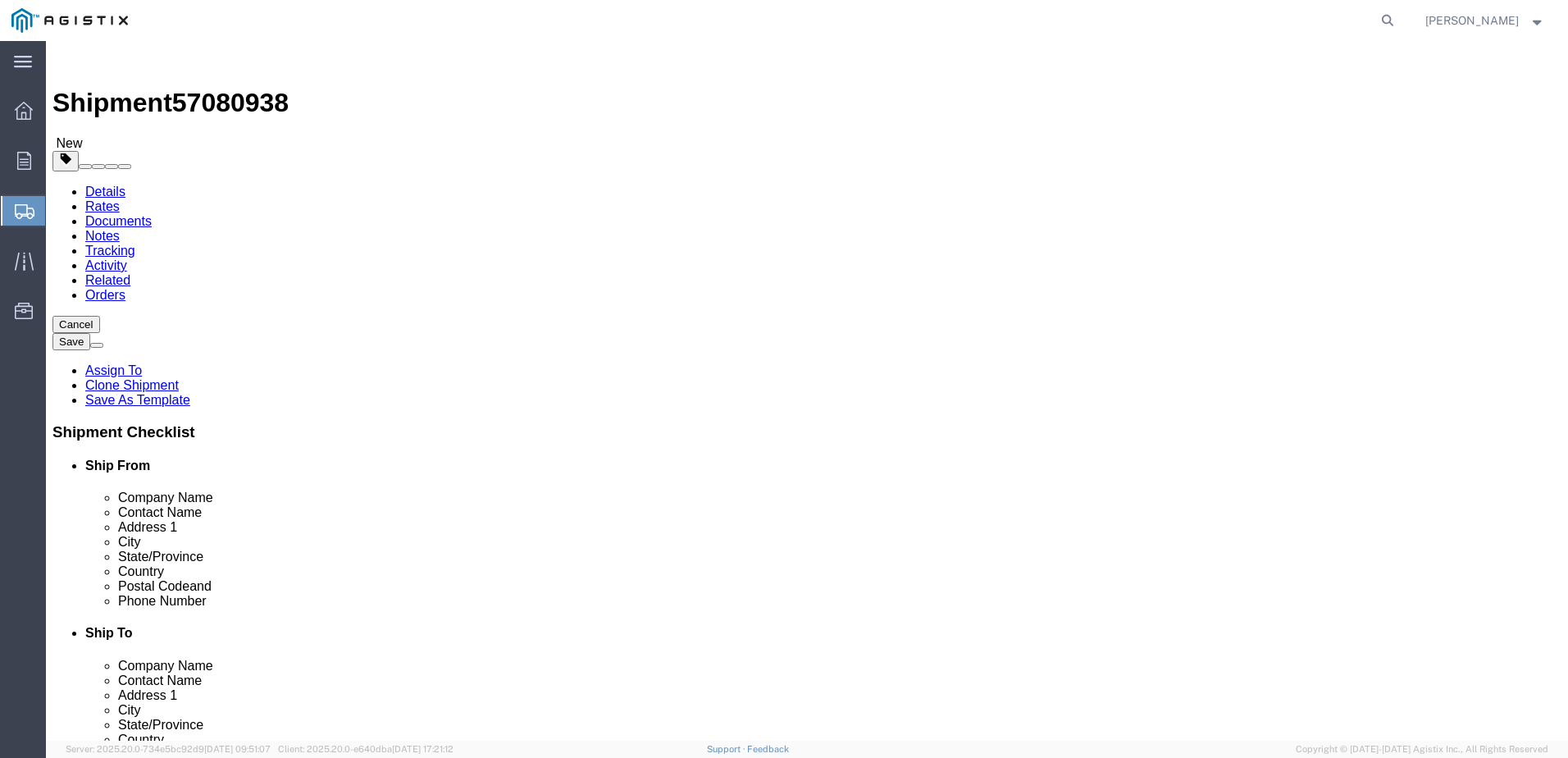
select select
click select "Select All Others [GEOGRAPHIC_DATA] [GEOGRAPHIC_DATA] [GEOGRAPHIC_DATA] [GEOGRA…"
select select "23082"
click select "Select All Others [GEOGRAPHIC_DATA] [GEOGRAPHIC_DATA] [GEOGRAPHIC_DATA] [GEOGRA…"
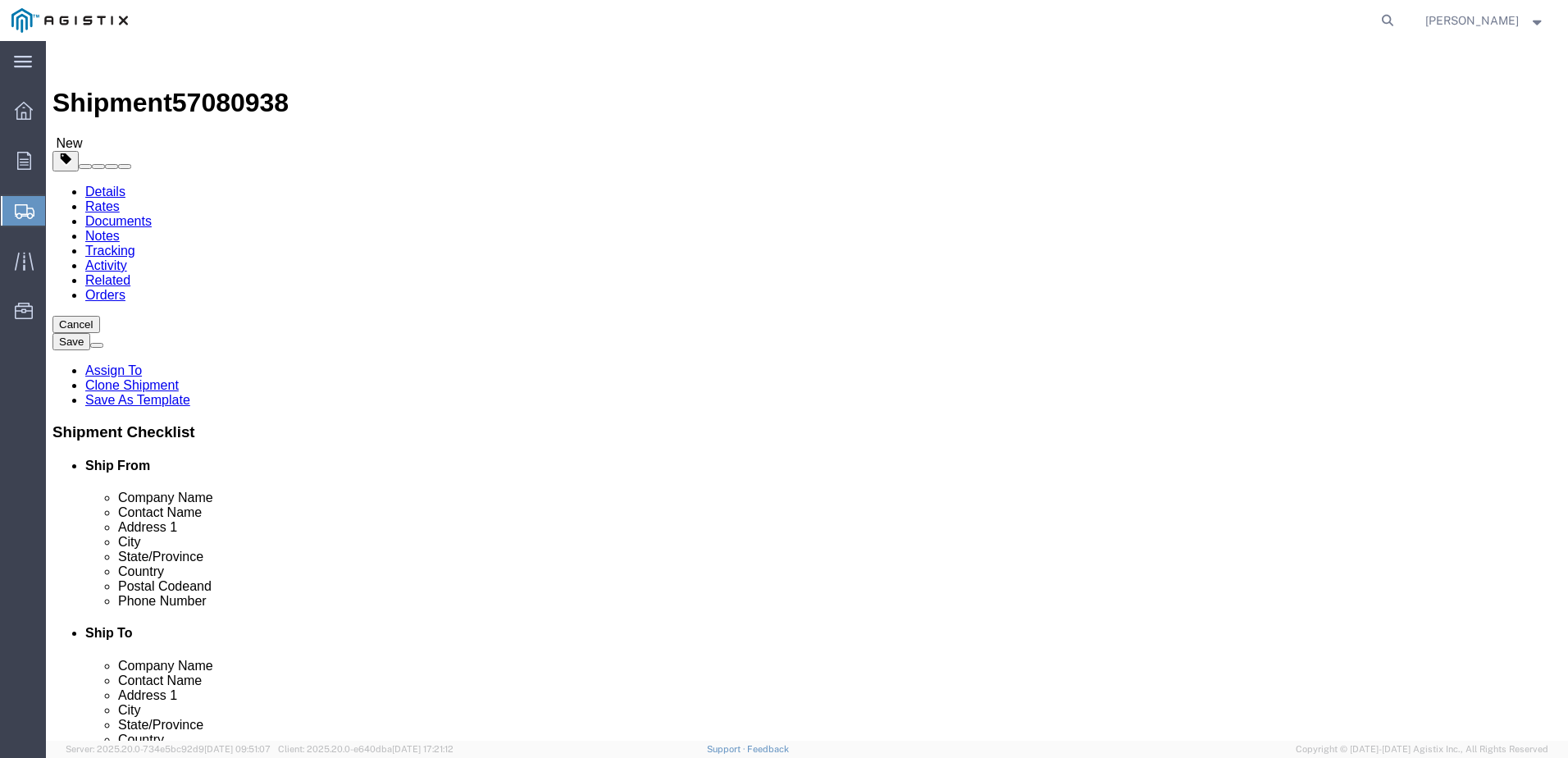
select select "MYPROFILE"
select select "CA"
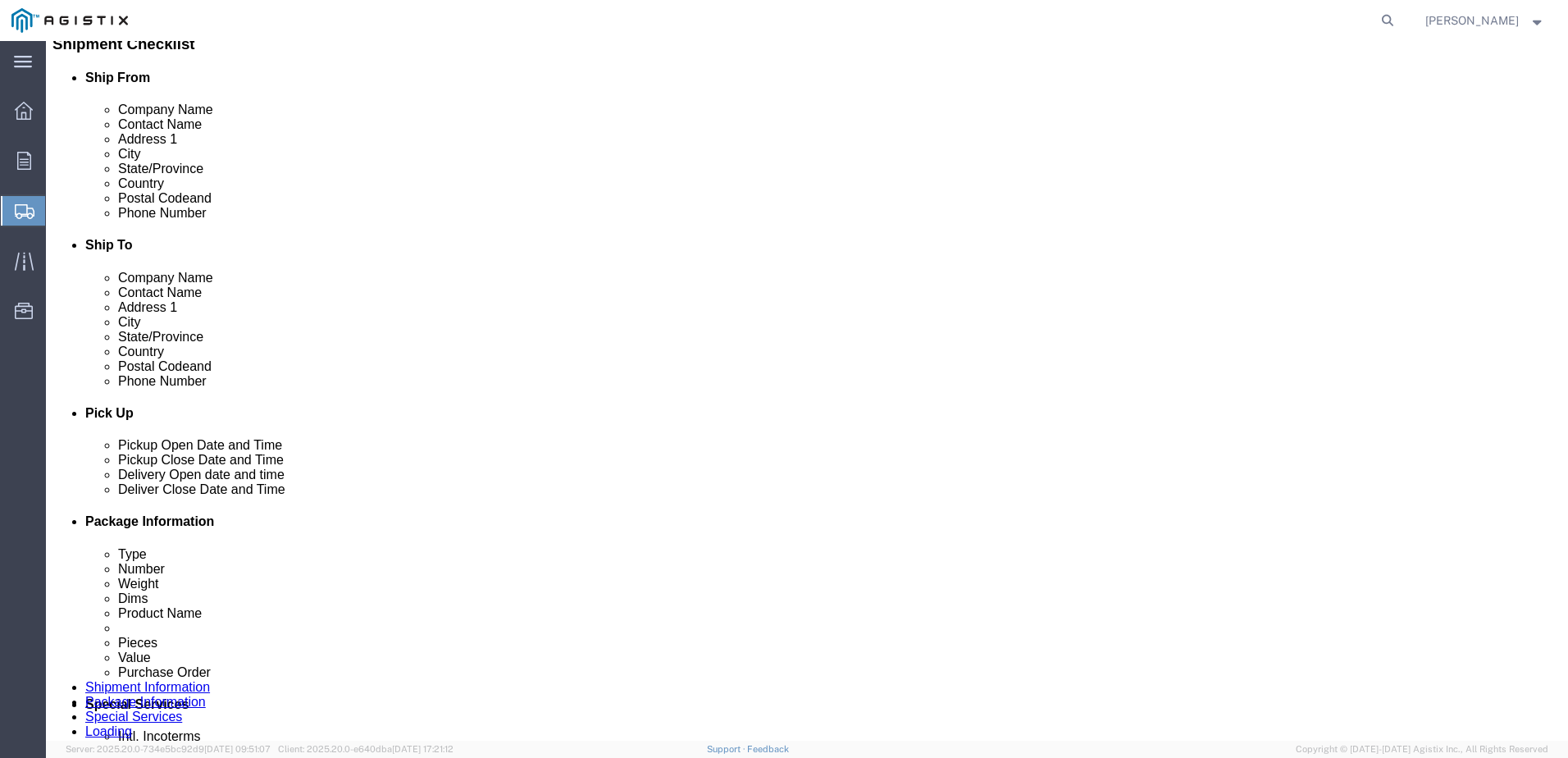
scroll to position [410, 0]
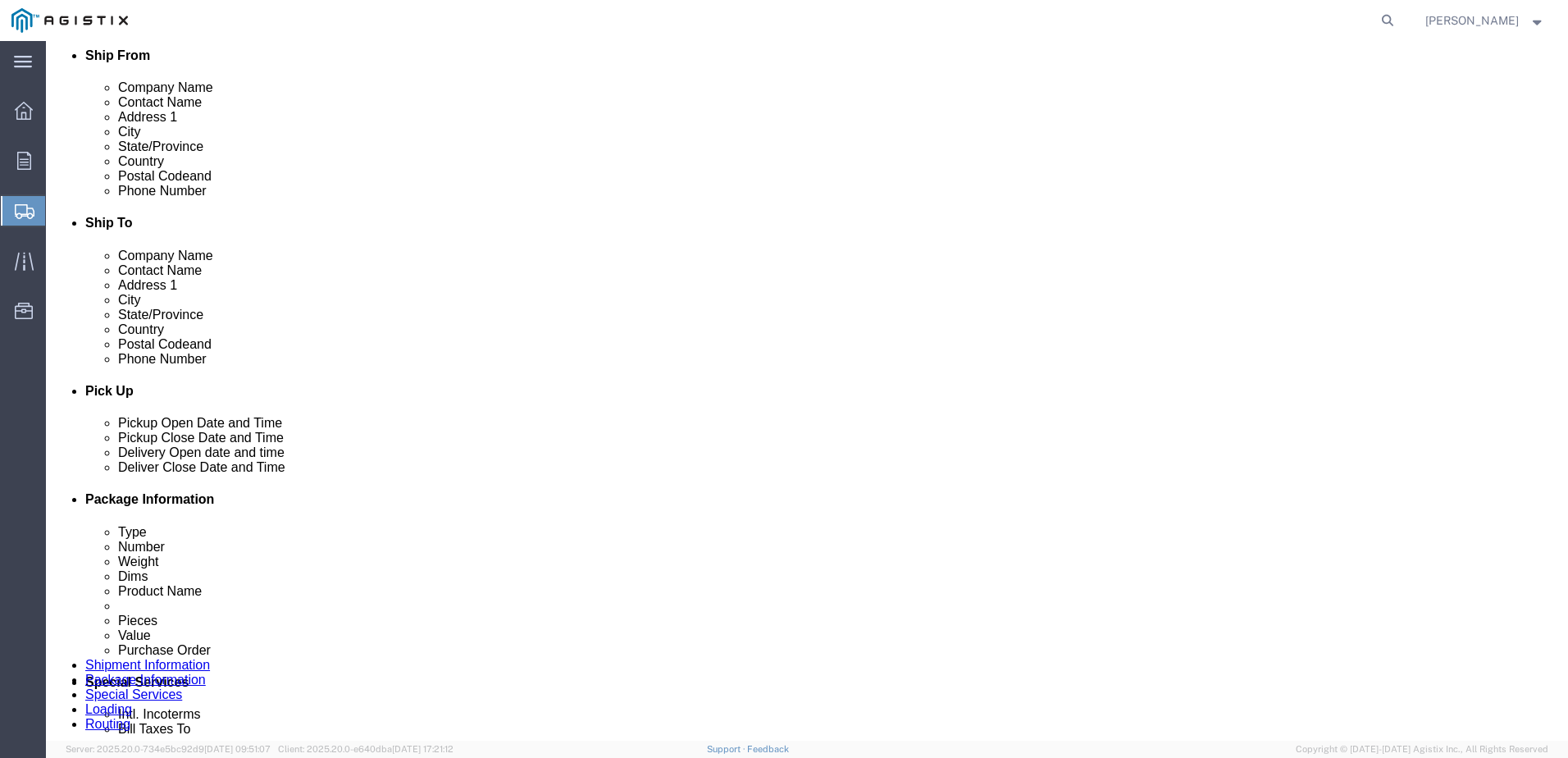
click input "-"
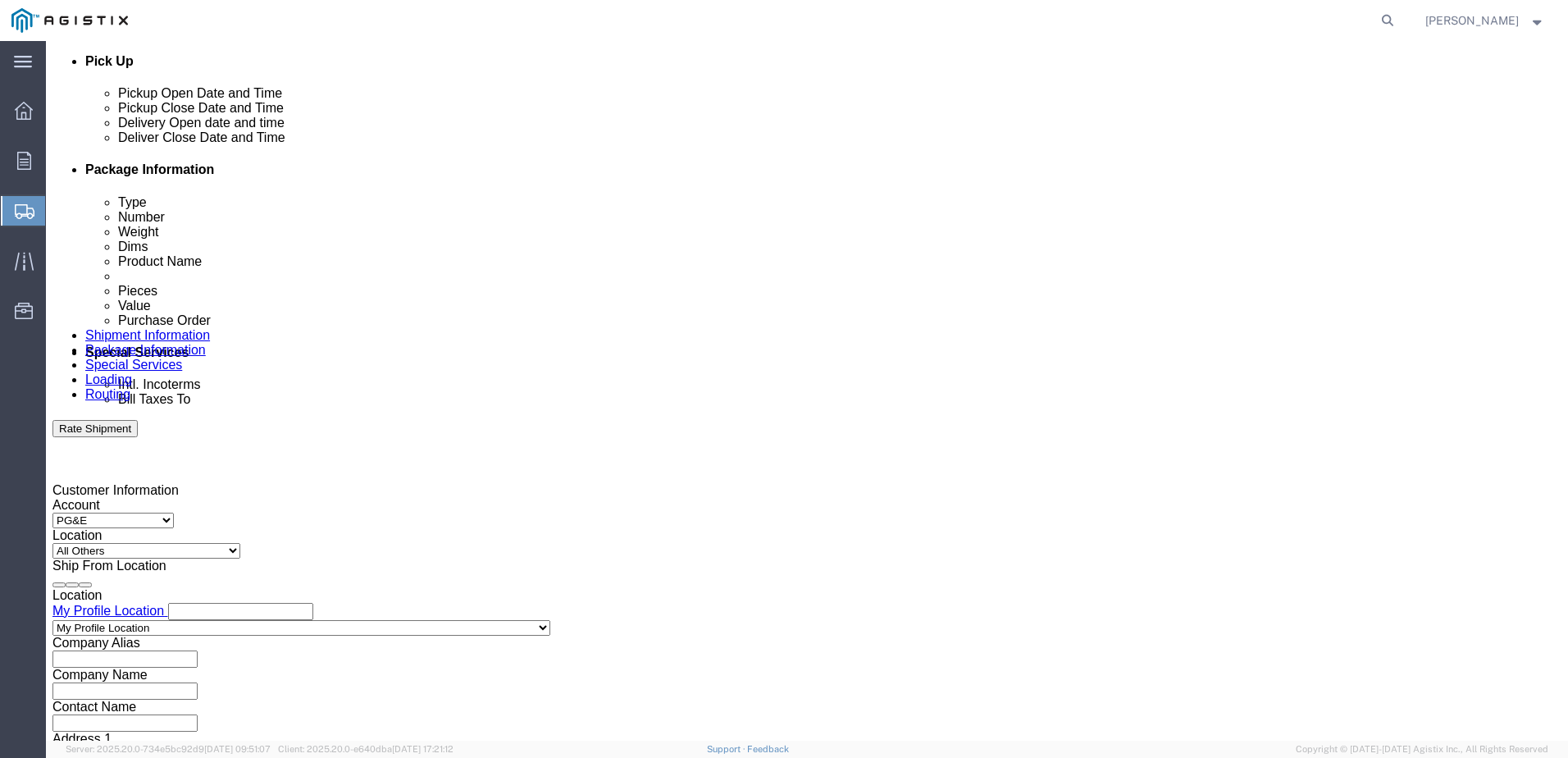
scroll to position [902, 0]
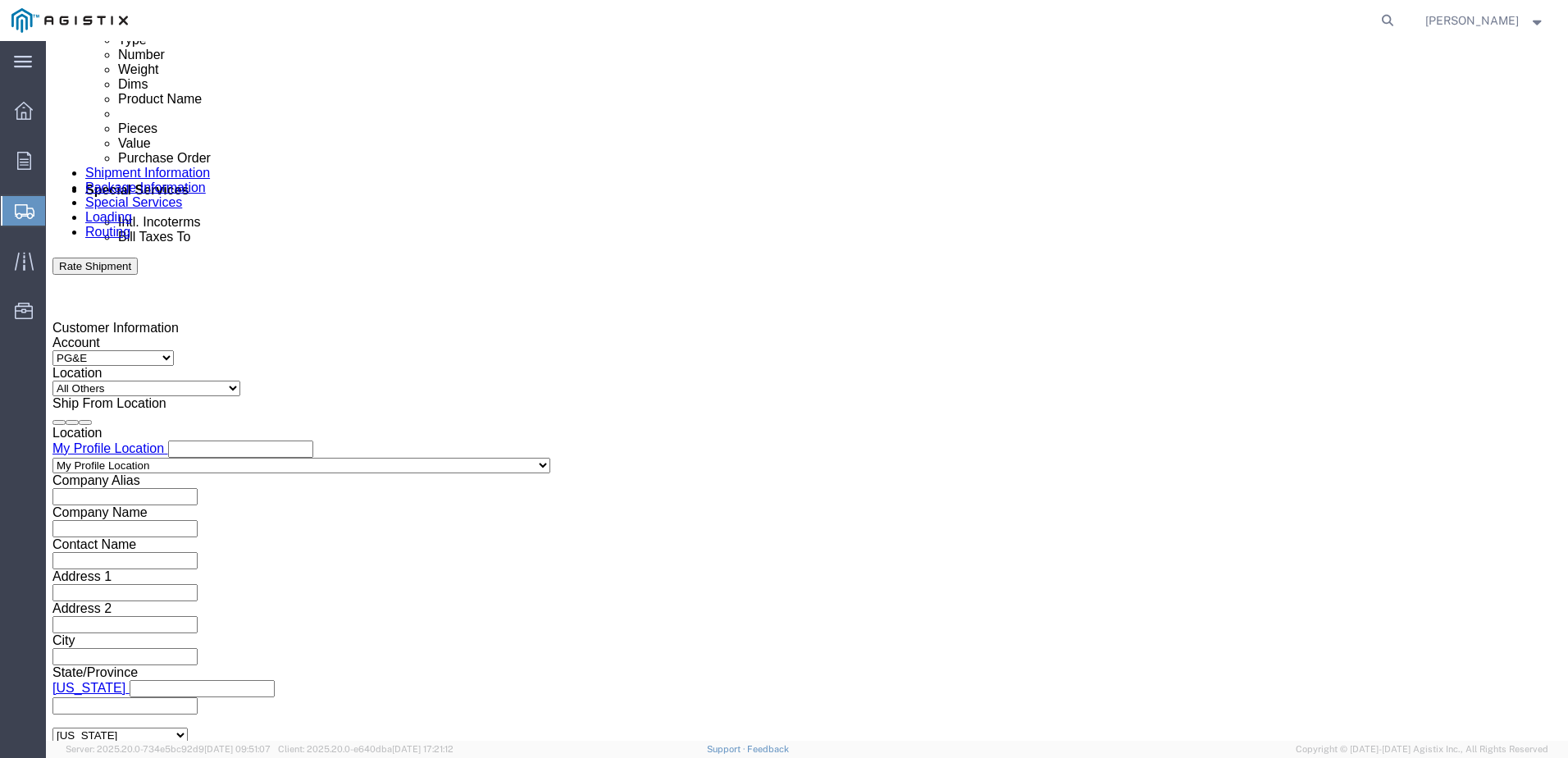
type input "4082424912"
click div "Oct 13 2025 9:00 AM"
click div "References Add reference"
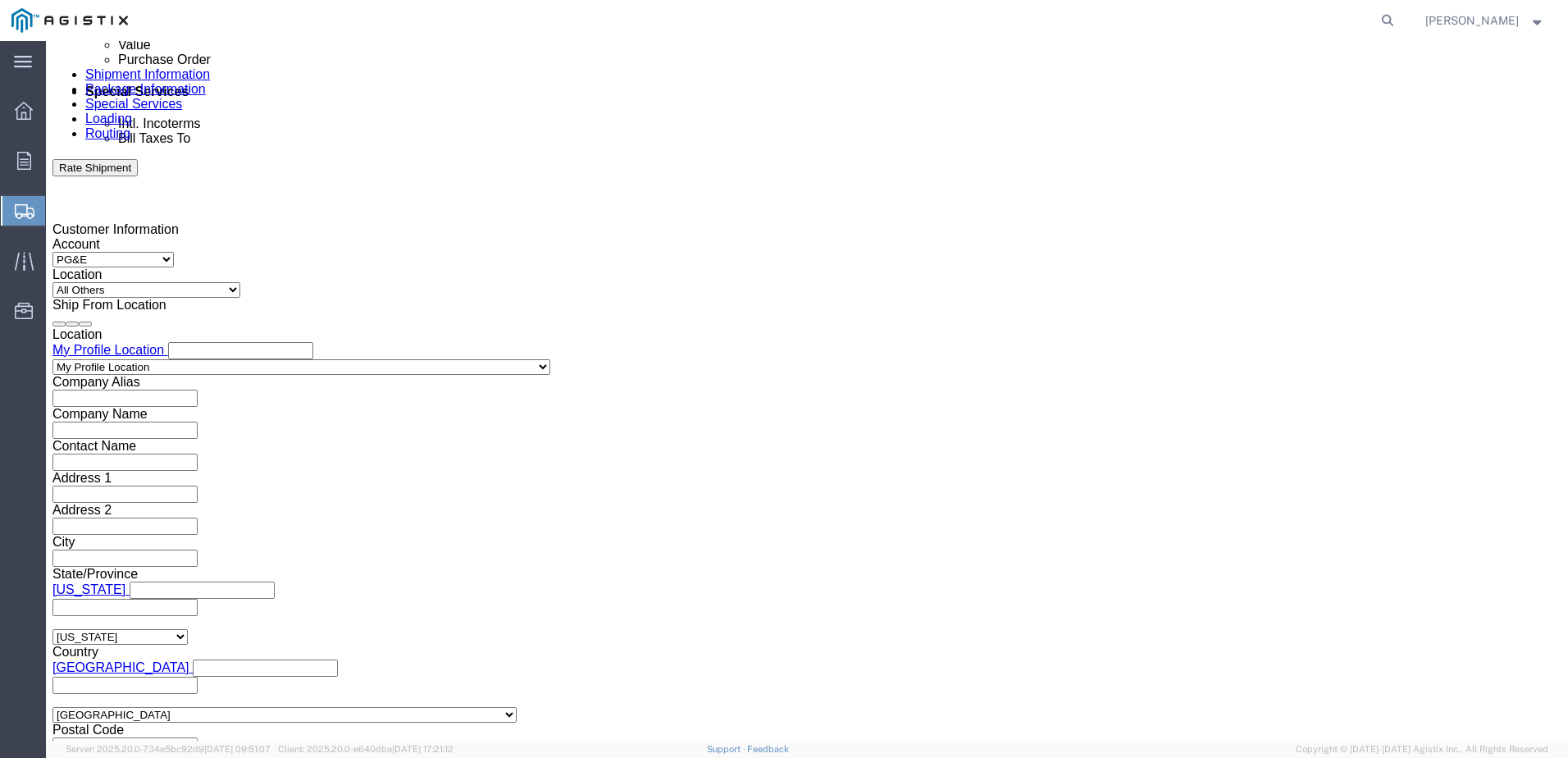
scroll to position [1104, 0]
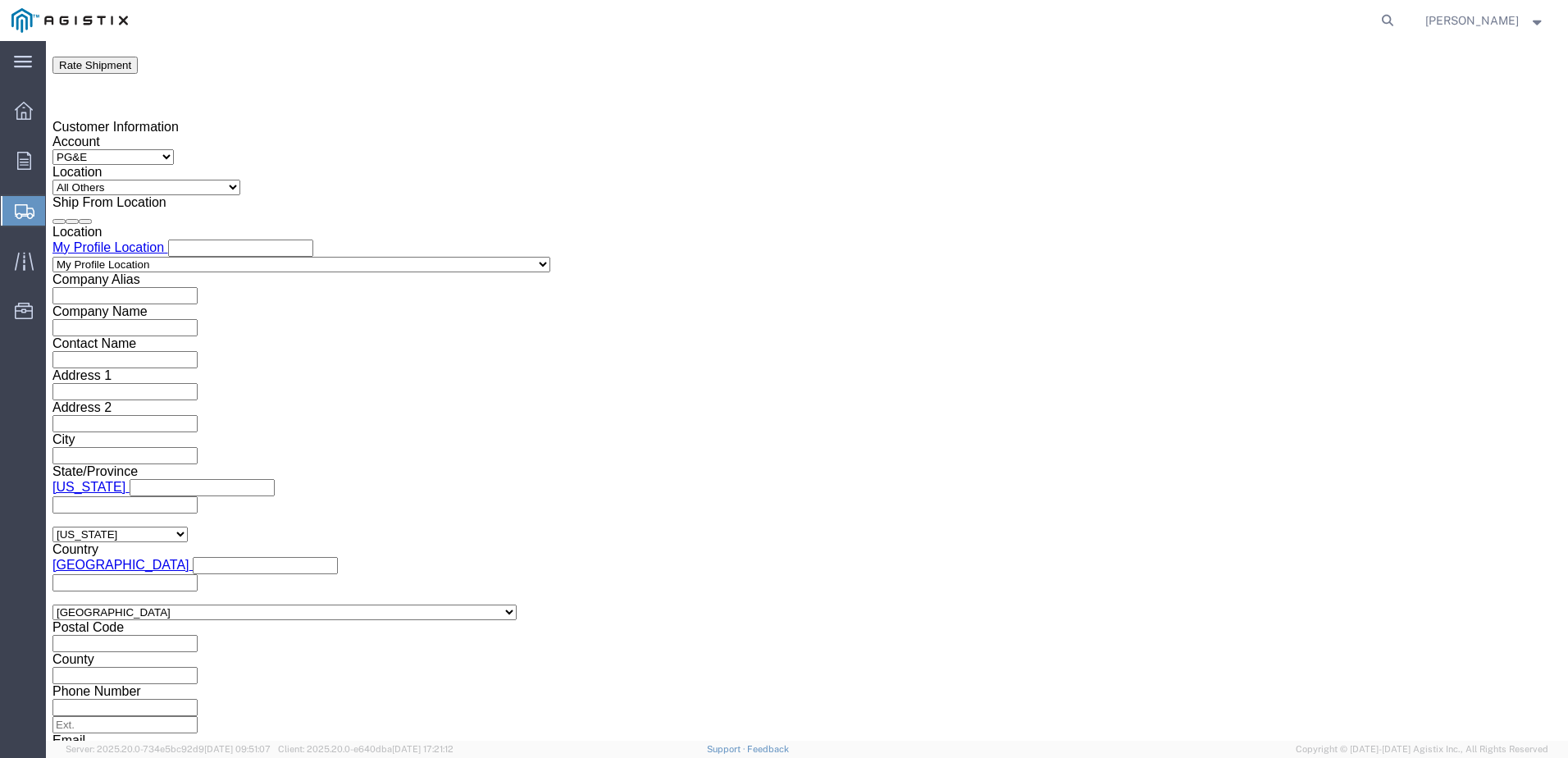
click button "Continue"
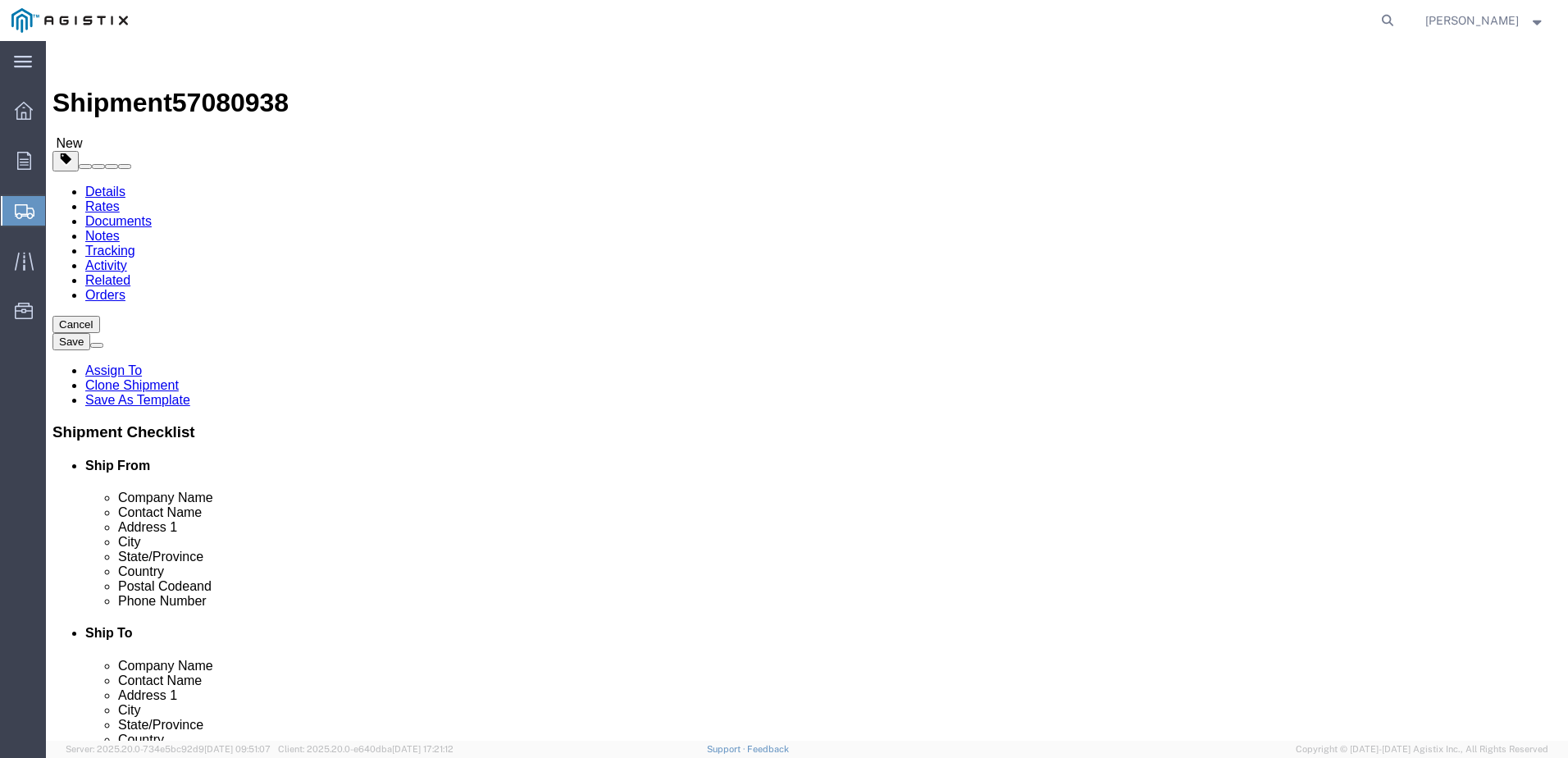
click select "Select Bulk Bundle(s) Cardboard Box(es) Carton(s) Crate(s) Drum(s) (Fiberboard)…"
select select "YRPK"
click select "Select Bulk Bundle(s) Cardboard Box(es) Carton(s) Crate(s) Drum(s) (Fiberboard)…"
drag, startPoint x: 255, startPoint y: 347, endPoint x: 185, endPoint y: 348, distance: 70.0
click div "Dimensions Separate dimensions for each package, Length x Width x Height Length…"
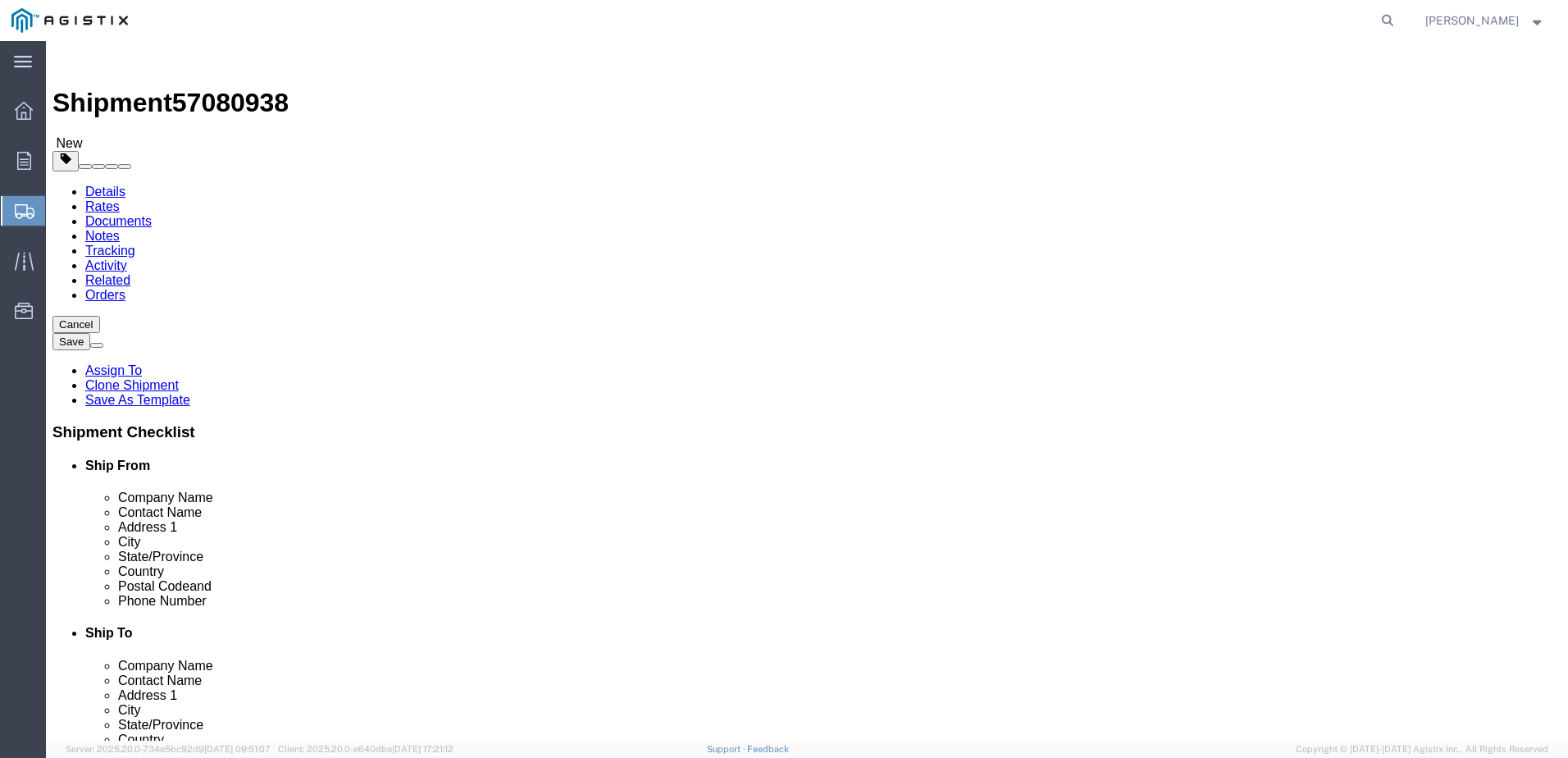
click div "0.00 Select kgs lbs"
drag, startPoint x: 253, startPoint y: 350, endPoint x: 221, endPoint y: 353, distance: 32.1
click input "0.00"
type input "60"
type input "36"
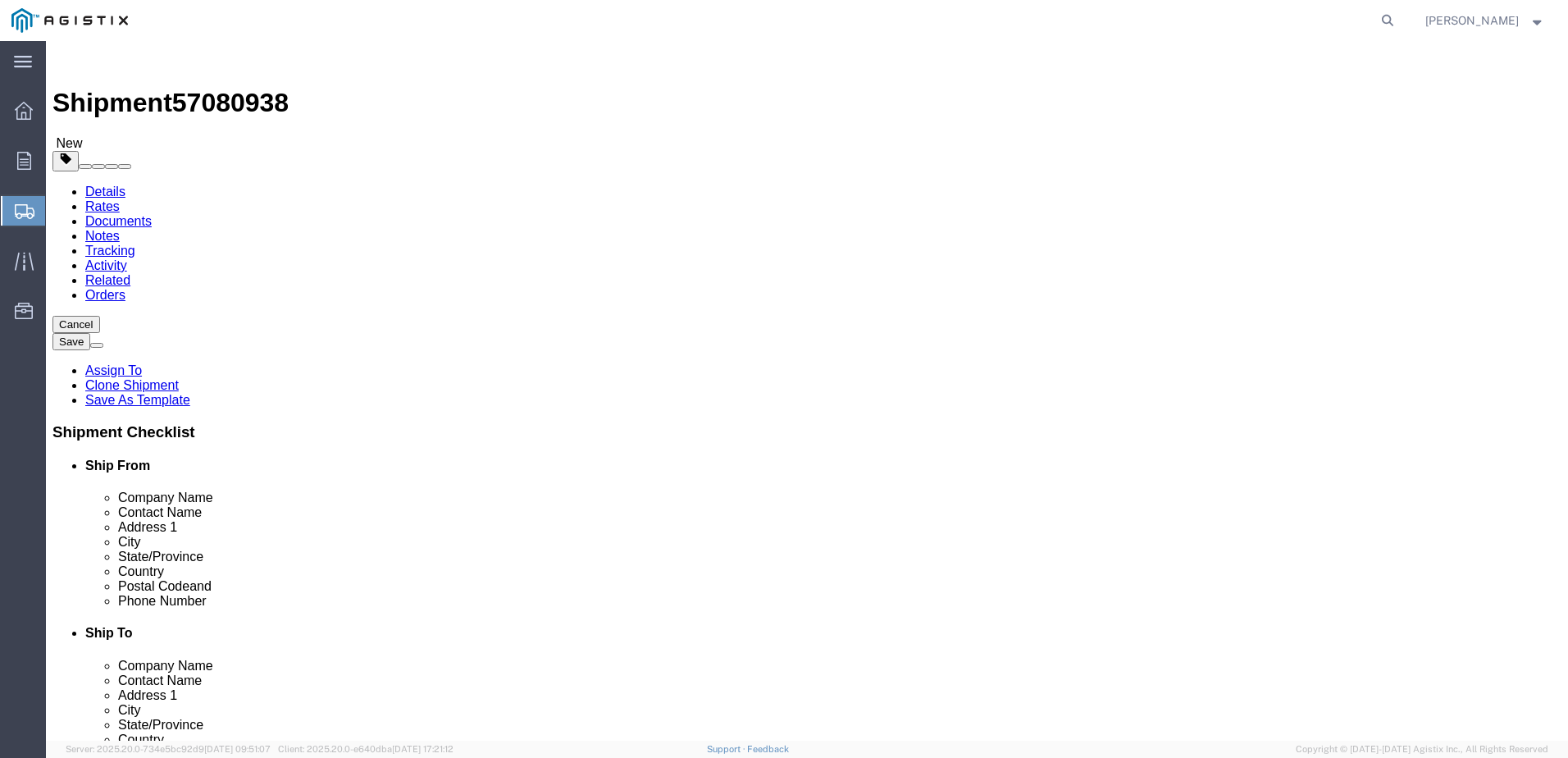
type input "30"
drag, startPoint x: 256, startPoint y: 367, endPoint x: 225, endPoint y: 382, distance: 34.4
click div "Package Type Select Bulk Bundle(s) Cardboard Box(es) Carton(s) Crate(s) Drum(s)…"
drag, startPoint x: 250, startPoint y: 377, endPoint x: 217, endPoint y: 383, distance: 33.5
click div "0.00 Select kgs lbs"
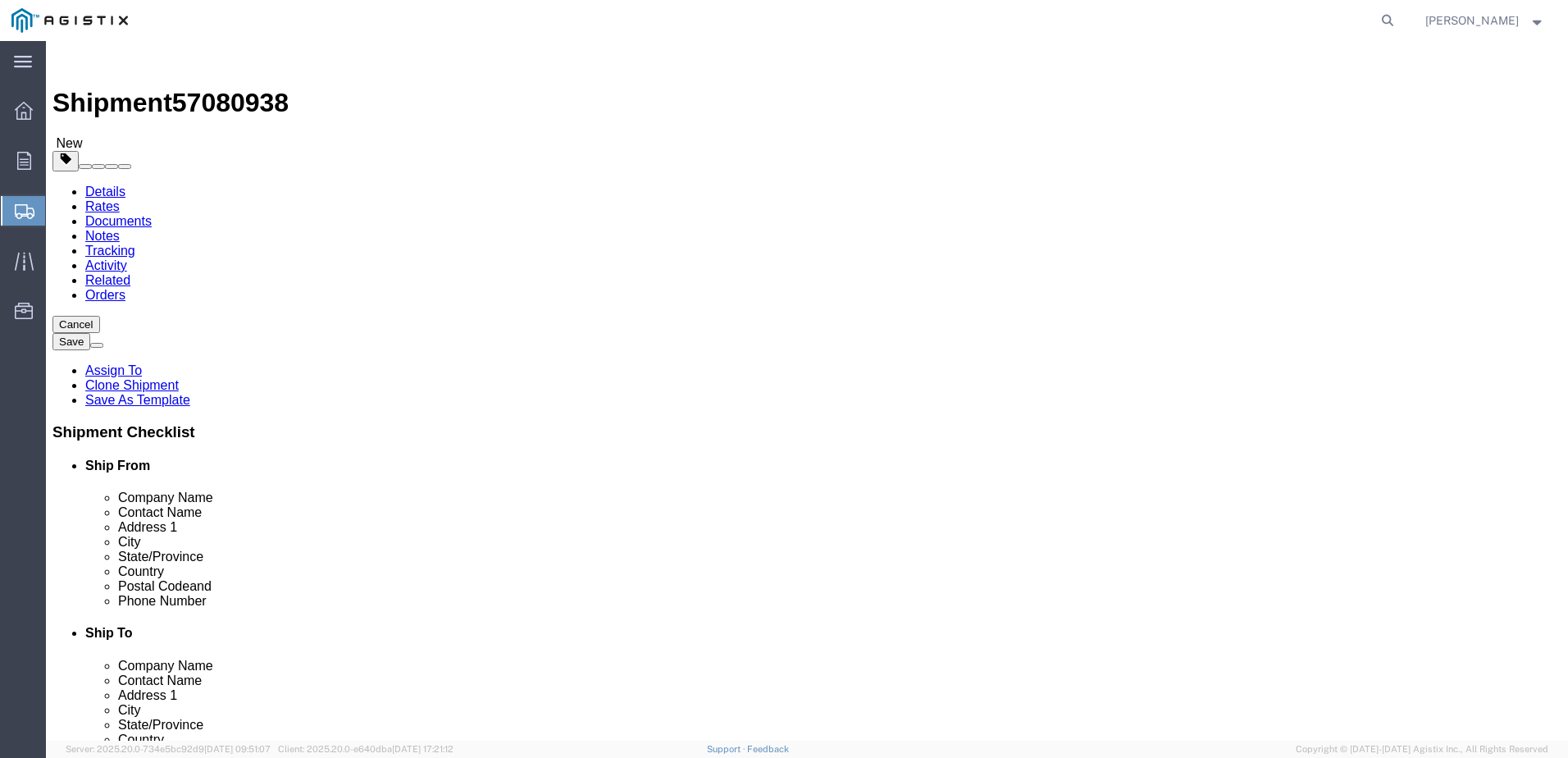
type input "11953"
click dd "2.00 Each"
click div
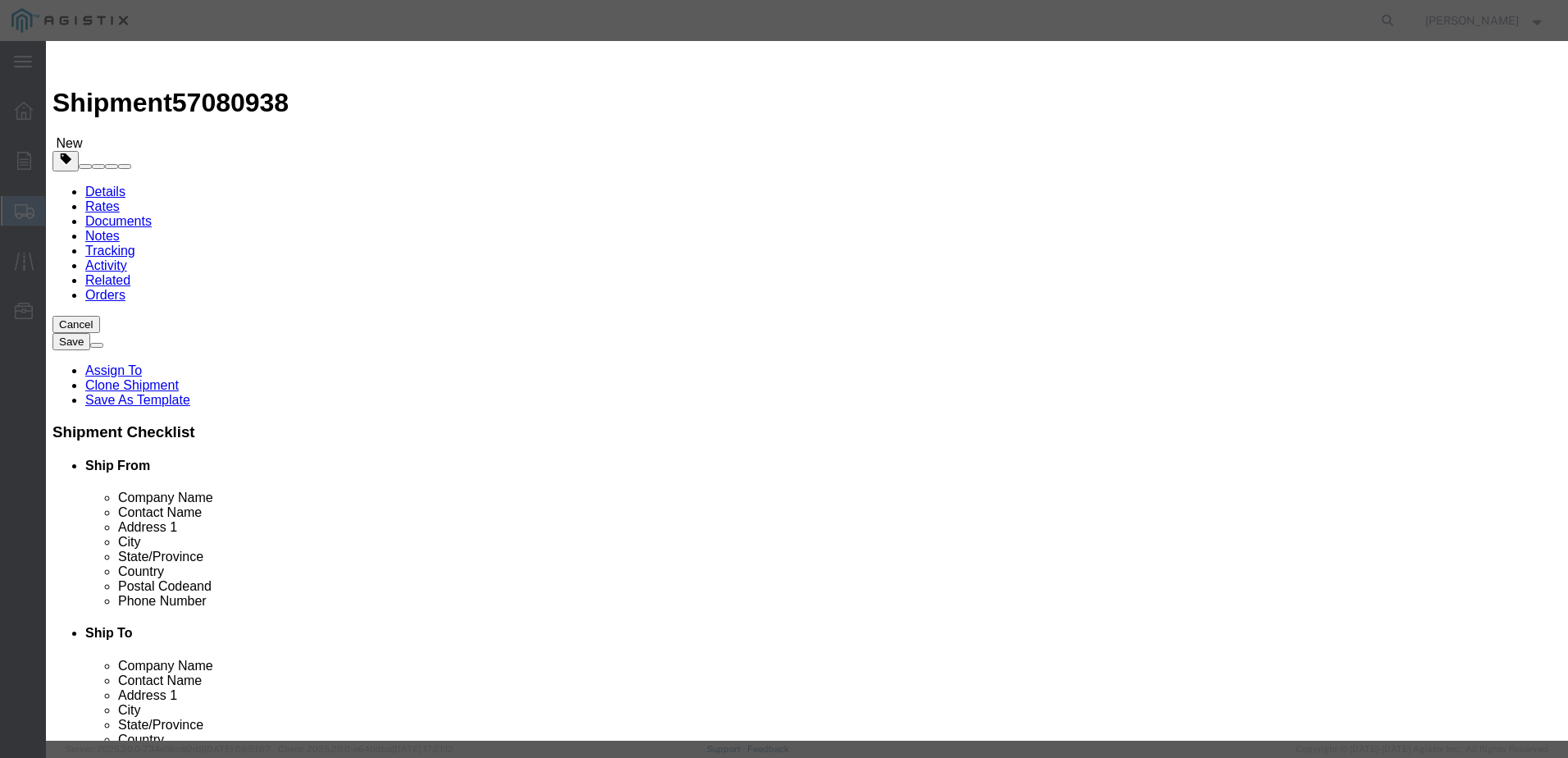
click input "text"
type input "1.00"
click select "Select 50 55 60 65 70 85 92.5 100 125 175 250 300 400"
select select "55"
click select "Select 50 55 60 65 70 85 92.5 100 125 175 250 300 400"
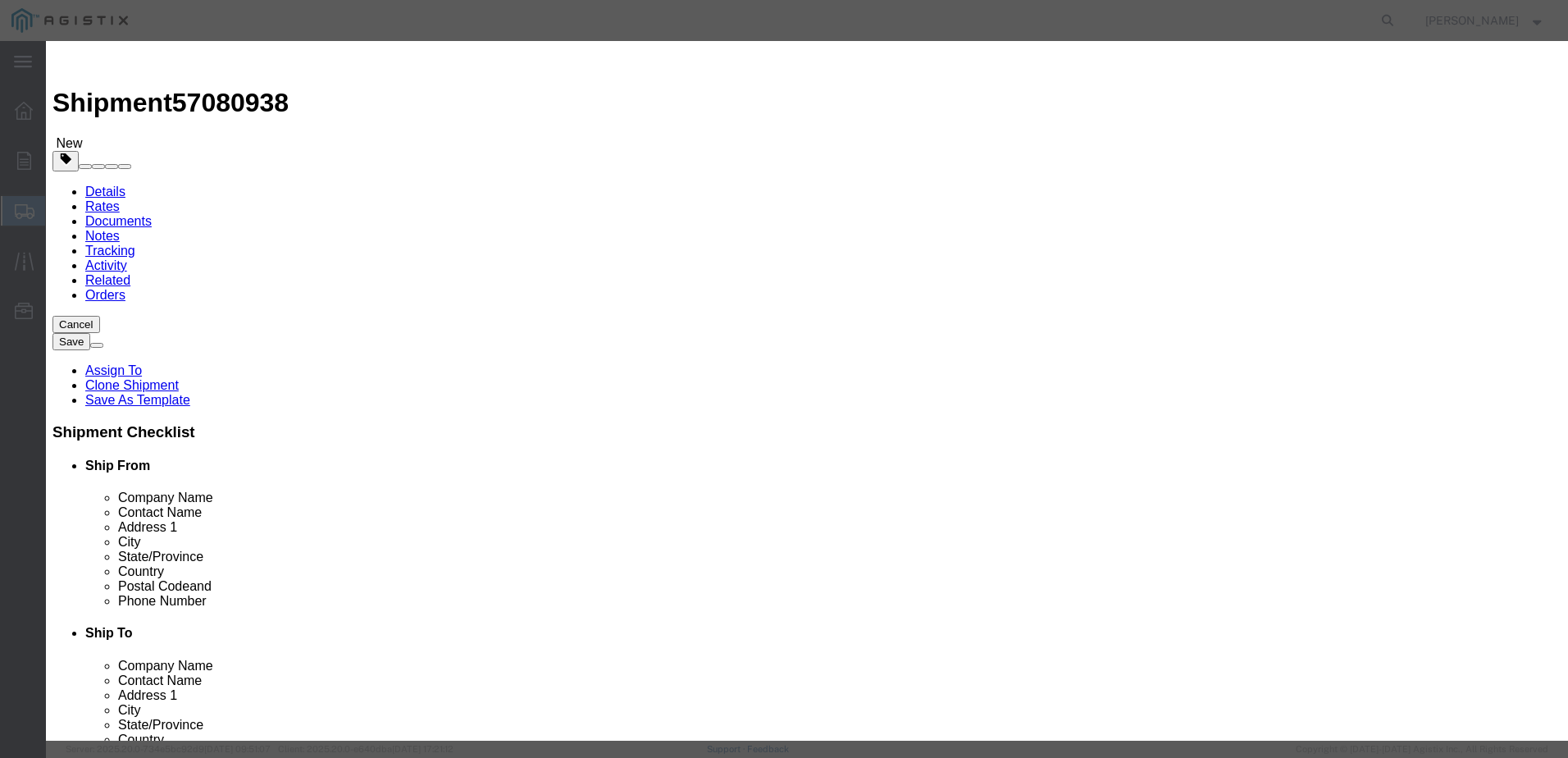
click button "Save & Close"
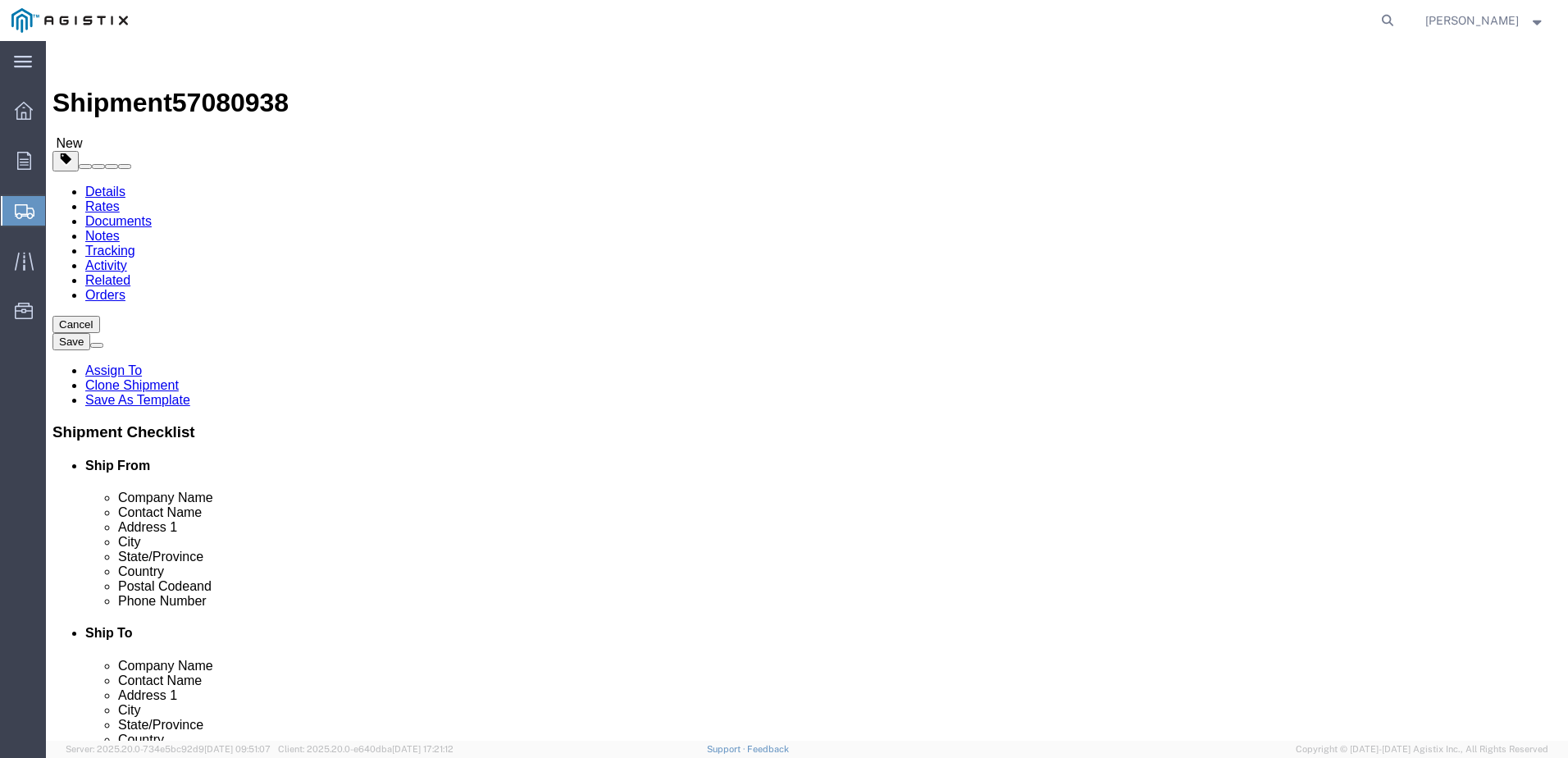
click dd "2.00 Each"
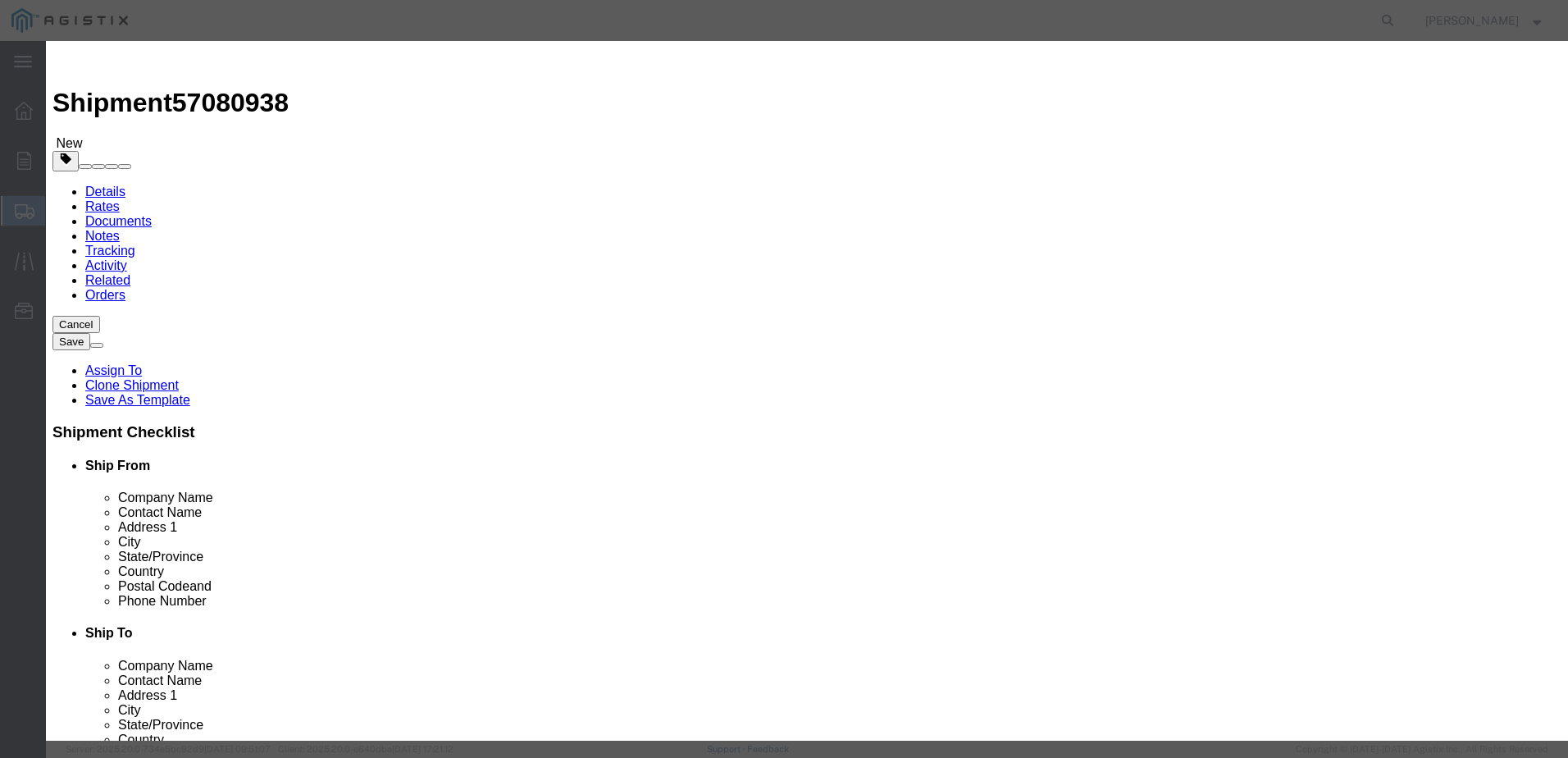
click input "text"
type input "1.00"
click select "Select 50 55 60 65 70 85 92.5 100 125 175 250 300 400"
select select "55"
click select "Select 50 55 60 65 70 85 92.5 100 125 175 250 300 400"
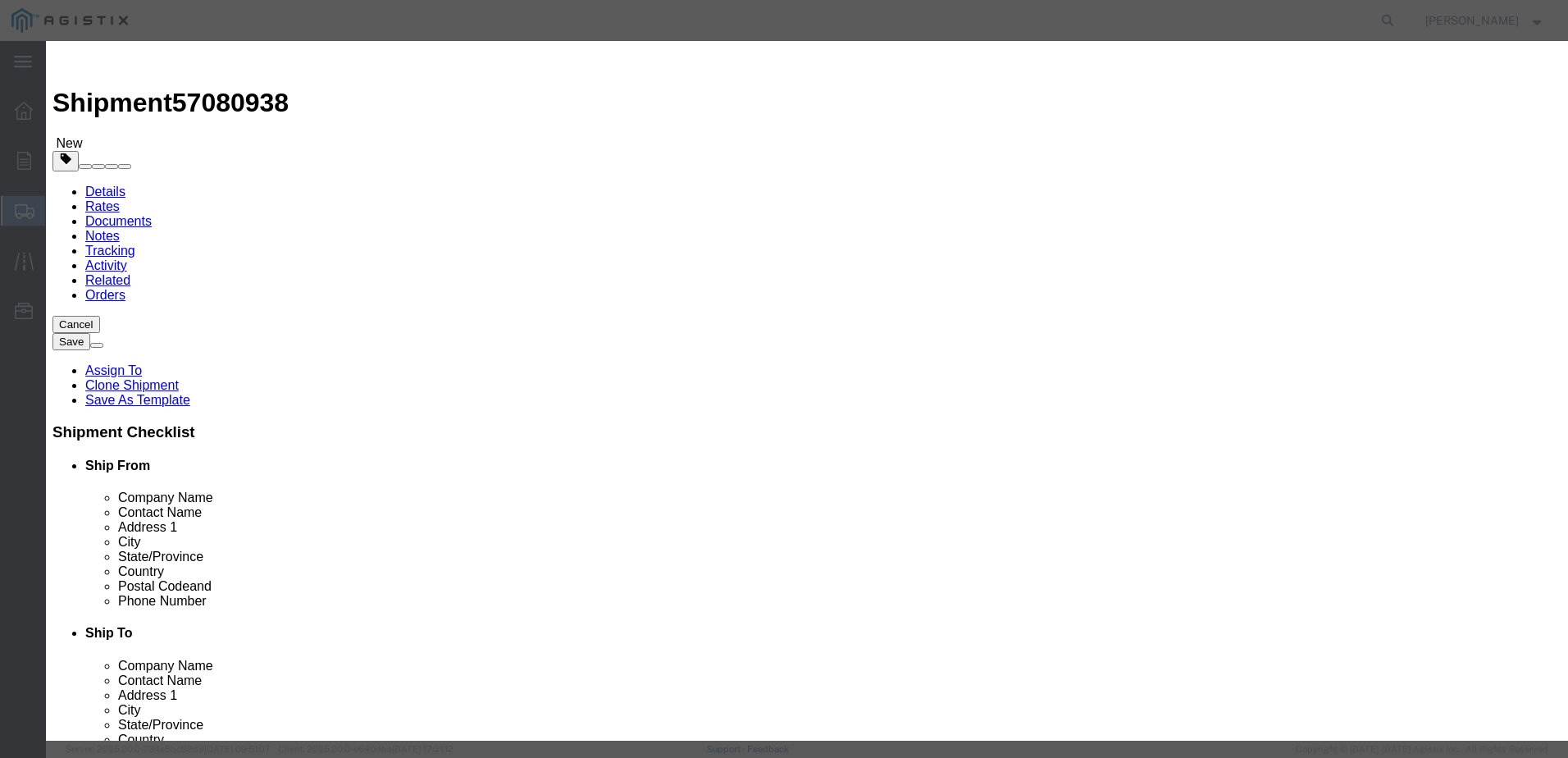
click button "Save & Close"
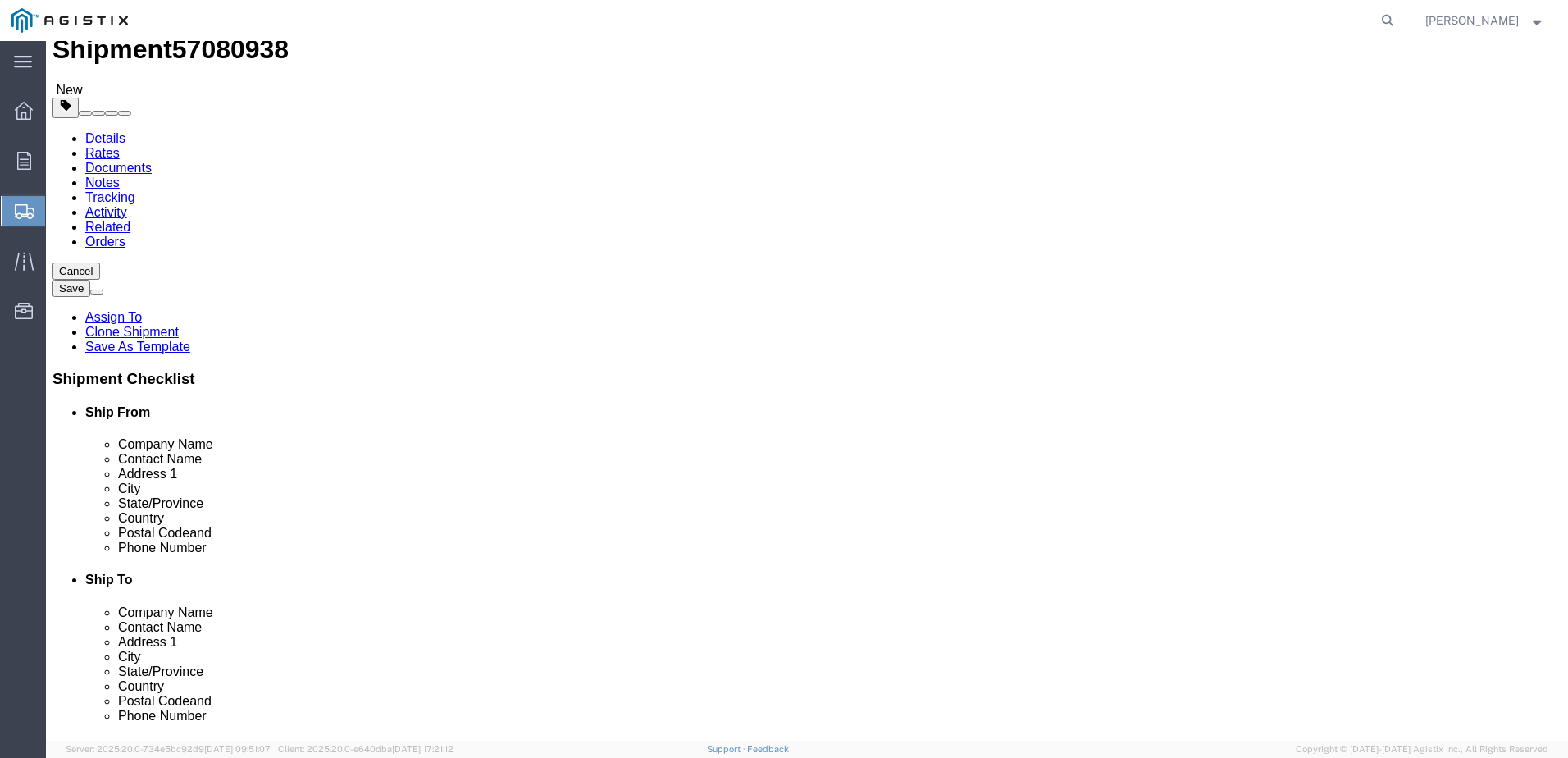
scroll to position [79, 0]
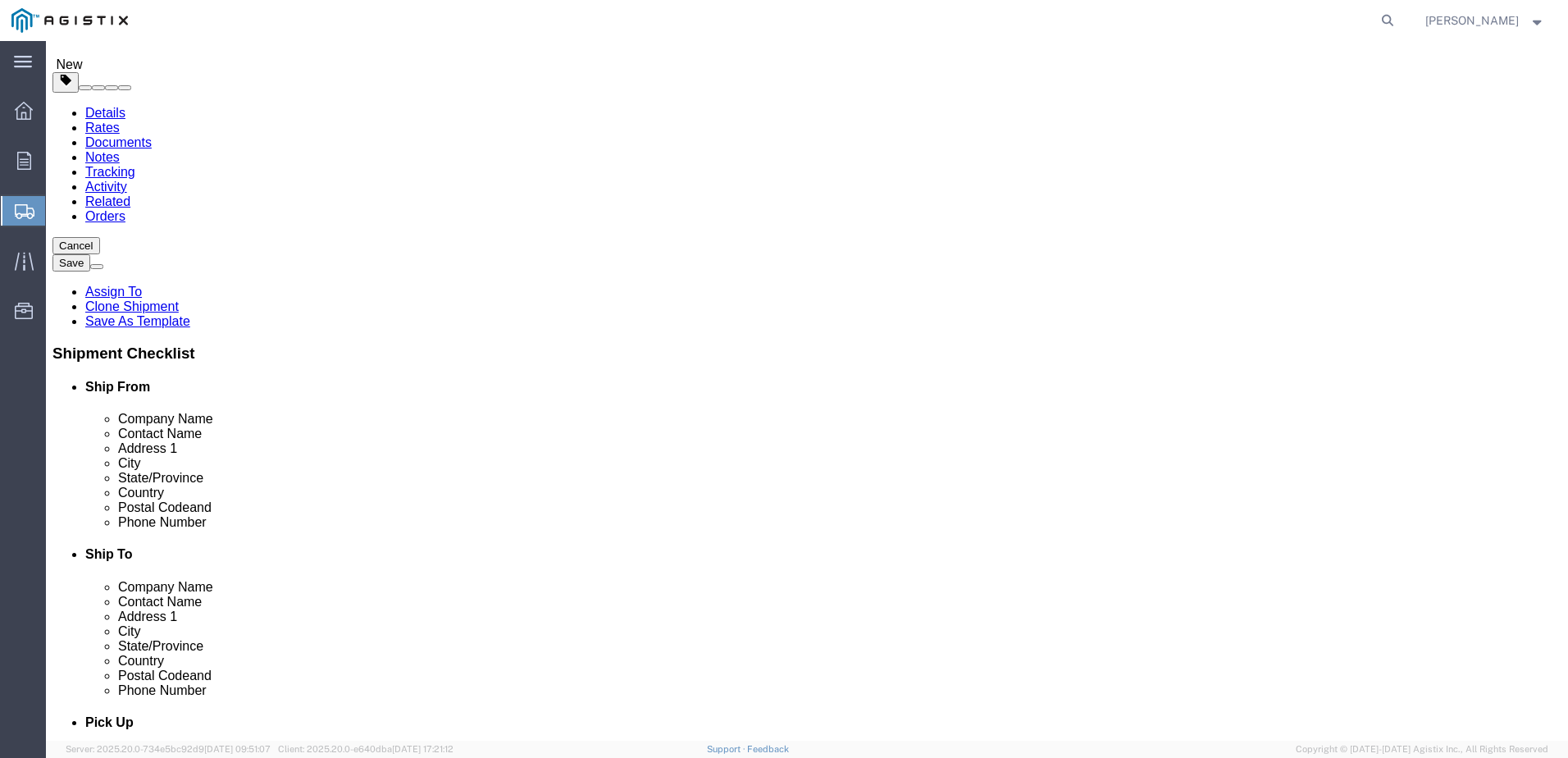
click button "Rate Shipment"
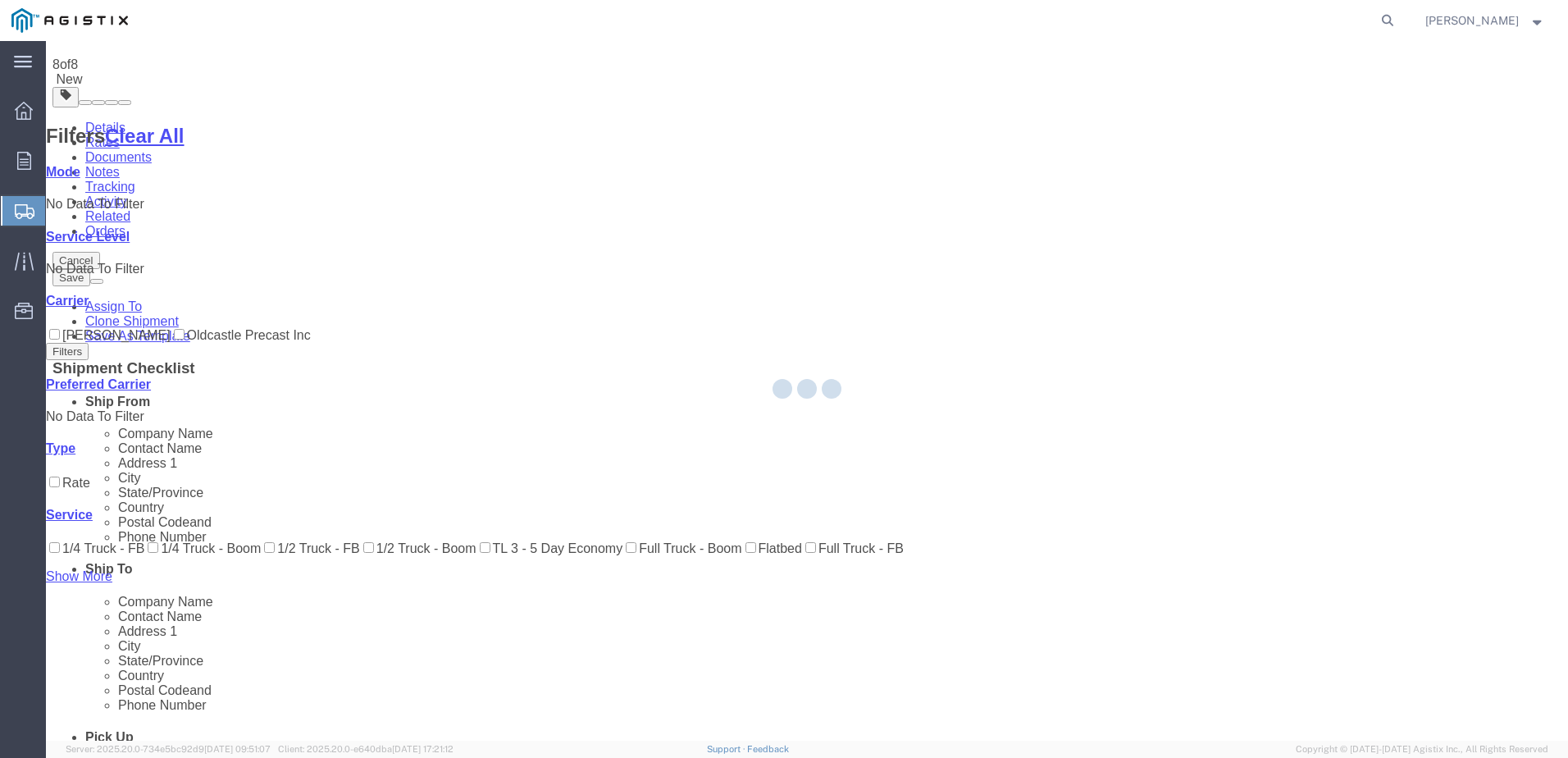
scroll to position [0, 0]
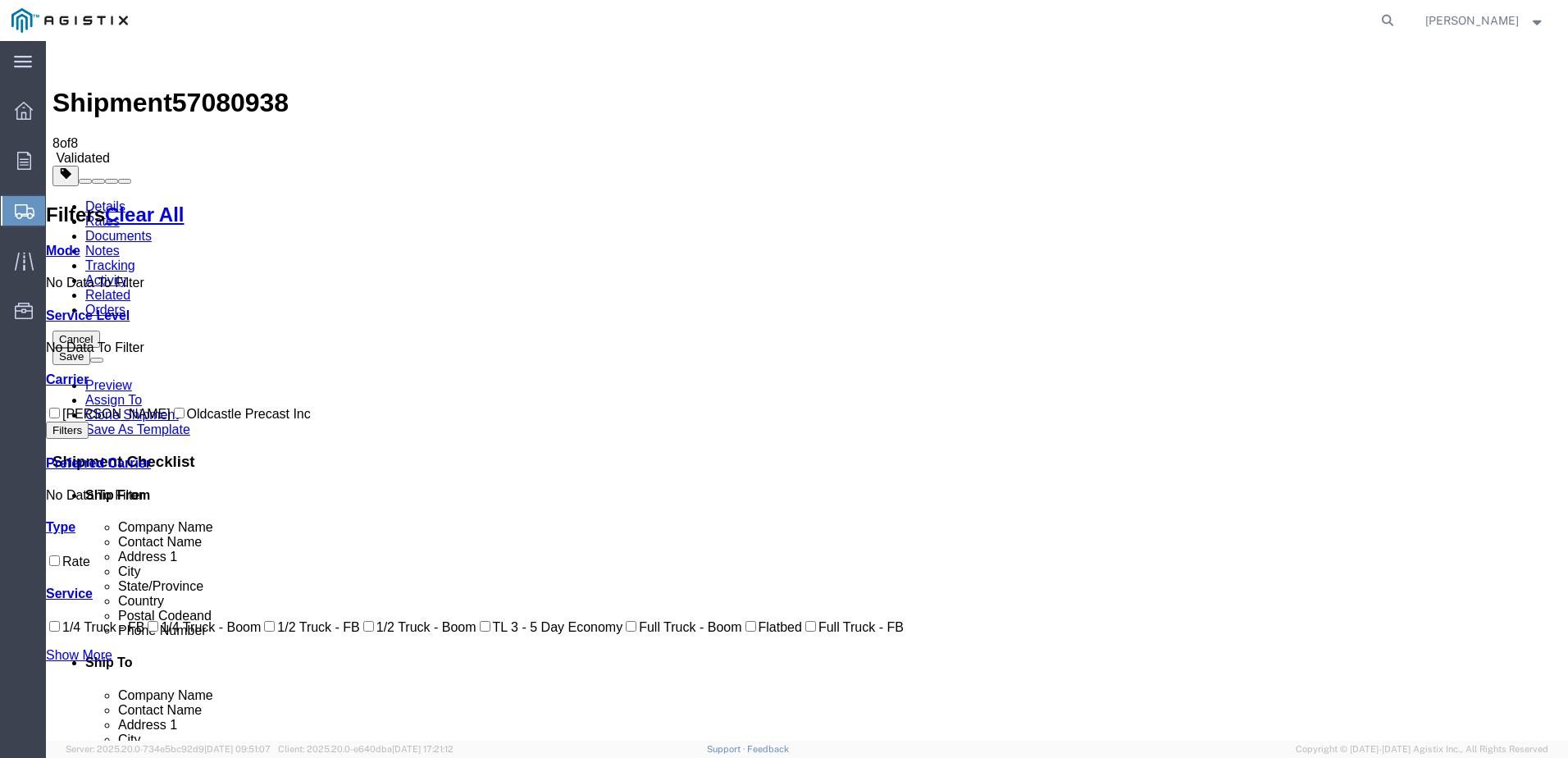
click at [171, 407] on label "Oldcastle Precast Inc" at bounding box center [241, 414] width 140 height 14
click at [174, 408] on input "Oldcastle Precast Inc" at bounding box center [179, 413] width 10 height 10
checkbox input "true"
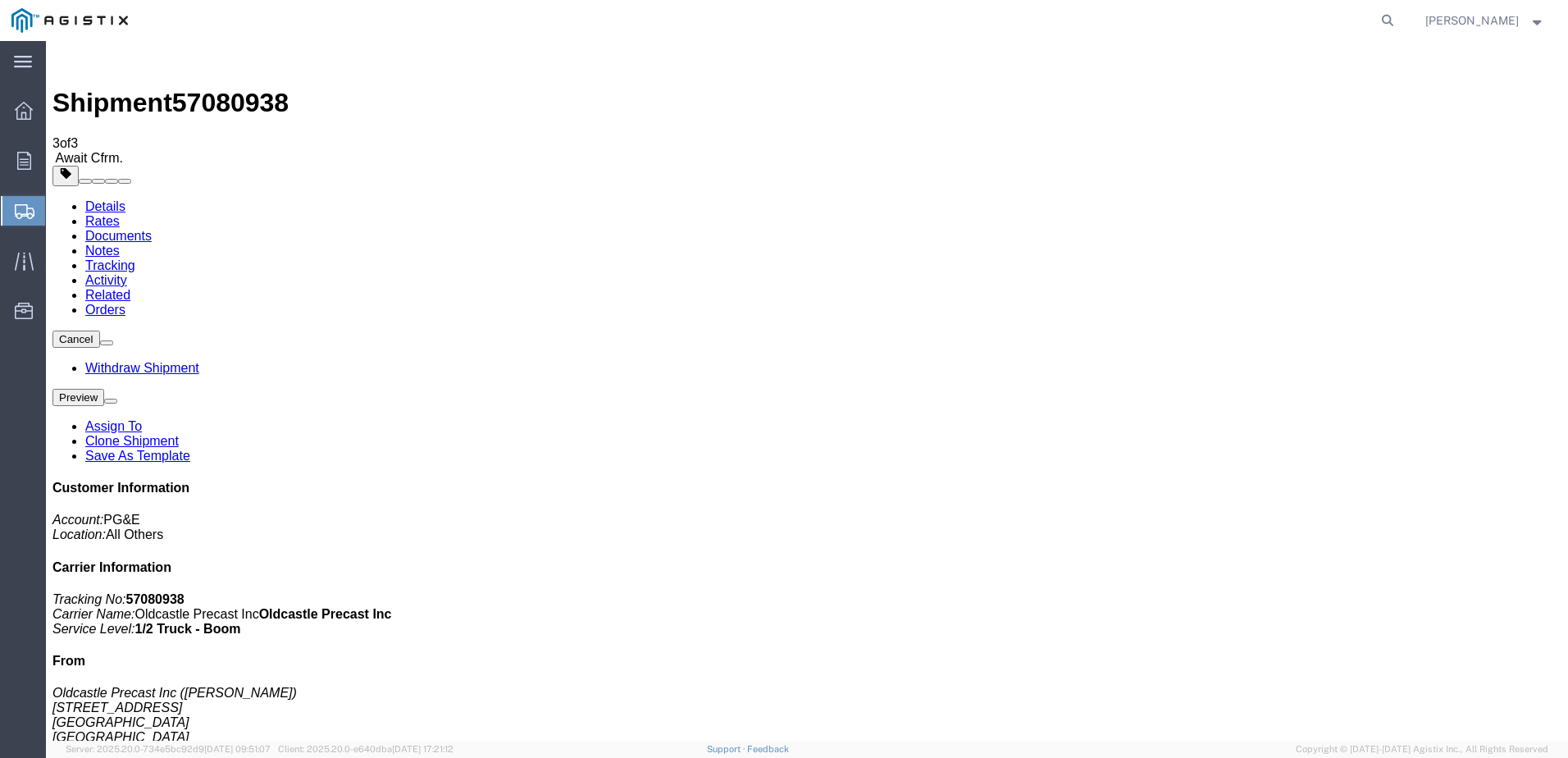
click at [135, 259] on link "Tracking" at bounding box center [110, 266] width 50 height 14
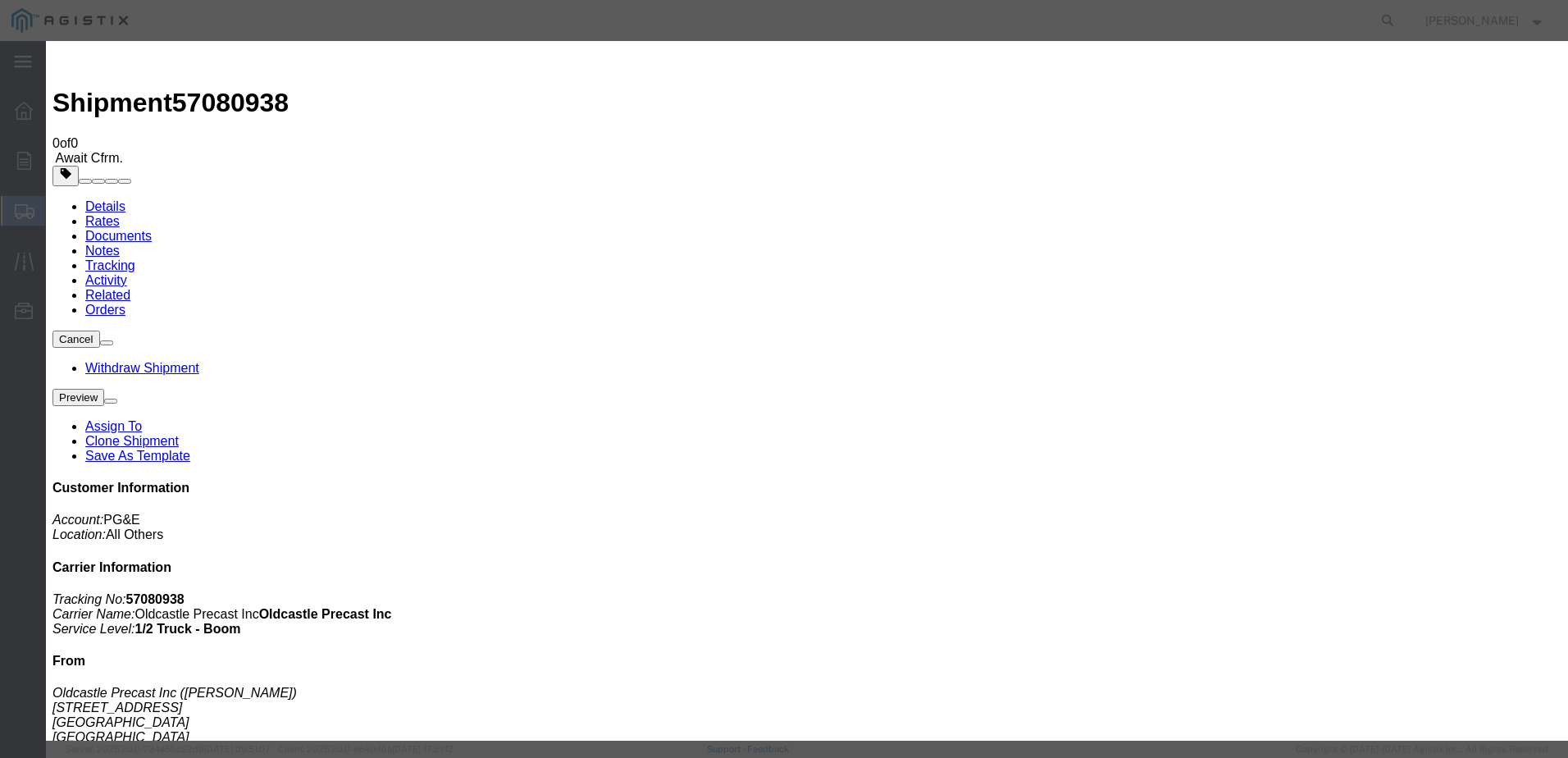
type input "[DATE]"
type input "9:00 AM"
select select "DELIVRED"
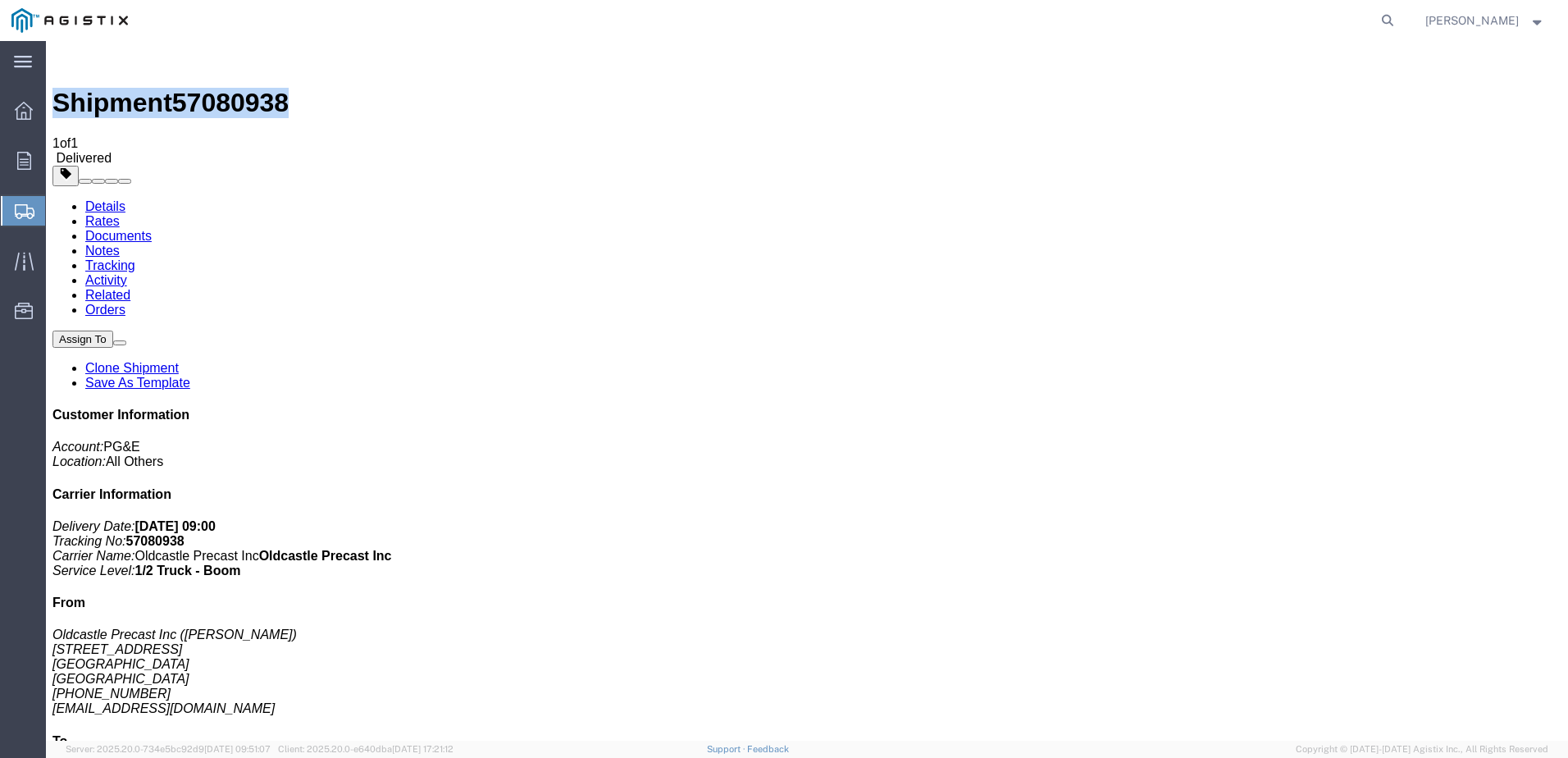
drag, startPoint x: 281, startPoint y: 60, endPoint x: 101, endPoint y: 62, distance: 180.0
click at [101, 88] on h1 "Shipment 57080938" at bounding box center [806, 103] width 1509 height 31
copy h1 "Shipment 57080938"
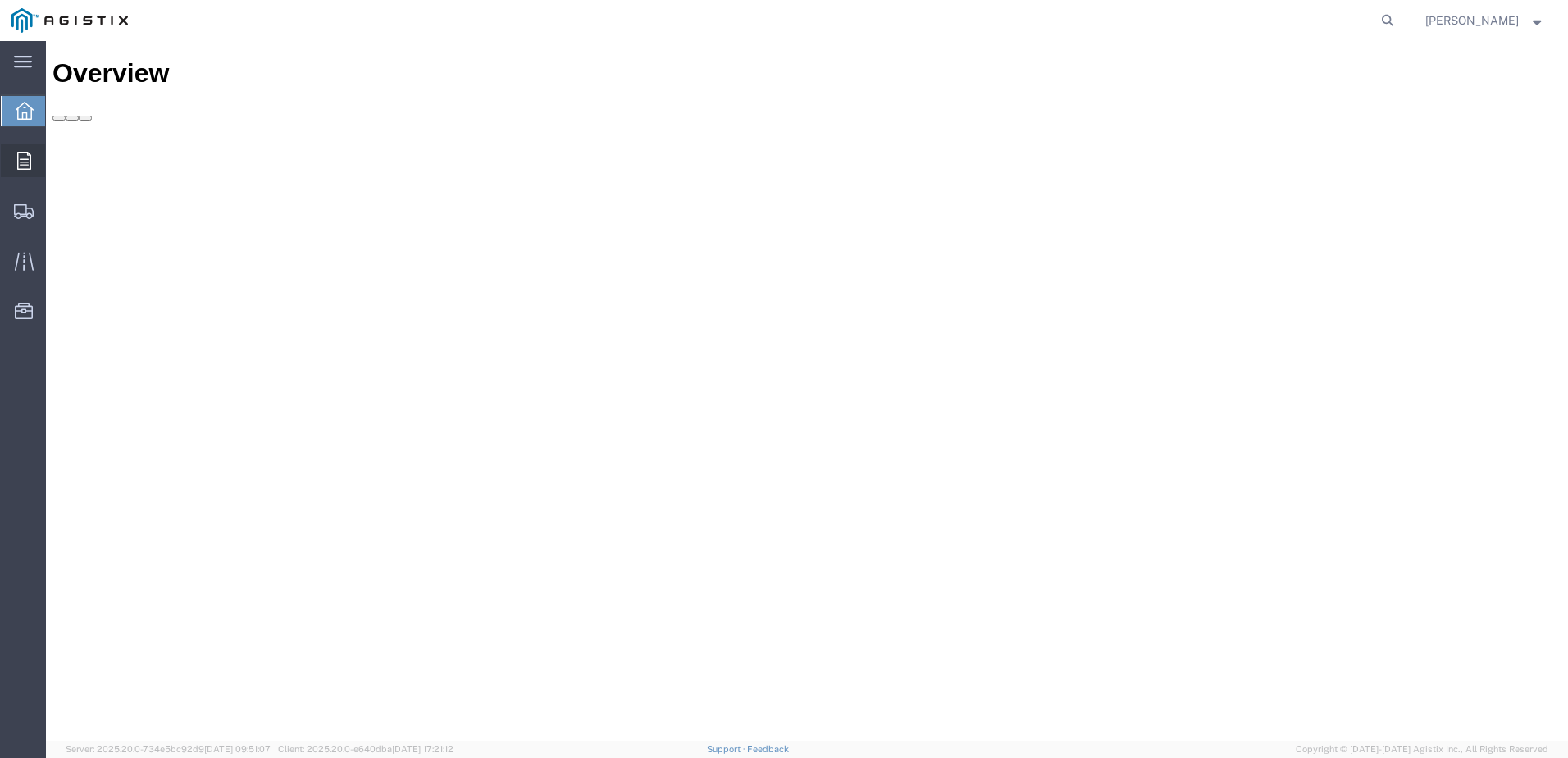
click at [33, 173] on div at bounding box center [24, 161] width 46 height 32
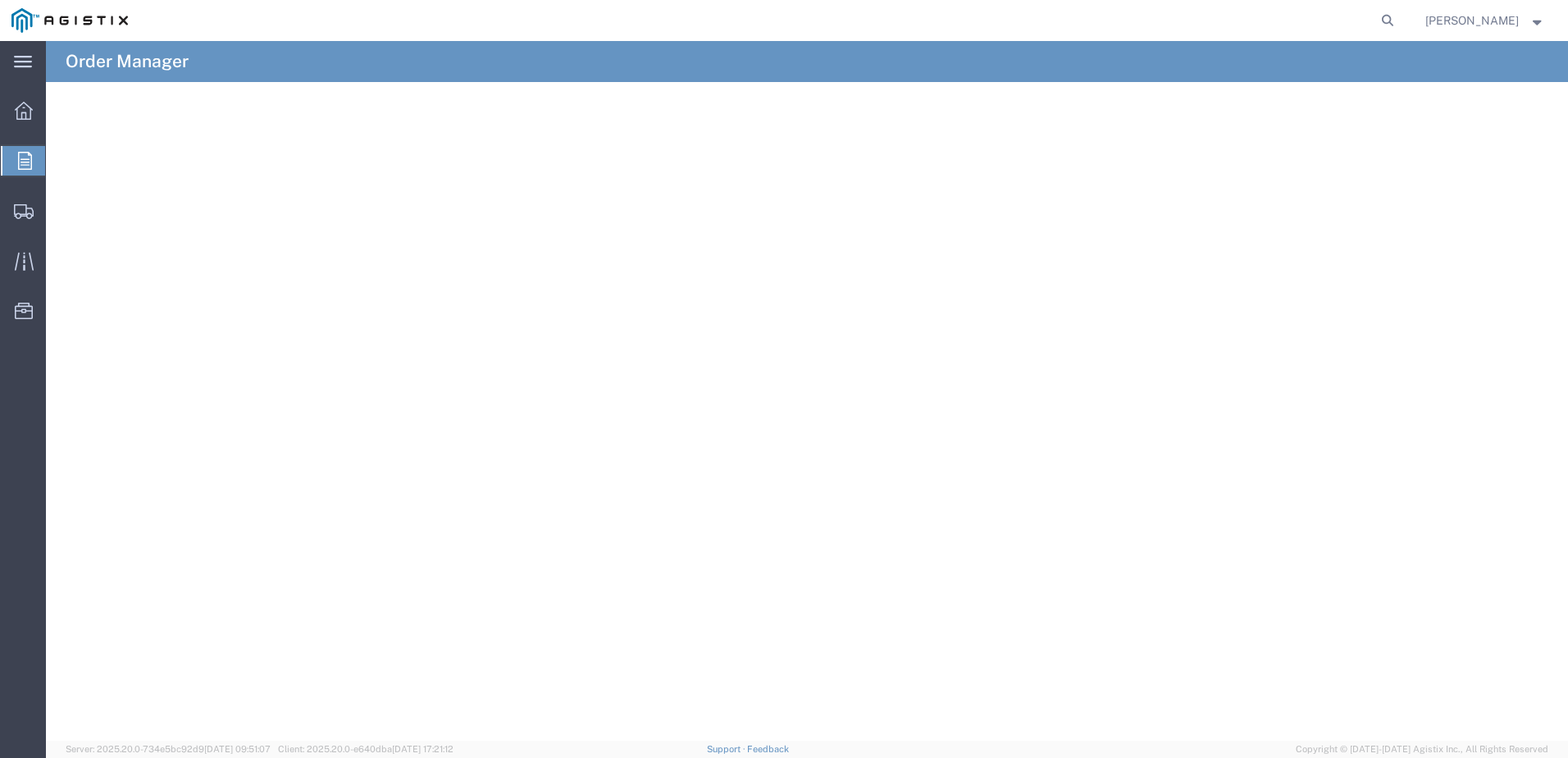
click at [78, 172] on div "main_menu Created with Sketch. Collapse Menu Overview Orders Shipments Shipment…" at bounding box center [784, 399] width 1568 height 717
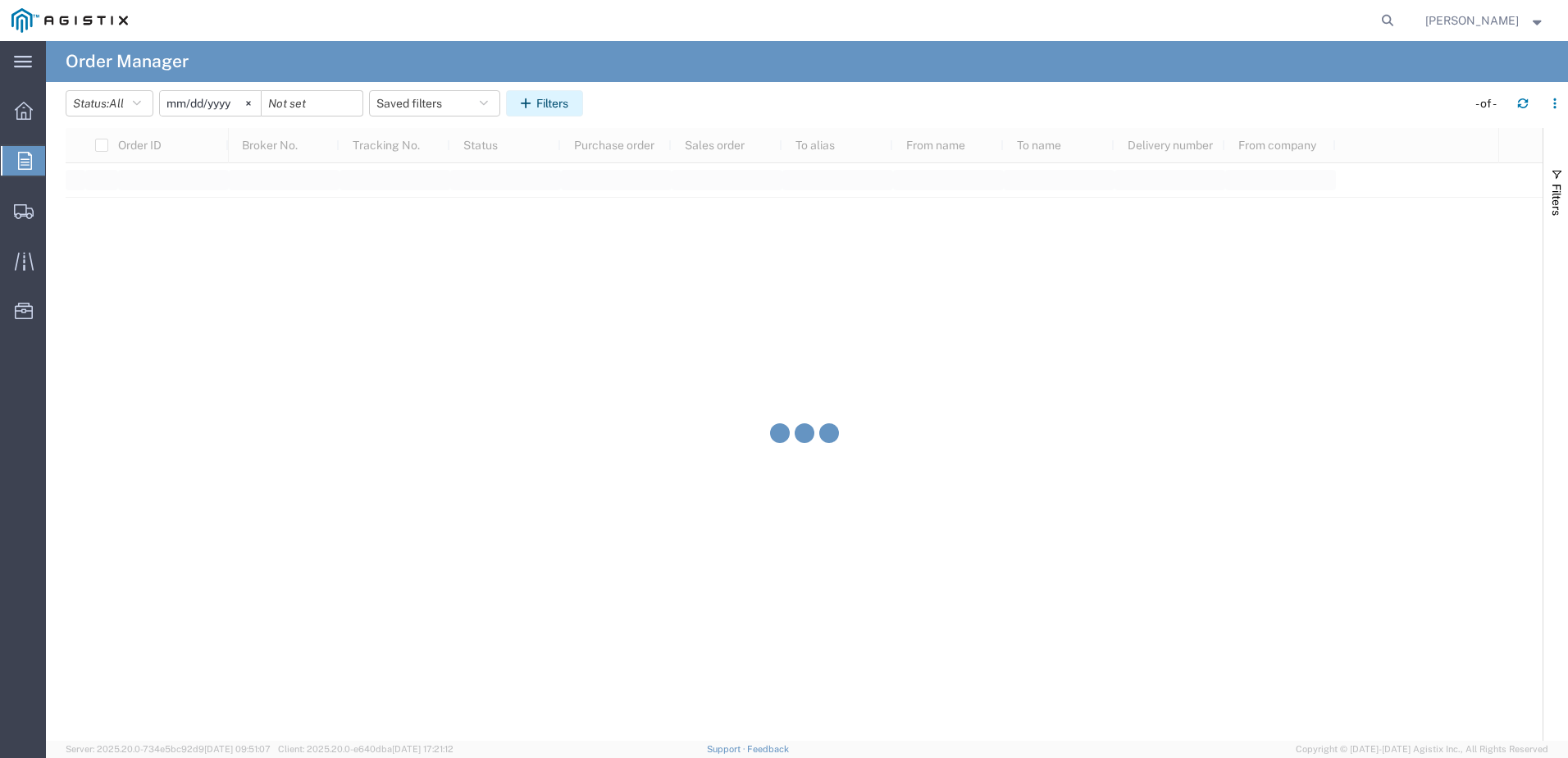
click at [541, 96] on button "Filters" at bounding box center [545, 103] width 77 height 26
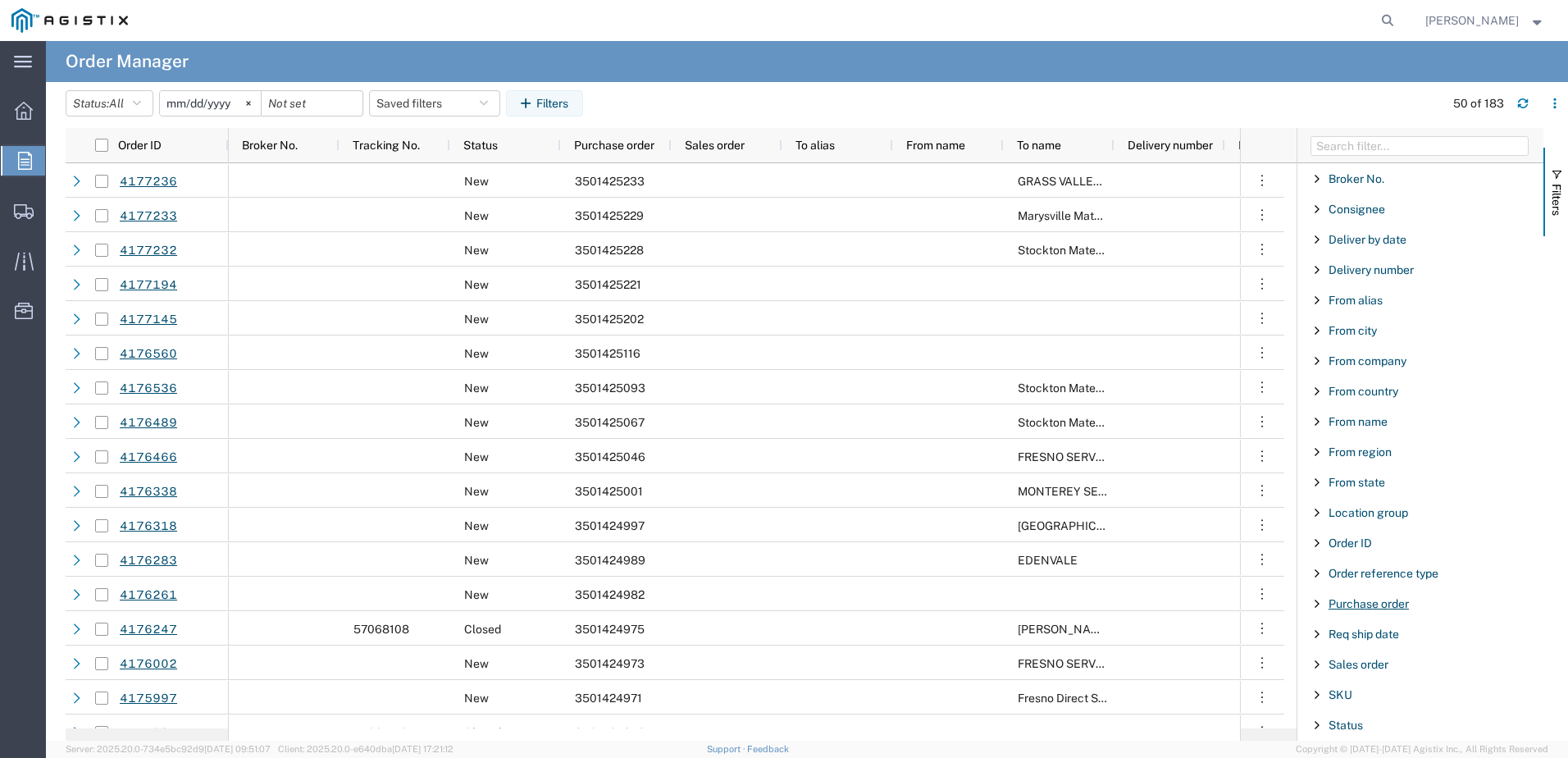
click at [1393, 600] on span "Purchase order" at bounding box center [1369, 603] width 80 height 13
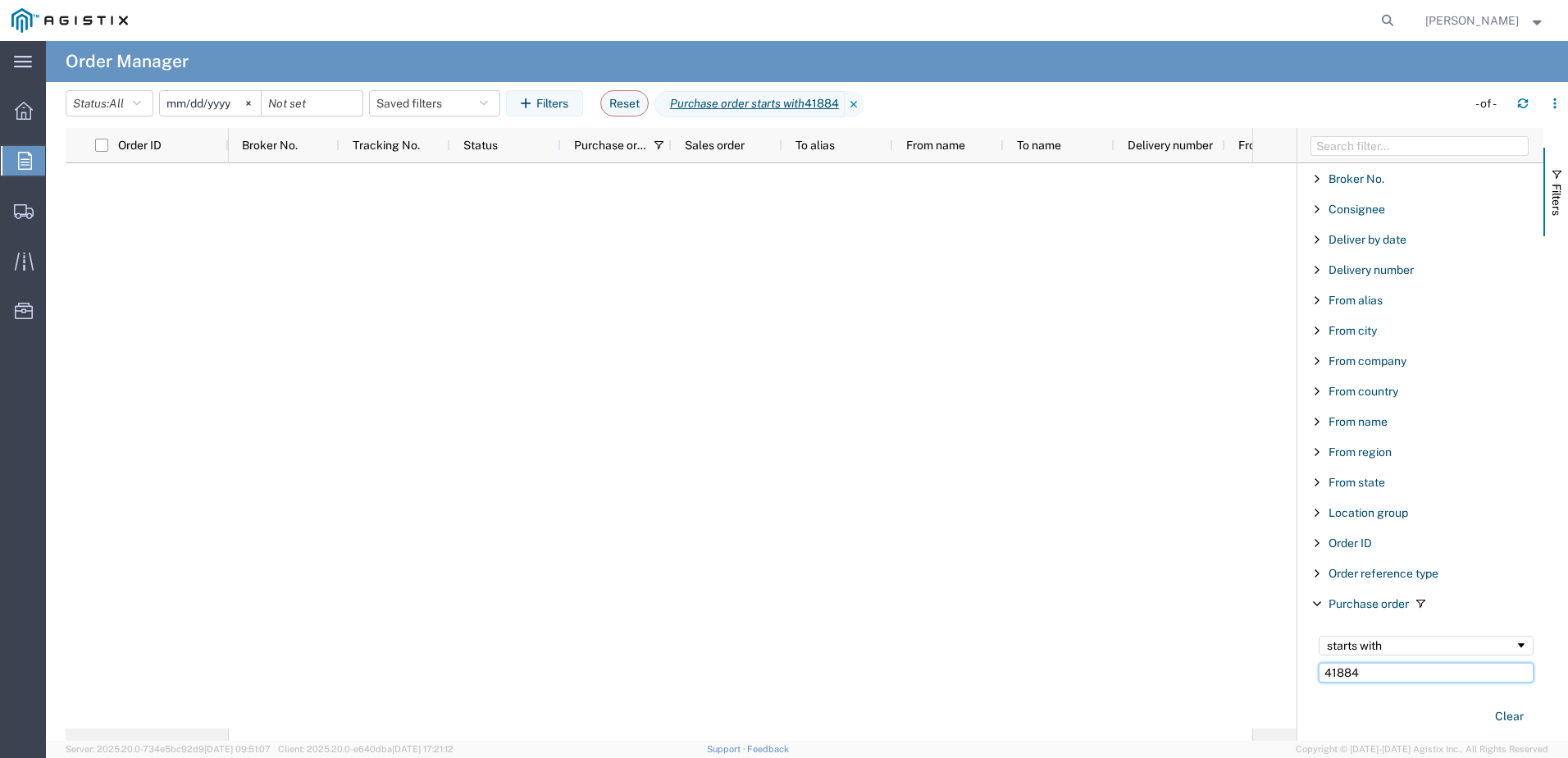
drag, startPoint x: 1387, startPoint y: 677, endPoint x: 1298, endPoint y: 677, distance: 89.0
click at [1298, 677] on div "Broker No. Enabled Broker No. Consignee Enabled Consignee Deliver by date Enabl…" at bounding box center [1420, 434] width 246 height 613
paste input "3501424139"
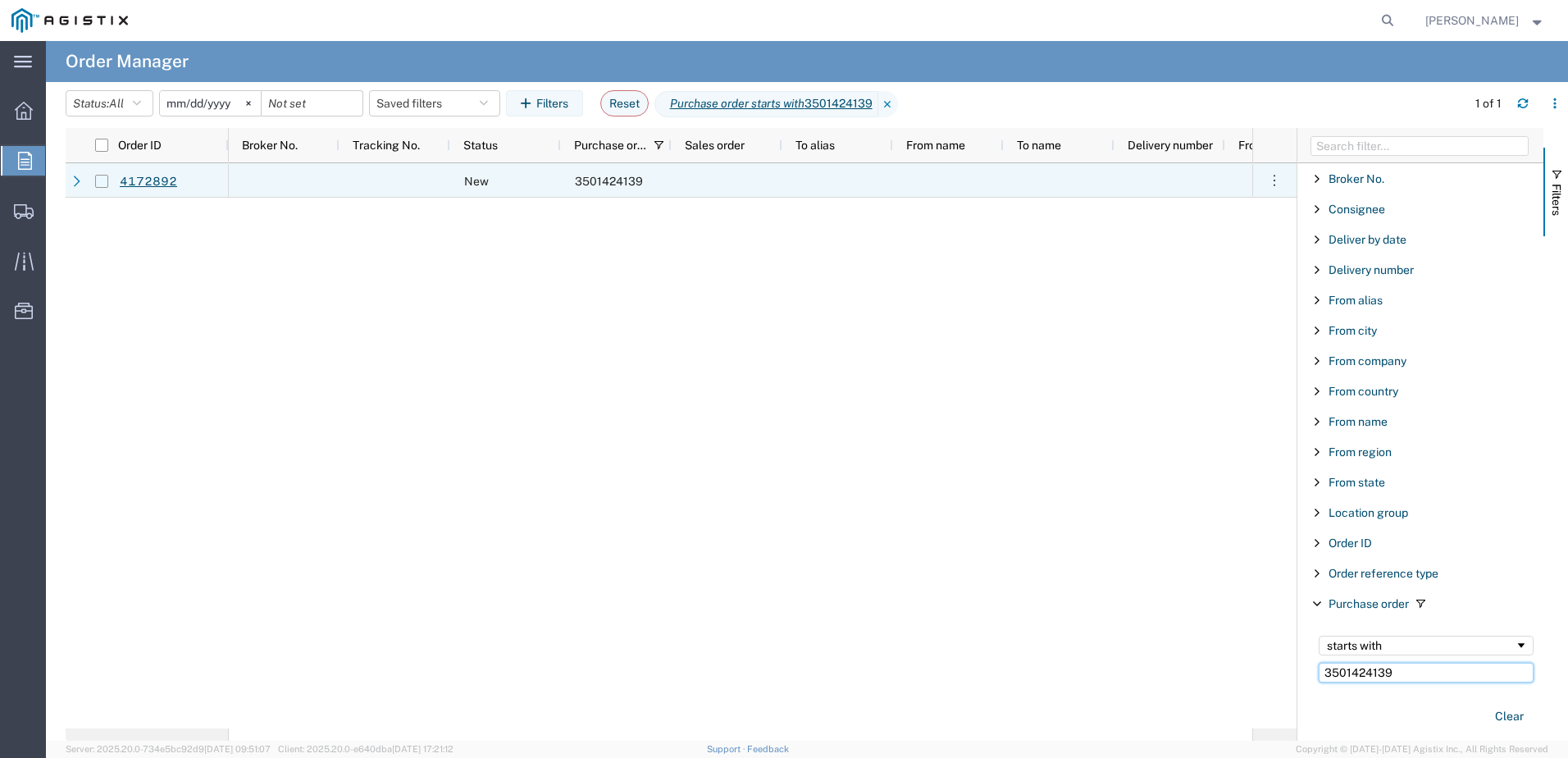
type input "3501424139"
click at [102, 181] on input "Press Space to toggle row selection (unchecked)" at bounding box center [101, 181] width 13 height 13
checkbox input "true"
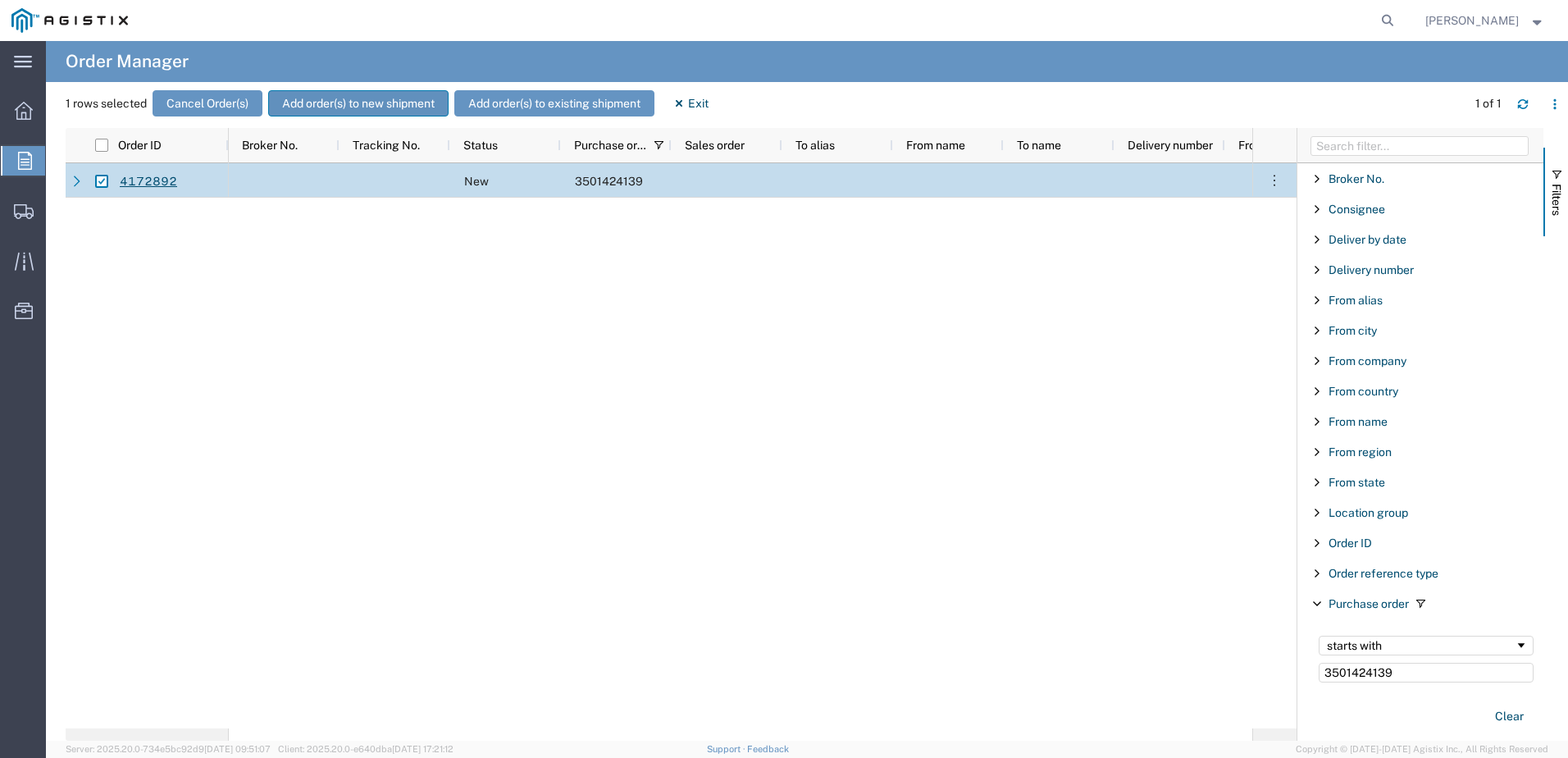
click at [399, 101] on button "Add order(s) to new shipment" at bounding box center [358, 103] width 180 height 26
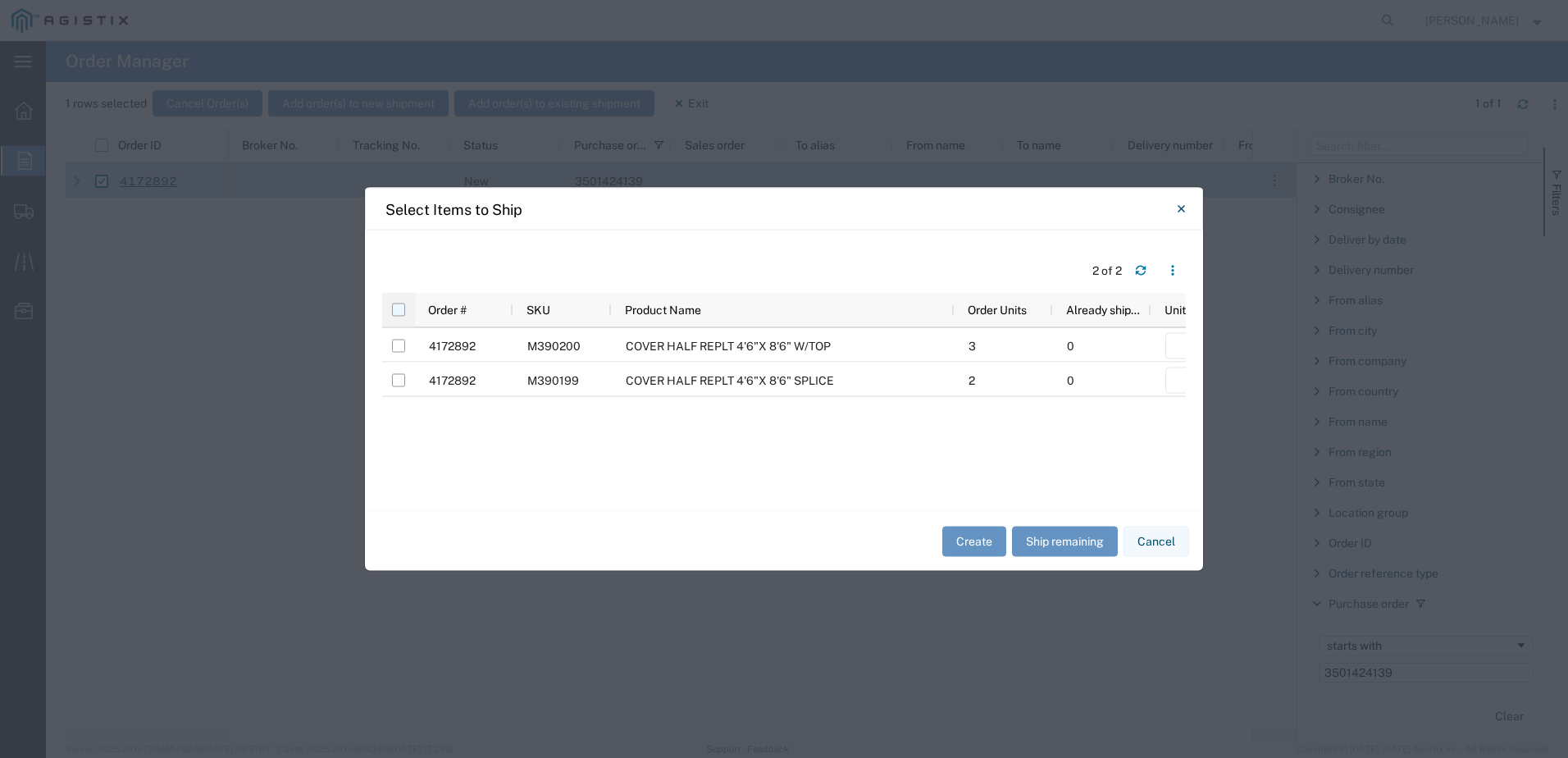
click at [398, 310] on input "checkbox" at bounding box center [398, 309] width 13 height 13
checkbox input "true"
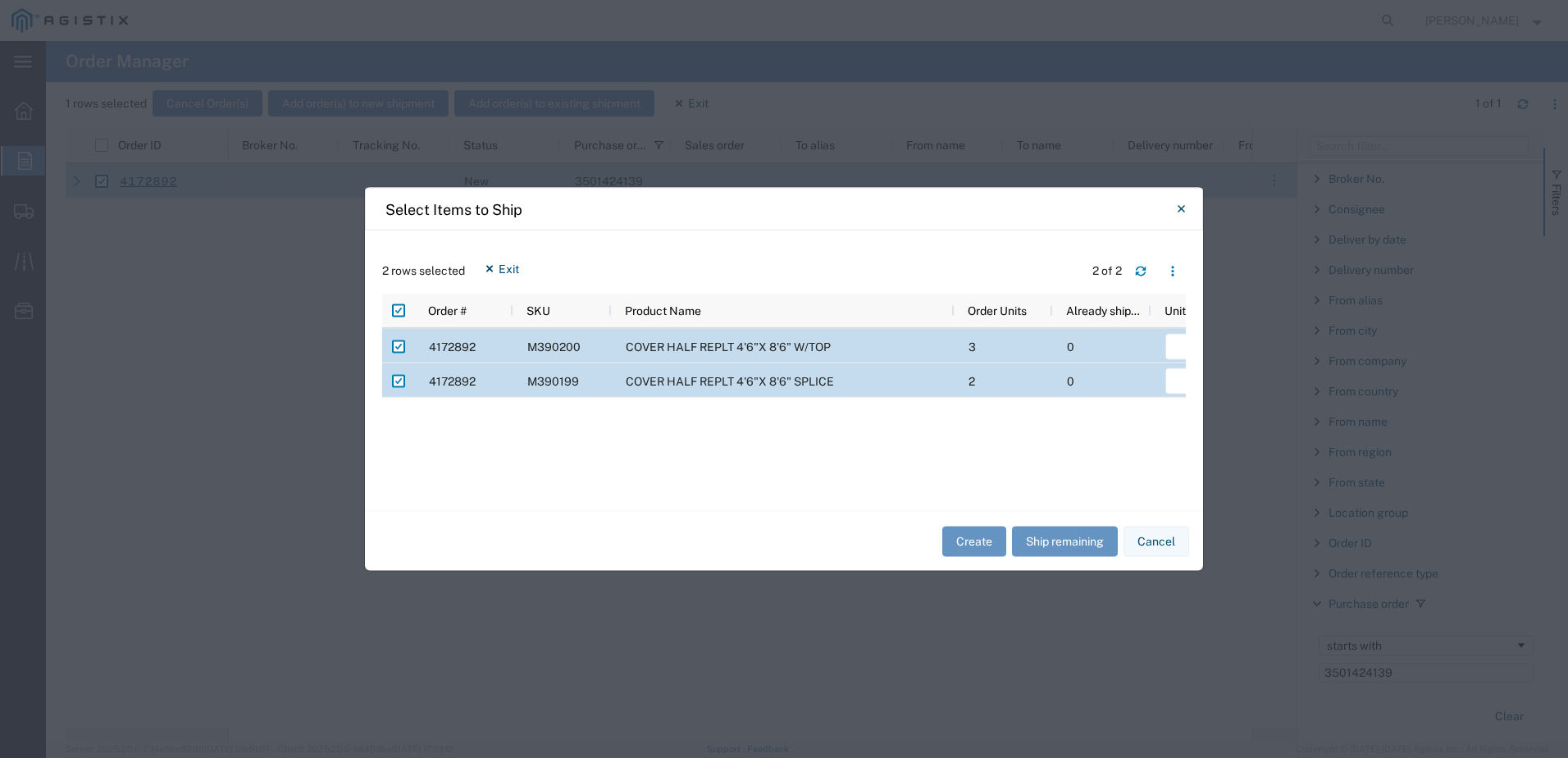
scroll to position [0, 260]
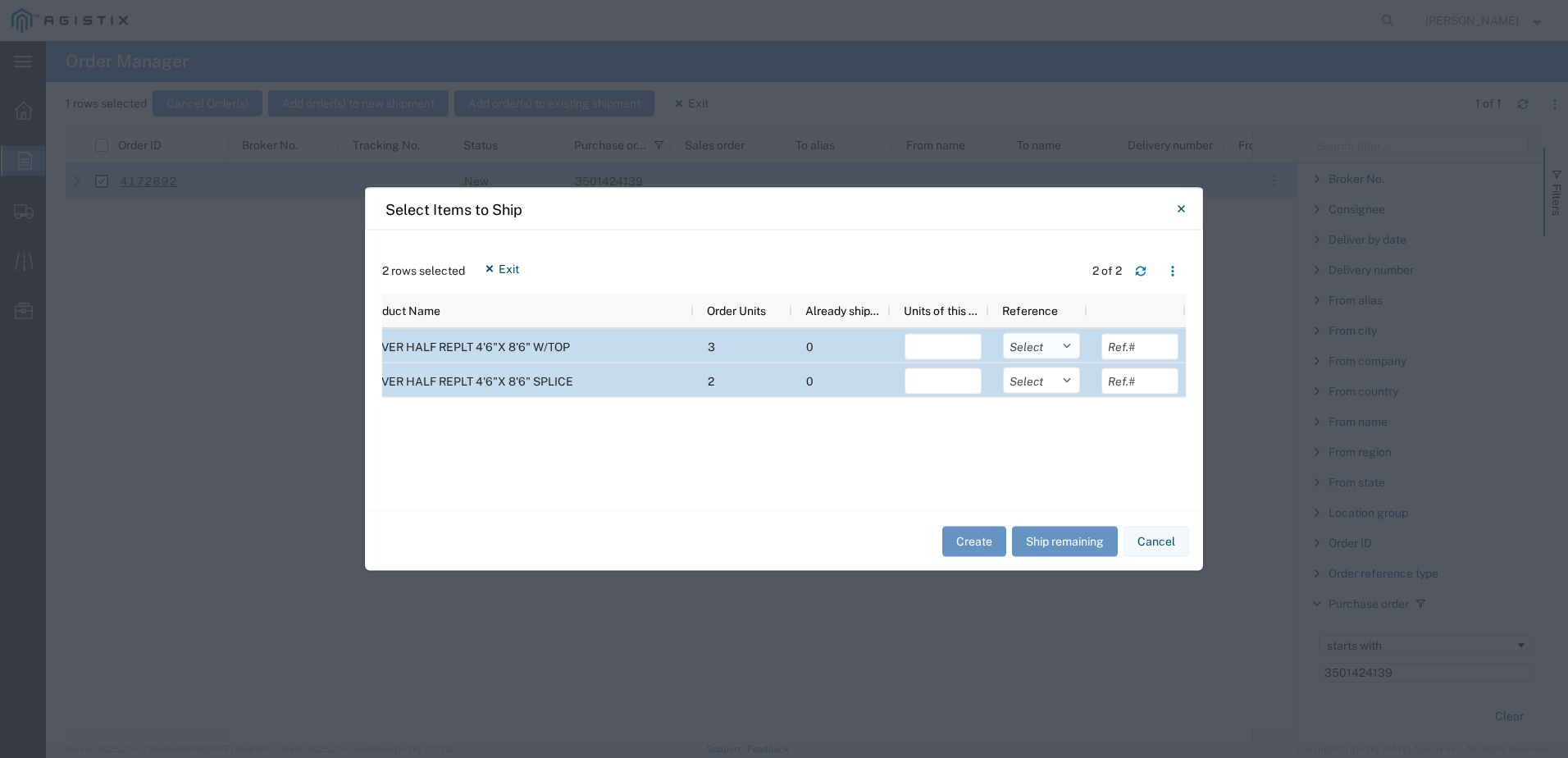
click at [1044, 343] on select "Select Purchase Order Delivery Number" at bounding box center [1042, 346] width 77 height 26
select select "PURCHORD"
click at [1003, 333] on select "Select Purchase Order Delivery Number" at bounding box center [1042, 346] width 77 height 26
click at [1051, 380] on select "Select Purchase Order Delivery Number" at bounding box center [1042, 380] width 77 height 26
select select "PURCHORD"
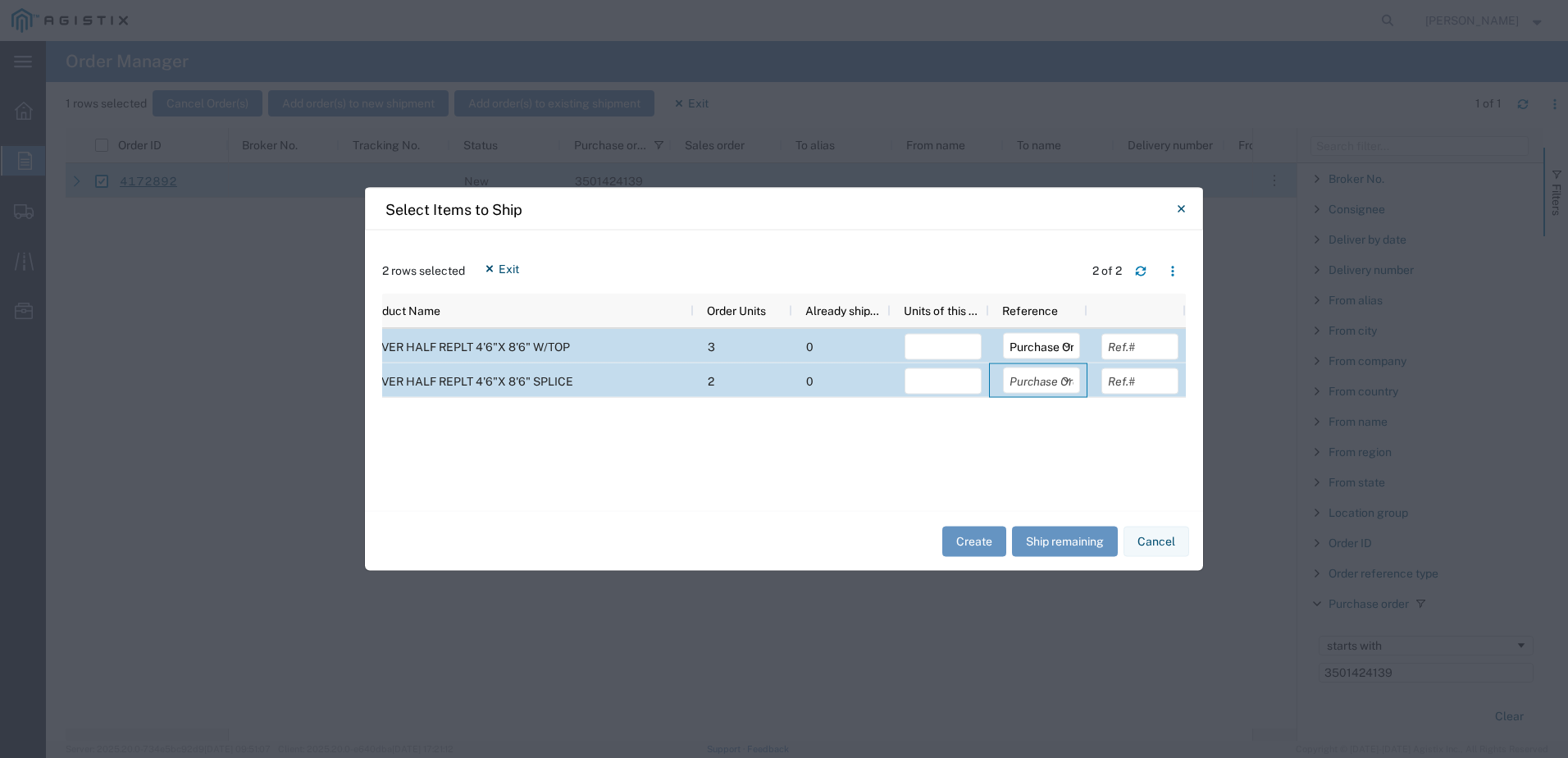
click at [1003, 367] on select "Select Purchase Order Delivery Number" at bounding box center [1042, 380] width 77 height 26
click at [1060, 538] on button "Ship remaining" at bounding box center [1065, 542] width 106 height 31
type input "3"
type input "2"
click at [983, 534] on button "Create" at bounding box center [974, 542] width 64 height 31
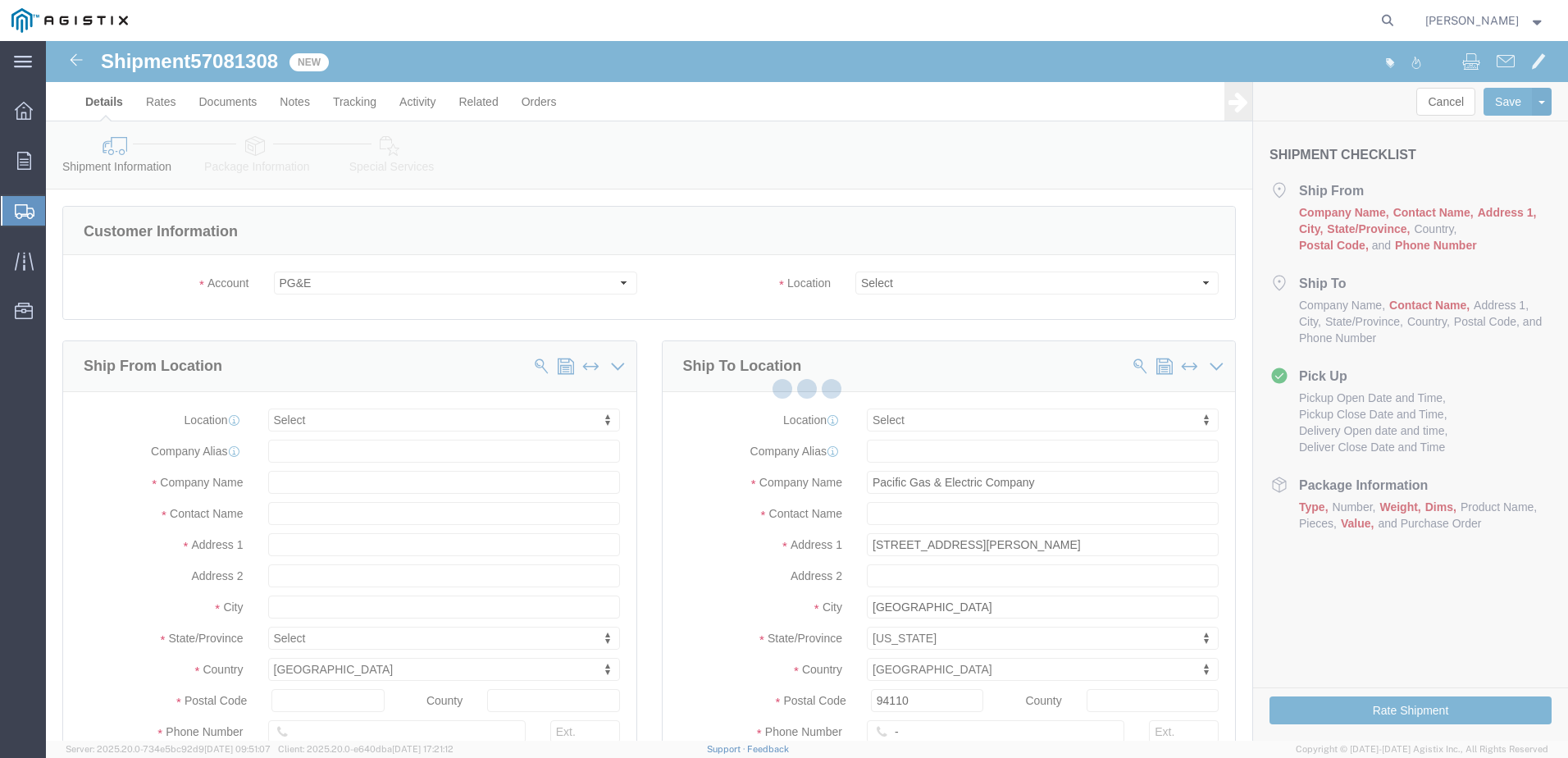
select select
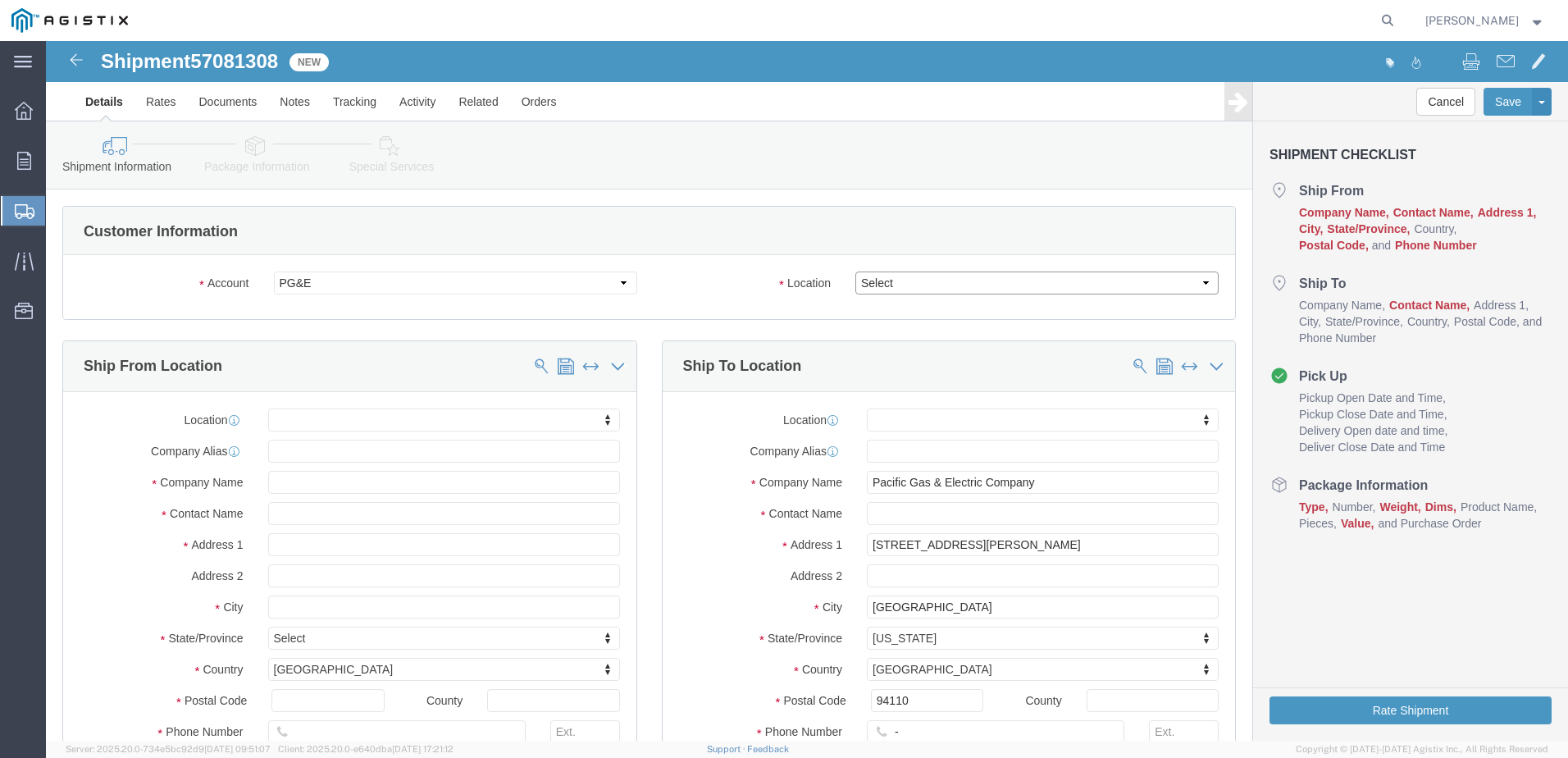
drag, startPoint x: 986, startPoint y: 281, endPoint x: 941, endPoint y: 240, distance: 60.9
click select "Select All Others [GEOGRAPHIC_DATA] [GEOGRAPHIC_DATA] [GEOGRAPHIC_DATA] [GEOGRA…"
select select "23082"
click select "Select All Others [GEOGRAPHIC_DATA] [GEOGRAPHIC_DATA] [GEOGRAPHIC_DATA] [GEOGRA…"
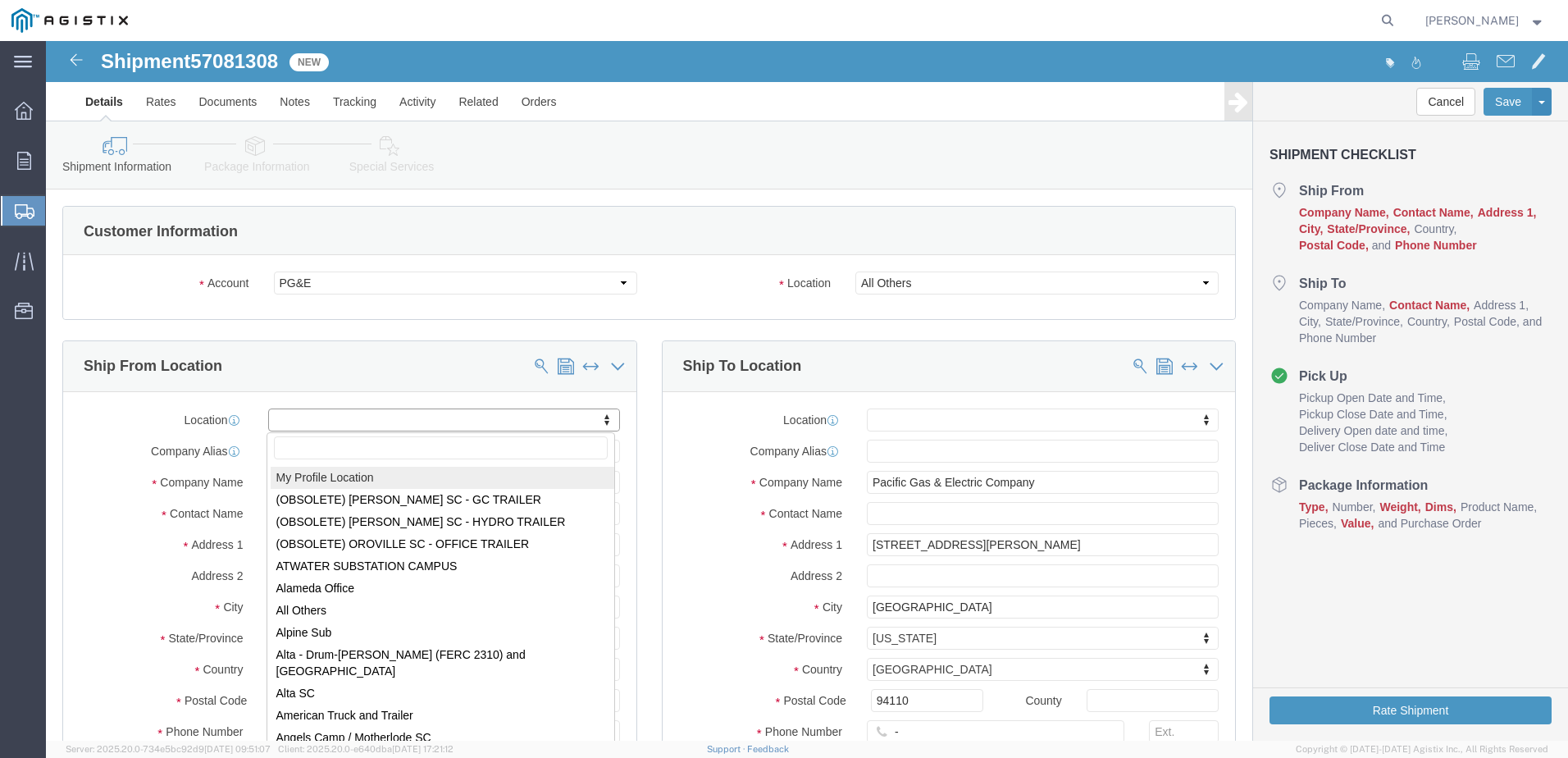
select select "72134"
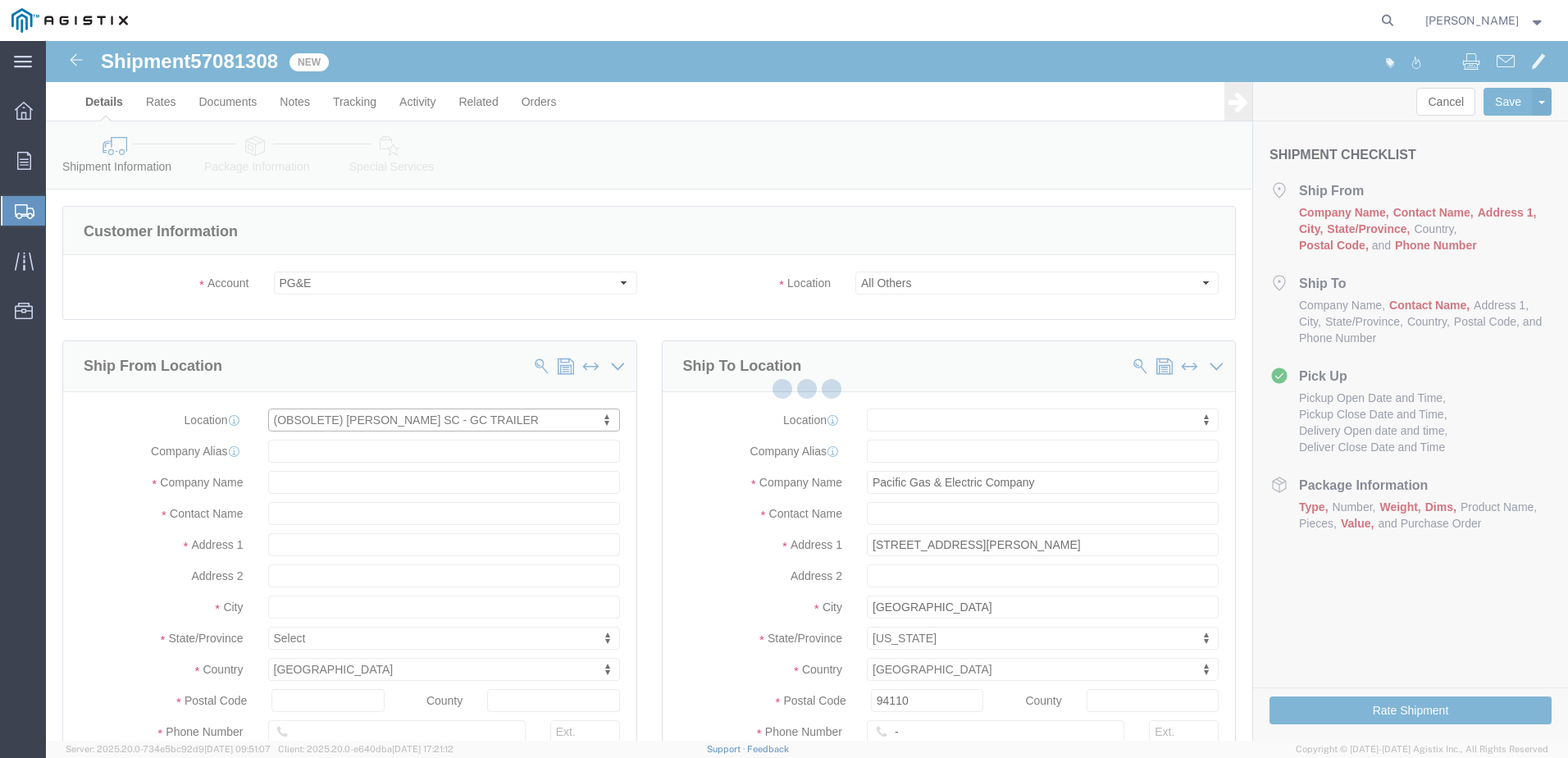
select select "CA"
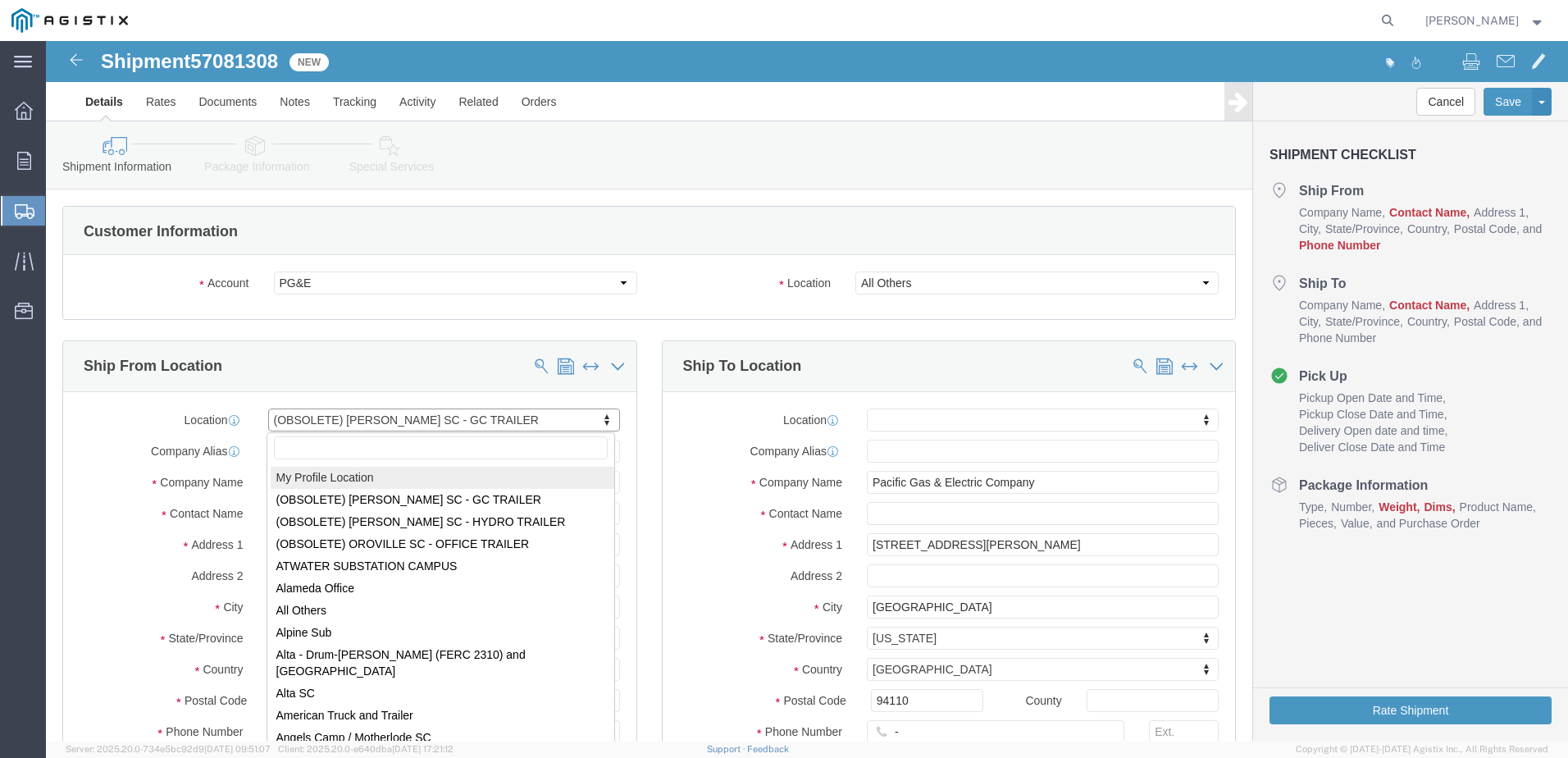
select select "MYPROFILE"
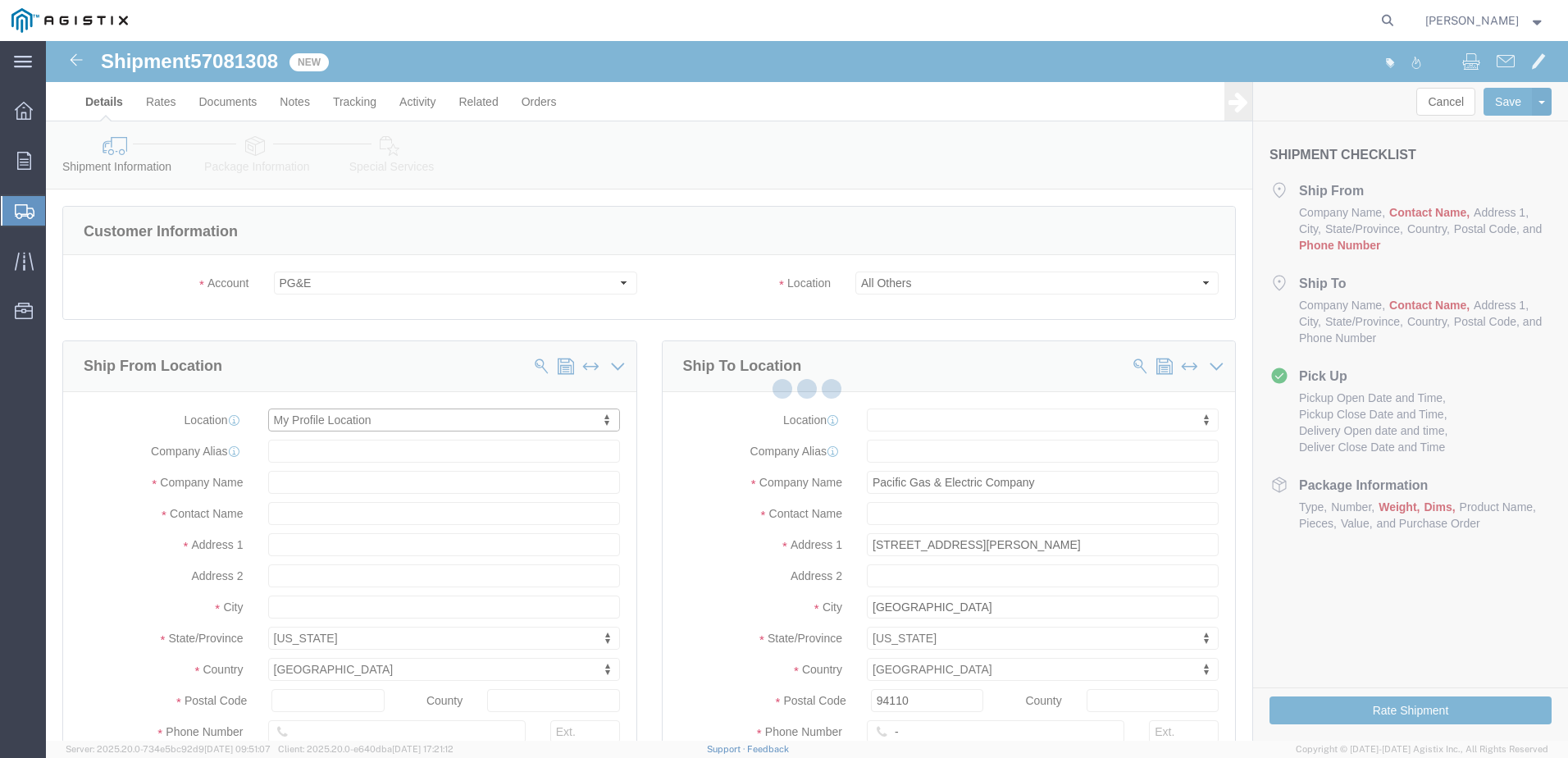
select select "CA"
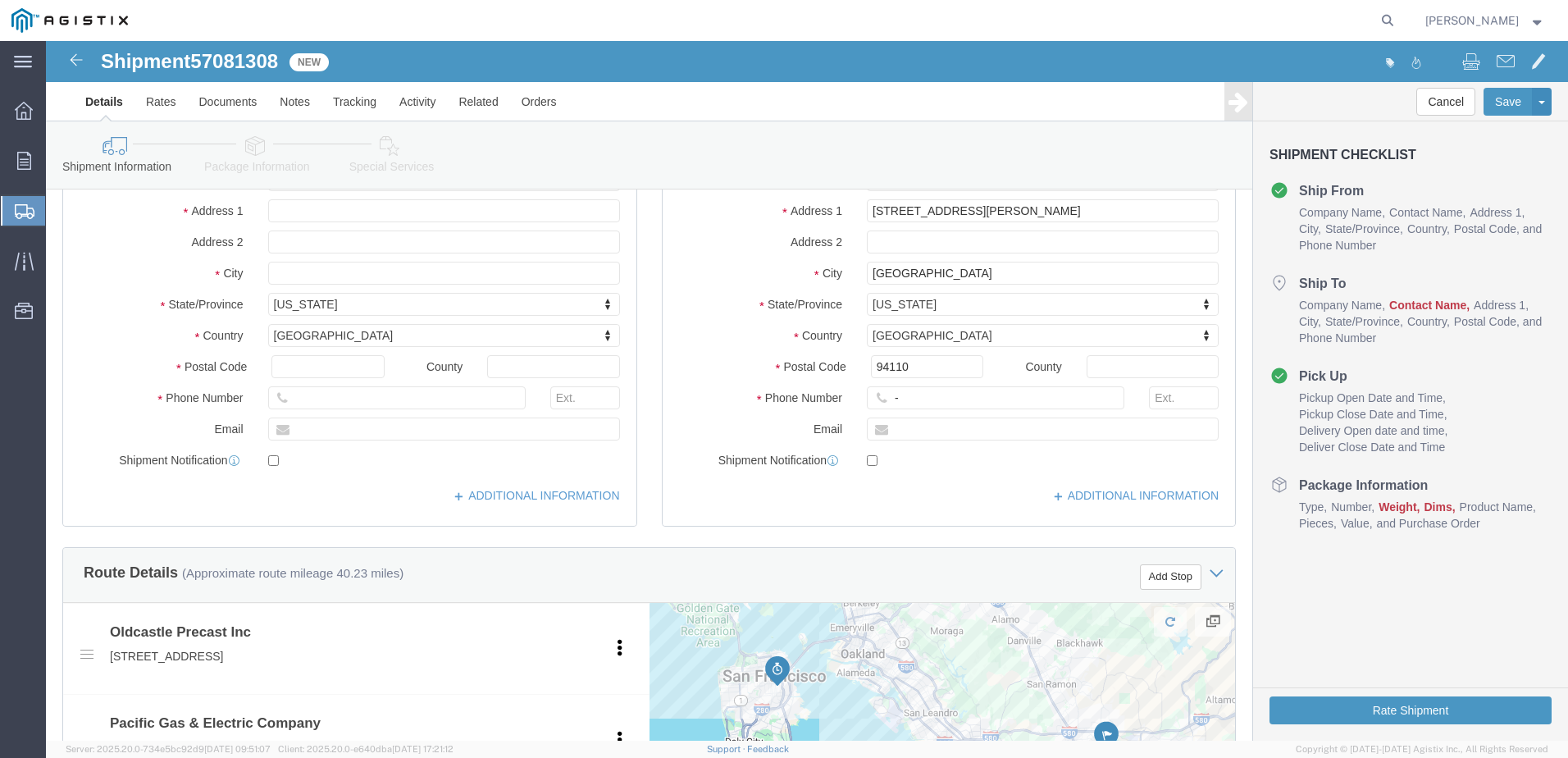
scroll to position [328, 0]
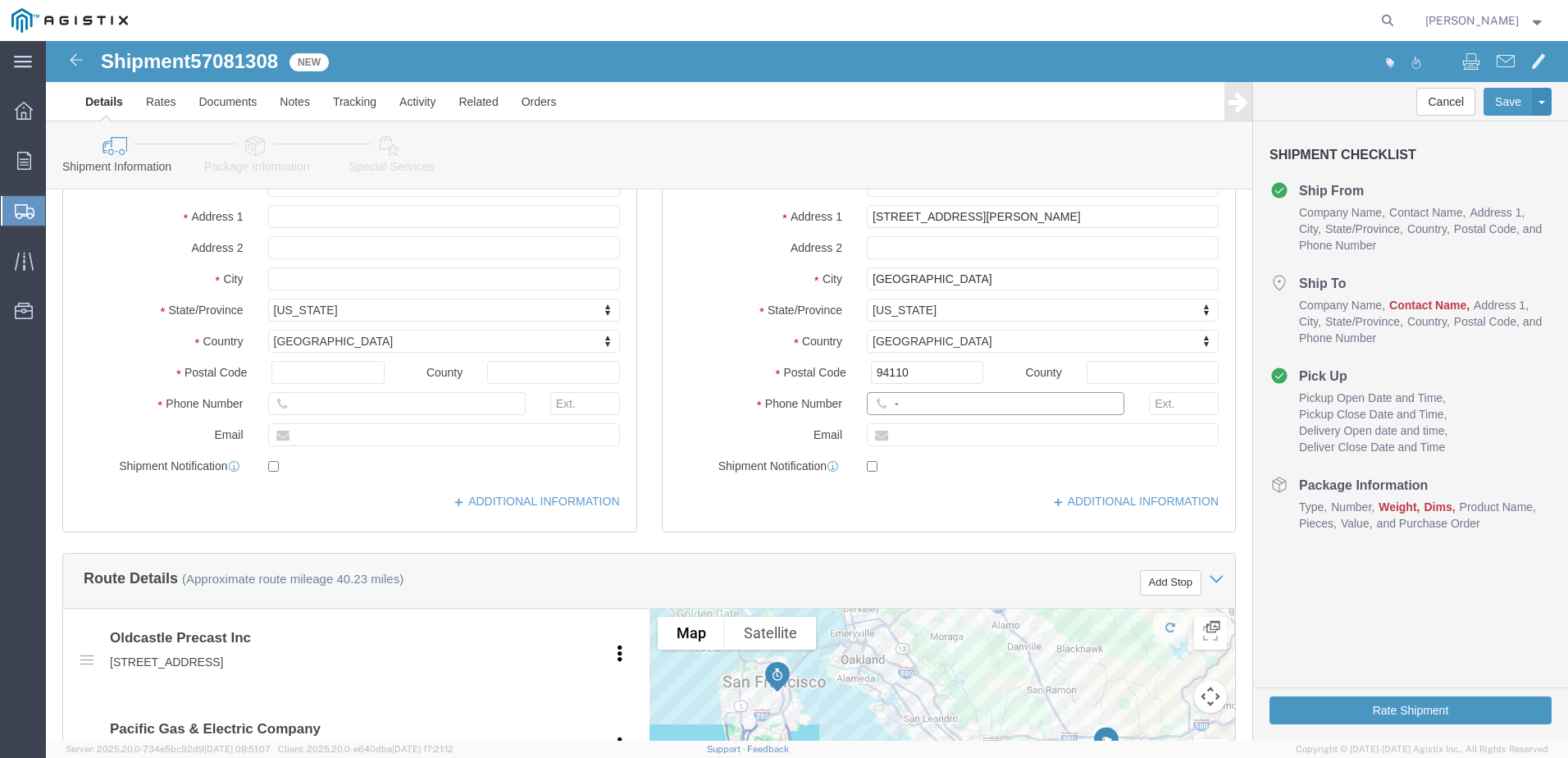
drag, startPoint x: 854, startPoint y: 366, endPoint x: 841, endPoint y: 368, distance: 13.2
click input "-"
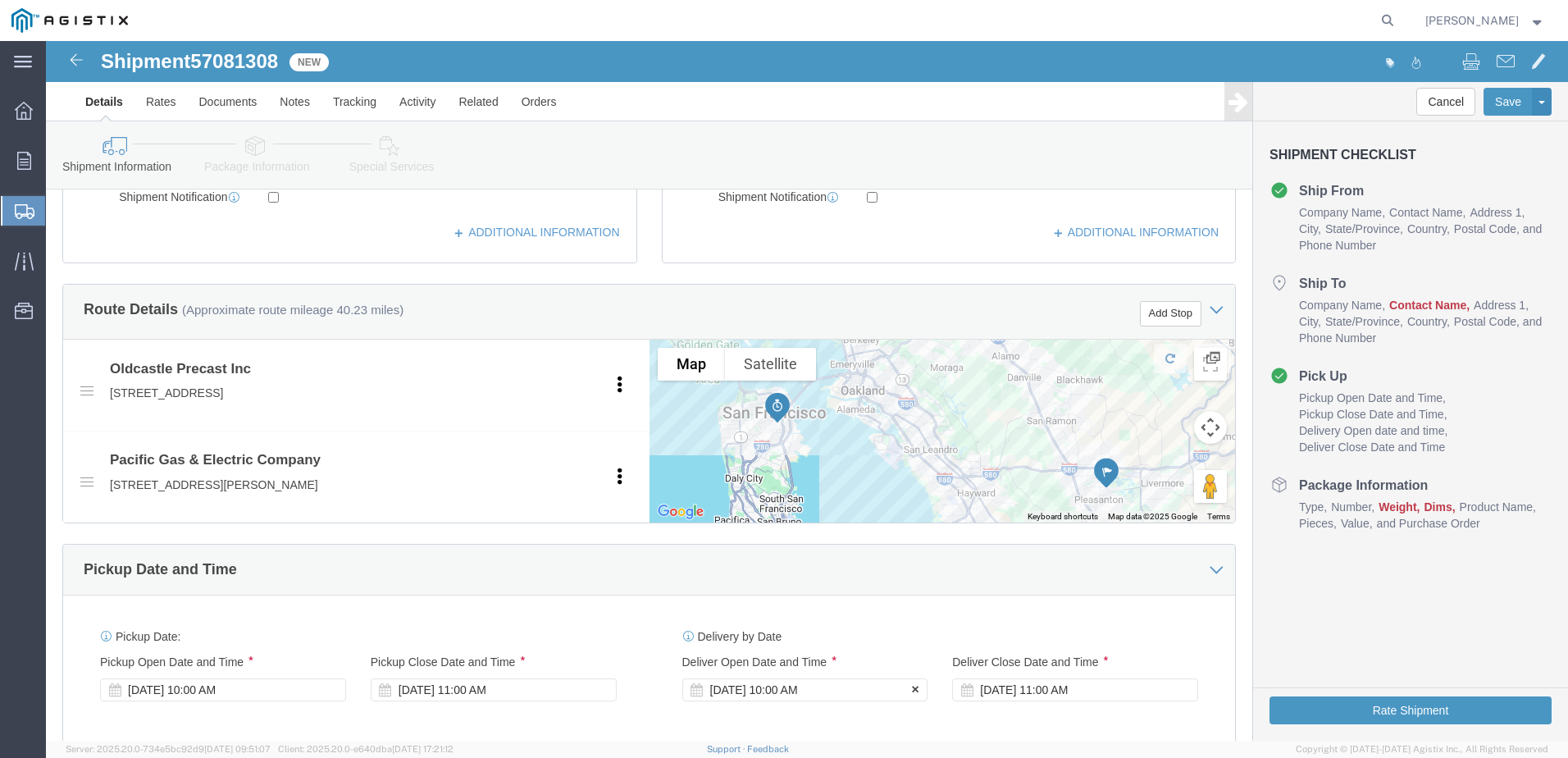
scroll to position [902, 0]
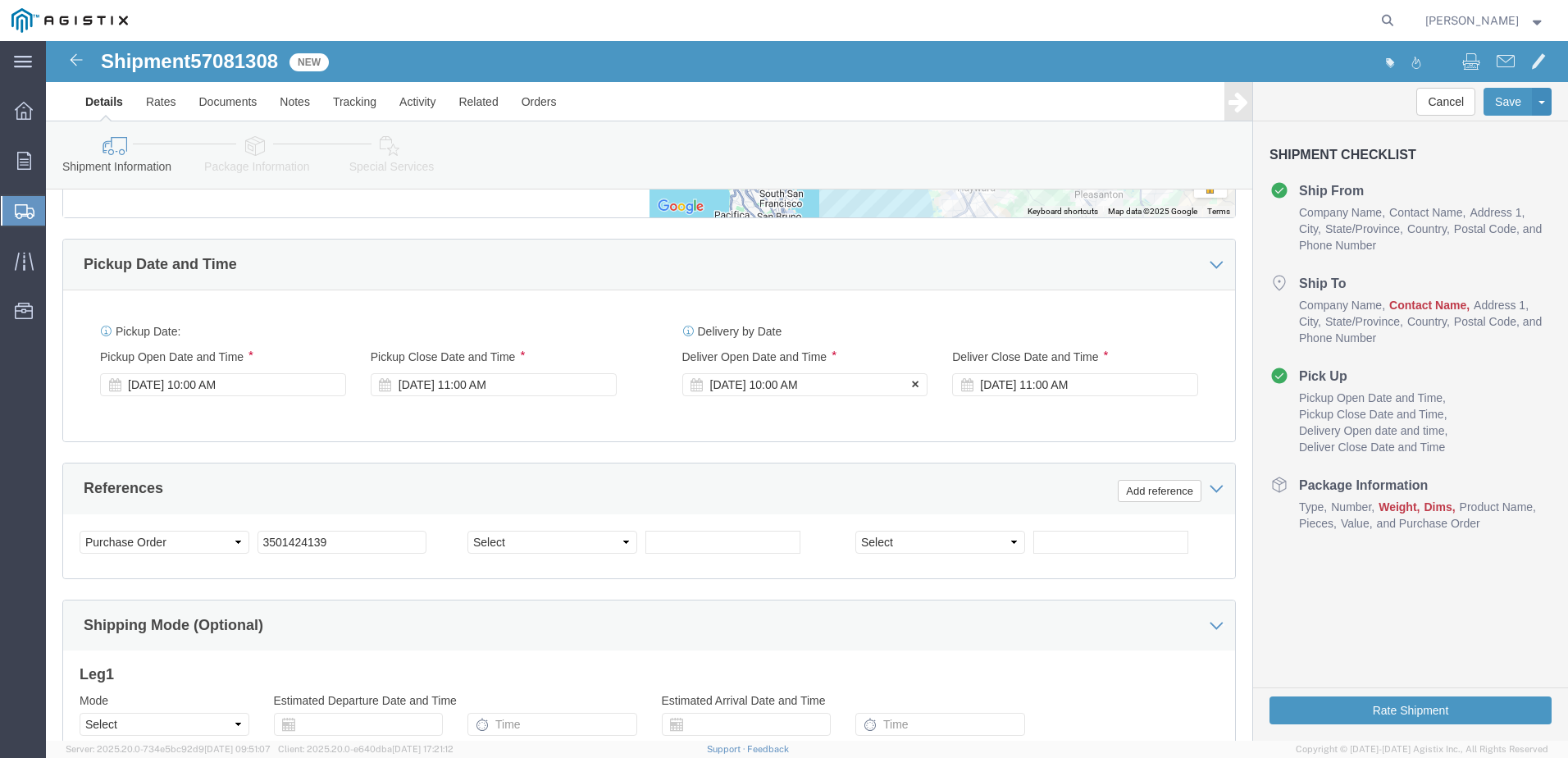
type input "4082424912"
click div "Oct 15 2025 10:00 AM"
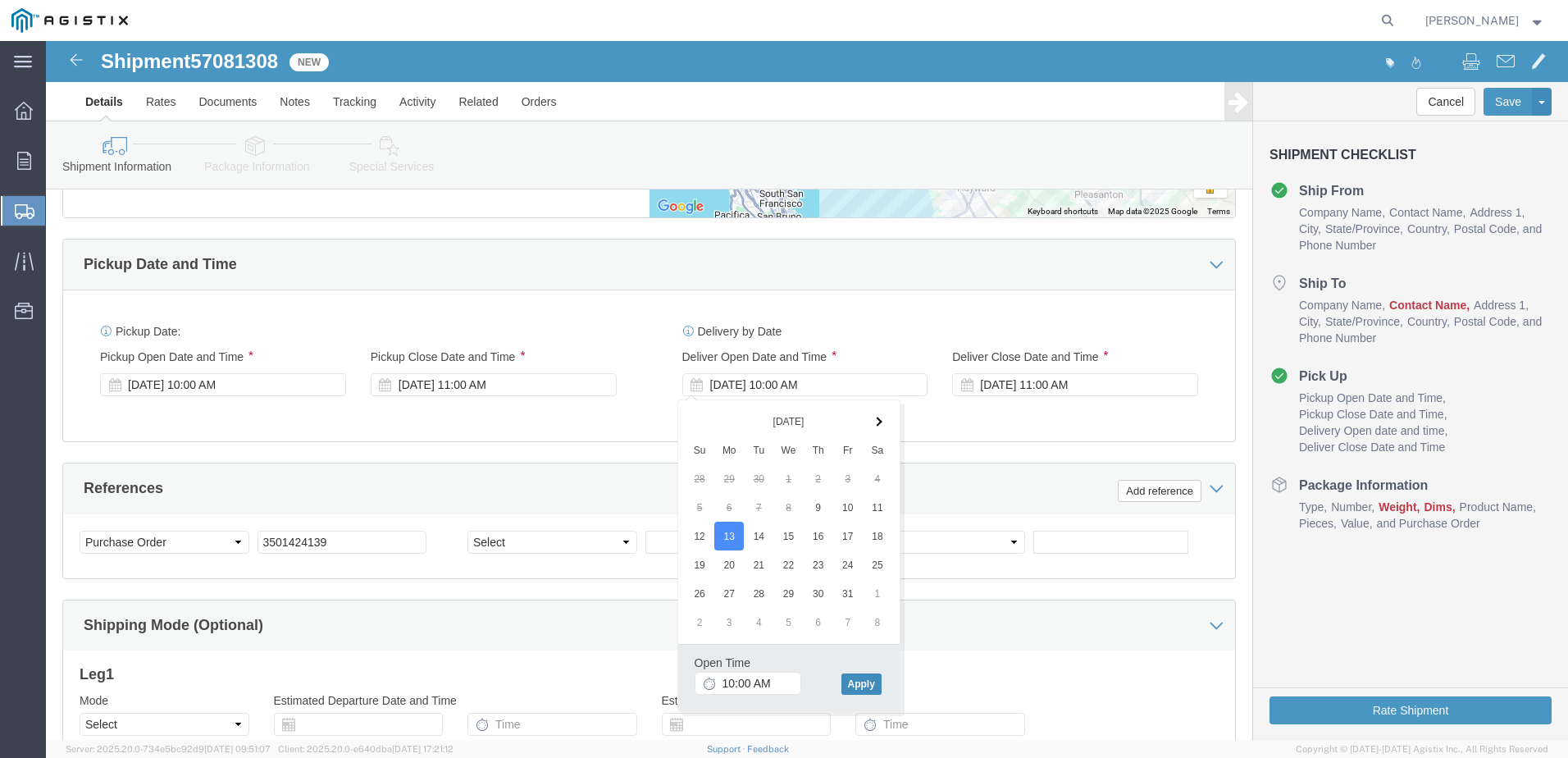
click button "Apply"
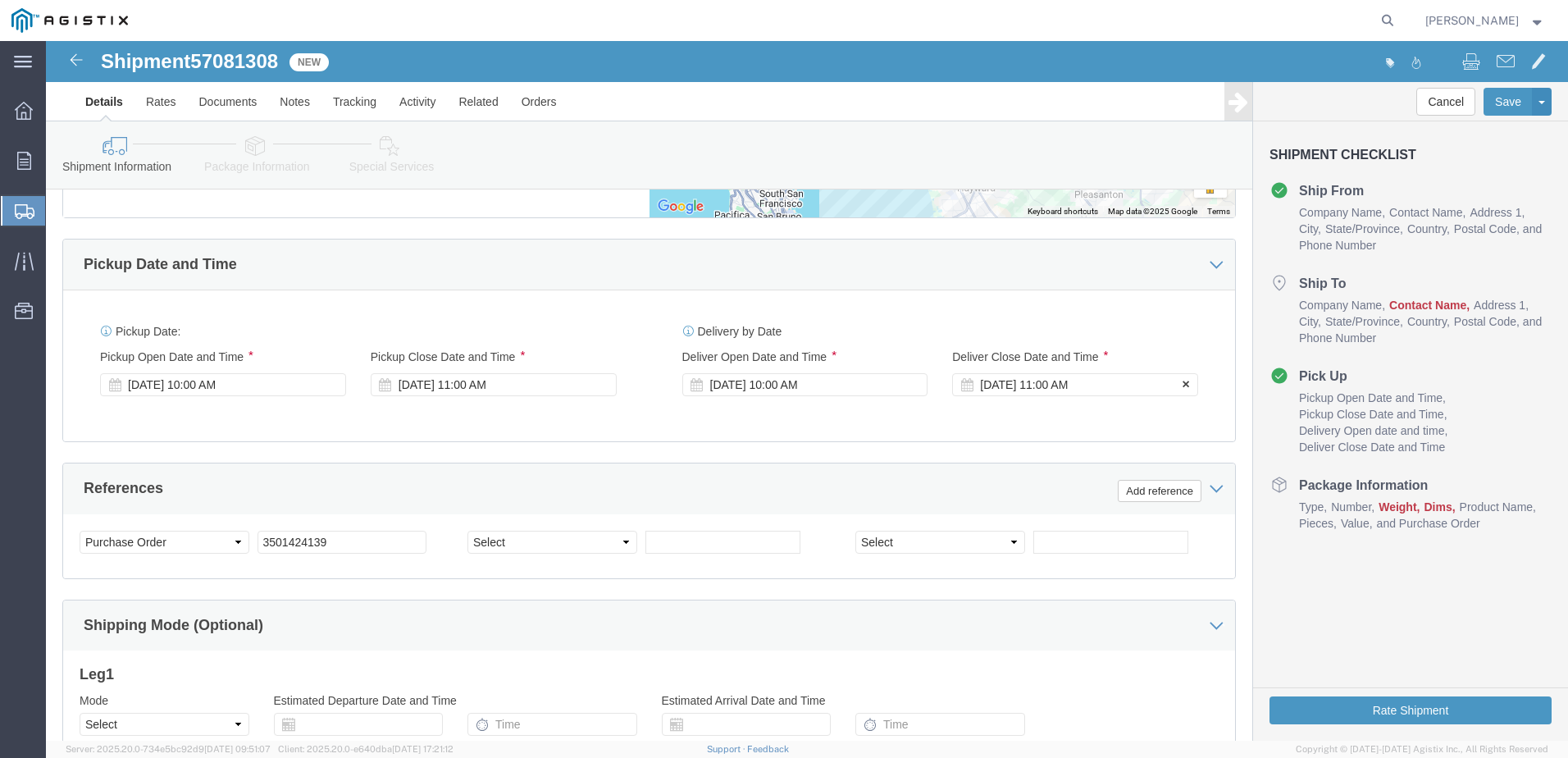
click div "Oct 15 2025 11:00 AM"
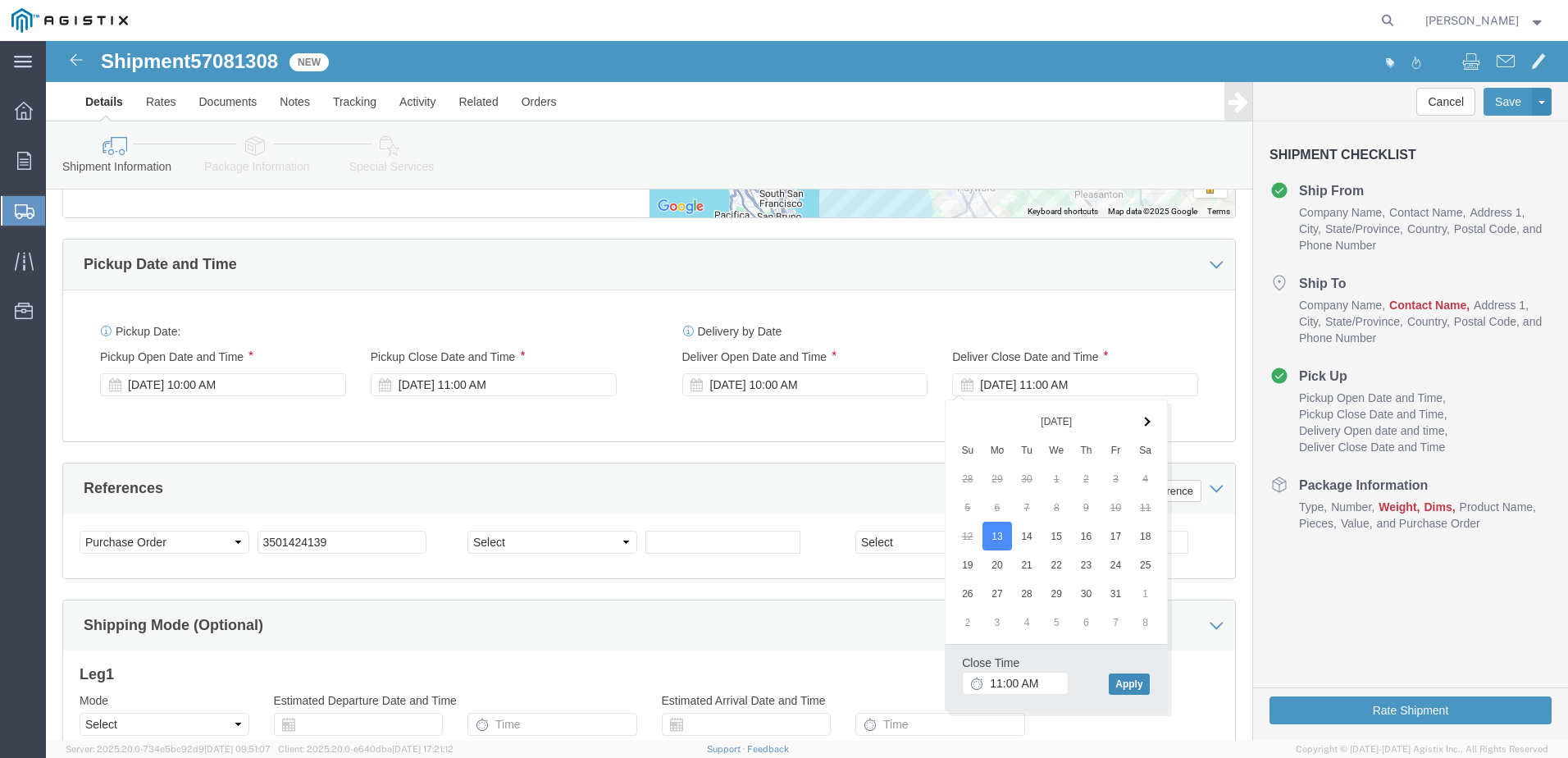
click button "Apply"
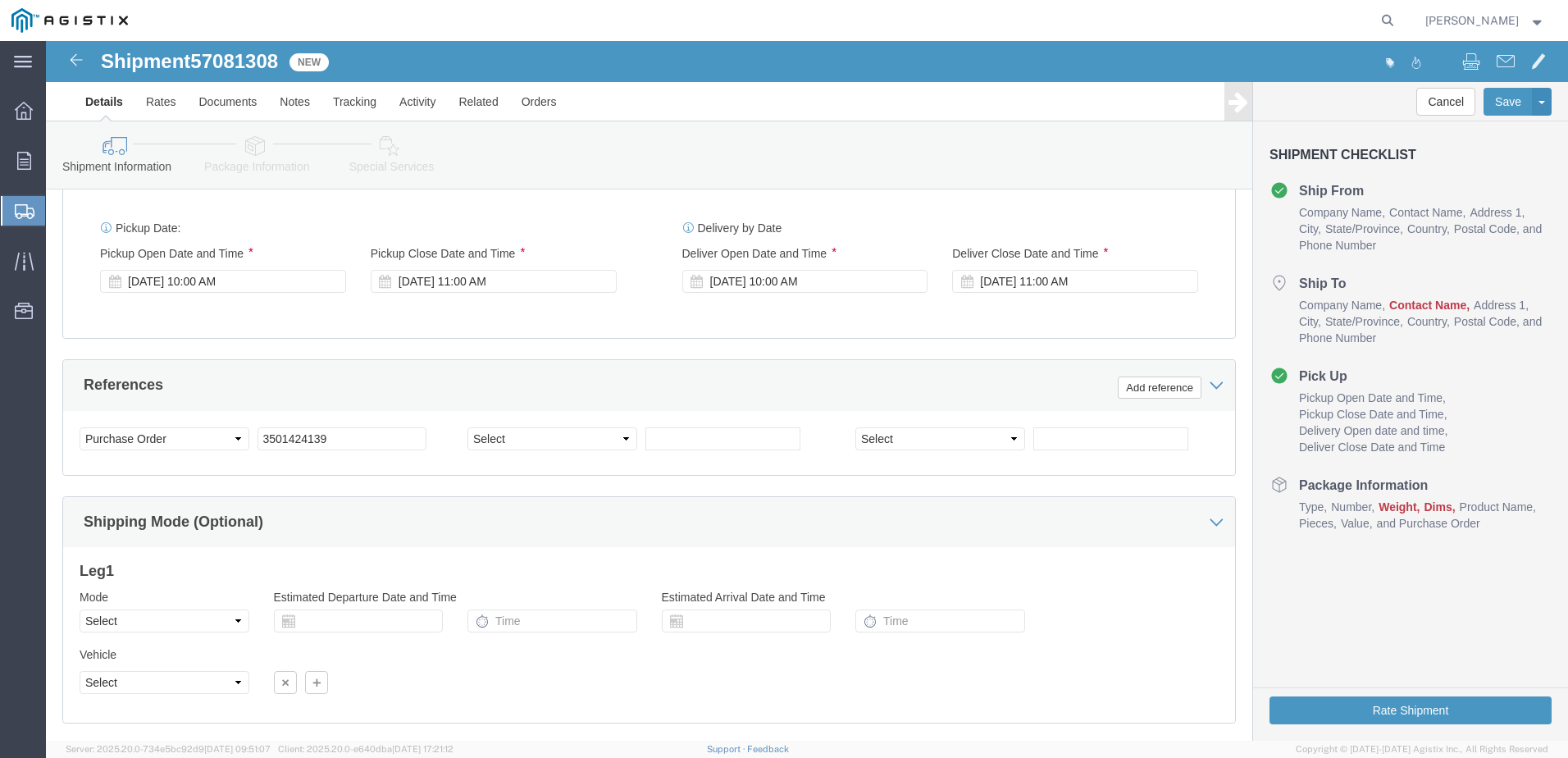
scroll to position [1104, 0]
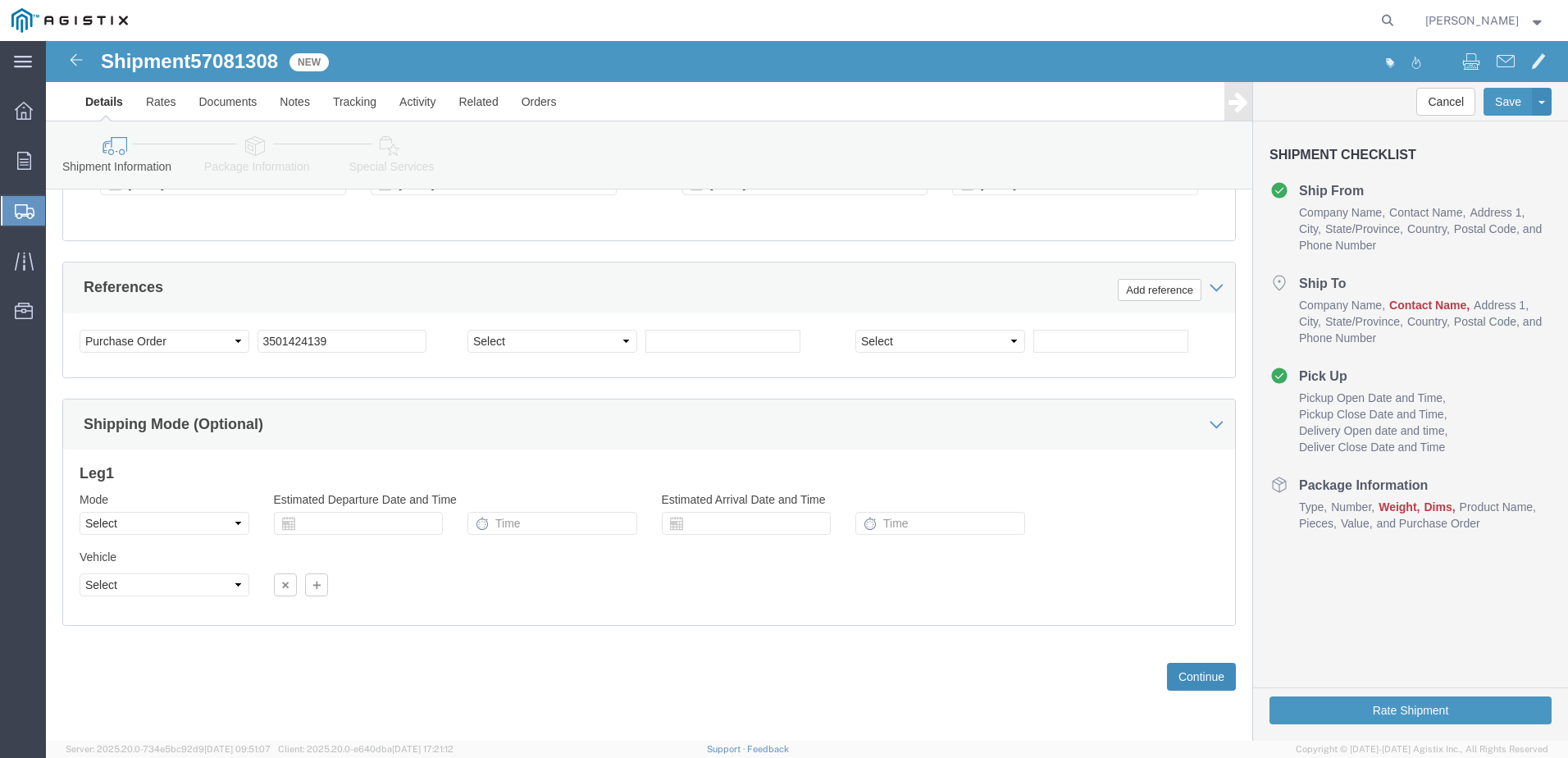
click button "Continue"
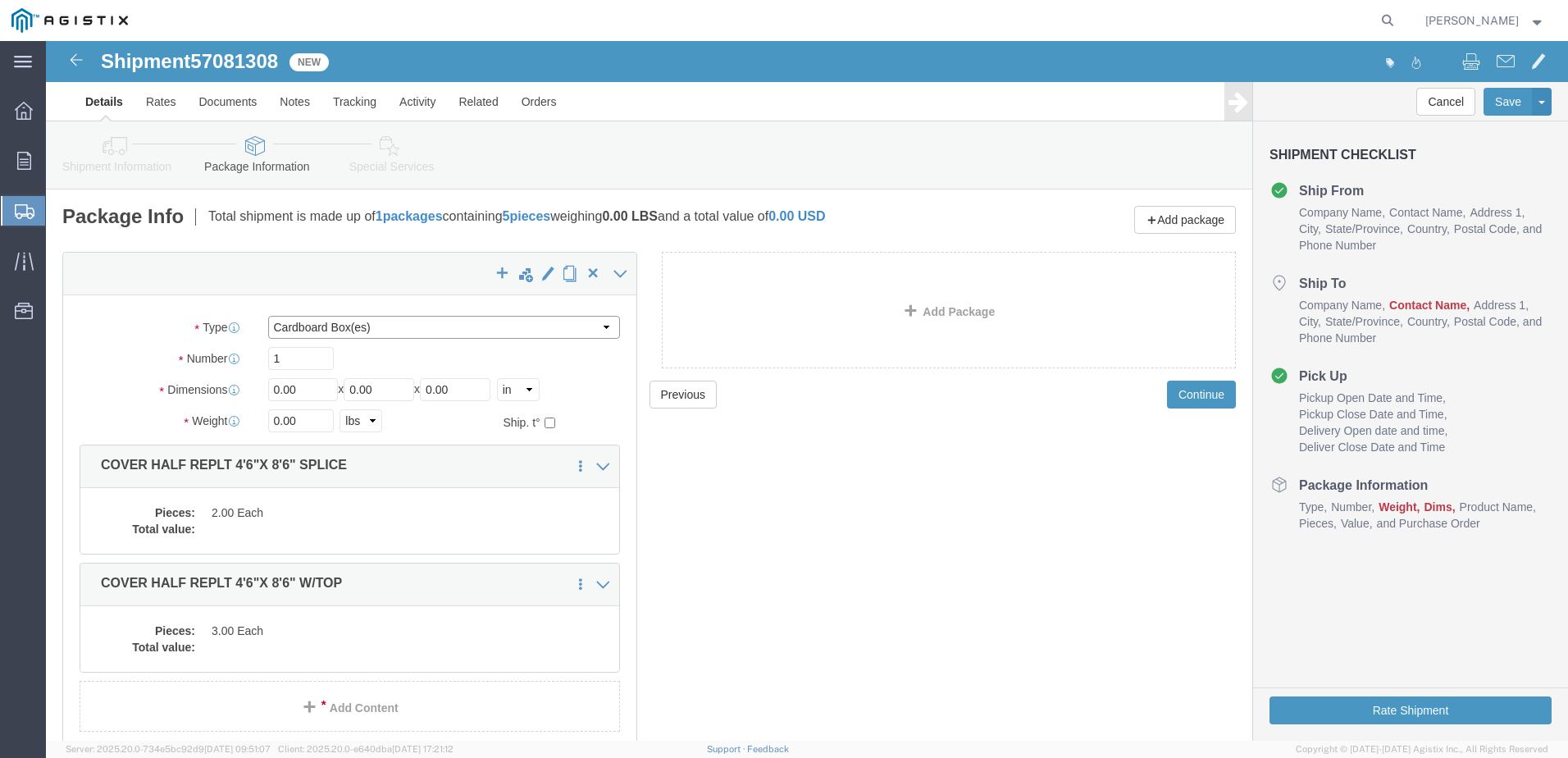
click select "Select Bulk Bundle(s) Cardboard Box(es) Carton(s) Crate(s) Drum(s) (Fiberboard)…"
select select "YRPK"
click select "Select Bulk Bundle(s) Cardboard Box(es) Carton(s) Crate(s) Drum(s) (Fiberboard)…"
drag, startPoint x: 253, startPoint y: 344, endPoint x: 196, endPoint y: 346, distance: 57.0
click div "Dimensions Length 0.00 x Width 0.00 x Height 0.00 Select cm ft in"
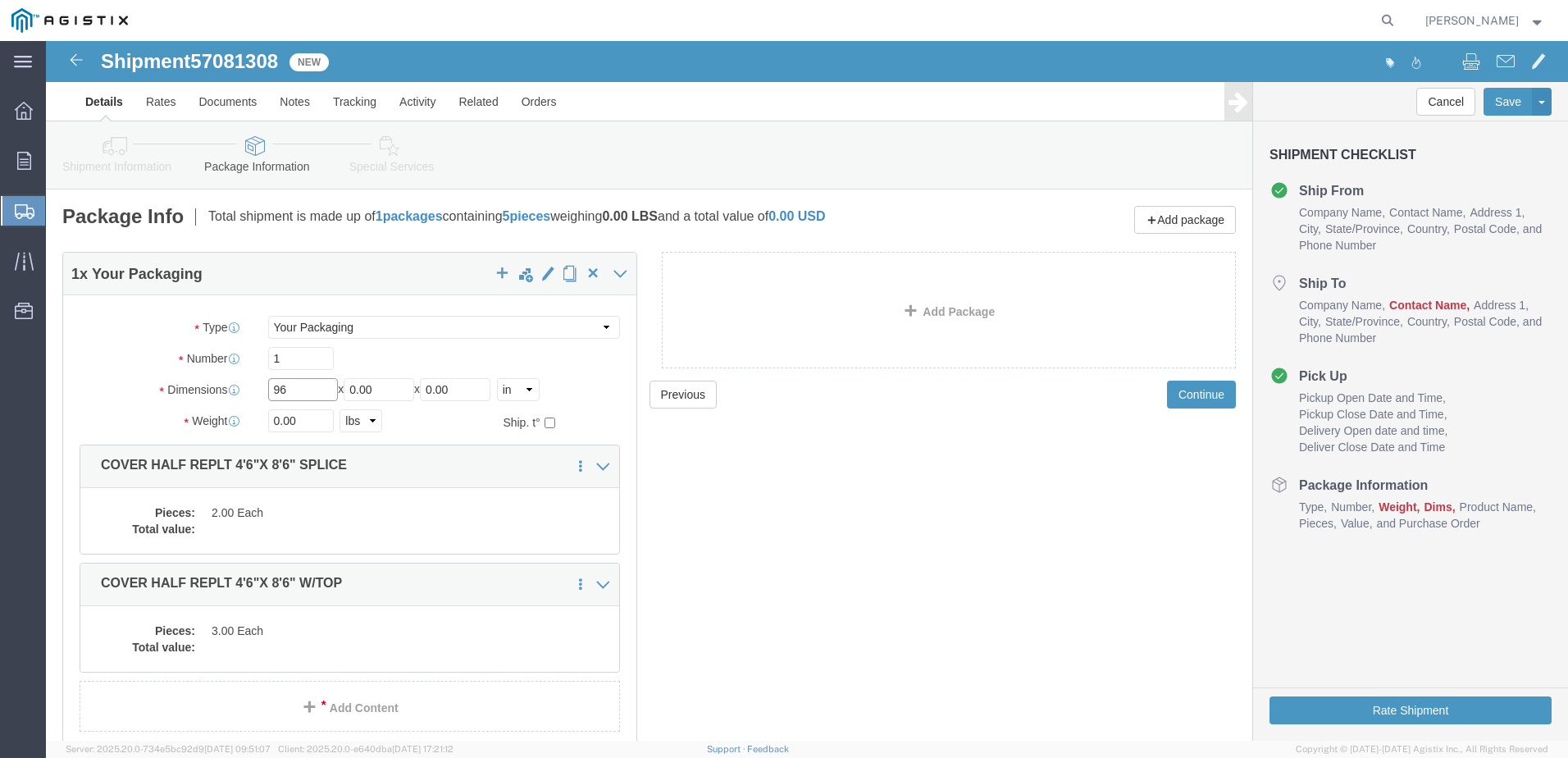
type input "96"
type input "7"
type input "48"
type input "36"
drag, startPoint x: 253, startPoint y: 379, endPoint x: 217, endPoint y: 381, distance: 36.1
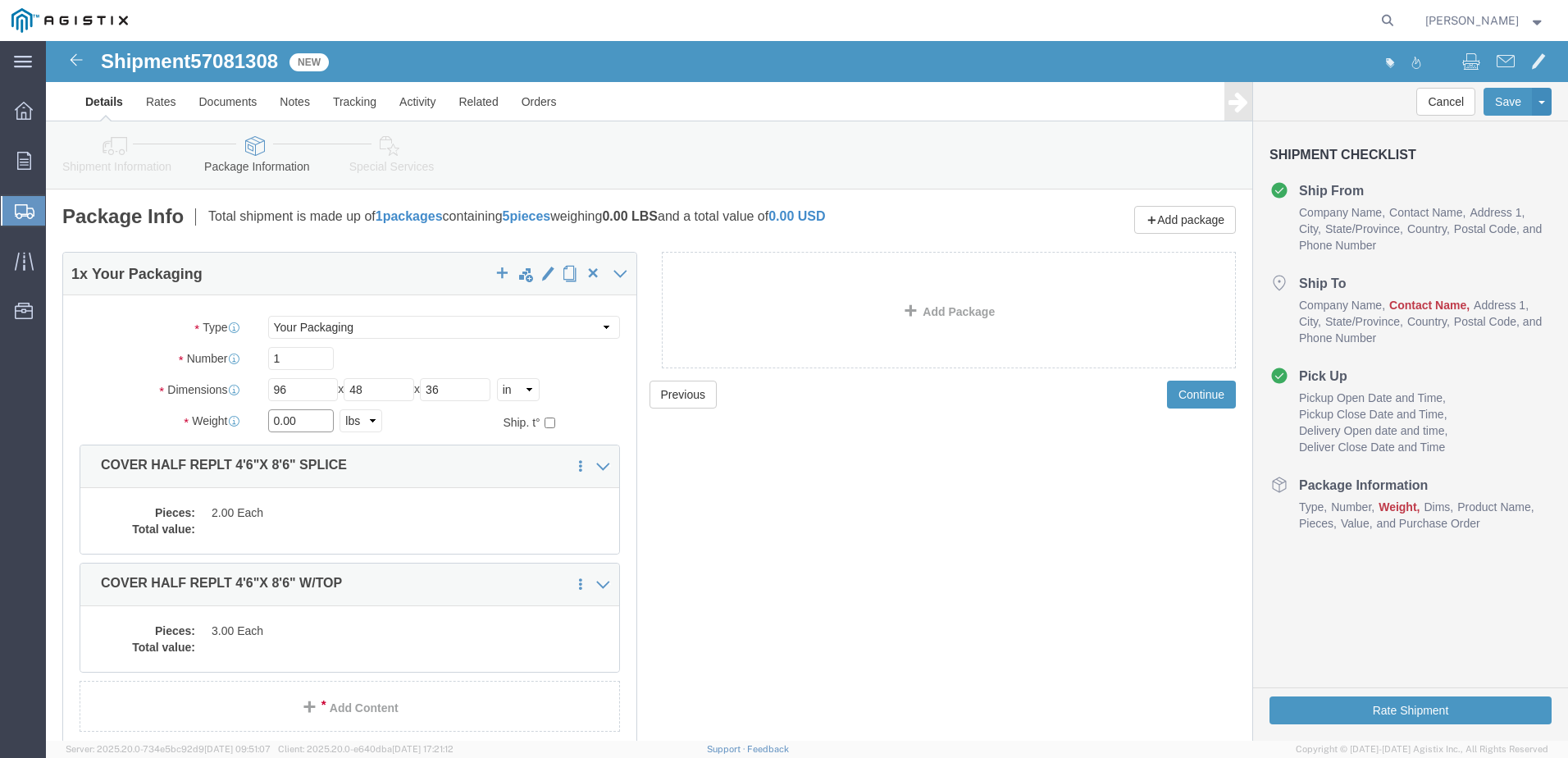
click div "0.00 Select kgs lbs"
drag, startPoint x: 267, startPoint y: 382, endPoint x: 214, endPoint y: 382, distance: 53.0
click div "700 Select kgs lbs"
type input "1000"
click dd
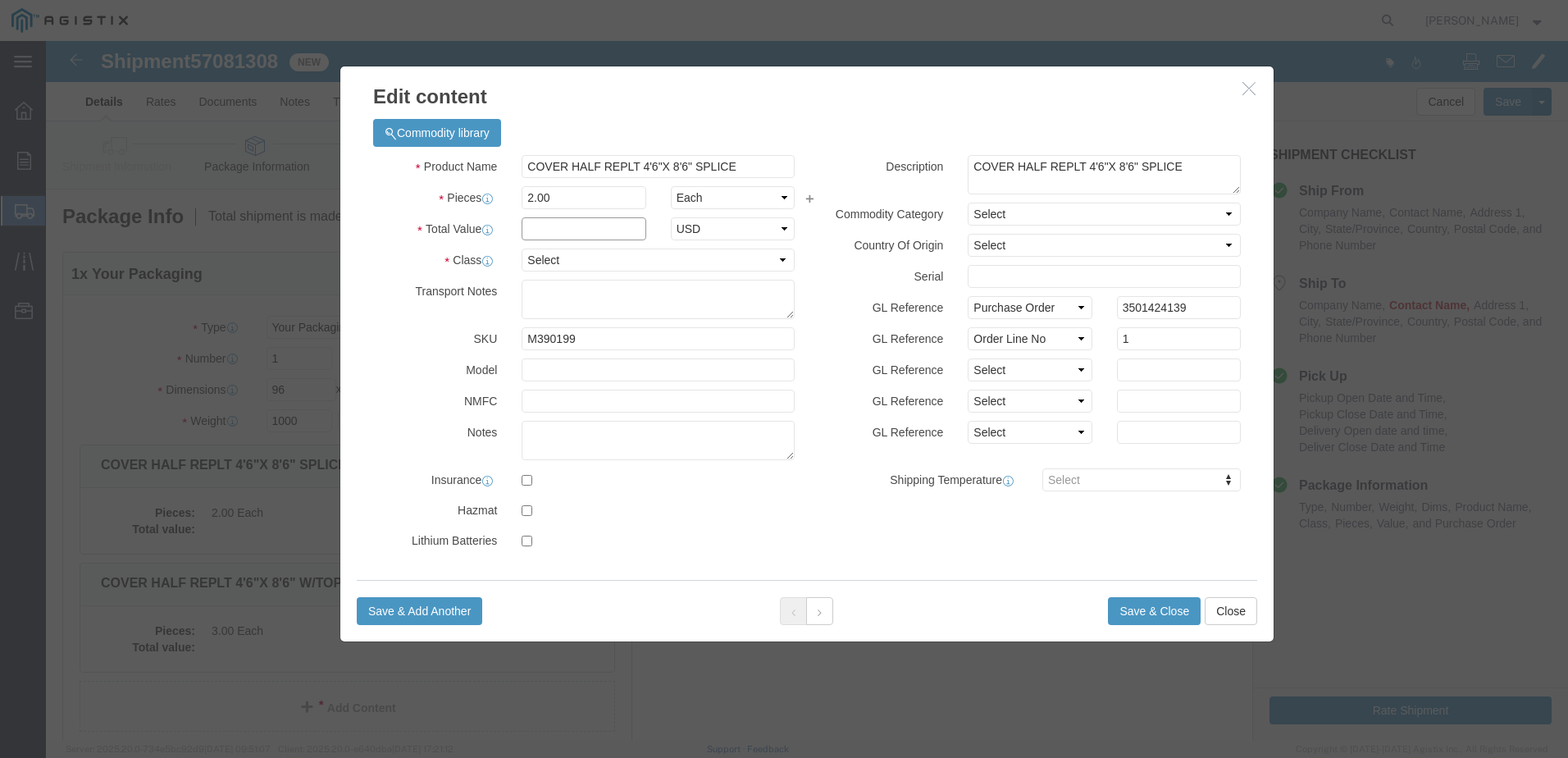
click input "text"
type input "1.00"
click select "Select 50 55 60 65 70 85 92.5 100 125 175 250 300 400"
select select "55"
click select "Select 50 55 60 65 70 85 92.5 100 125 175 250 300 400"
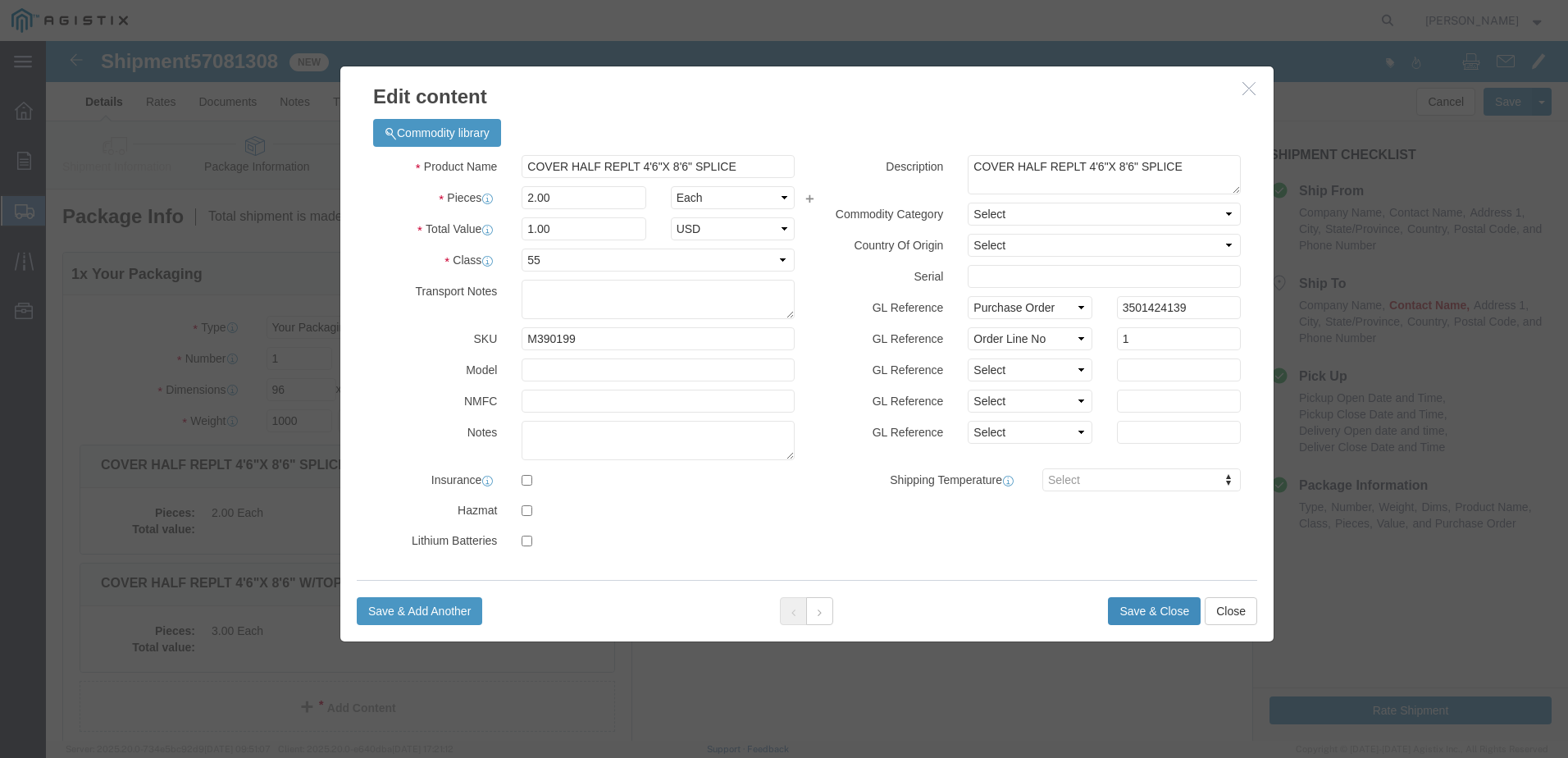
click button "Save & Close"
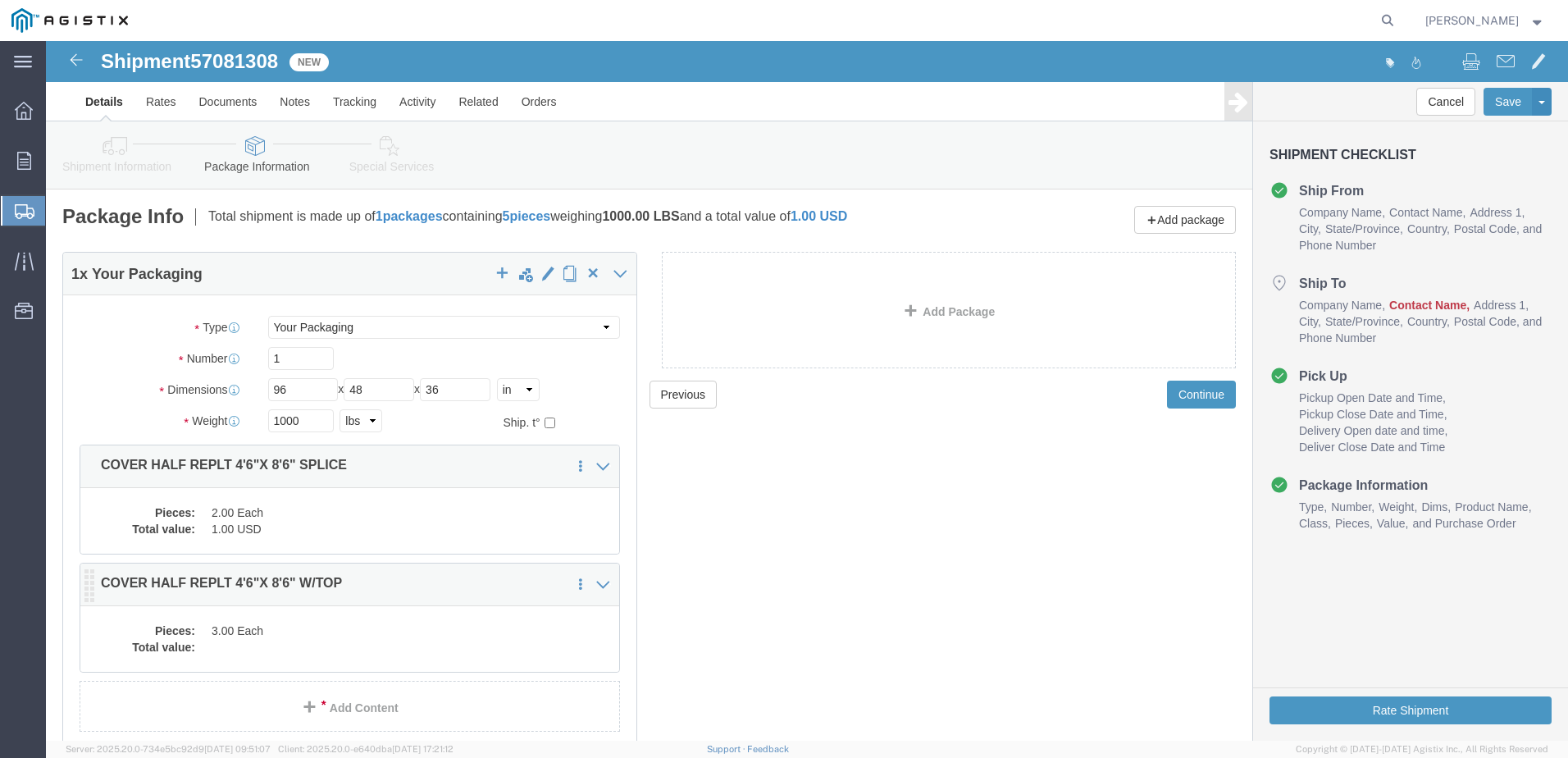
click dd "3.00 Each"
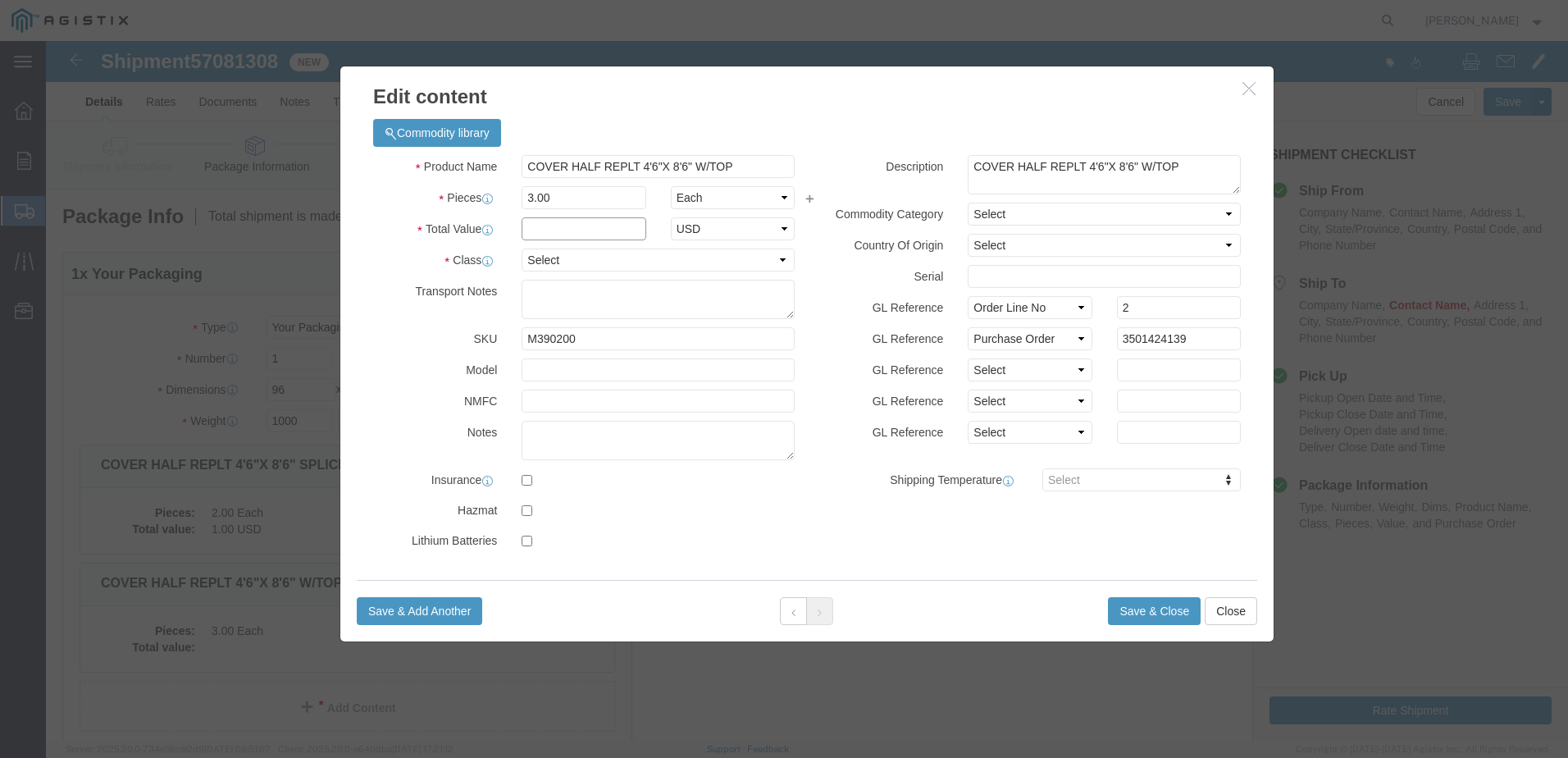
click input "text"
type input "1"
click select "Select 50 55 60 65 70 85 92.5 100 125 175 250 300 400"
select select "55"
click select "Select 50 55 60 65 70 85 92.5 100 125 175 250 300 400"
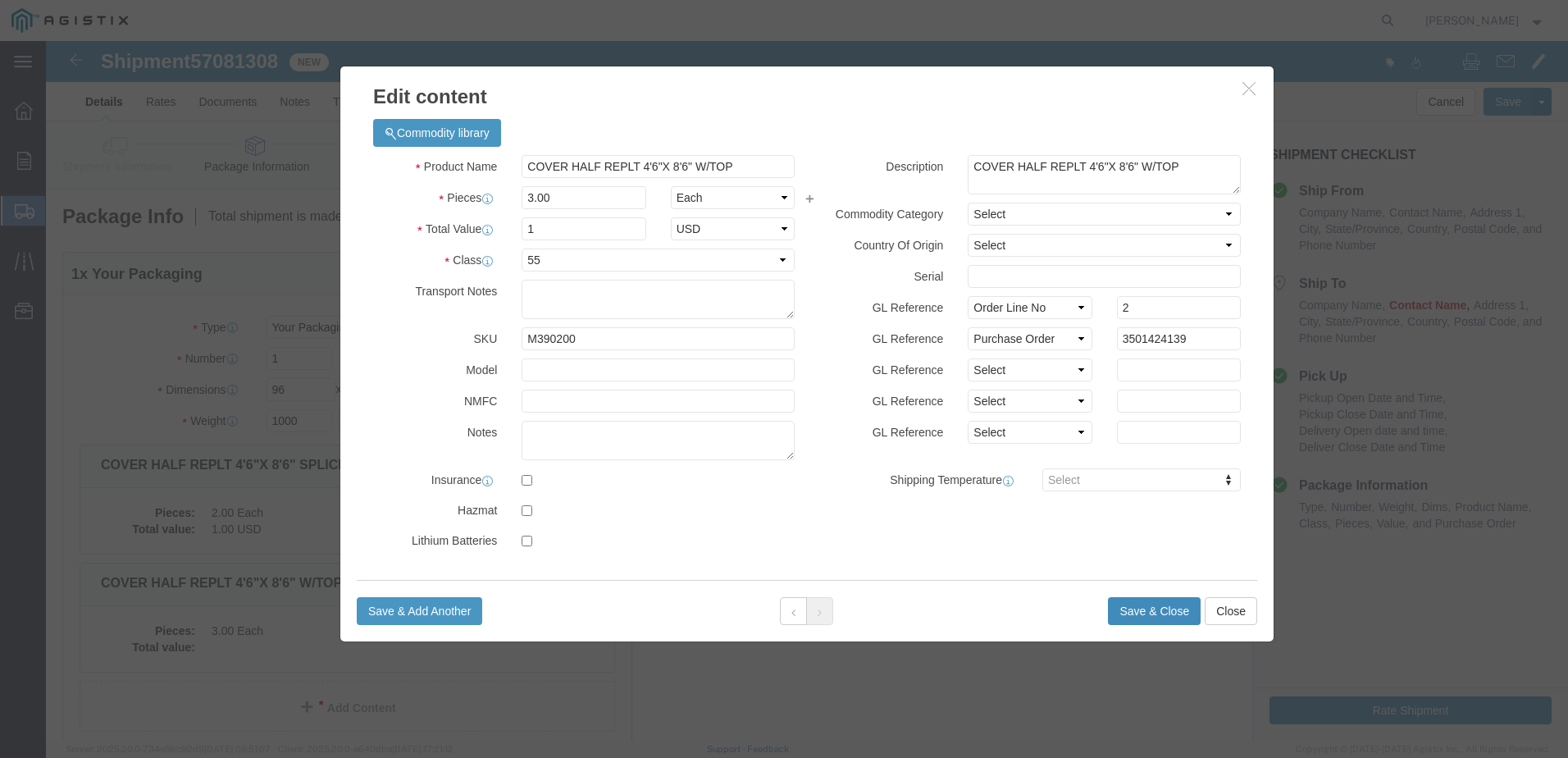
click button "Save & Close"
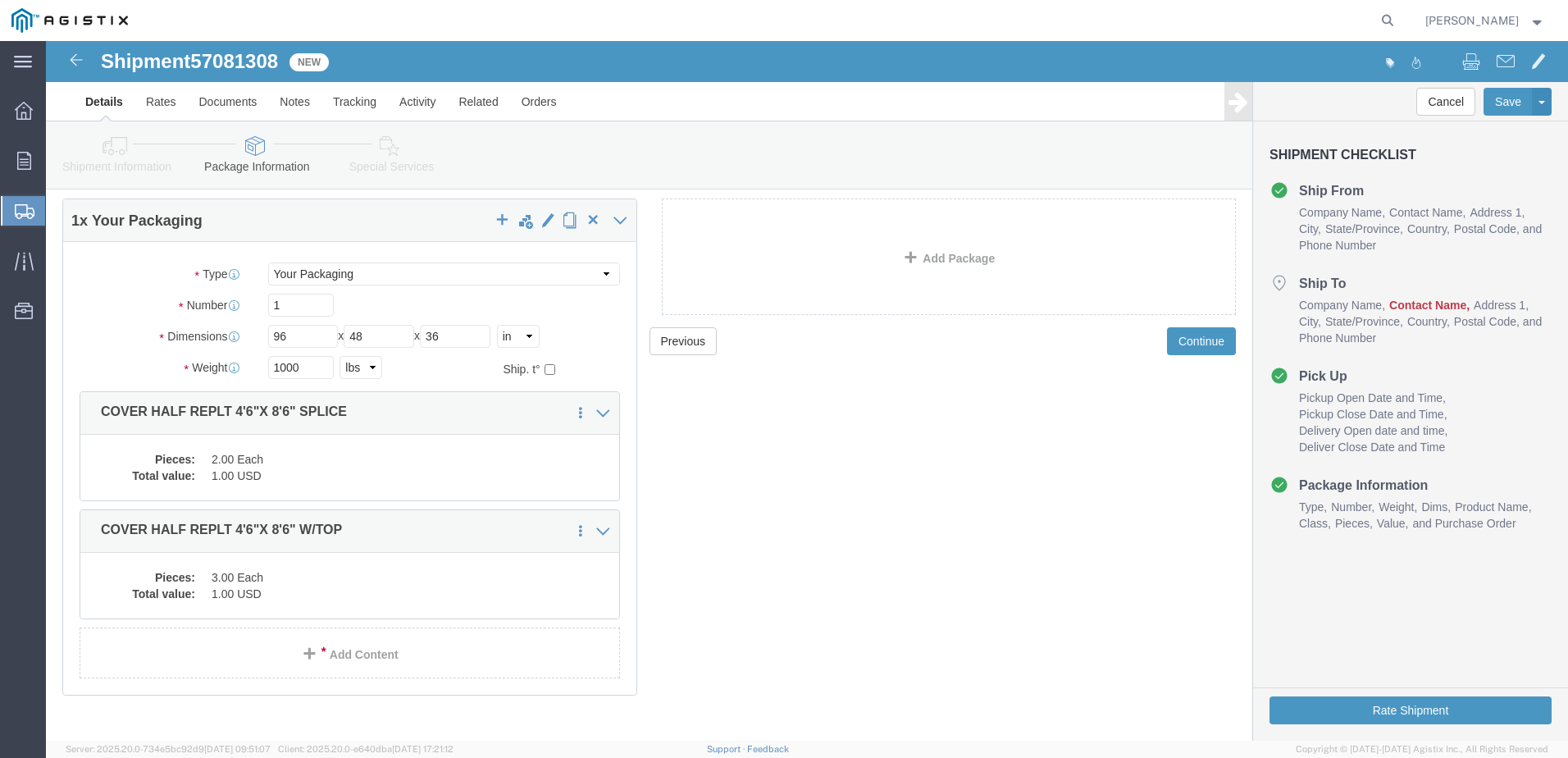
scroll to position [79, 0]
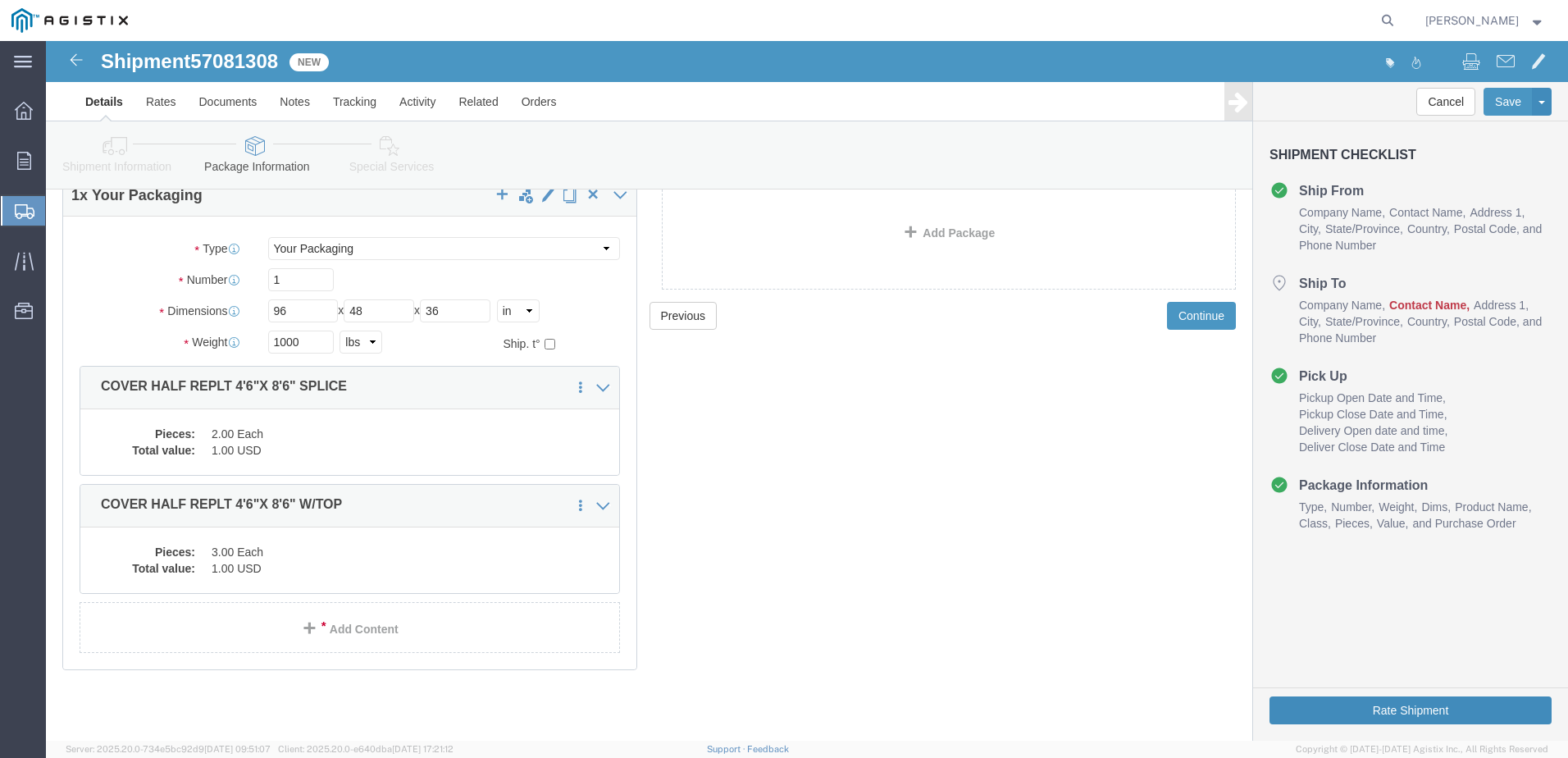
click button "Rate Shipment"
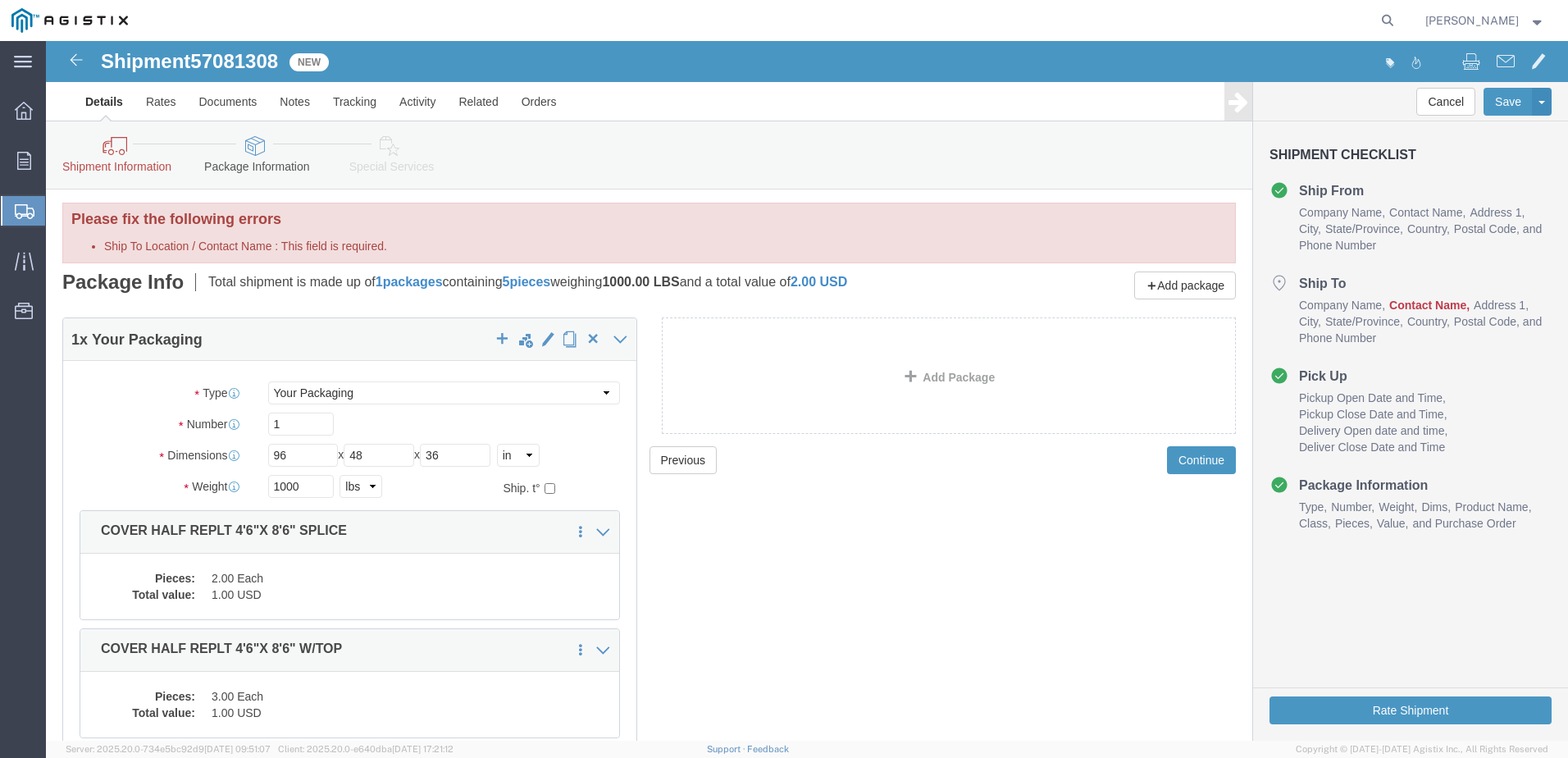
scroll to position [0, 0]
click icon
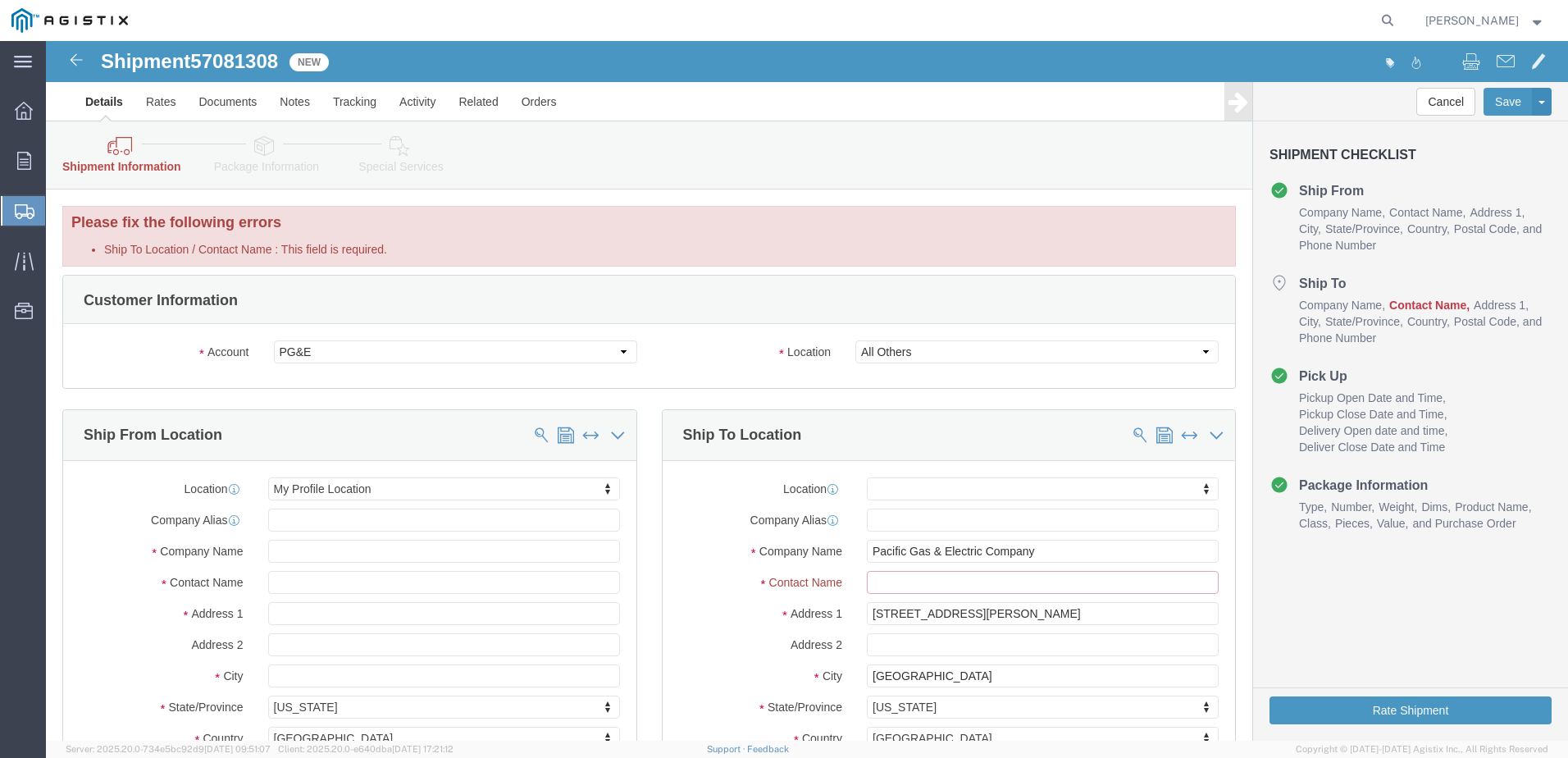
click input "Ship To Location / Contact Name : This field is required."
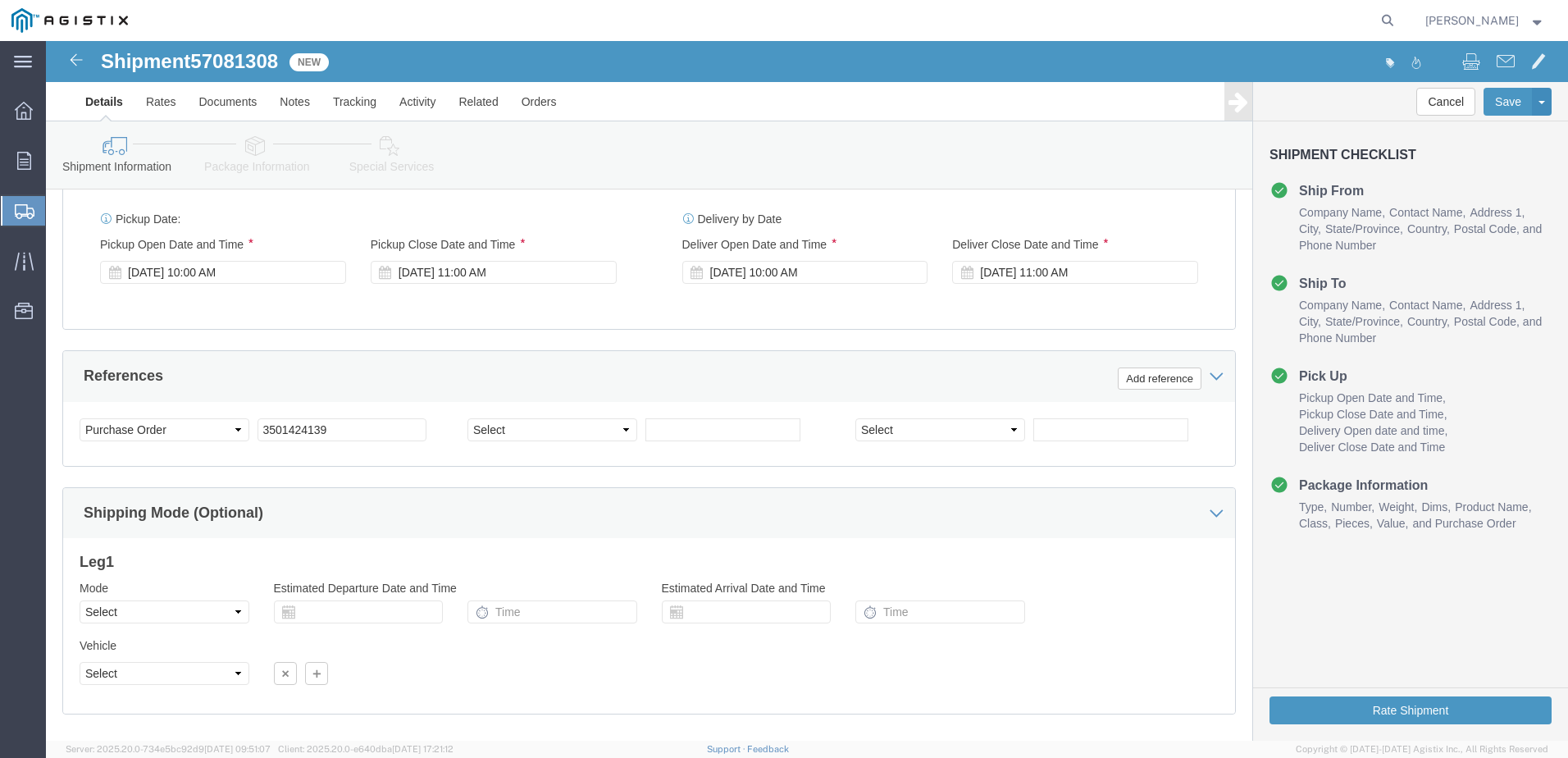
scroll to position [1104, 0]
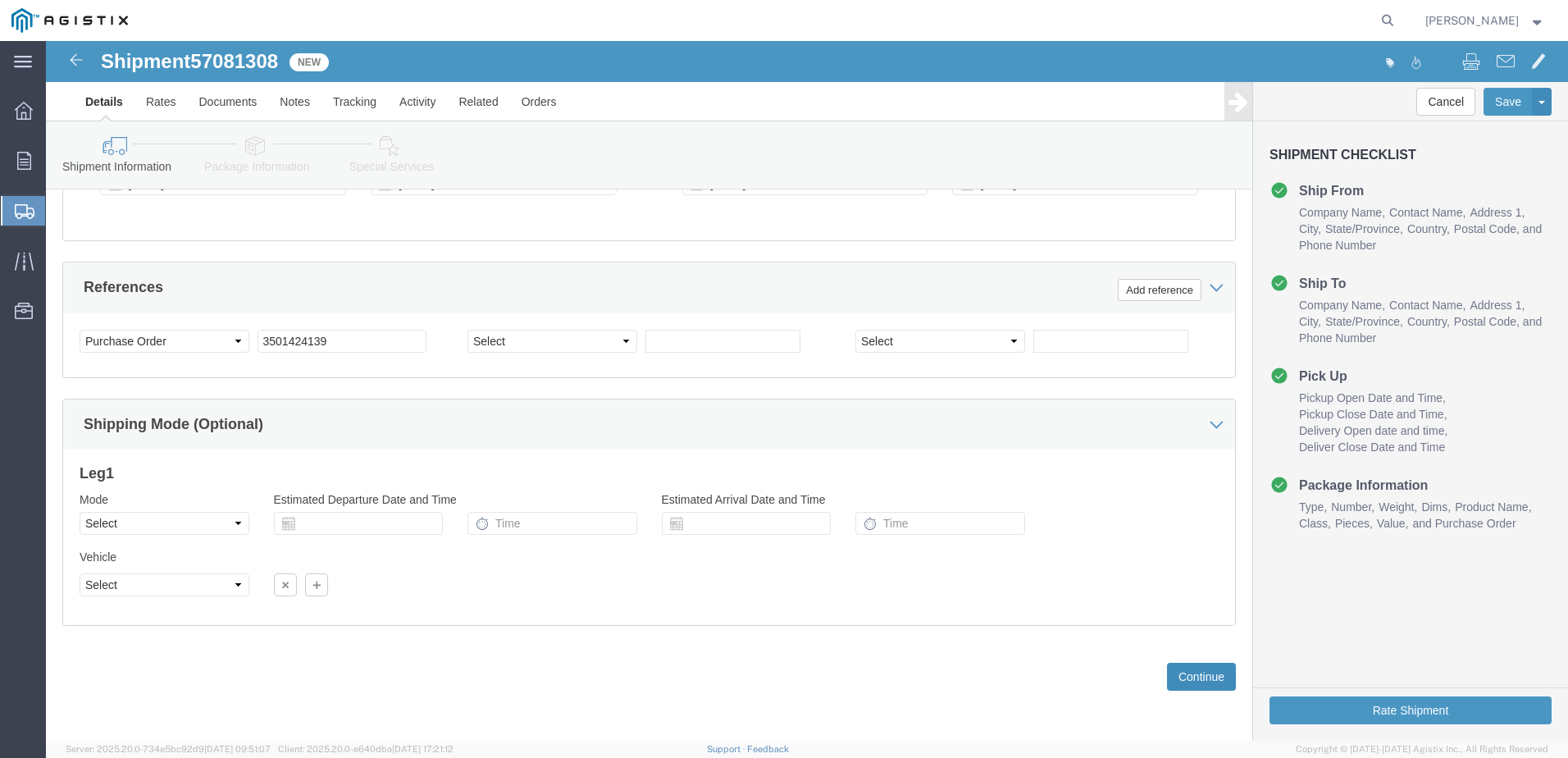
type input "Jim Smith"
click button "Continue"
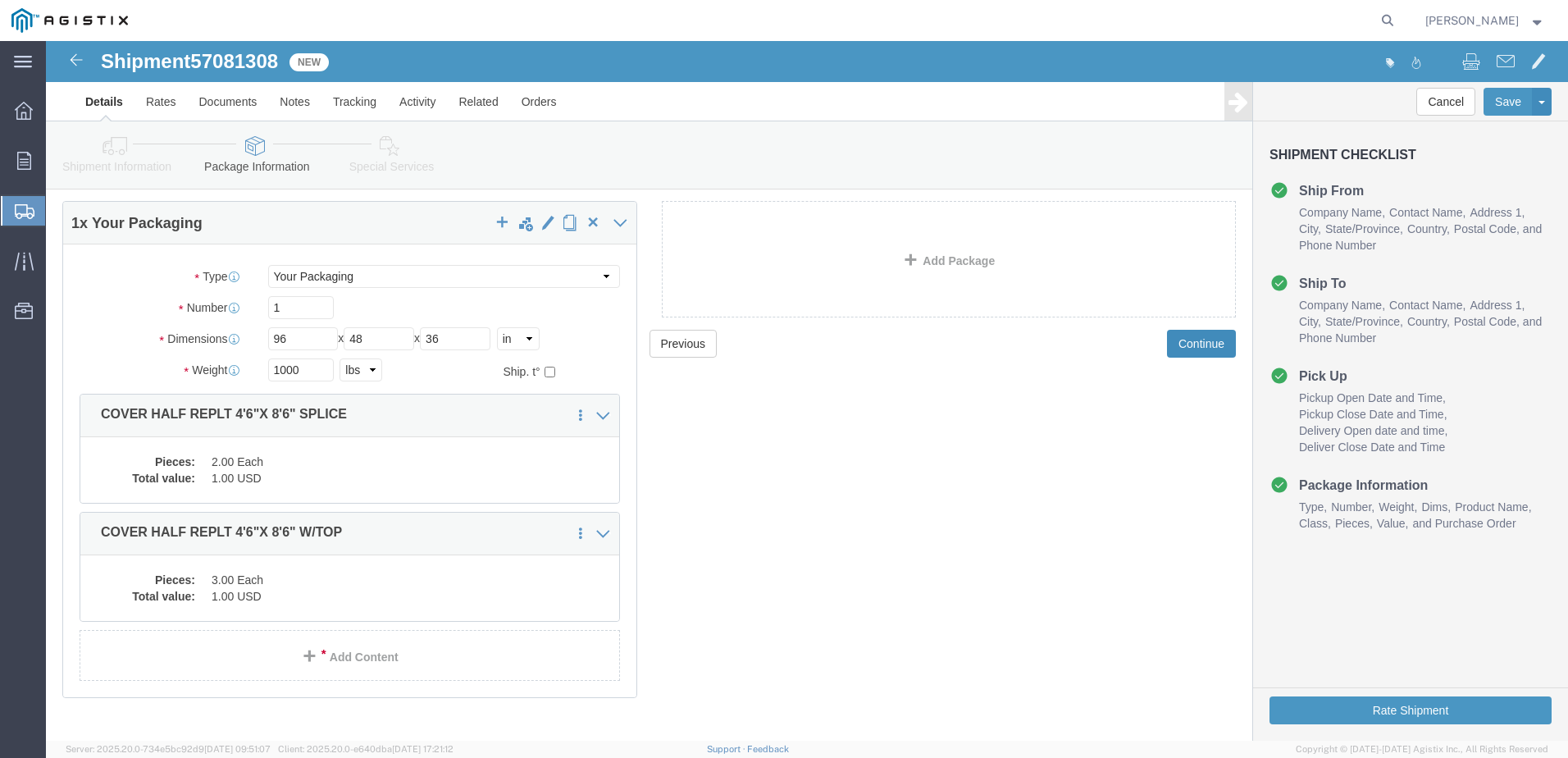
scroll to position [79, 0]
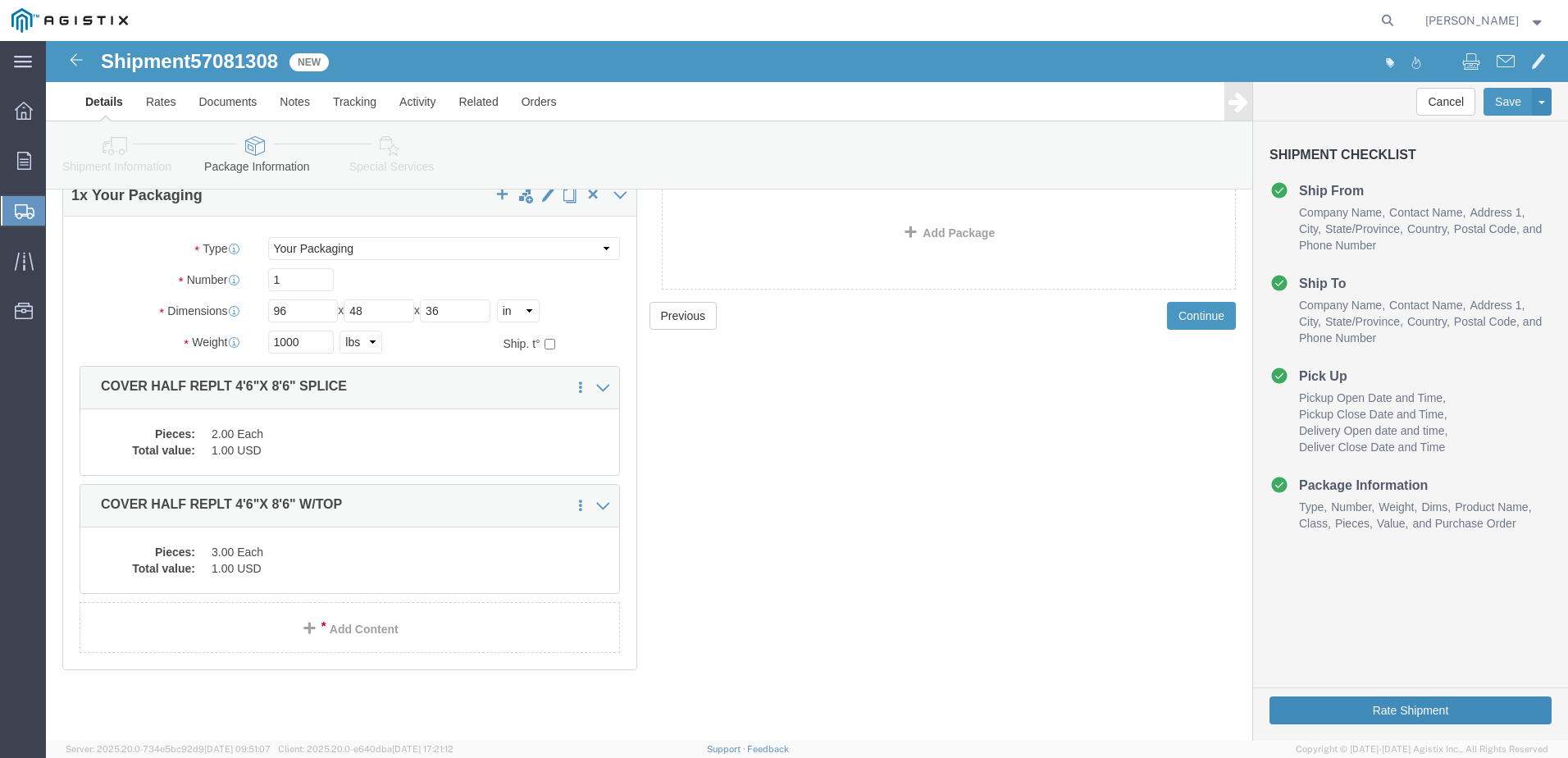
click button "Rate Shipment"
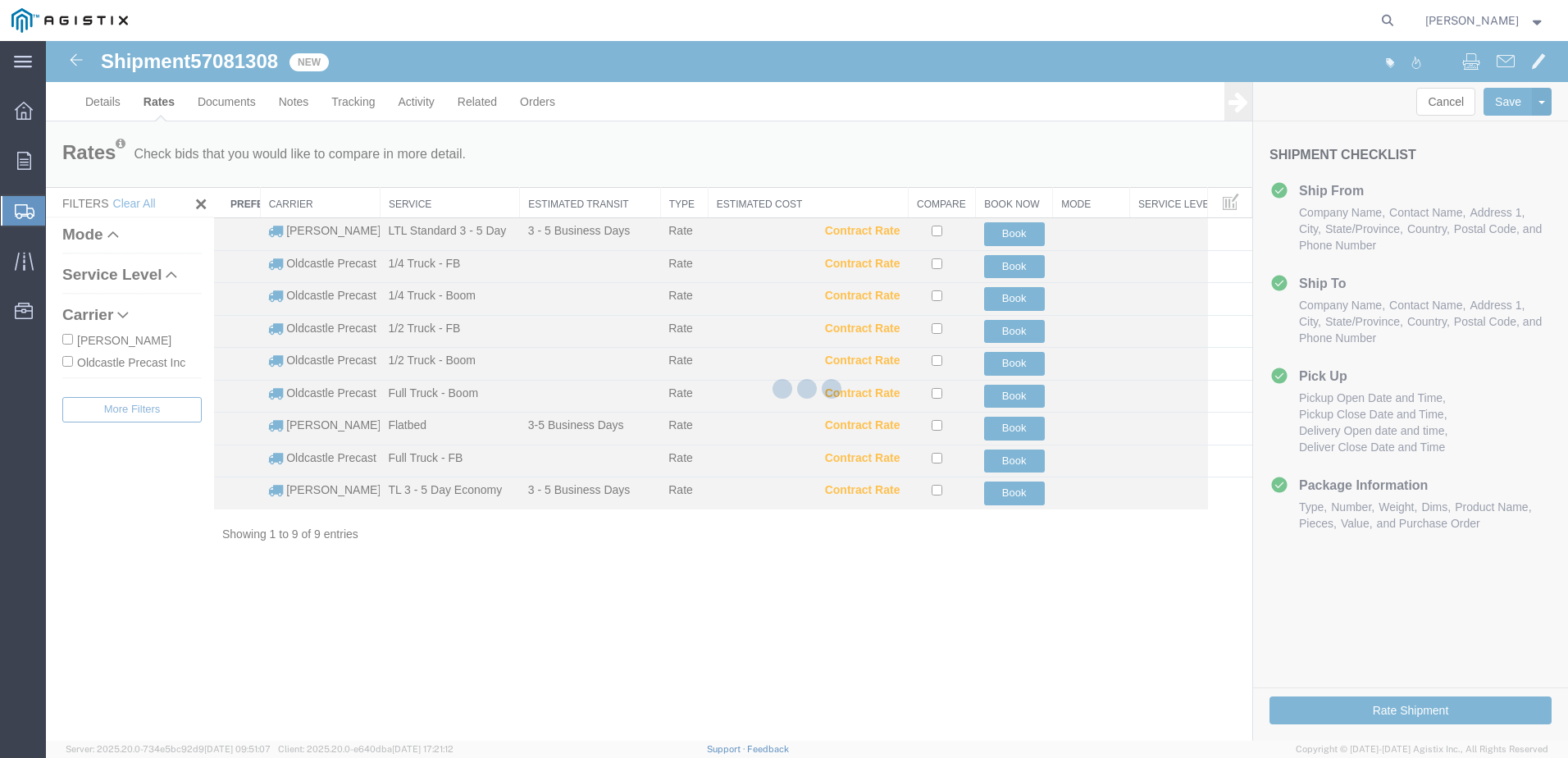
scroll to position [0, 0]
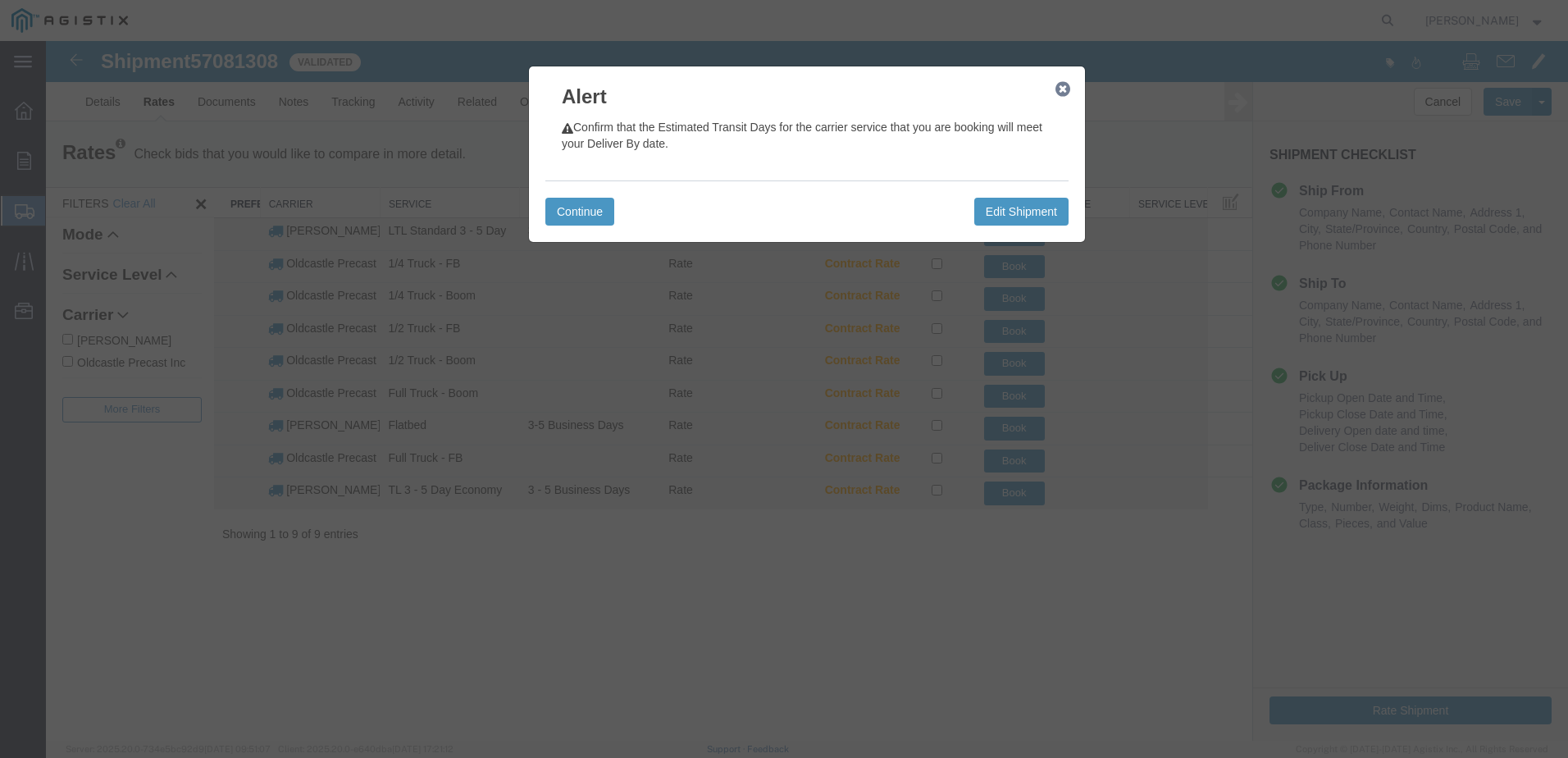
click at [1057, 85] on icon "button" at bounding box center [1062, 89] width 15 height 13
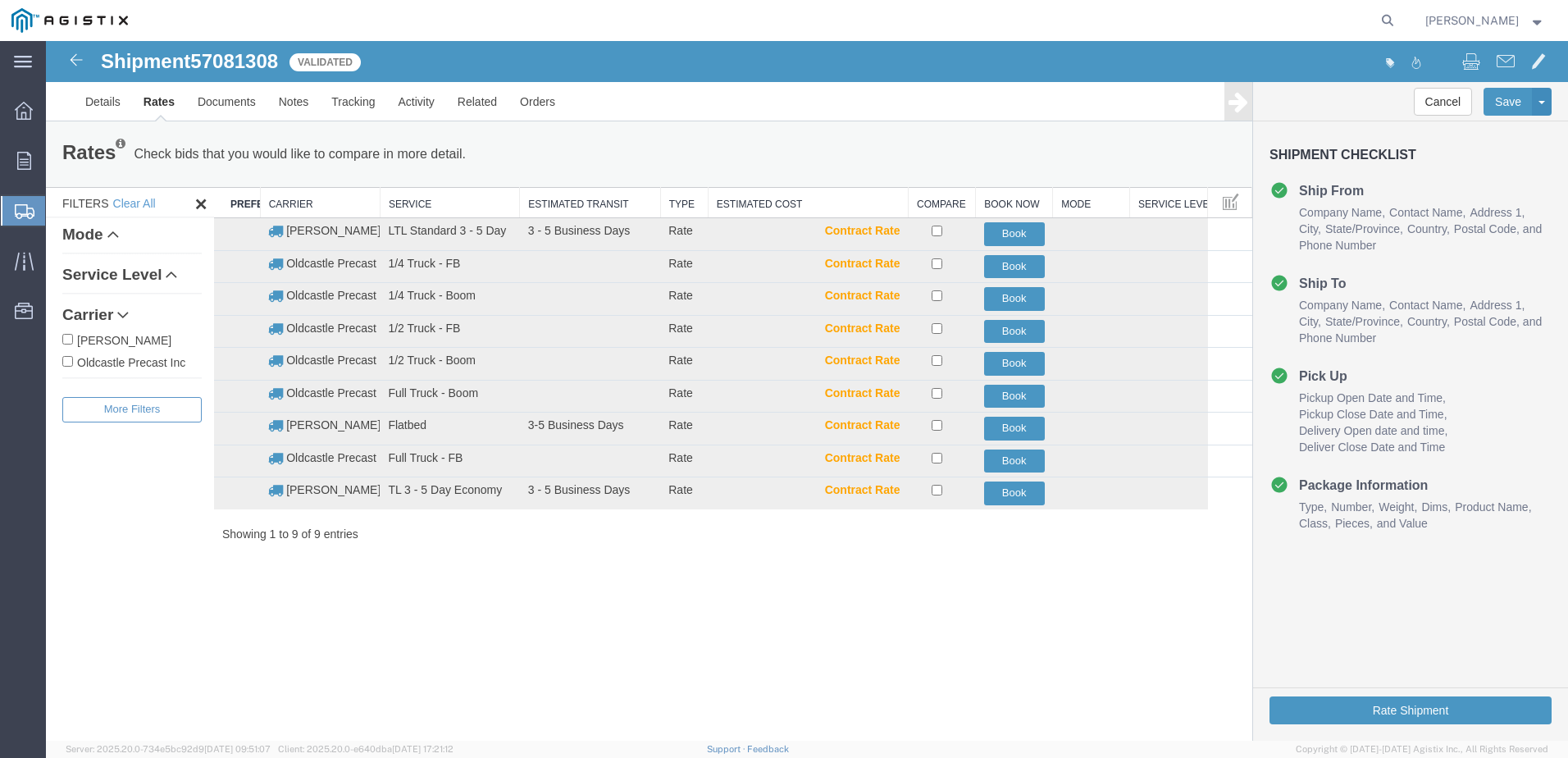
click at [74, 359] on label "Oldcastle Precast Inc" at bounding box center [132, 361] width 139 height 18
click at [73, 359] on input "Oldcastle Precast Inc" at bounding box center [67, 361] width 10 height 10
checkbox input "true"
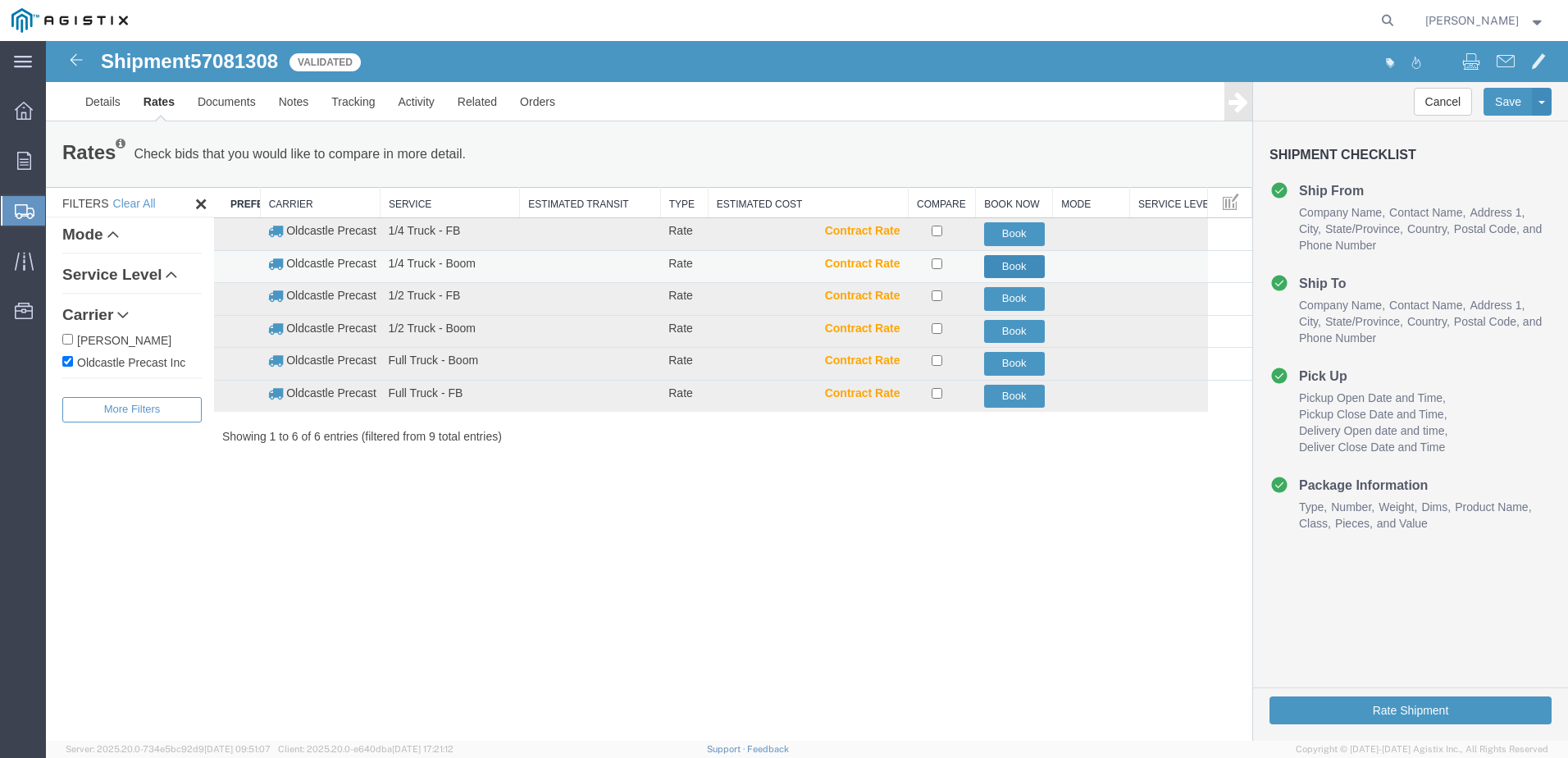
click at [1002, 261] on button "Book" at bounding box center [1014, 267] width 61 height 24
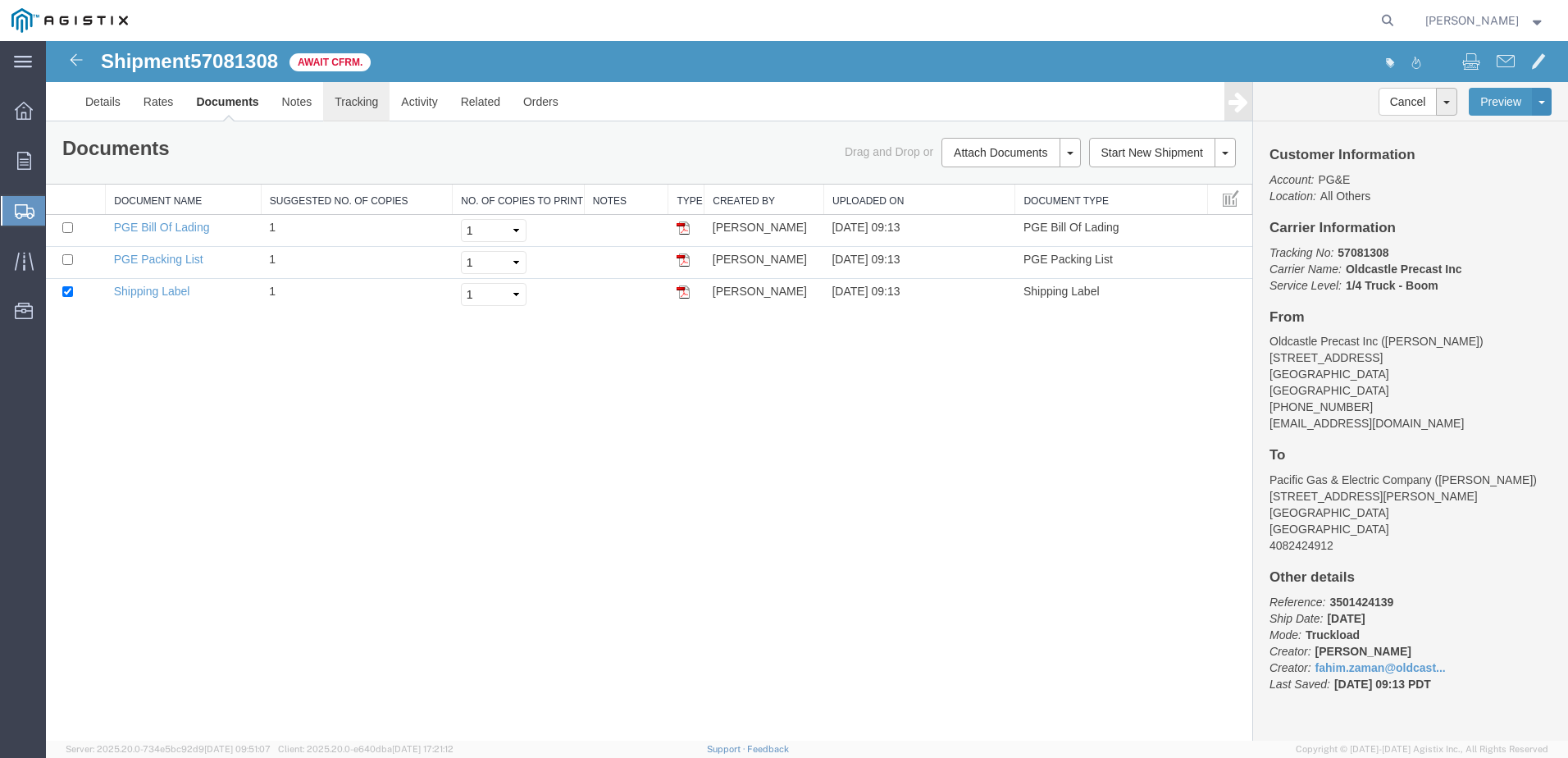
click at [363, 101] on link "Tracking" at bounding box center [356, 102] width 67 height 39
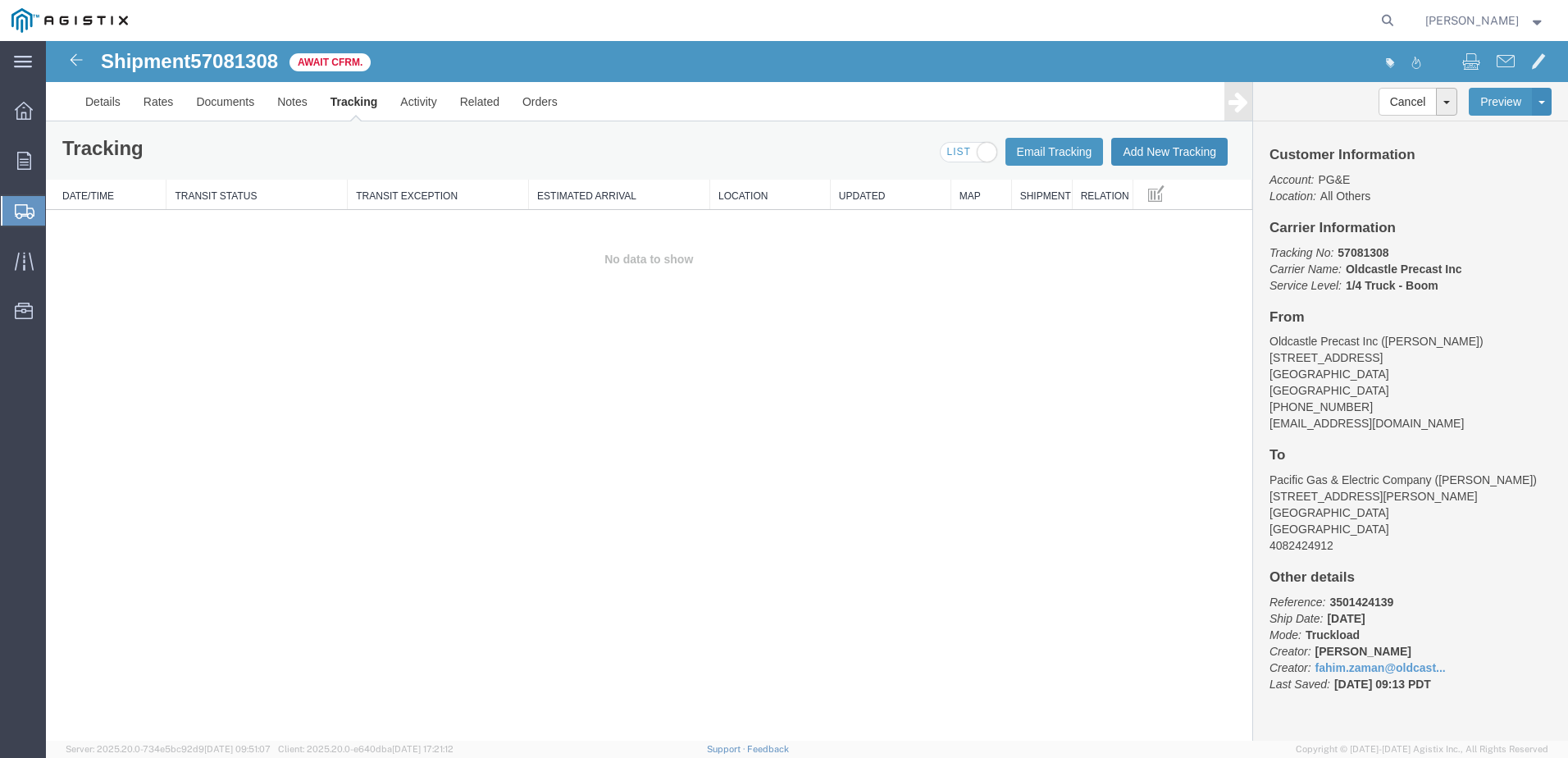
click at [1174, 157] on button "Add New Tracking" at bounding box center [1169, 151] width 116 height 28
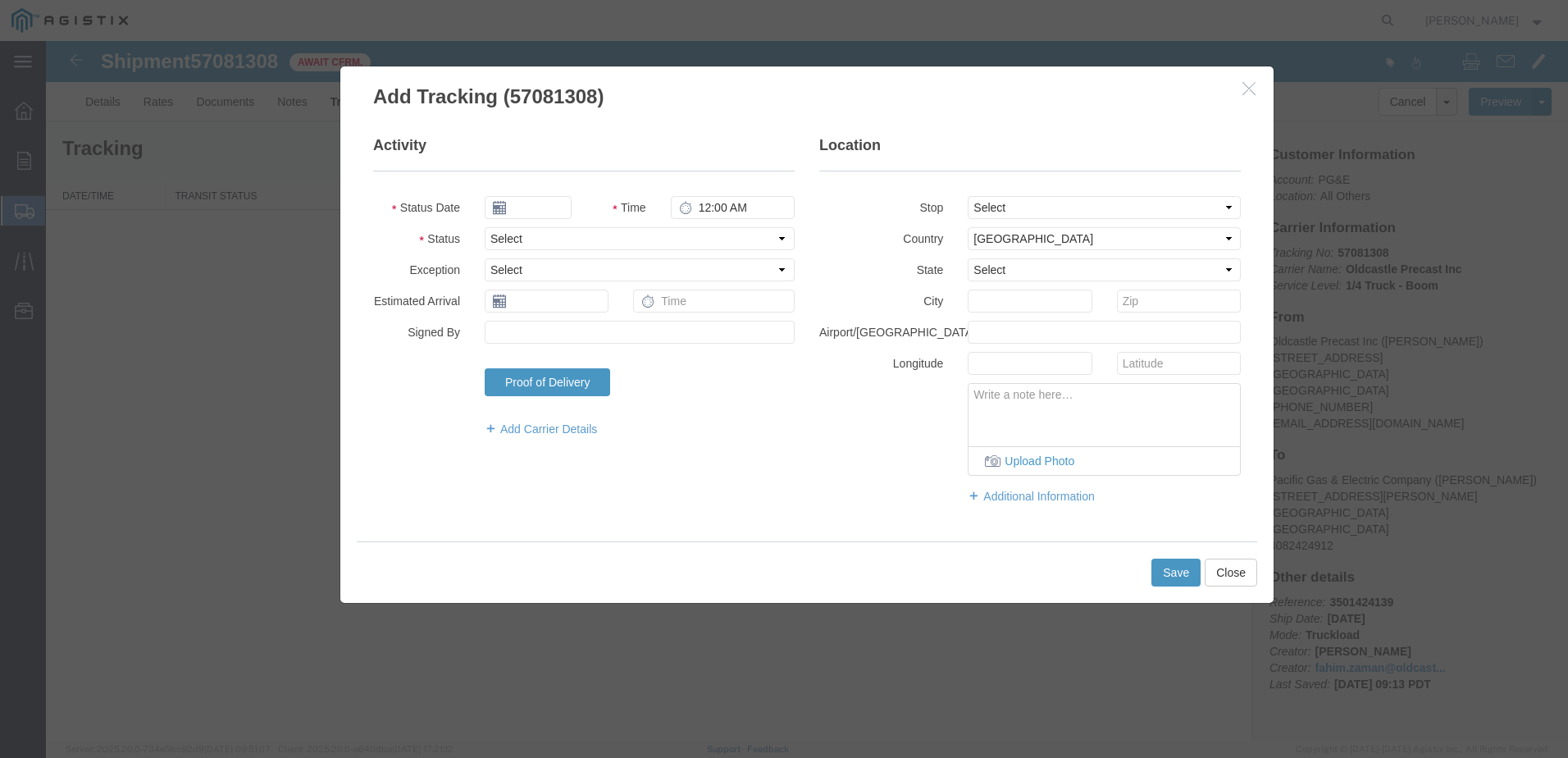
type input "[DATE]"
type input "10:00 AM"
click at [546, 238] on select "Select Arrival Notice Available Arrival Notice Imported Arrive at Delivery Loca…" at bounding box center [640, 238] width 310 height 23
select select "DELIVRED"
click at [485, 227] on select "Select Arrival Notice Available Arrival Notice Imported Arrive at Delivery Loca…" at bounding box center [640, 238] width 310 height 23
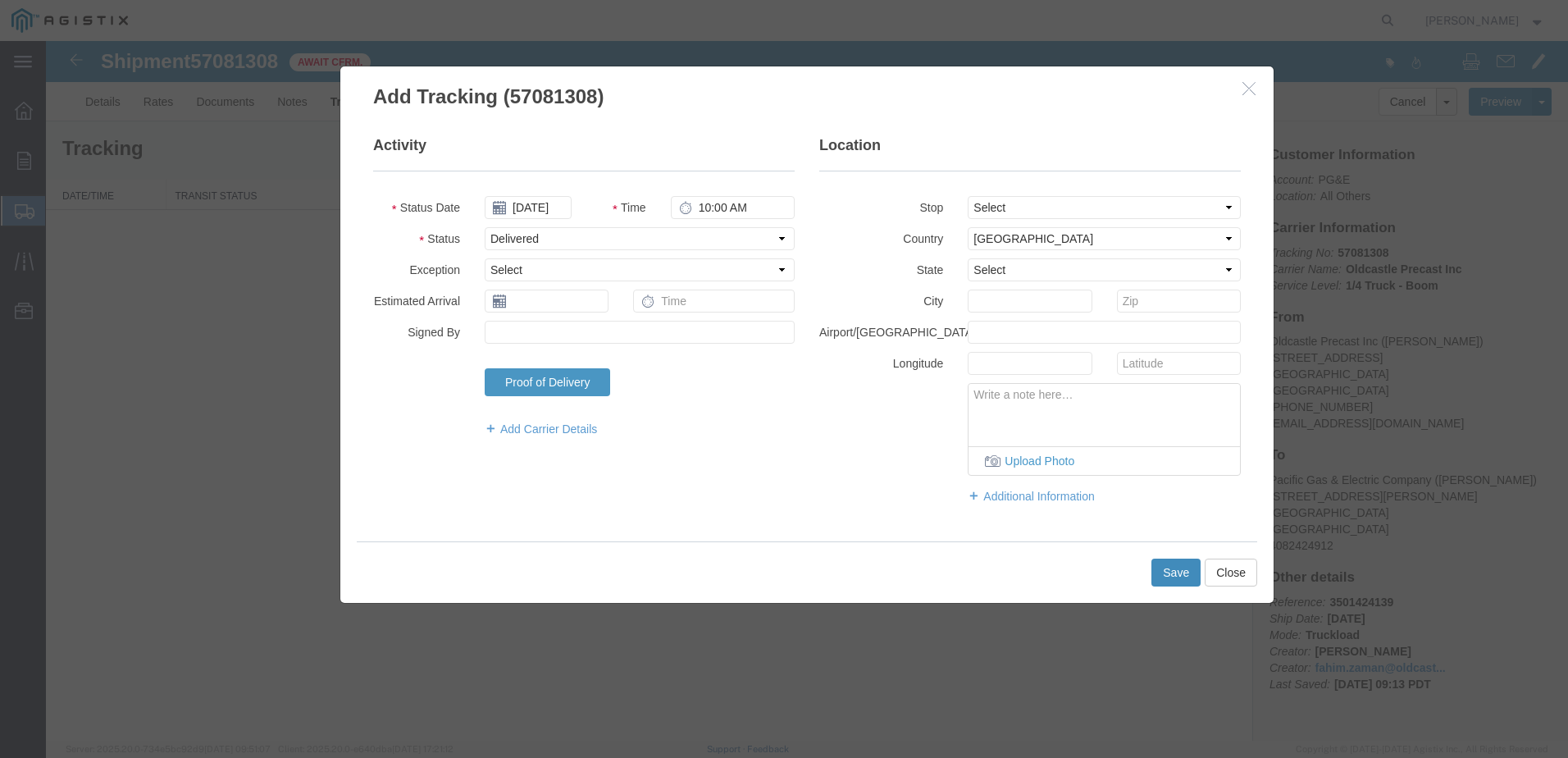
click at [1160, 570] on button "Save" at bounding box center [1176, 573] width 50 height 28
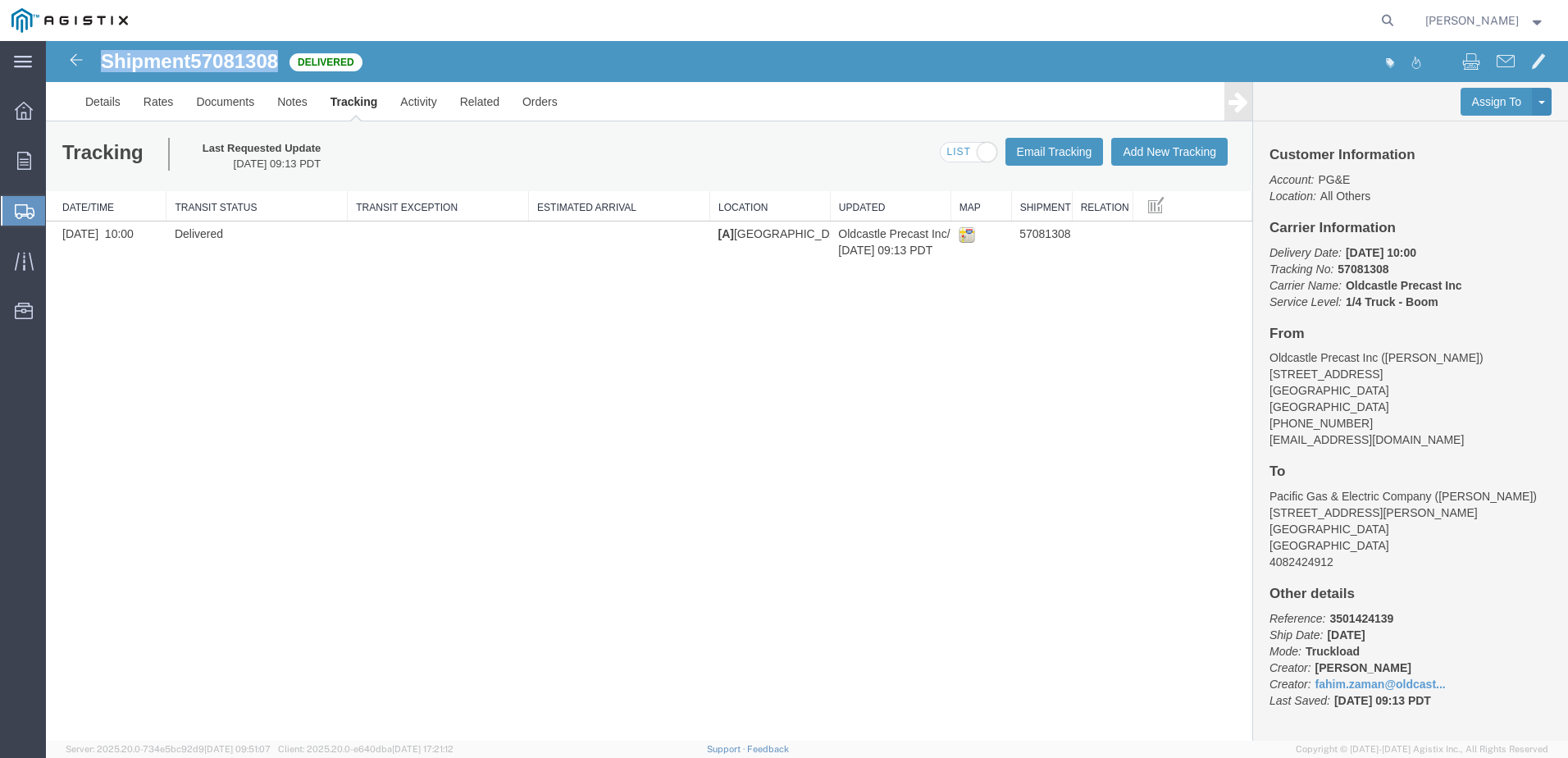
drag, startPoint x: 280, startPoint y: 59, endPoint x: 103, endPoint y: 62, distance: 177.0
click at [103, 62] on div "Shipment 57081308 1 of 1 Delivered" at bounding box center [427, 67] width 759 height 31
copy h1 "Shipment 57081308"
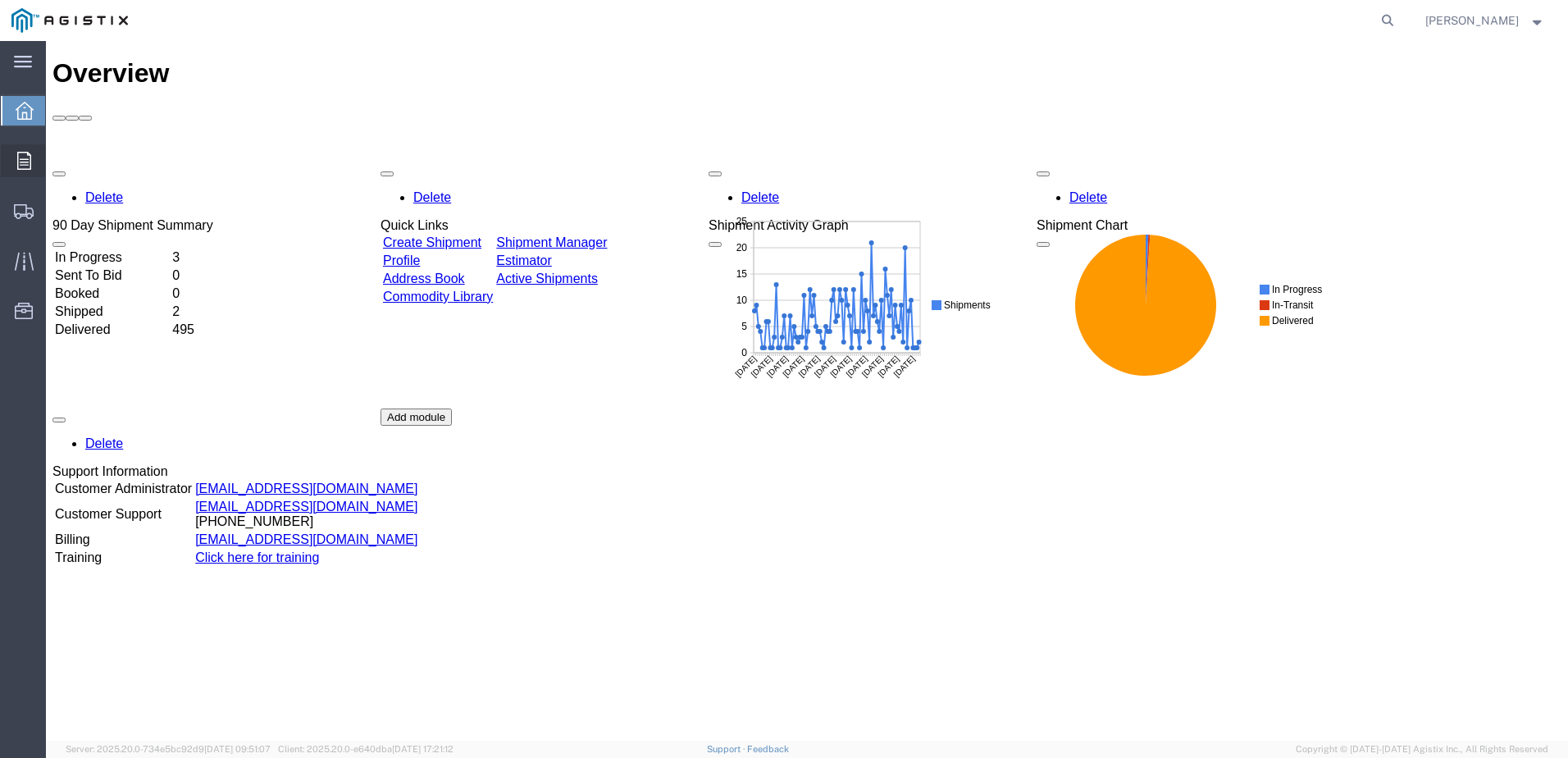
click at [56, 163] on span "Orders" at bounding box center [50, 161] width 11 height 32
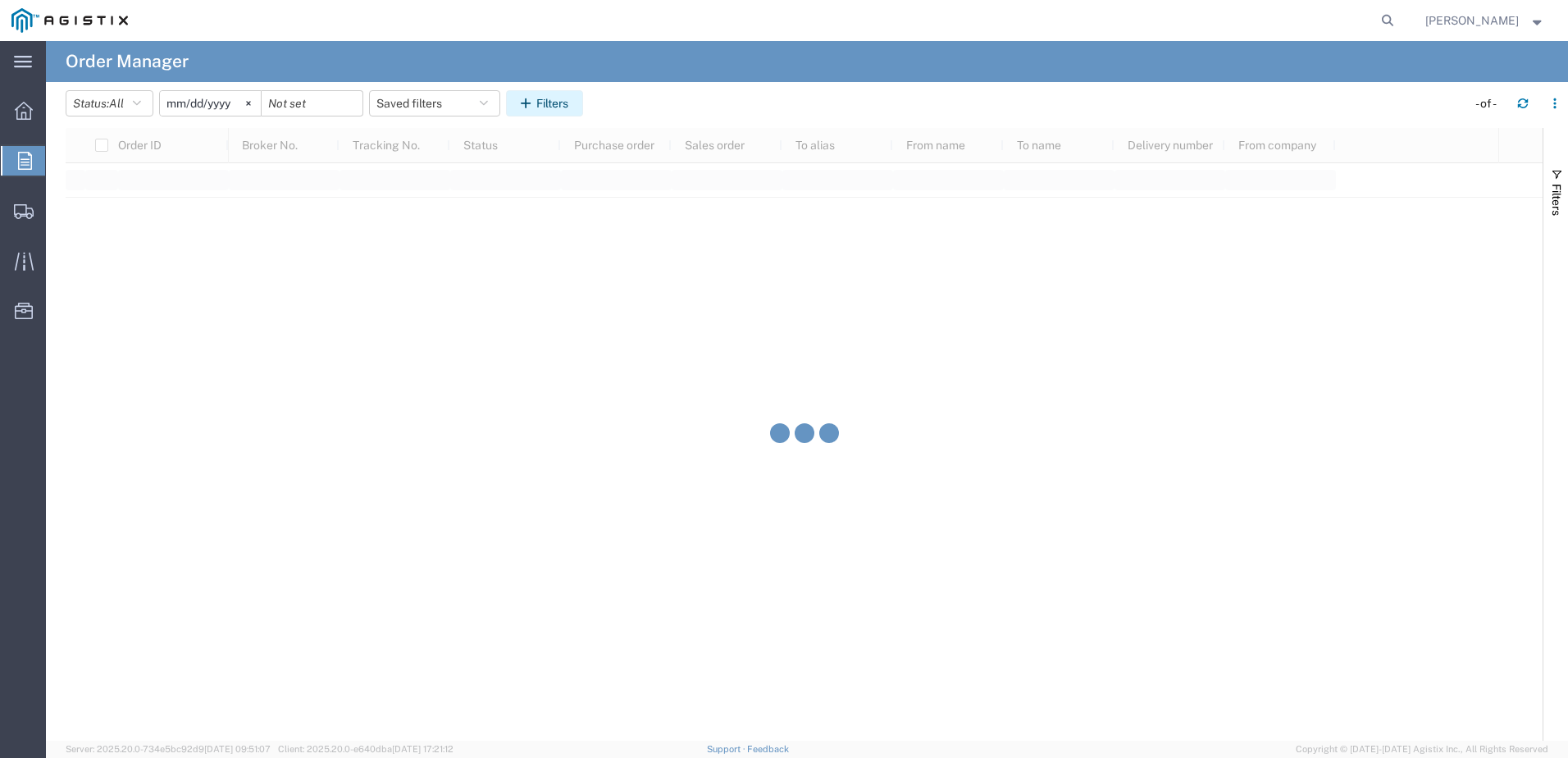
click at [544, 106] on button "Filters" at bounding box center [545, 103] width 77 height 26
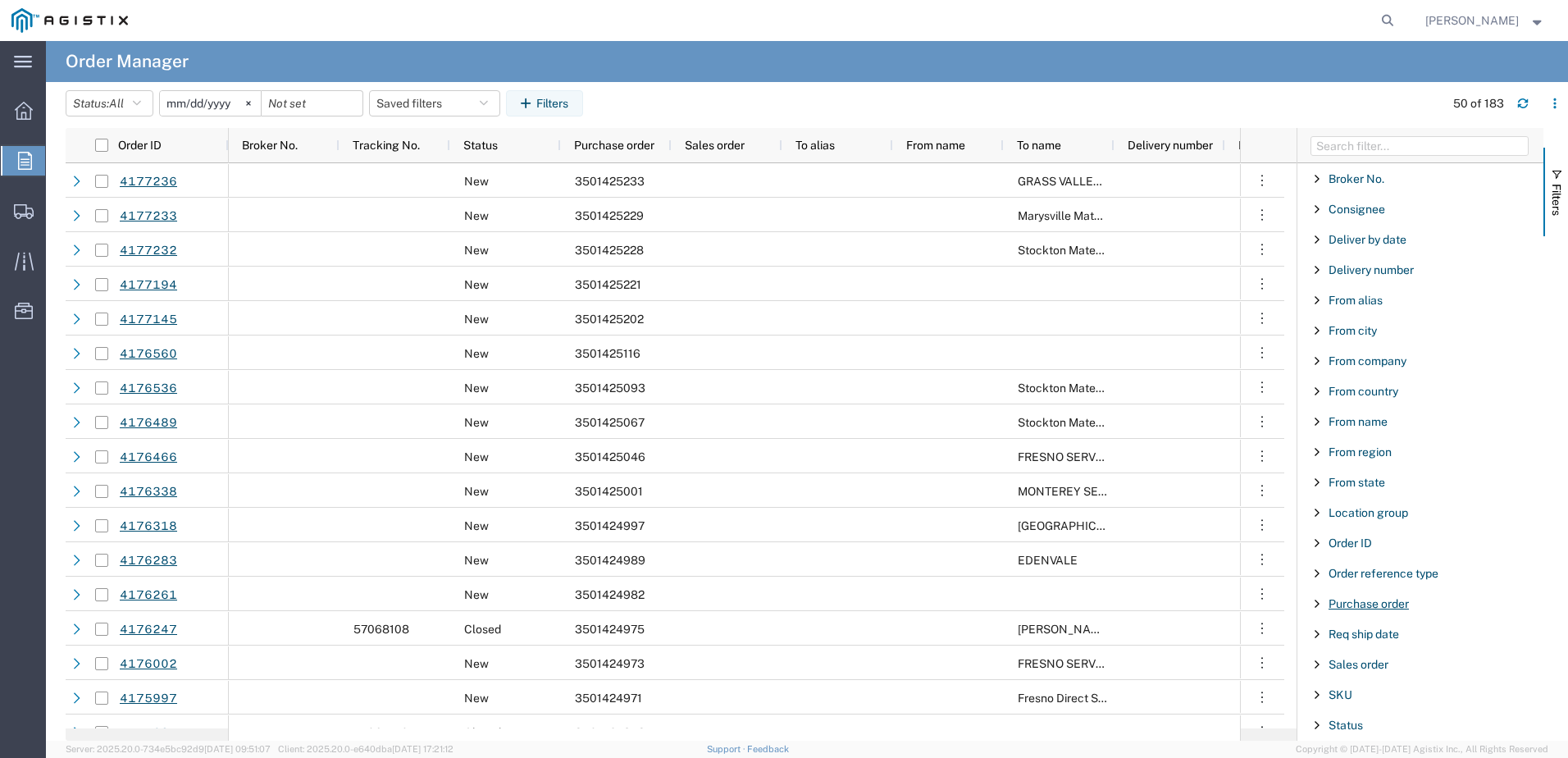
click at [1366, 602] on span "Purchase order" at bounding box center [1369, 603] width 80 height 13
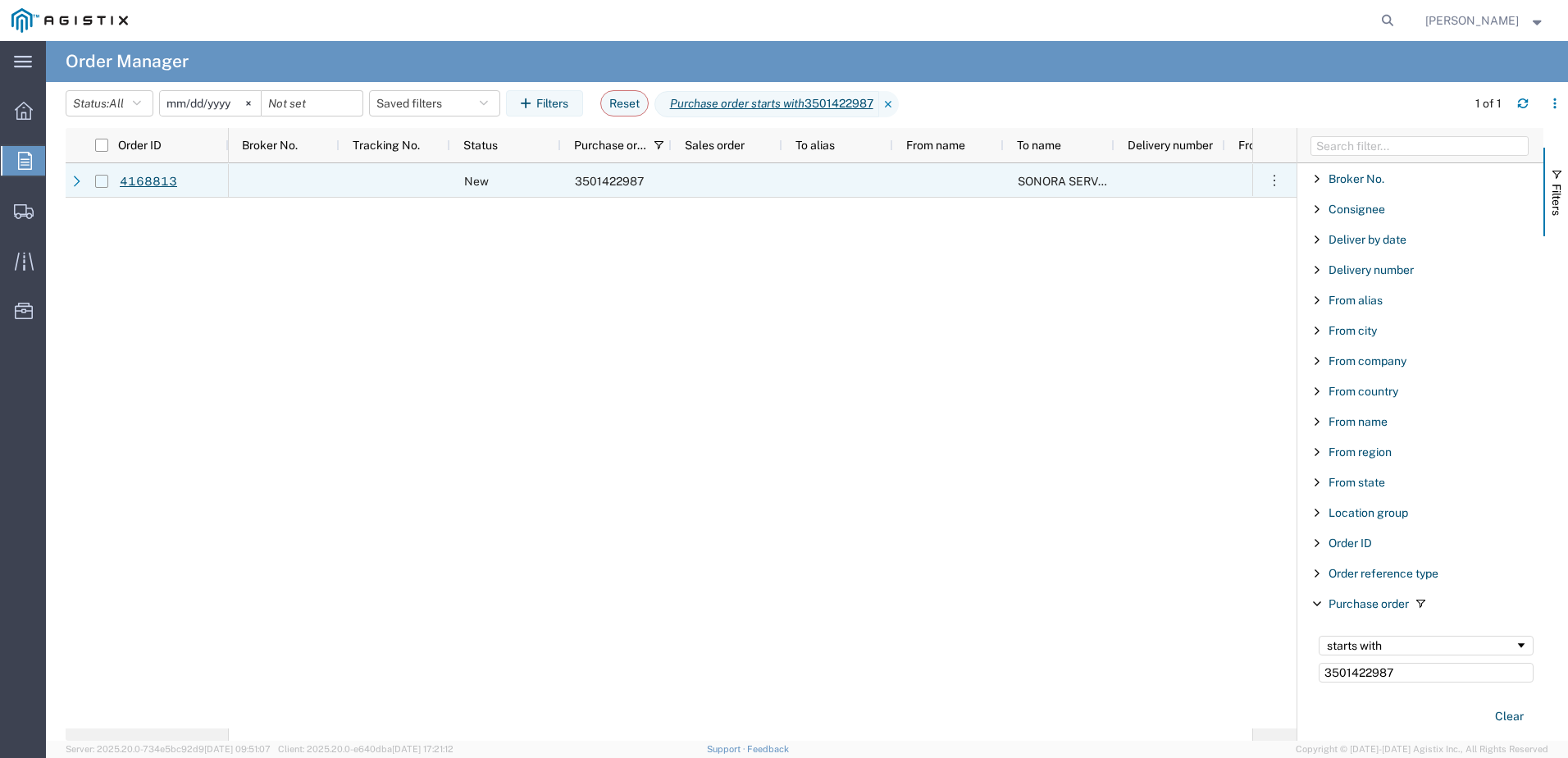
type input "3501422987"
click at [102, 179] on input "Press Space to toggle row selection (unchecked)" at bounding box center [101, 181] width 13 height 13
checkbox input "true"
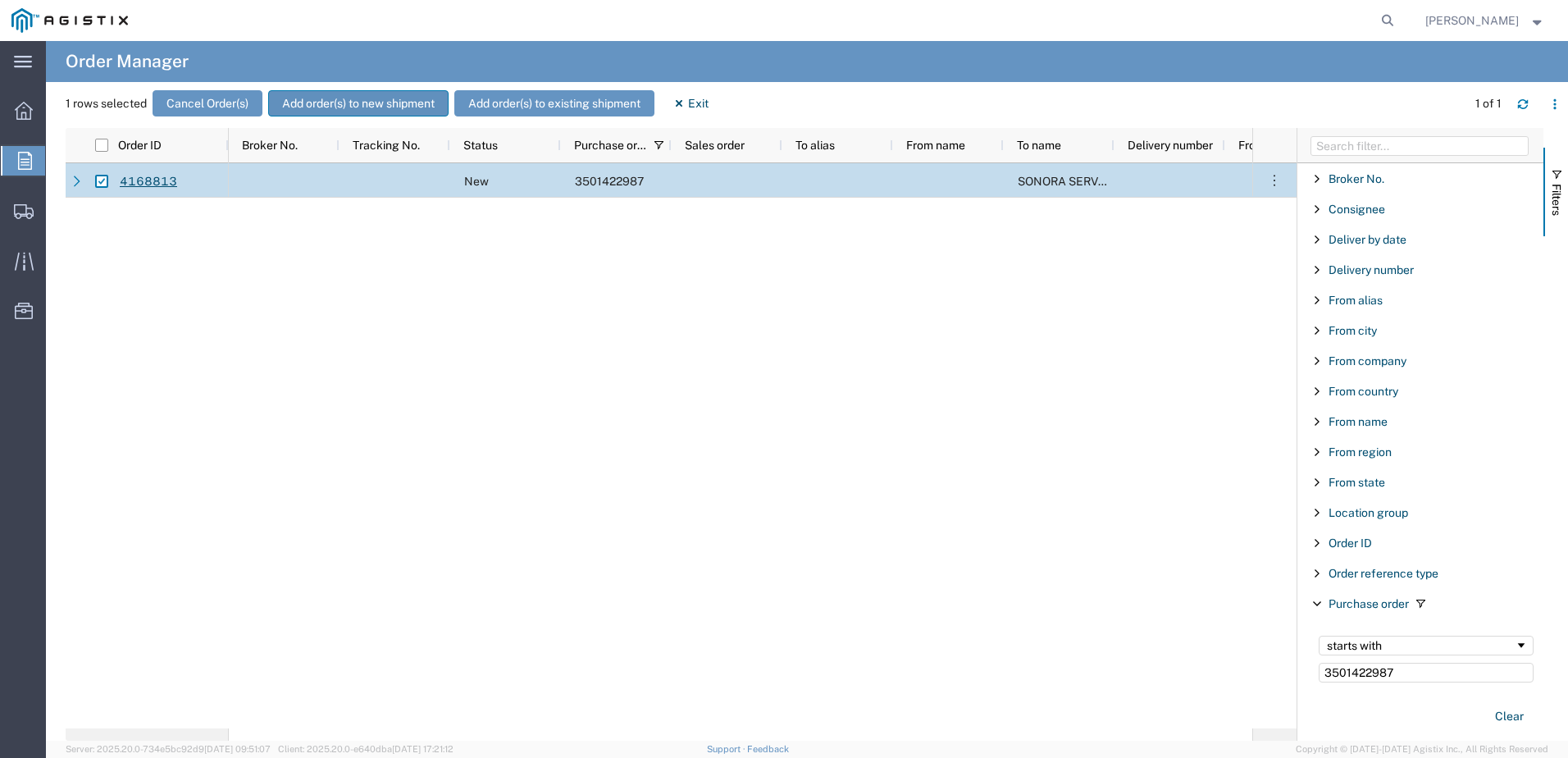
click at [342, 102] on button "Add order(s) to new shipment" at bounding box center [358, 103] width 180 height 26
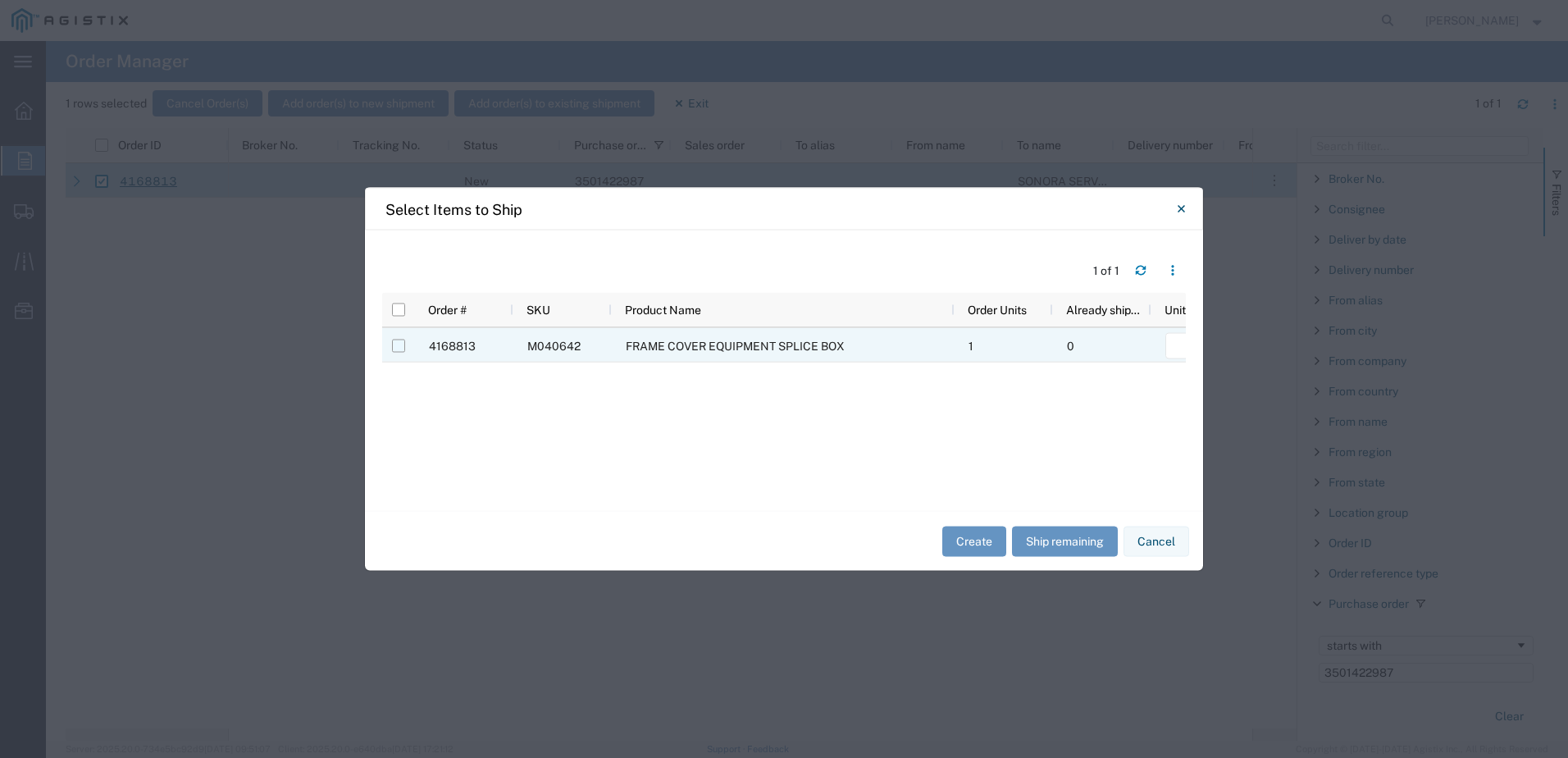
click at [398, 347] on input "Press Space to toggle row selection (unchecked)" at bounding box center [398, 346] width 13 height 13
checkbox input "true"
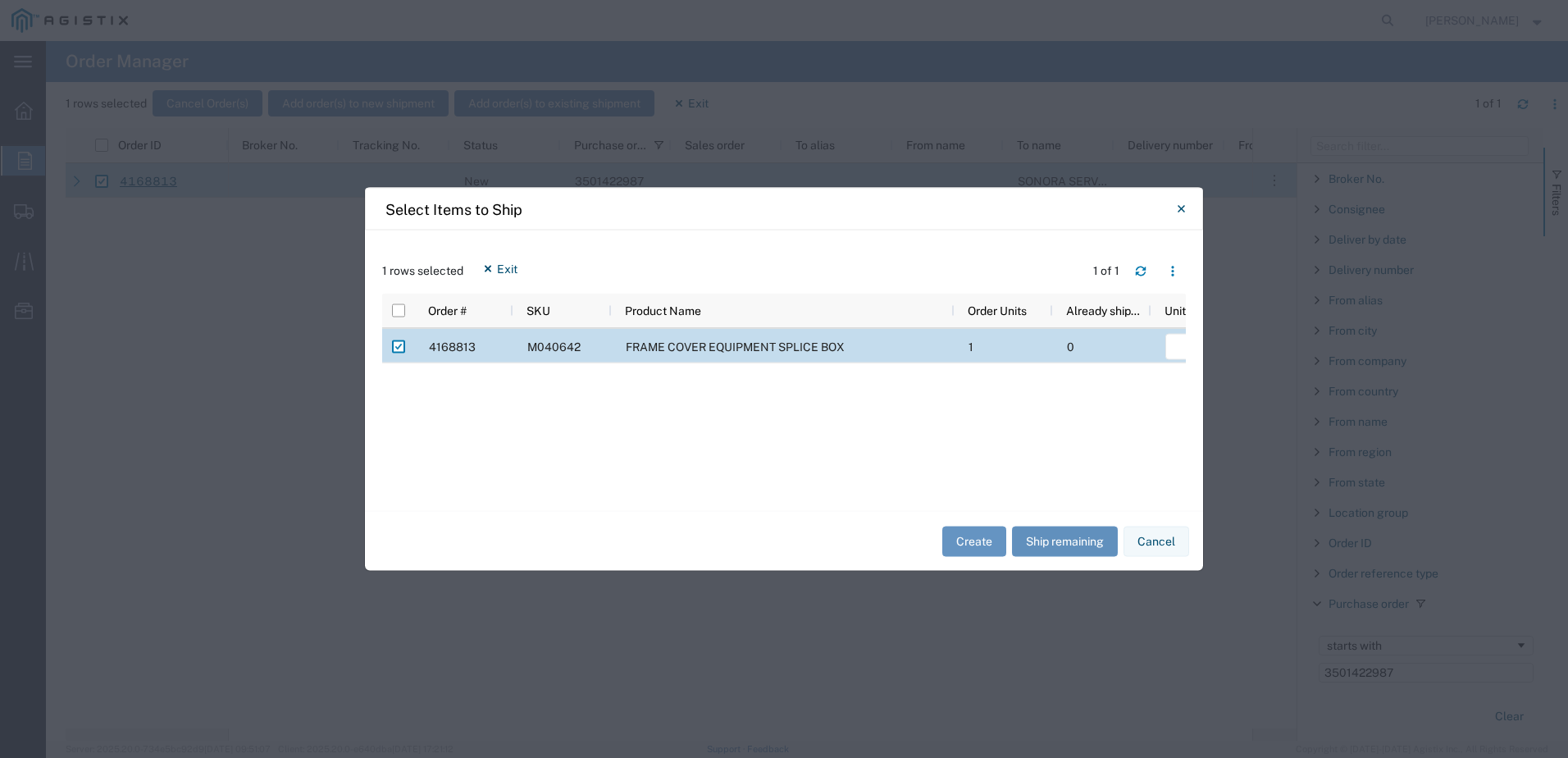
click at [1028, 545] on button "Ship remaining" at bounding box center [1065, 542] width 106 height 31
type input "1"
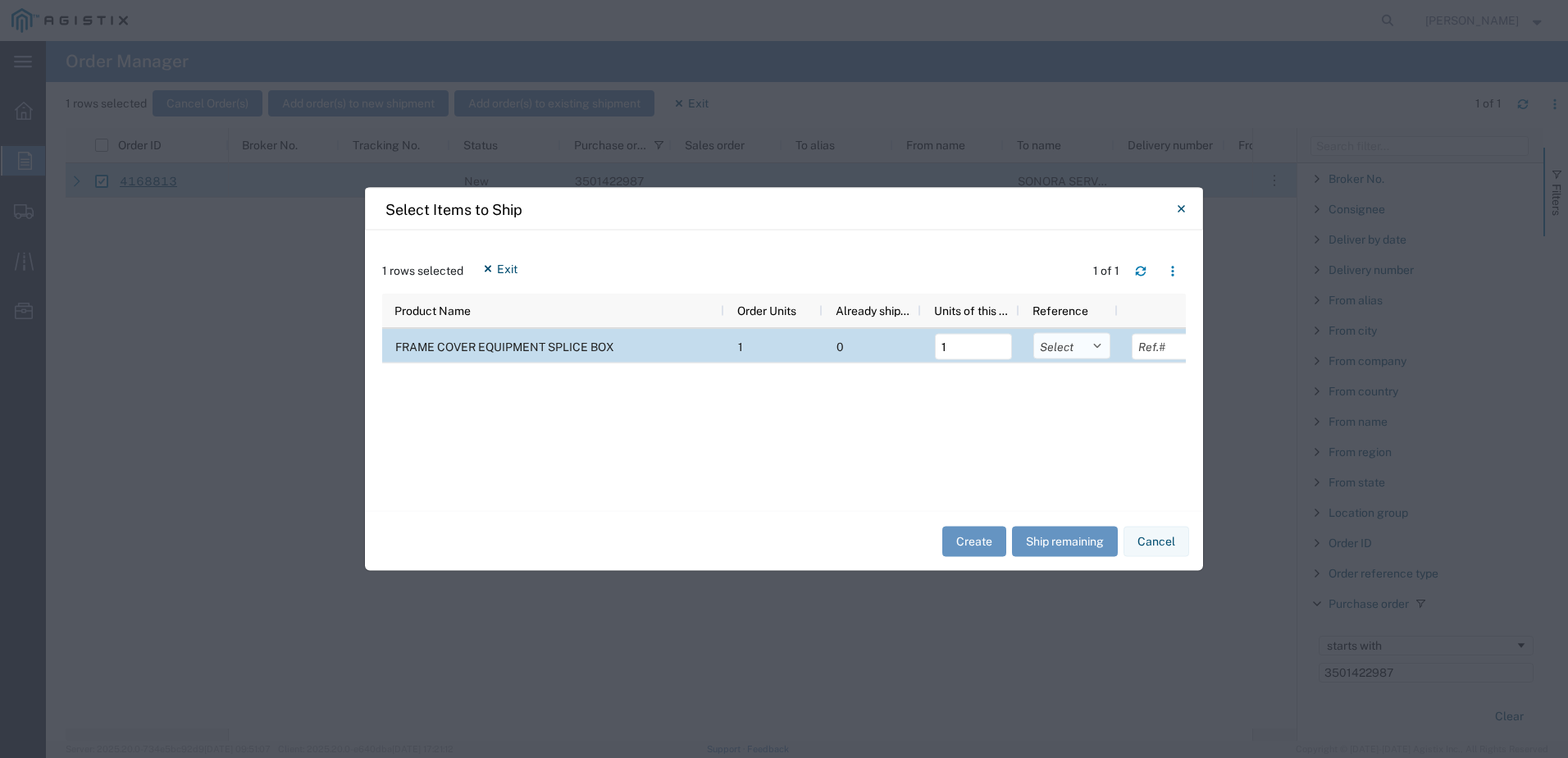
click at [1083, 344] on select "Select Purchase Order Delivery Number" at bounding box center [1072, 346] width 77 height 26
select select "PURCHORD"
click at [1033, 333] on select "Select Purchase Order Delivery Number" at bounding box center [1072, 346] width 77 height 26
click at [984, 536] on button "Create" at bounding box center [974, 542] width 64 height 31
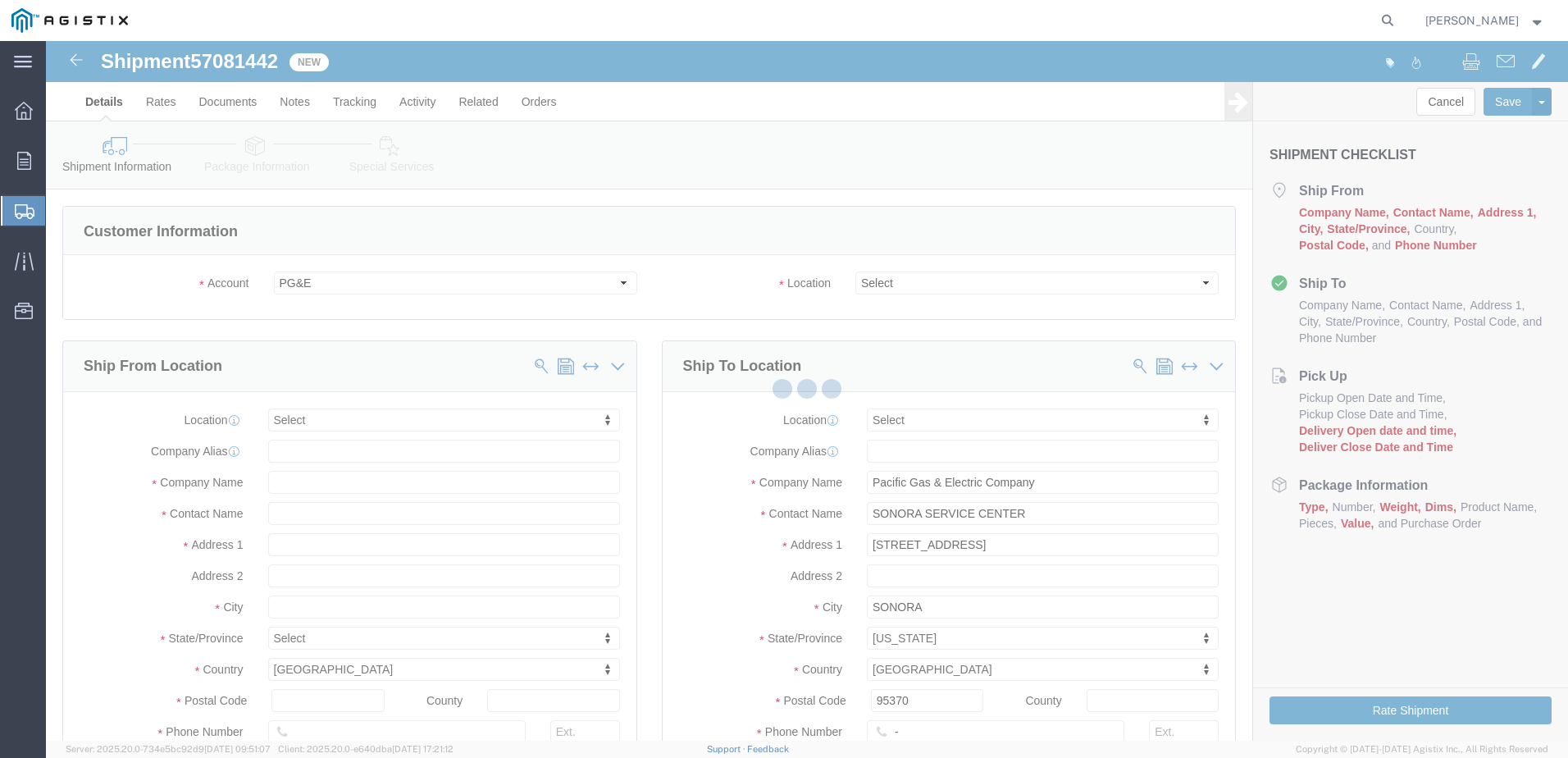
select select
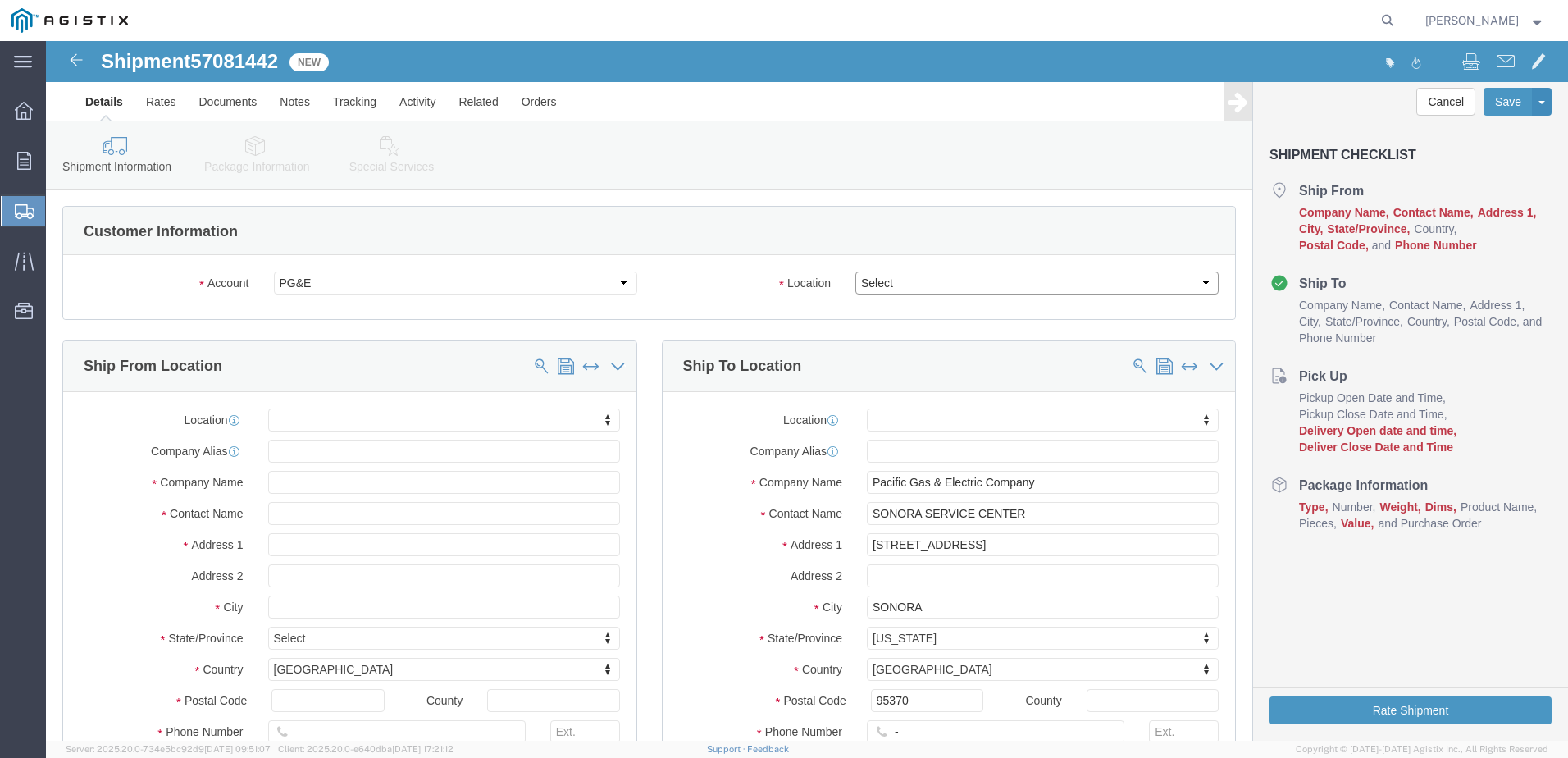
click select "Select All Others [GEOGRAPHIC_DATA] [GEOGRAPHIC_DATA] [GEOGRAPHIC_DATA] [GEOGRA…"
select select "23082"
click select "Select All Others [GEOGRAPHIC_DATA] [GEOGRAPHIC_DATA] [GEOGRAPHIC_DATA] [GEOGRA…"
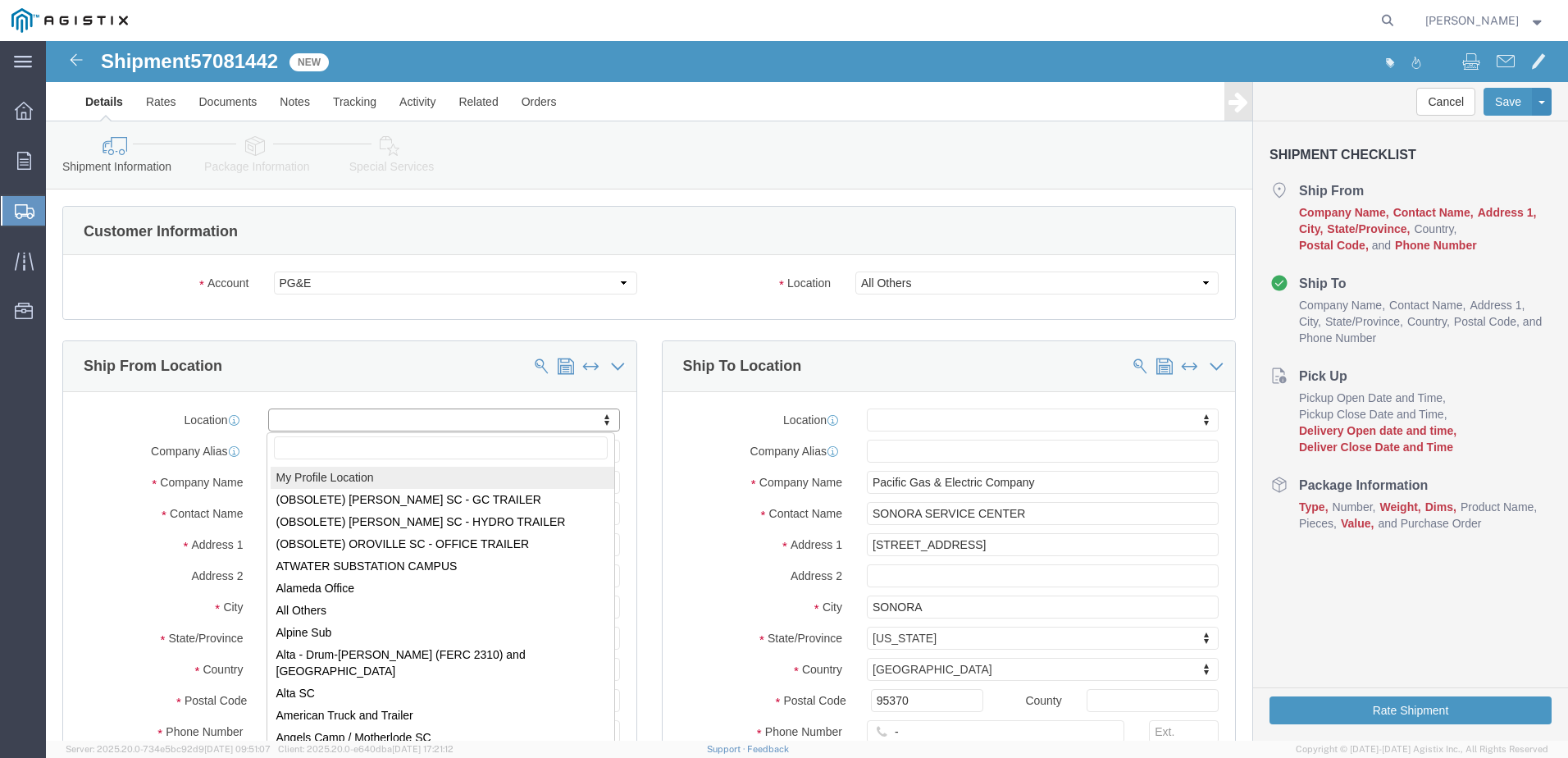
select select "MYPROFILE"
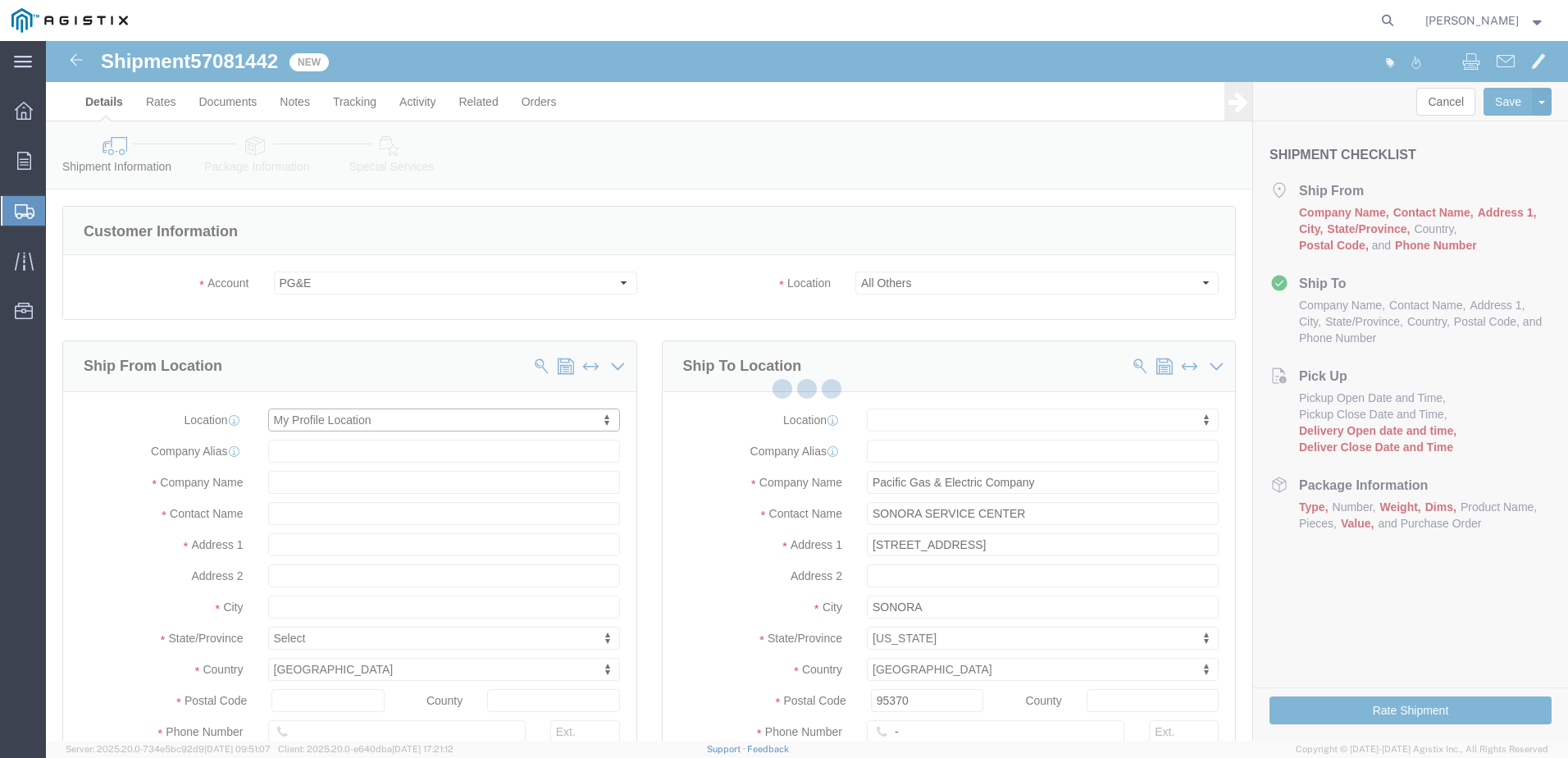
select select "CA"
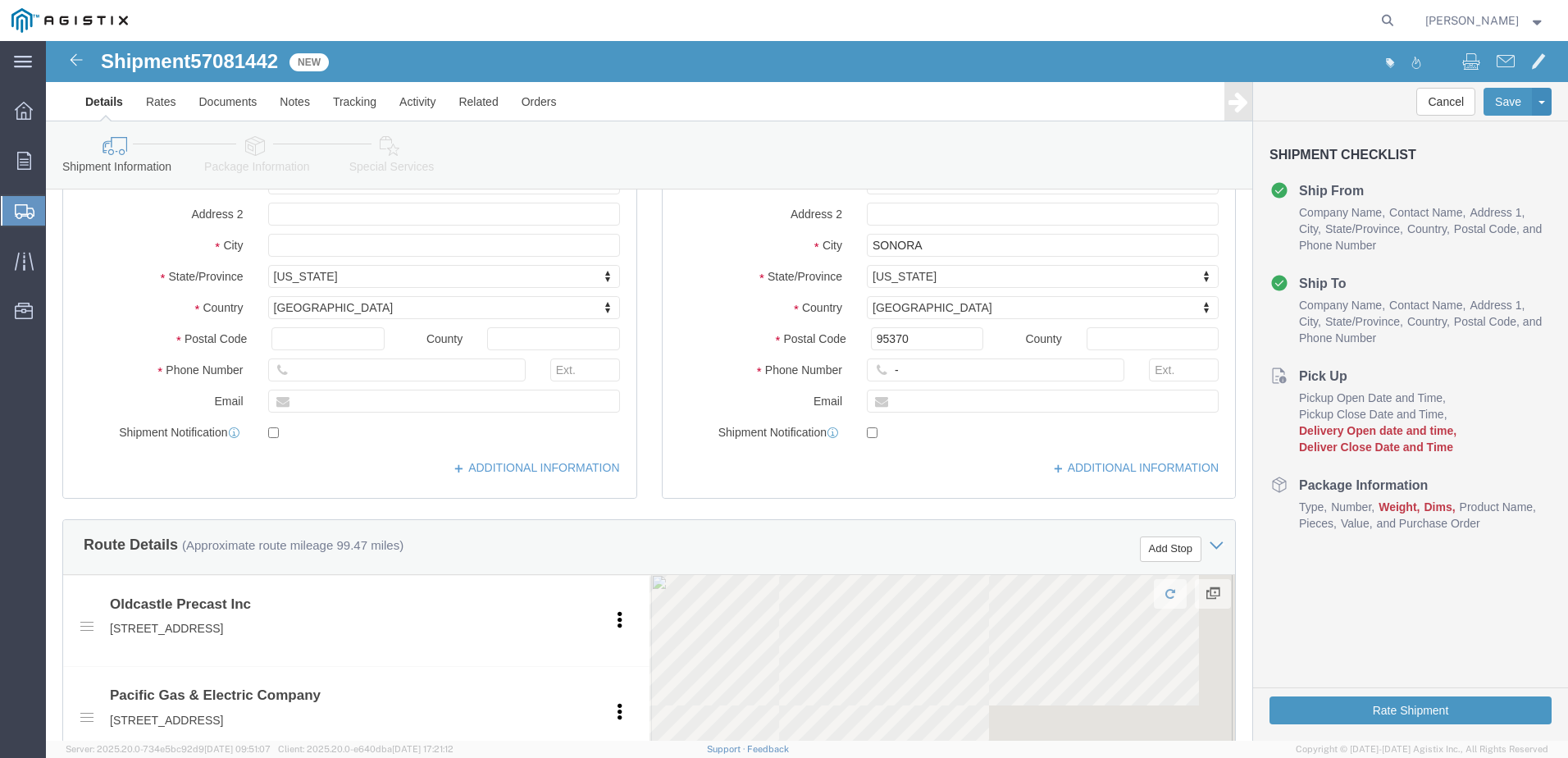
scroll to position [410, 0]
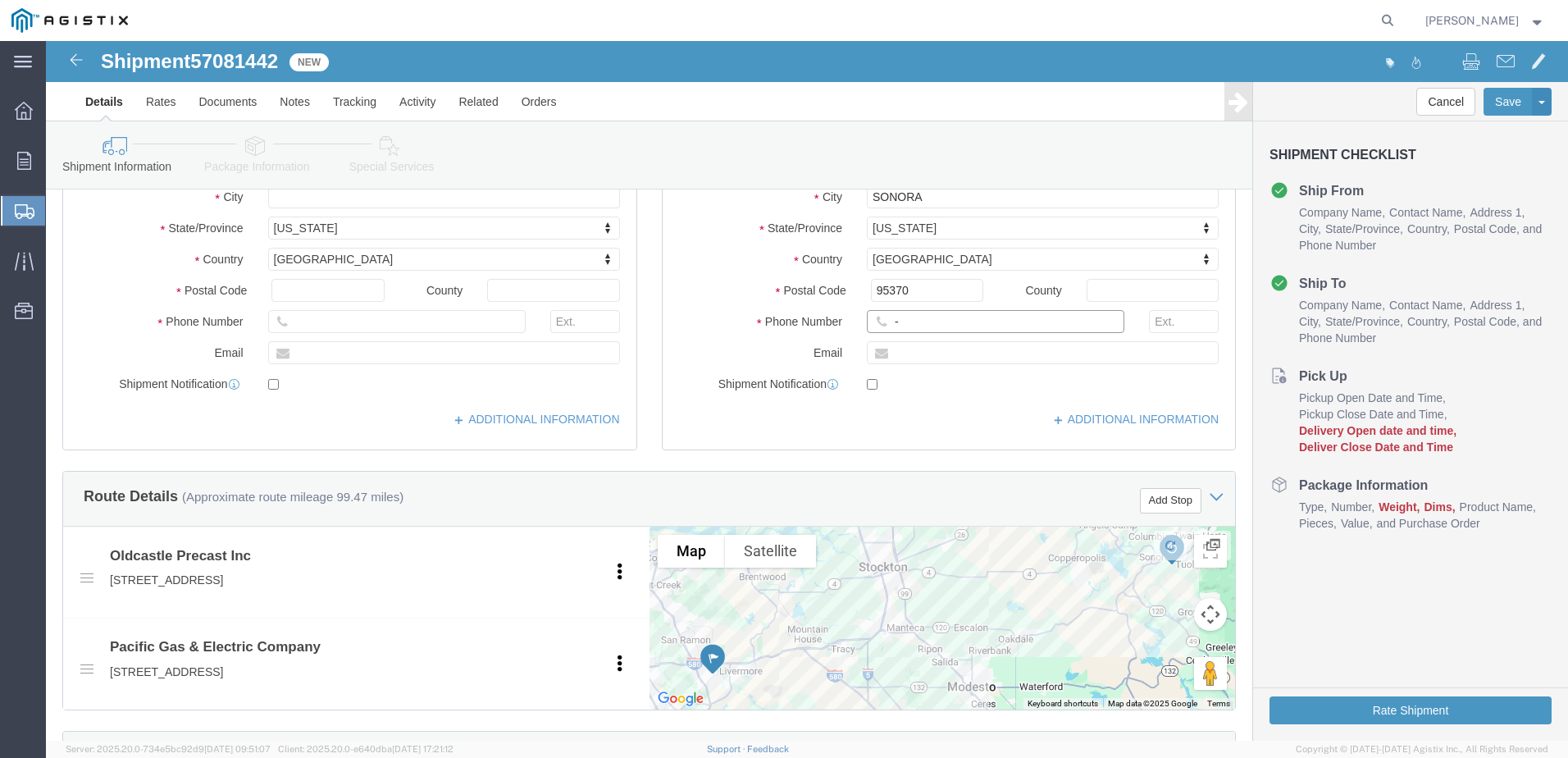
drag, startPoint x: 859, startPoint y: 284, endPoint x: 819, endPoint y: 291, distance: 40.6
click input "-"
type input "9257852597"
click div "Location My Profile Location (OBSOLETE) [PERSON_NAME] SC - GC TRAILER (OBSOLETE…"
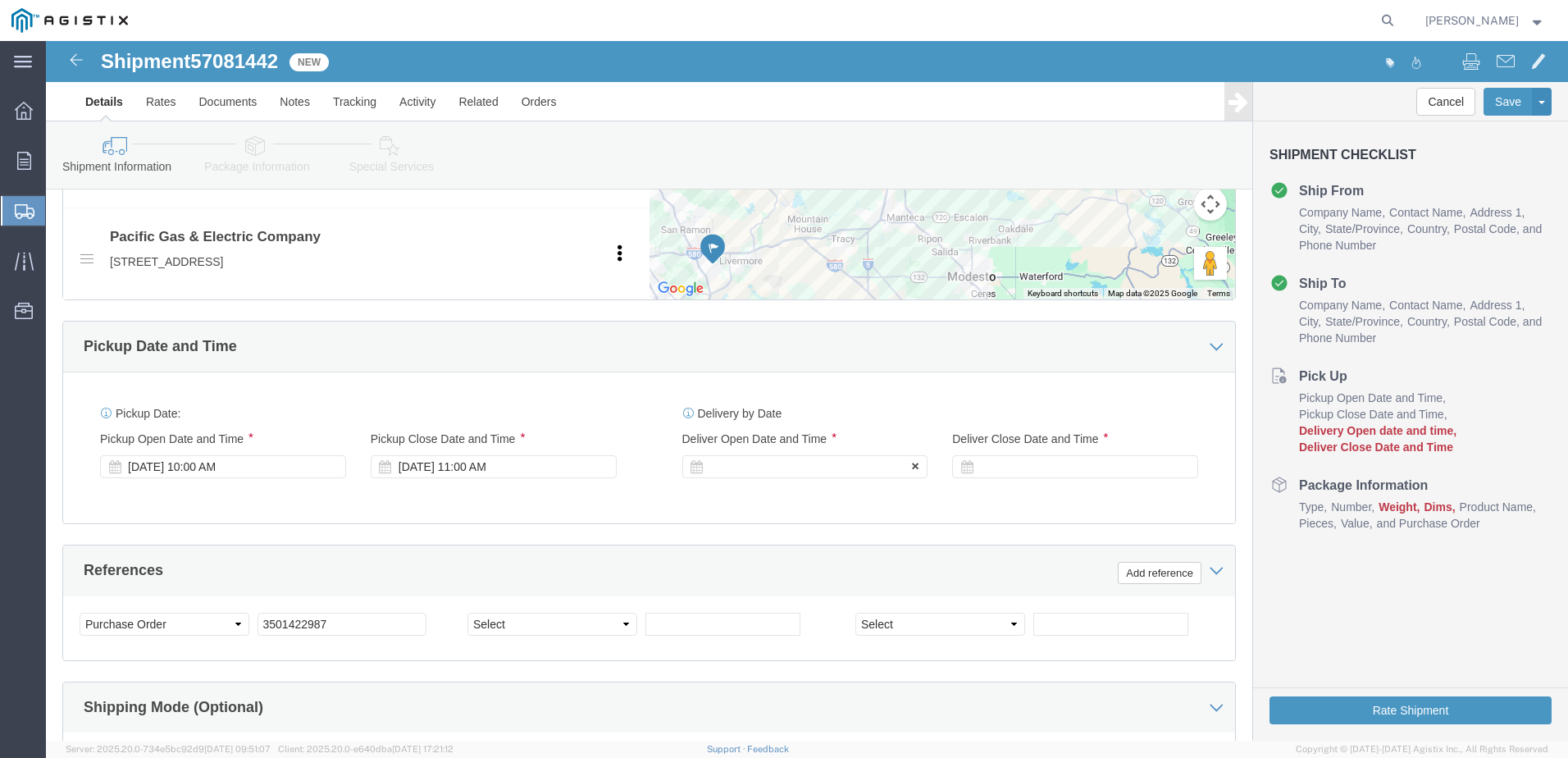
click div
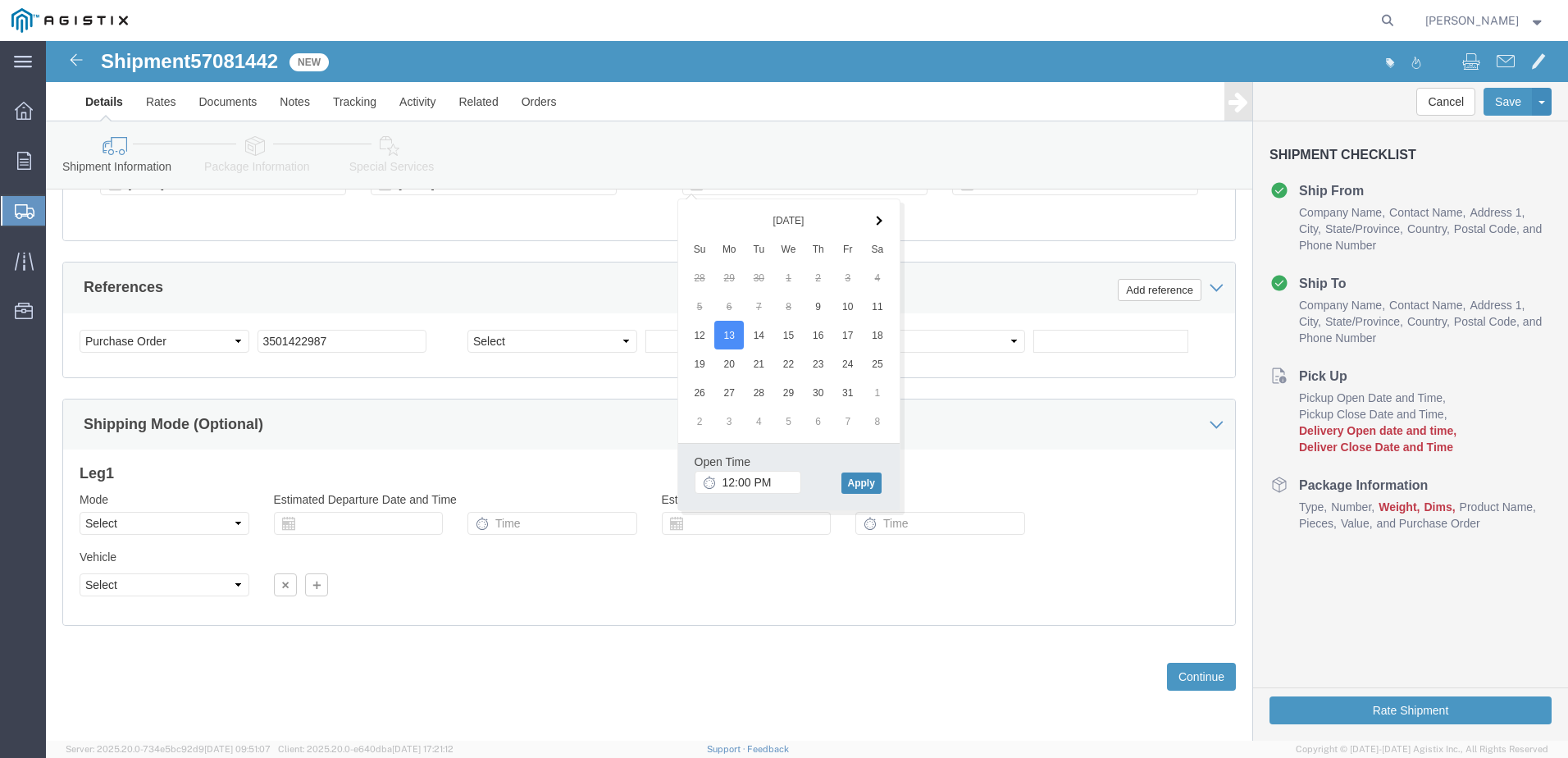
click button "Apply"
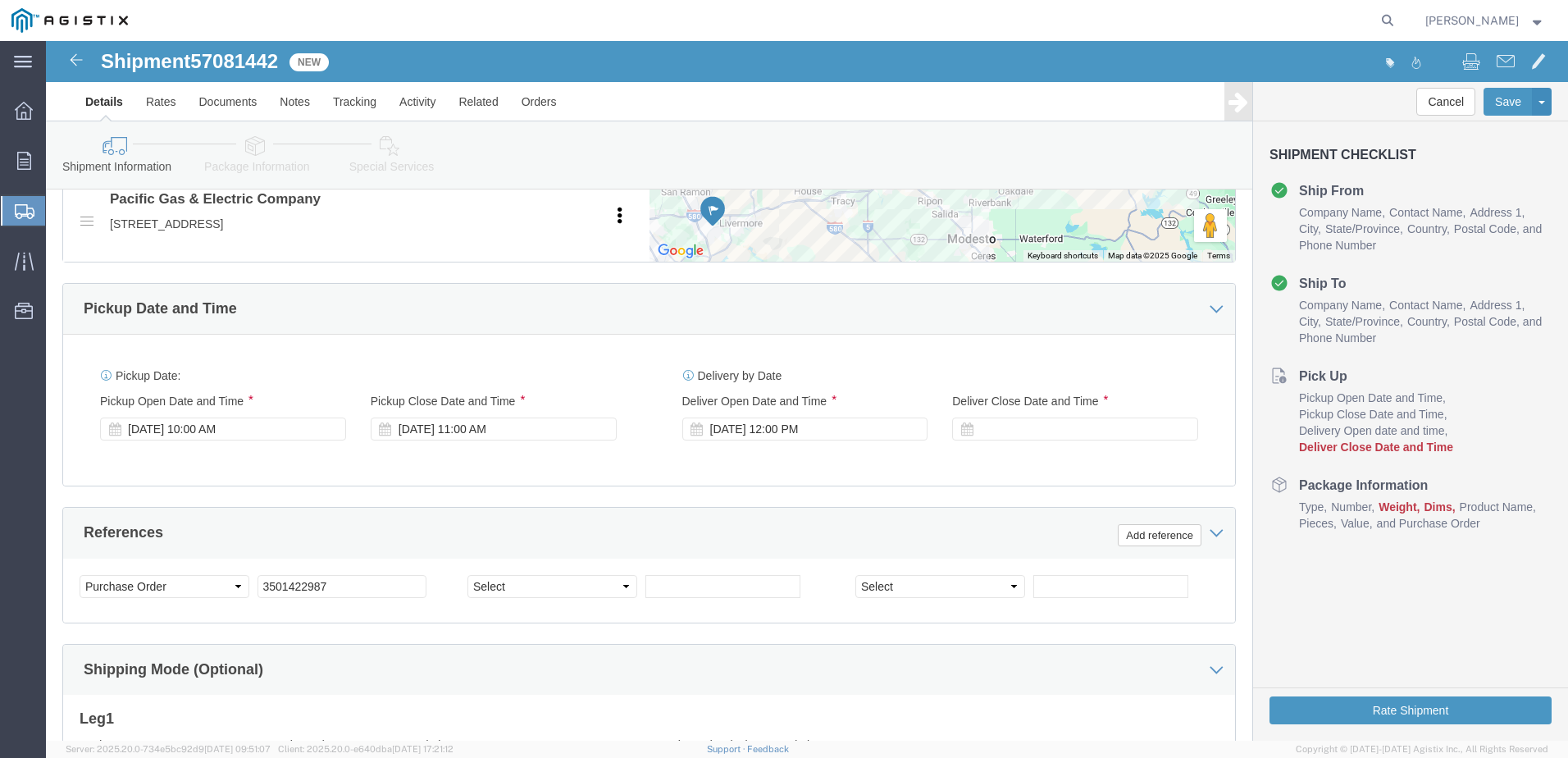
scroll to position [858, 0]
click div
click button "Apply"
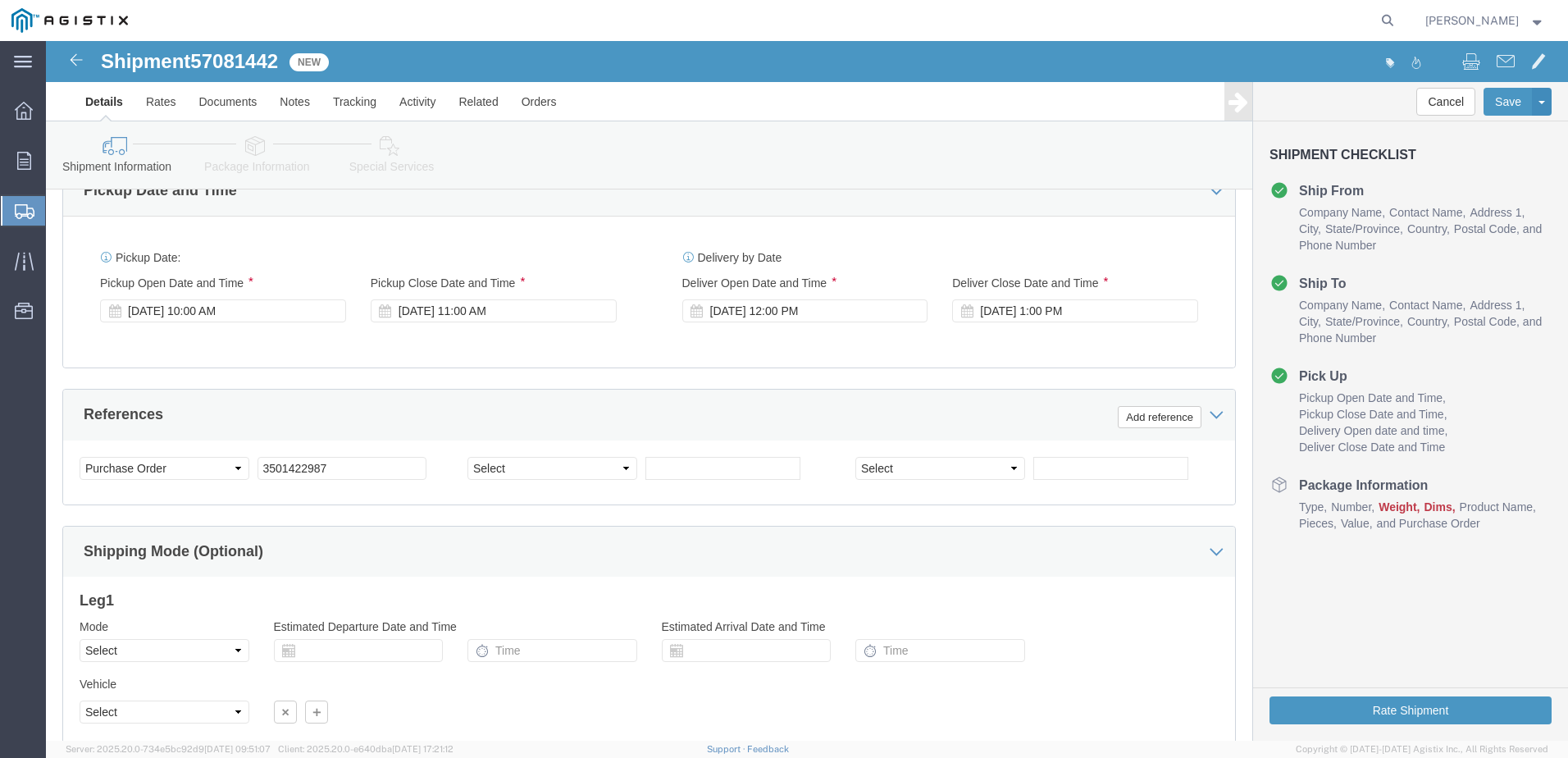
scroll to position [1104, 0]
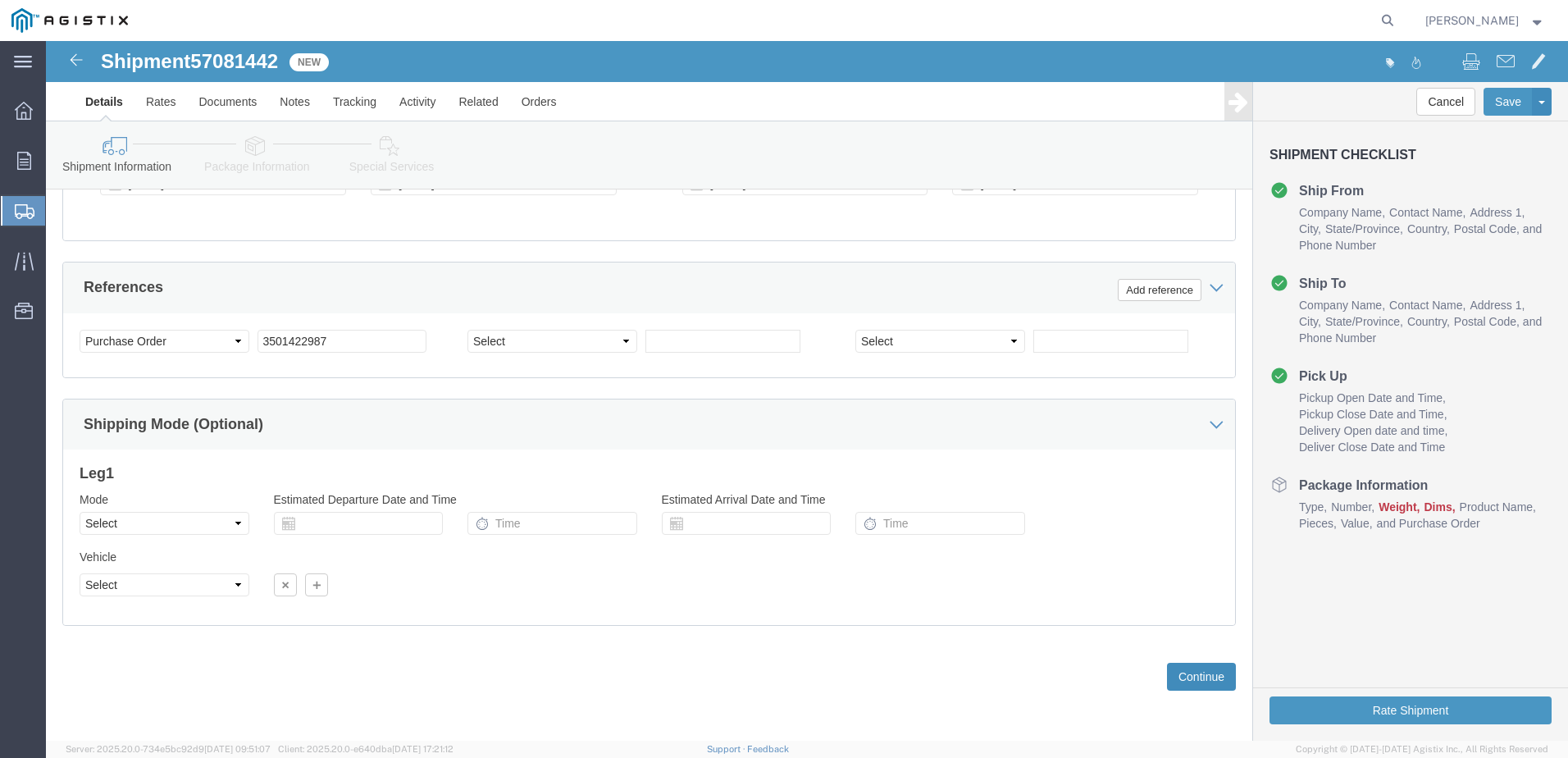
click button "Continue"
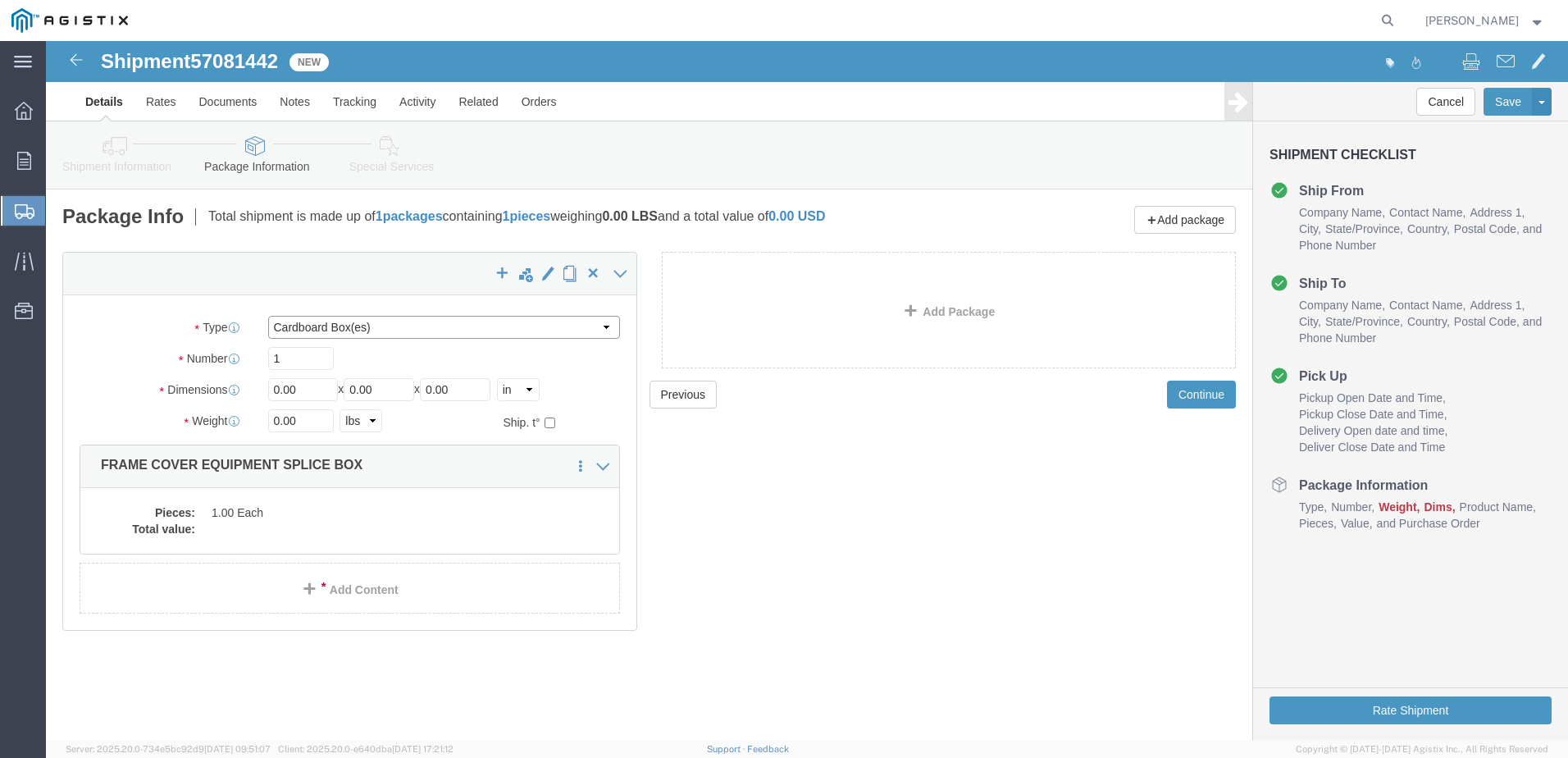
click select "Select Bulk Bundle(s) Cardboard Box(es) Carton(s) Crate(s) Drum(s) (Fiberboard)…"
select select "YRPK"
click select "Select Bulk Bundle(s) Cardboard Box(es) Carton(s) Crate(s) Drum(s) (Fiberboard)…"
drag, startPoint x: 255, startPoint y: 344, endPoint x: 202, endPoint y: 350, distance: 53.3
click div "Dimensions Length 0.00 x Width 0.00 x Height 0.00 Select cm ft in"
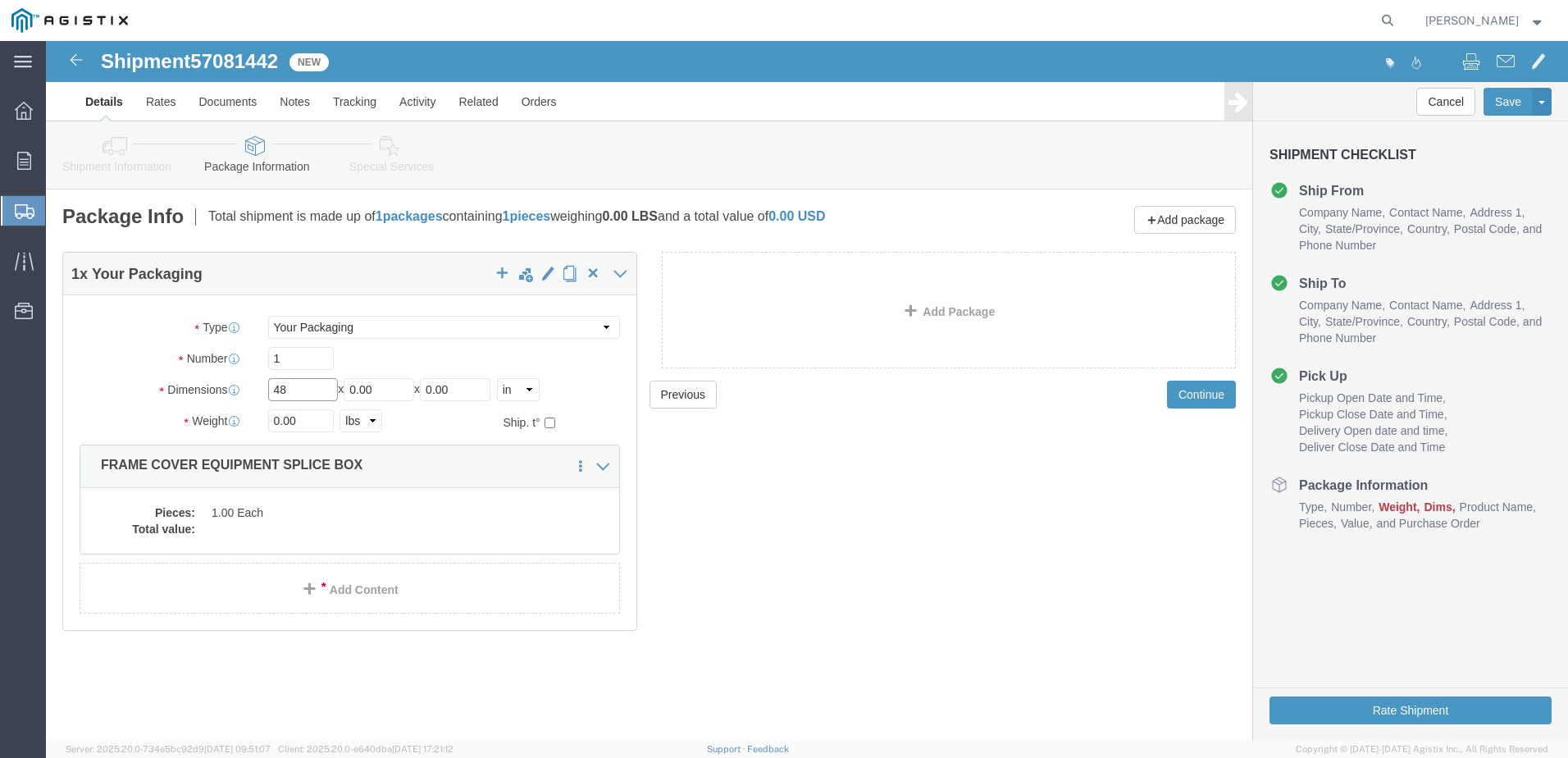
type input "48"
type input "96"
type input "12"
drag, startPoint x: 260, startPoint y: 383, endPoint x: 221, endPoint y: 383, distance: 39.0
click input "0.00"
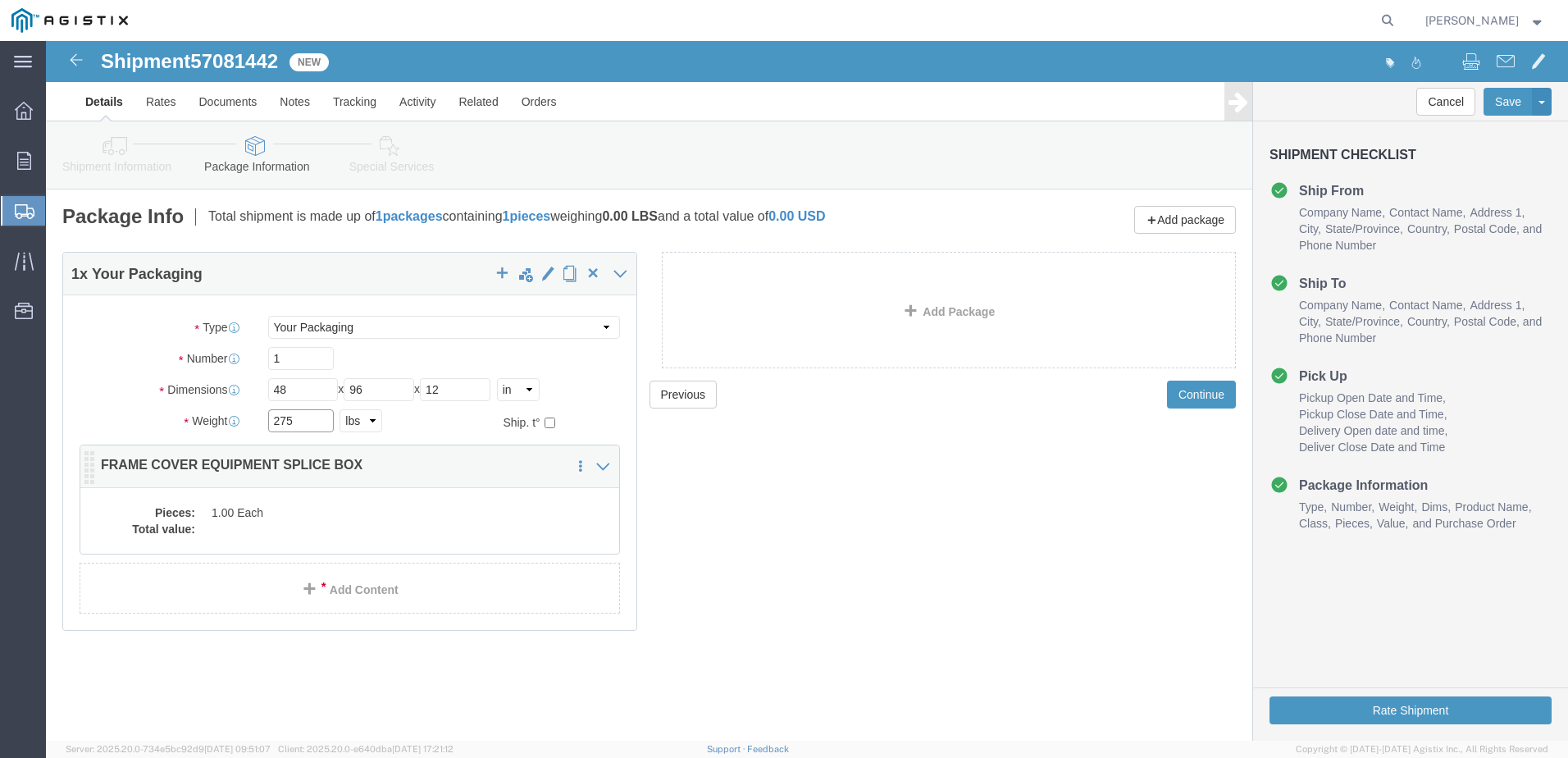
type input "275"
click dd "1.00 Each"
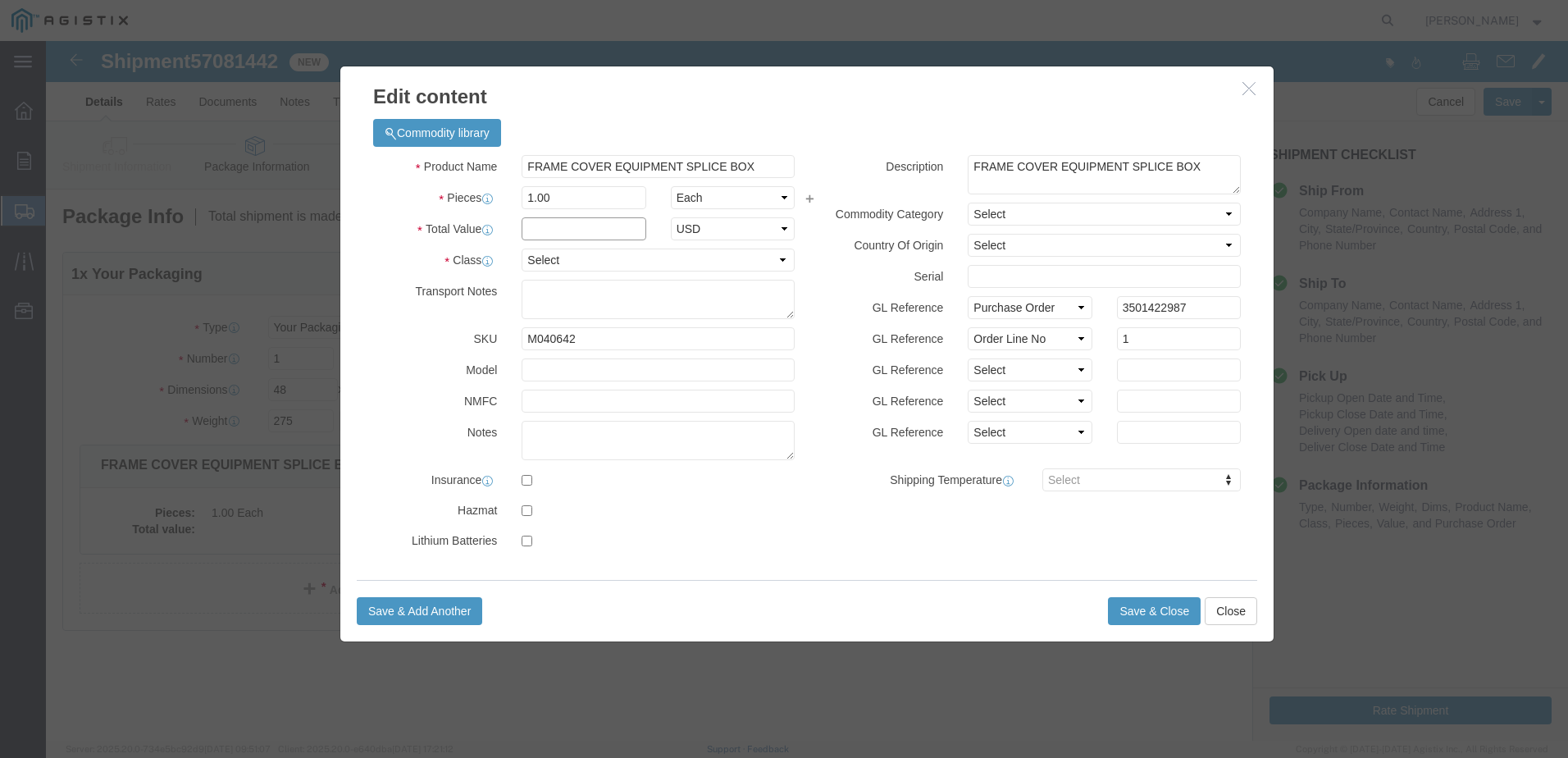
click input "text"
type input "1"
click select "Select 50 55 60 65 70 85 92.5 100 125 175 250 300 400"
select select "55"
click select "Select 50 55 60 65 70 85 92.5 100 125 175 250 300 400"
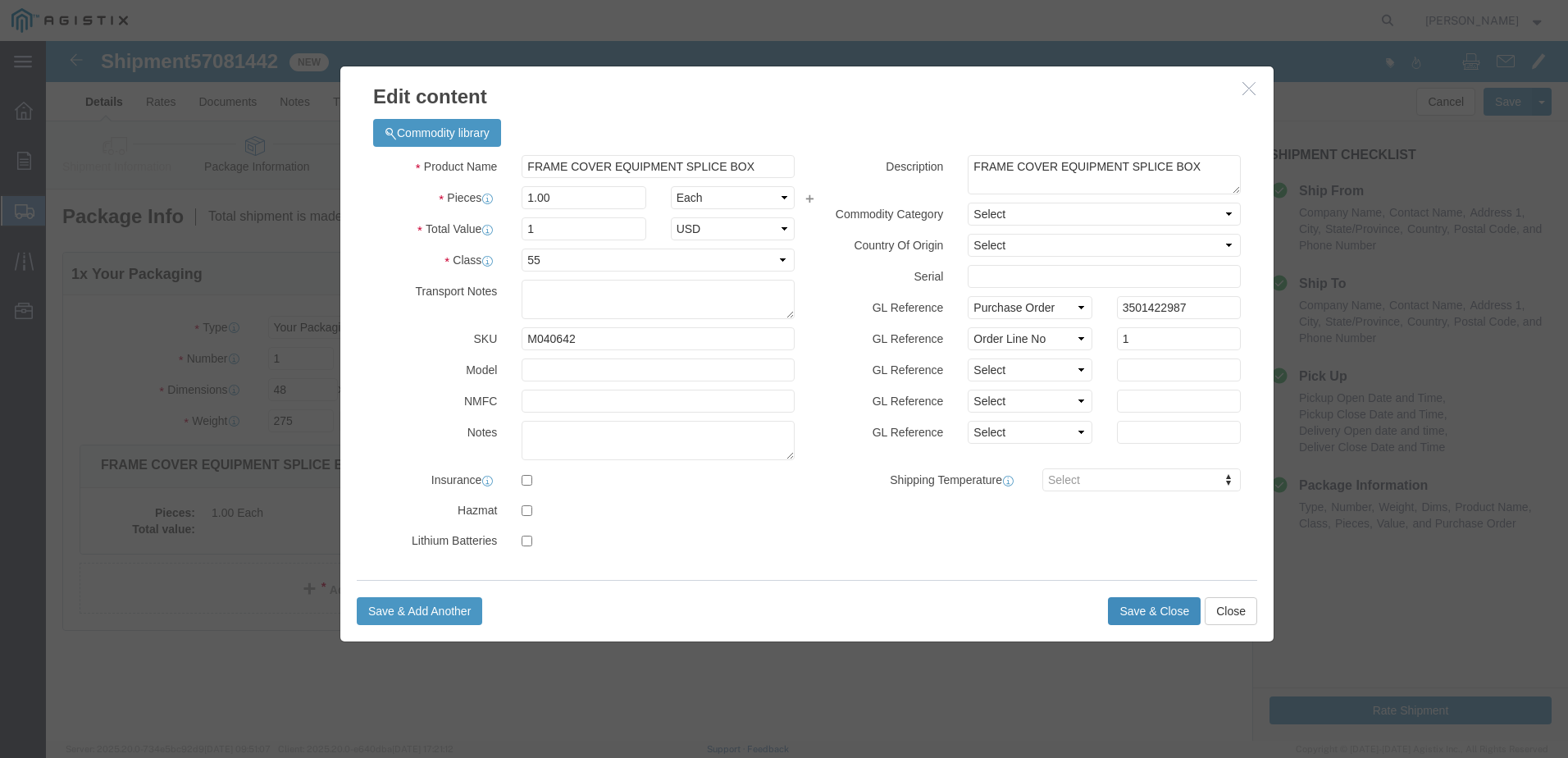
click button "Save & Close"
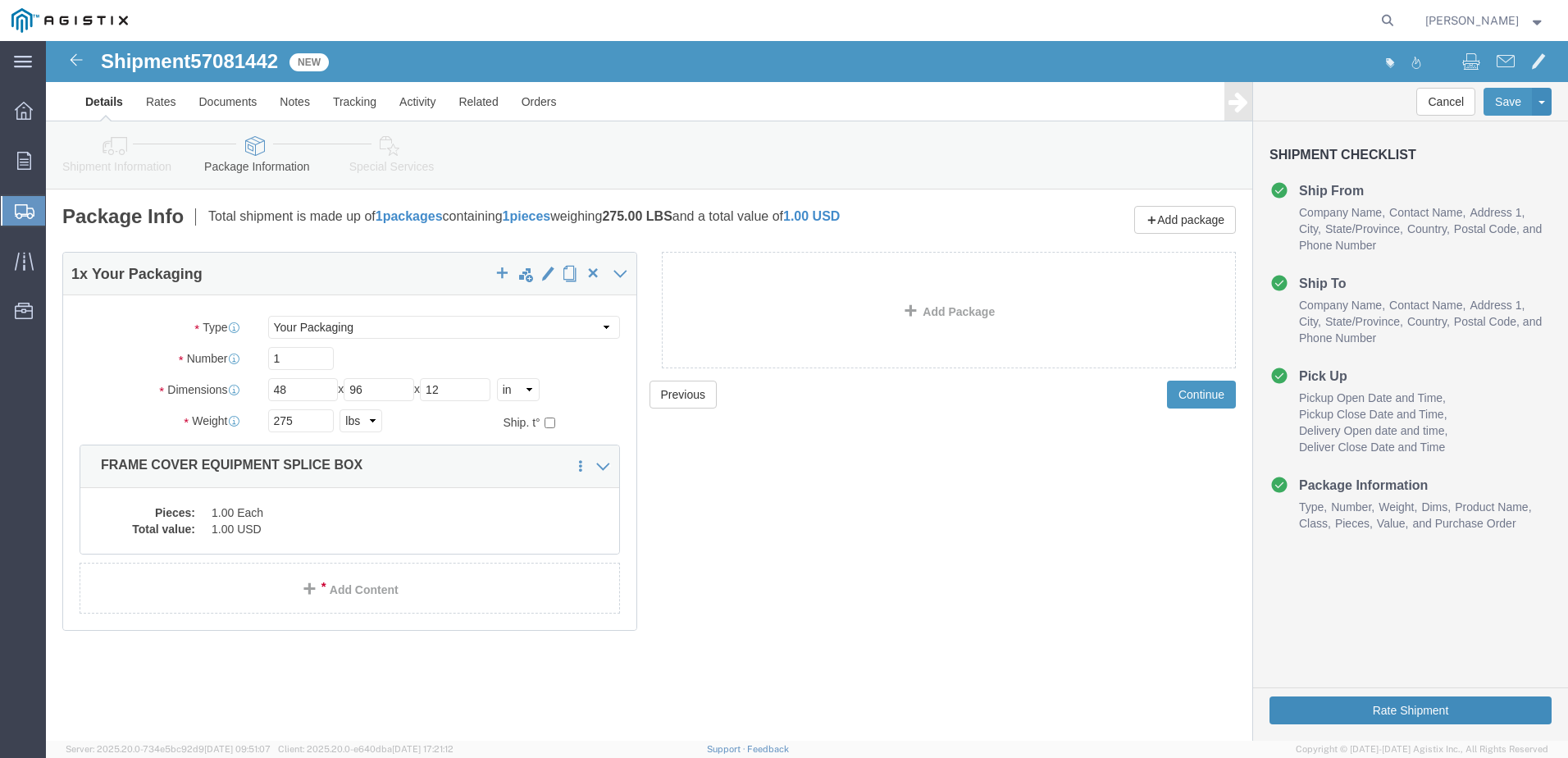
click button "Rate Shipment"
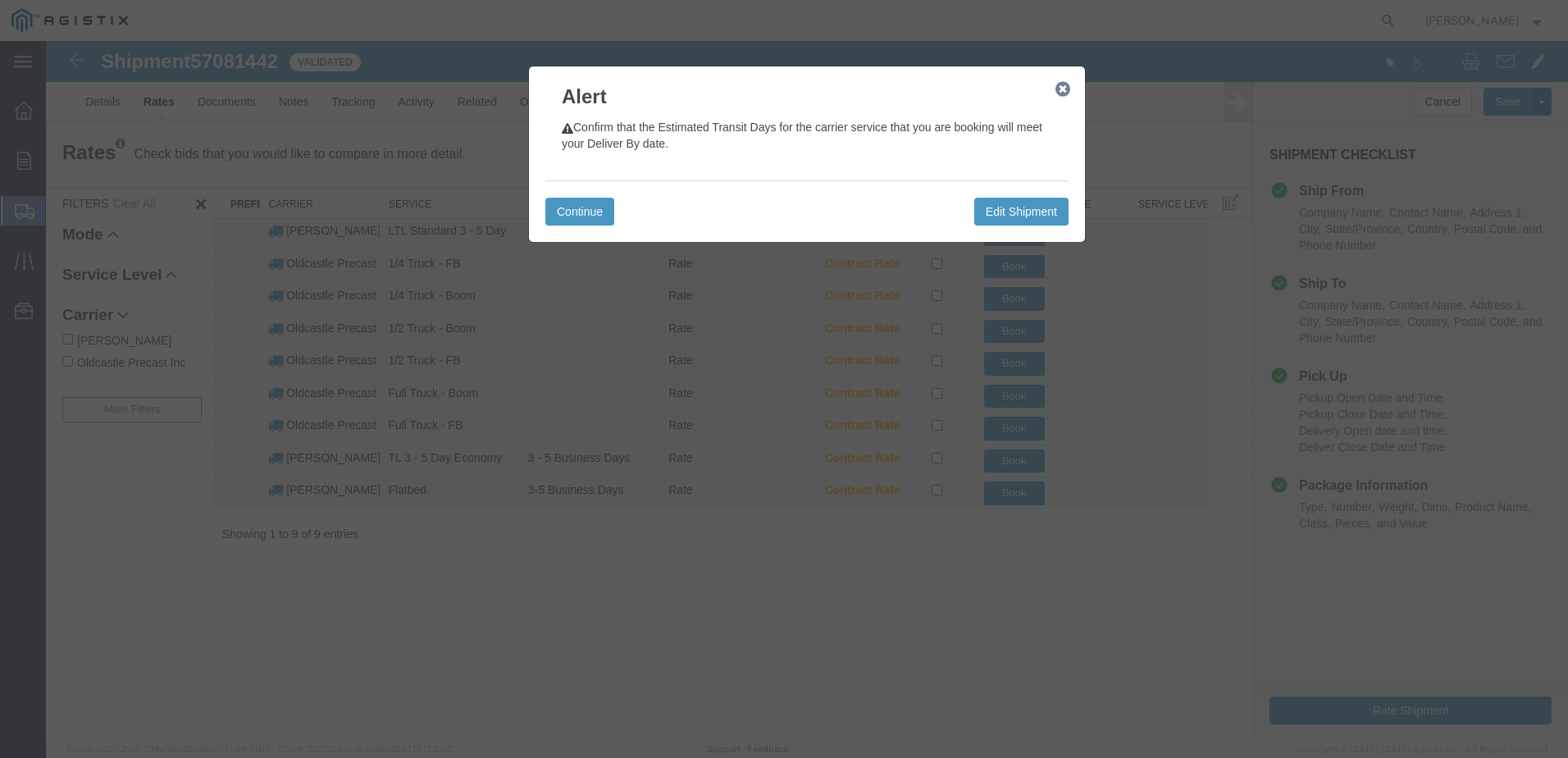
click at [1065, 91] on icon "button" at bounding box center [1062, 89] width 15 height 13
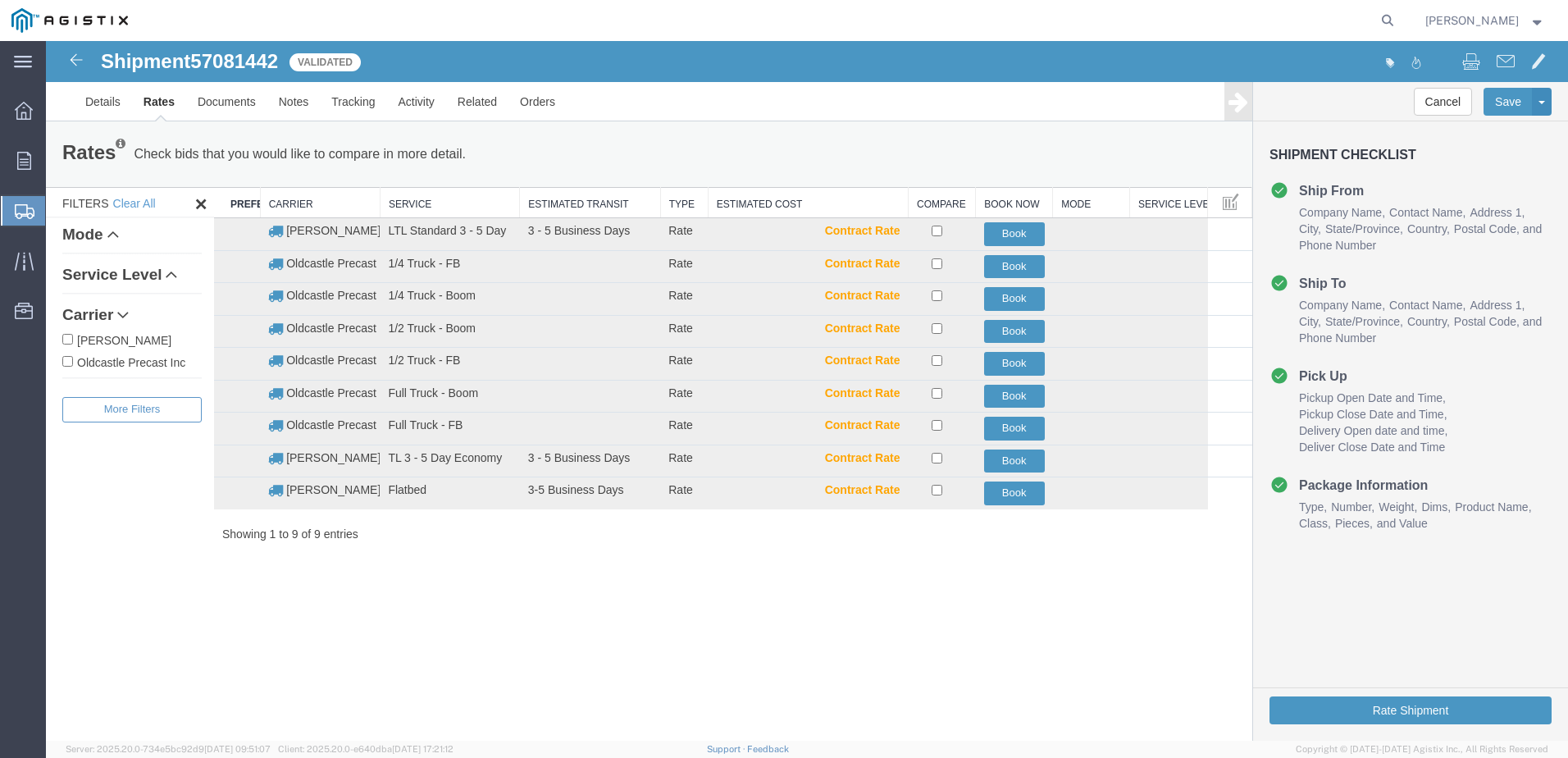
click at [157, 363] on label "Oldcastle Precast Inc" at bounding box center [132, 361] width 139 height 18
click at [73, 363] on input "Oldcastle Precast Inc" at bounding box center [67, 361] width 10 height 10
checkbox input "true"
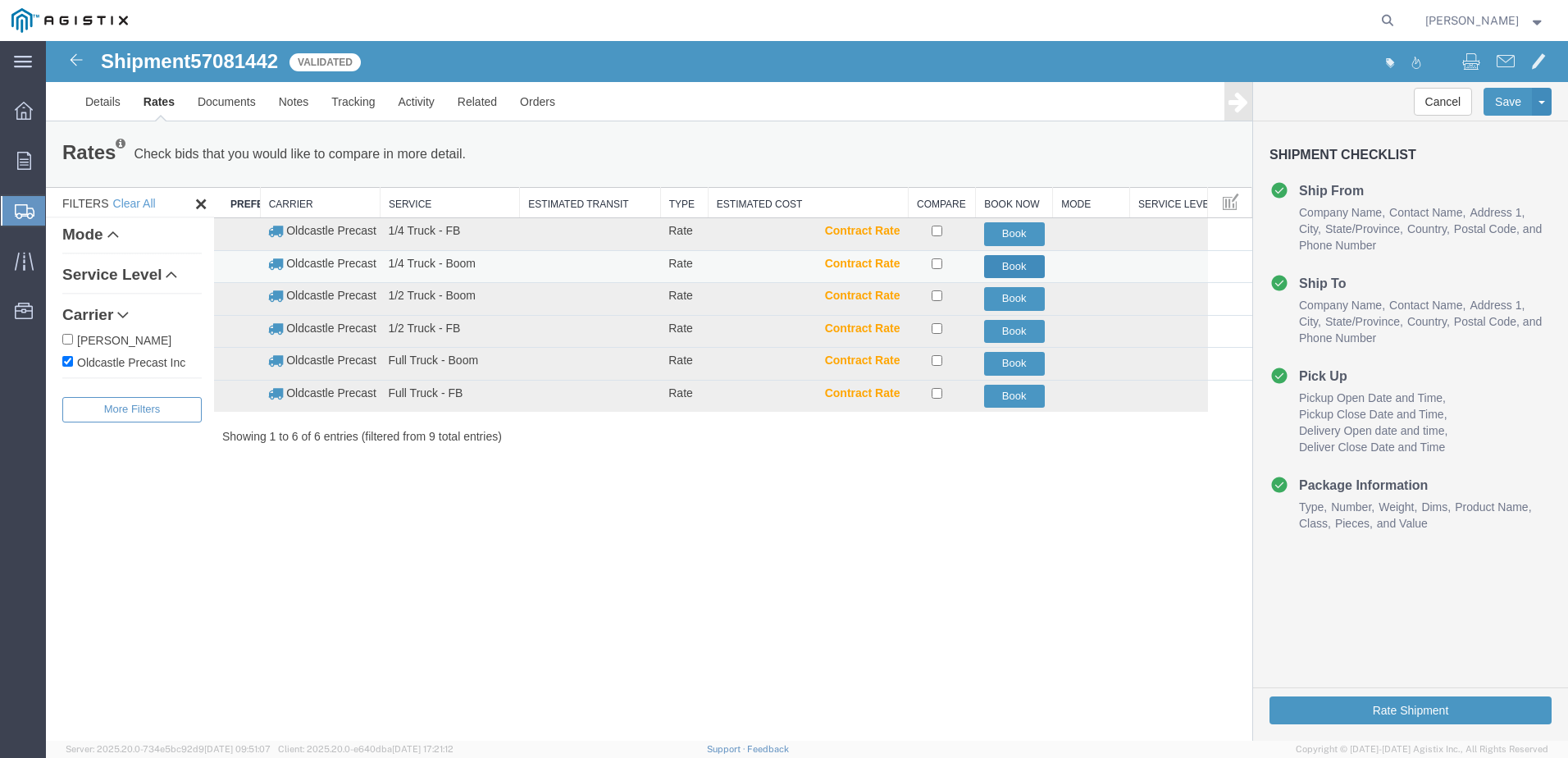
click at [1015, 267] on button "Book" at bounding box center [1014, 267] width 61 height 24
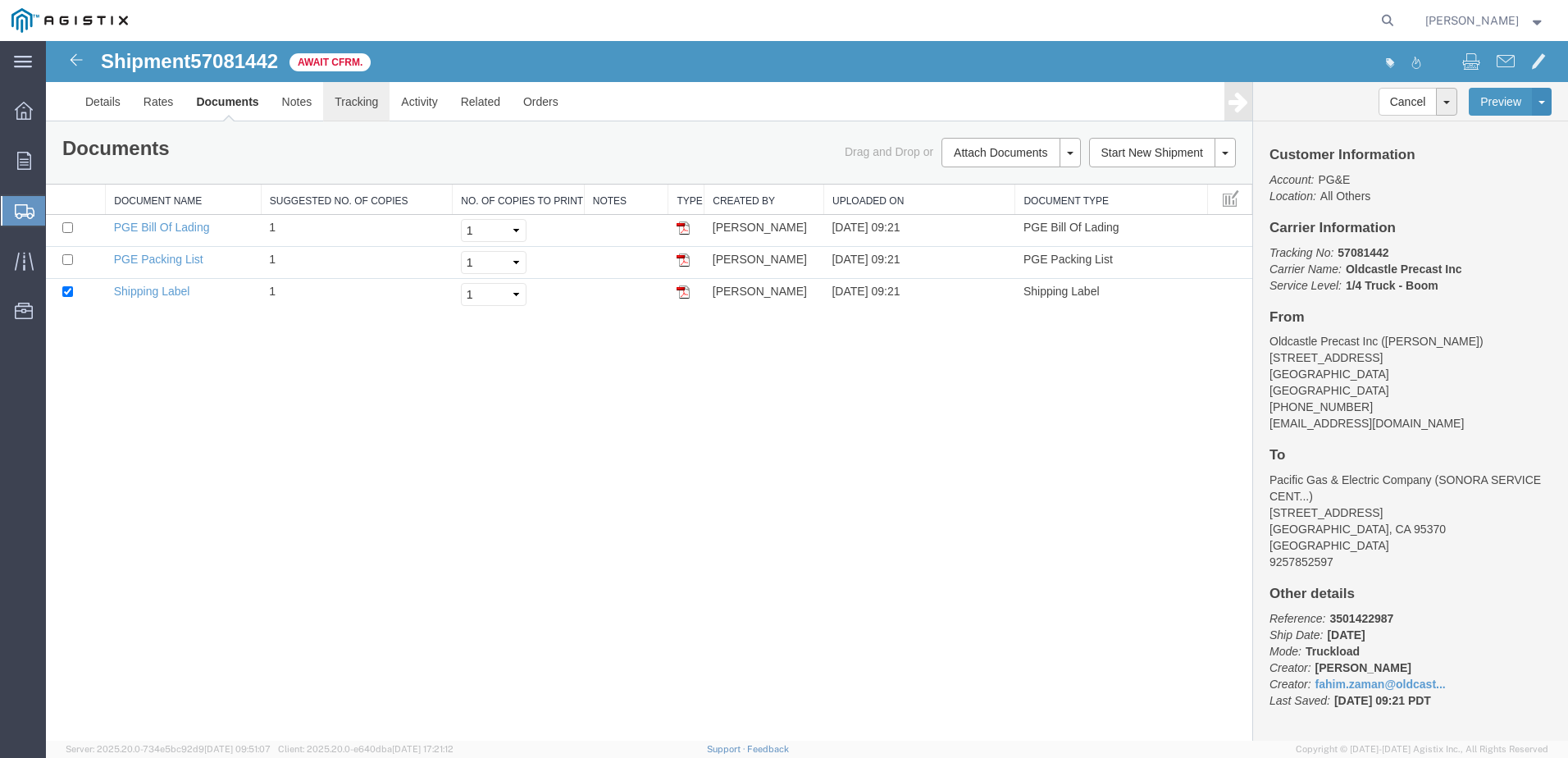
click at [361, 102] on link "Tracking" at bounding box center [356, 102] width 67 height 39
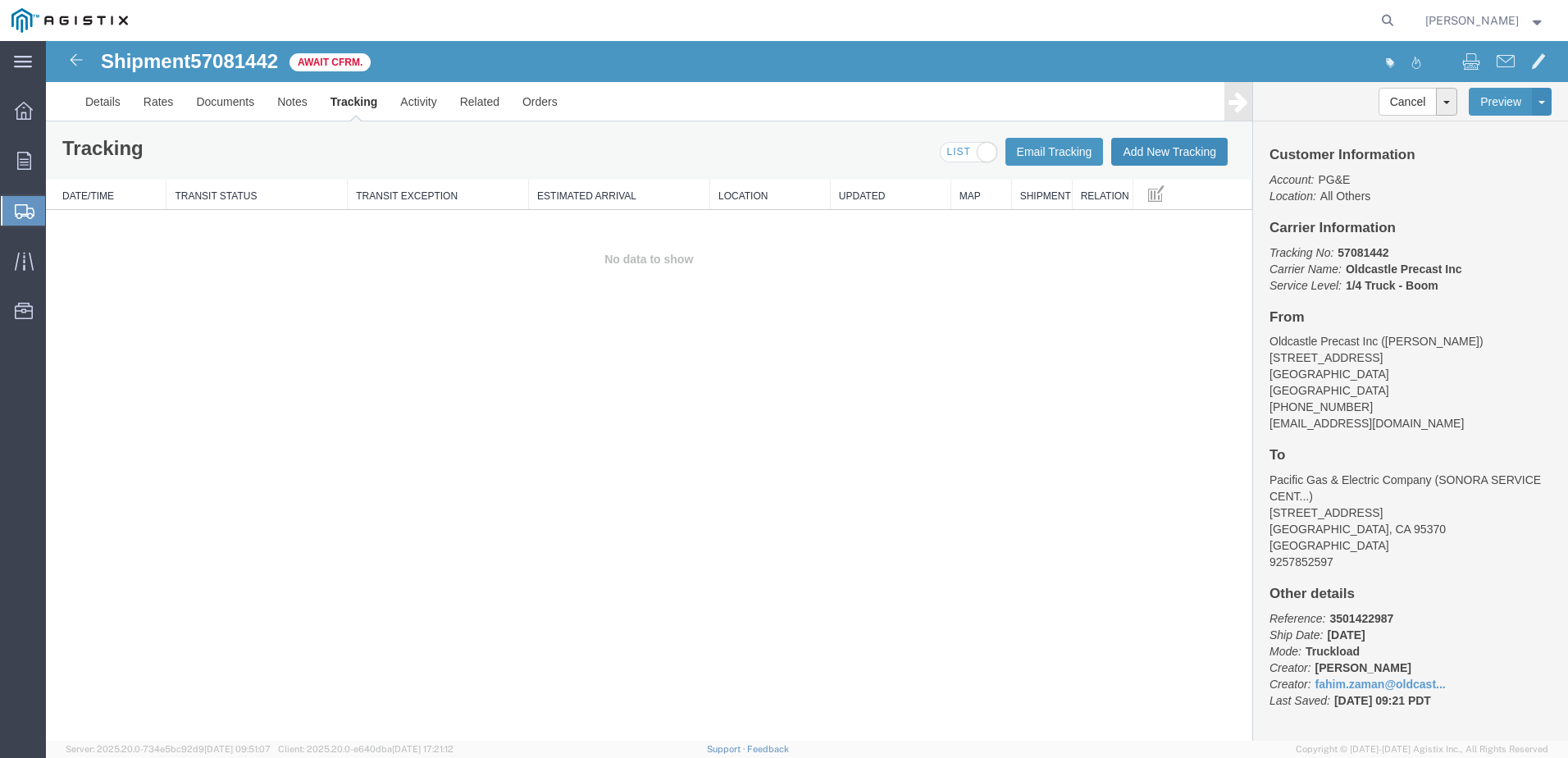
click at [1154, 156] on button "Add New Tracking" at bounding box center [1169, 151] width 116 height 28
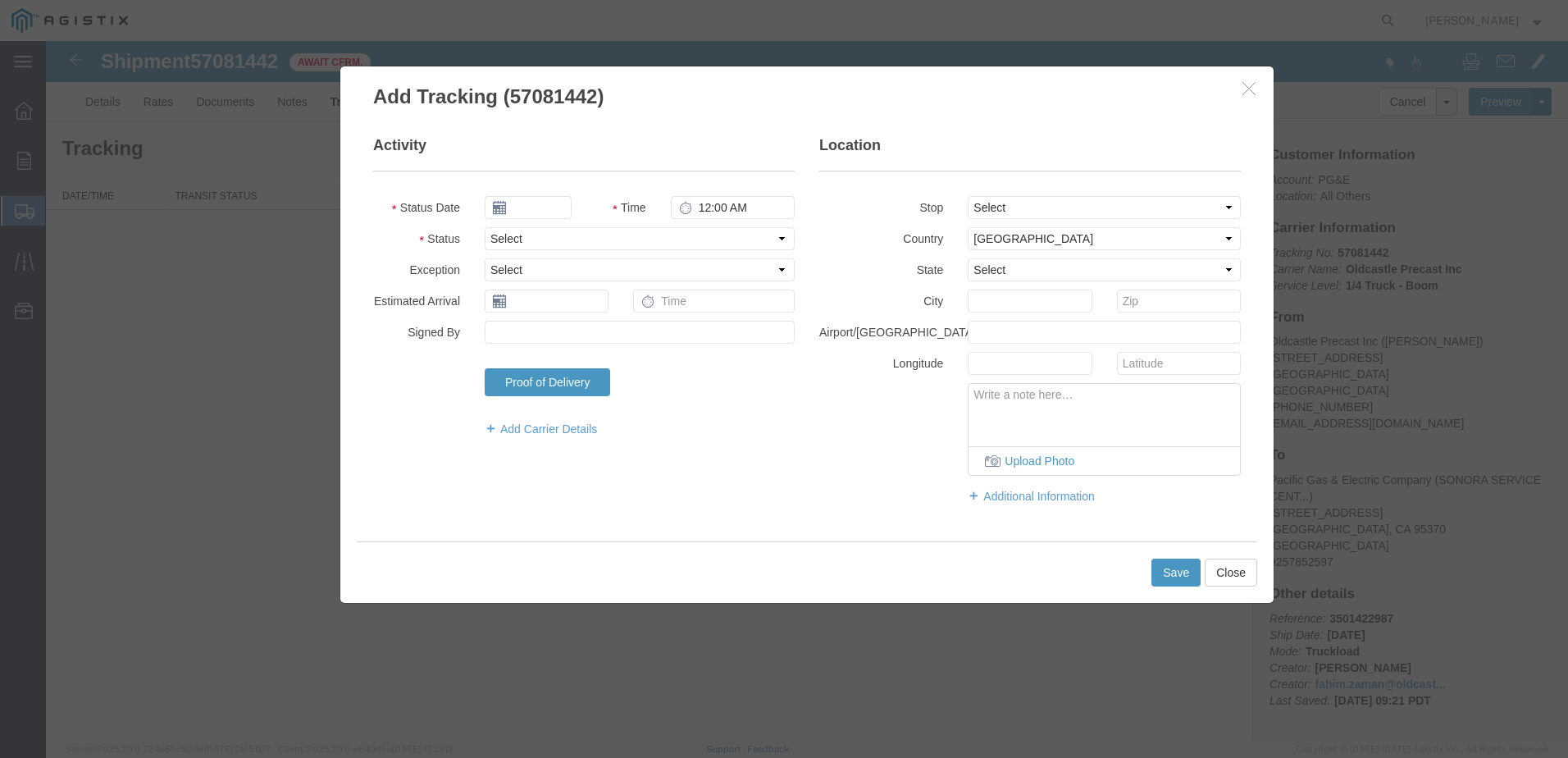
type input "[DATE]"
type input "10:00 AM"
click at [572, 235] on select "Select Arrival Notice Available Arrival Notice Imported Arrive at Delivery Loca…" at bounding box center [640, 238] width 310 height 23
select select "DELIVRED"
click at [485, 227] on select "Select Arrival Notice Available Arrival Notice Imported Arrive at Delivery Loca…" at bounding box center [640, 238] width 310 height 23
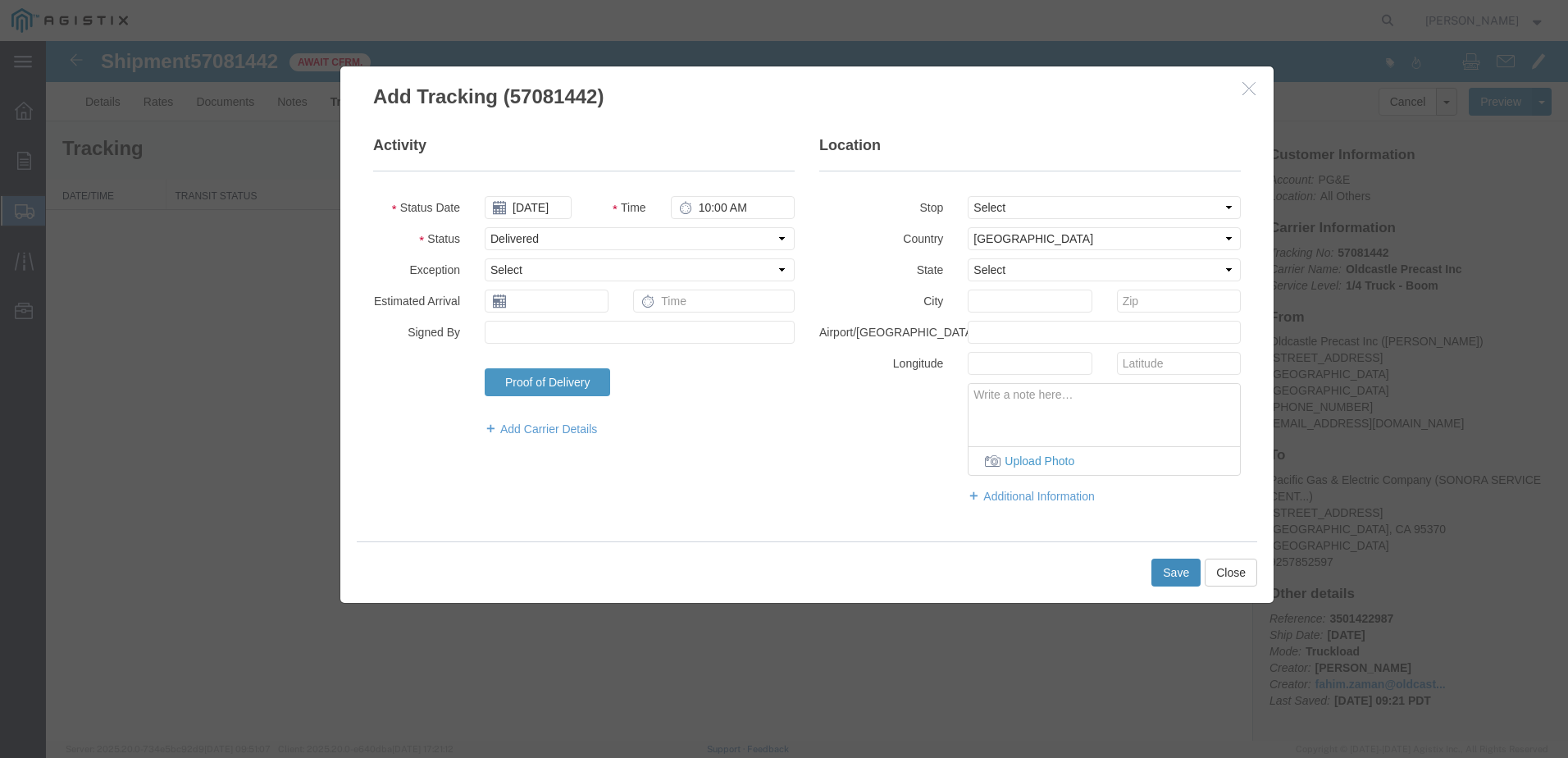
click at [1170, 561] on button "Save" at bounding box center [1176, 573] width 50 height 28
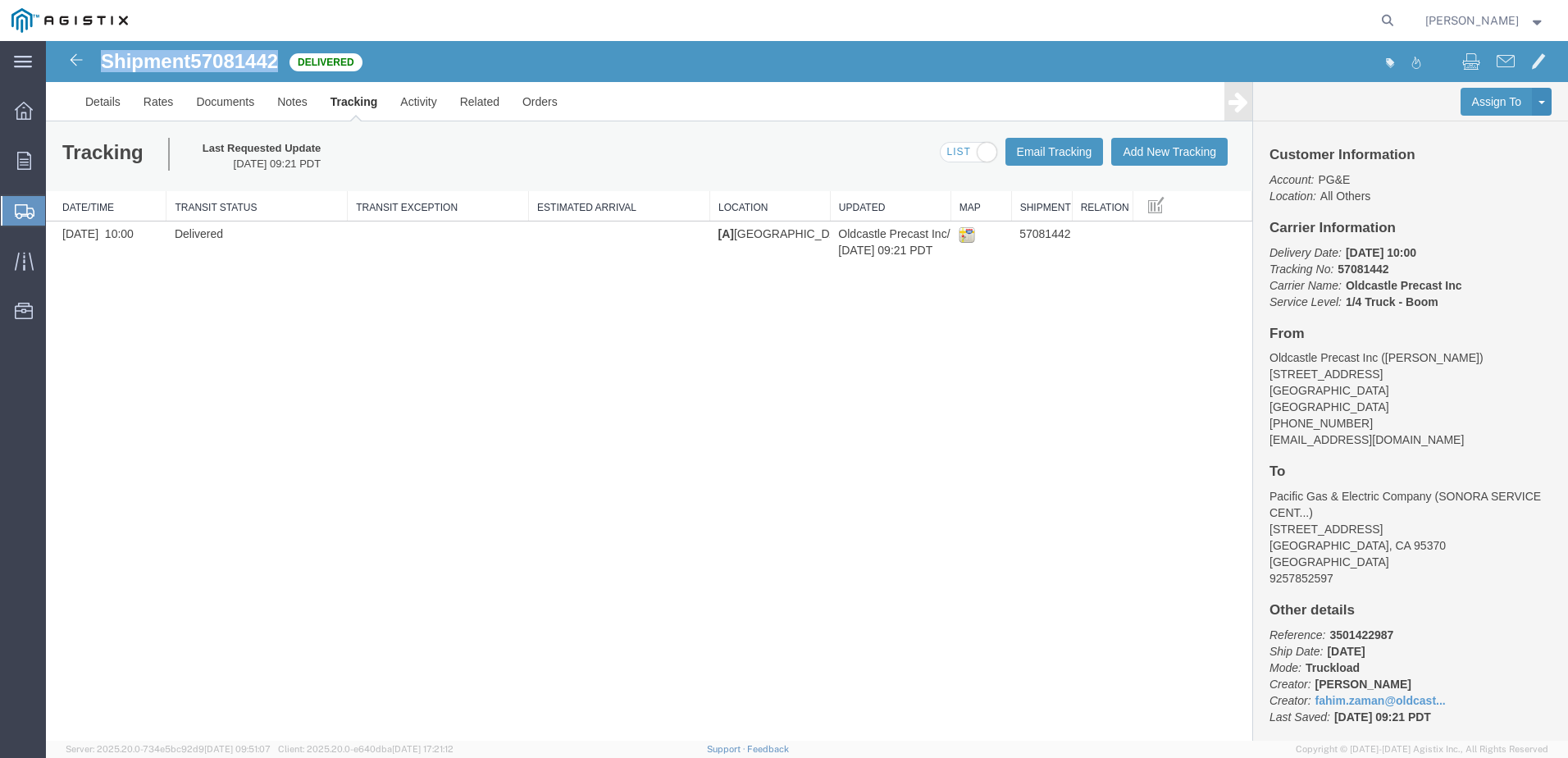
drag, startPoint x: 282, startPoint y: 60, endPoint x: 104, endPoint y: 63, distance: 178.0
click at [104, 63] on h1 "Shipment 57081442" at bounding box center [189, 62] width 177 height 21
copy h1 "Shipment 57081442"
